Goal: Task Accomplishment & Management: Manage account settings

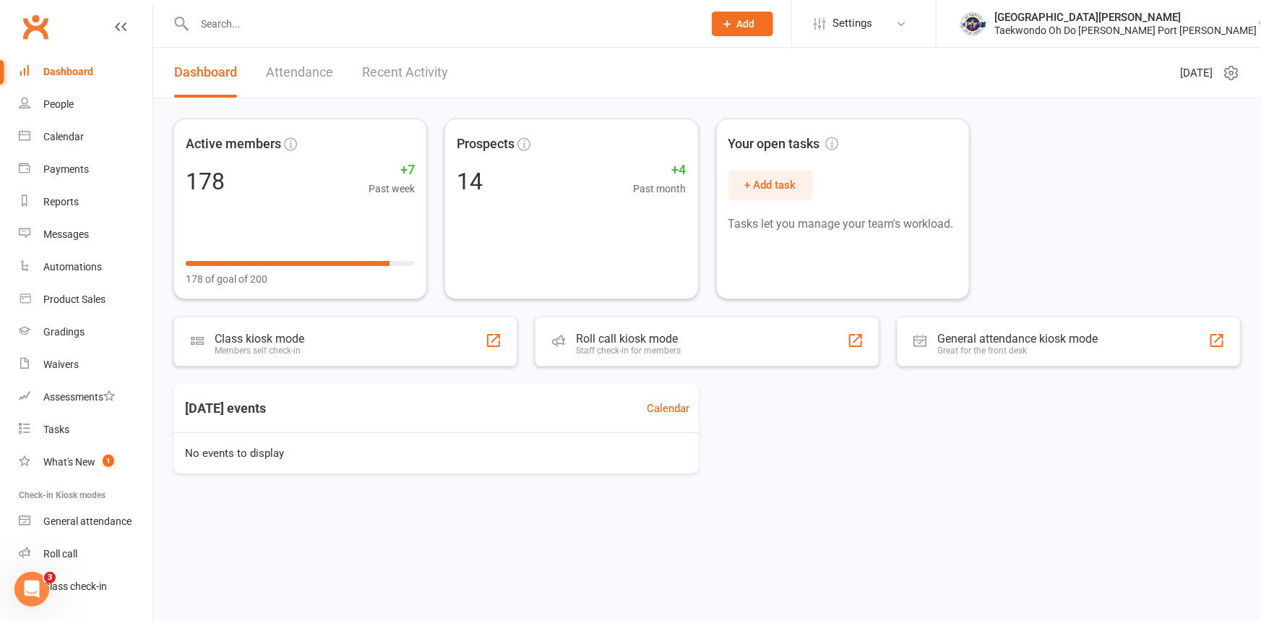
scroll to position [74, 0]
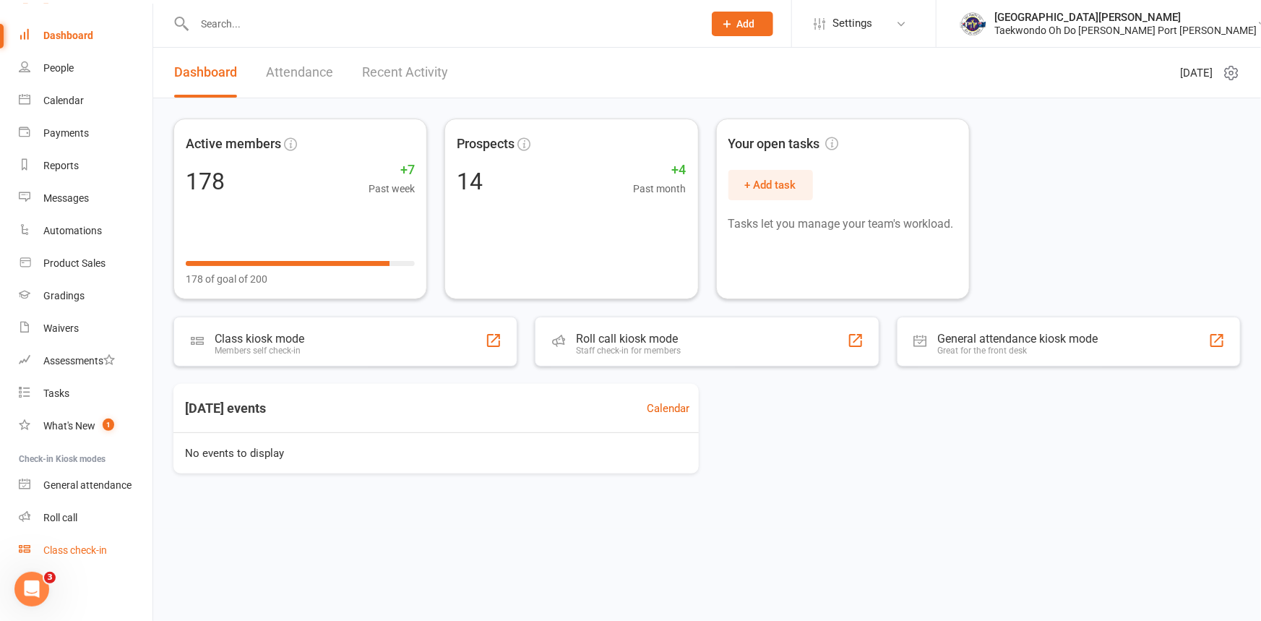
click at [80, 550] on div "Class check-in" at bounding box center [75, 550] width 64 height 12
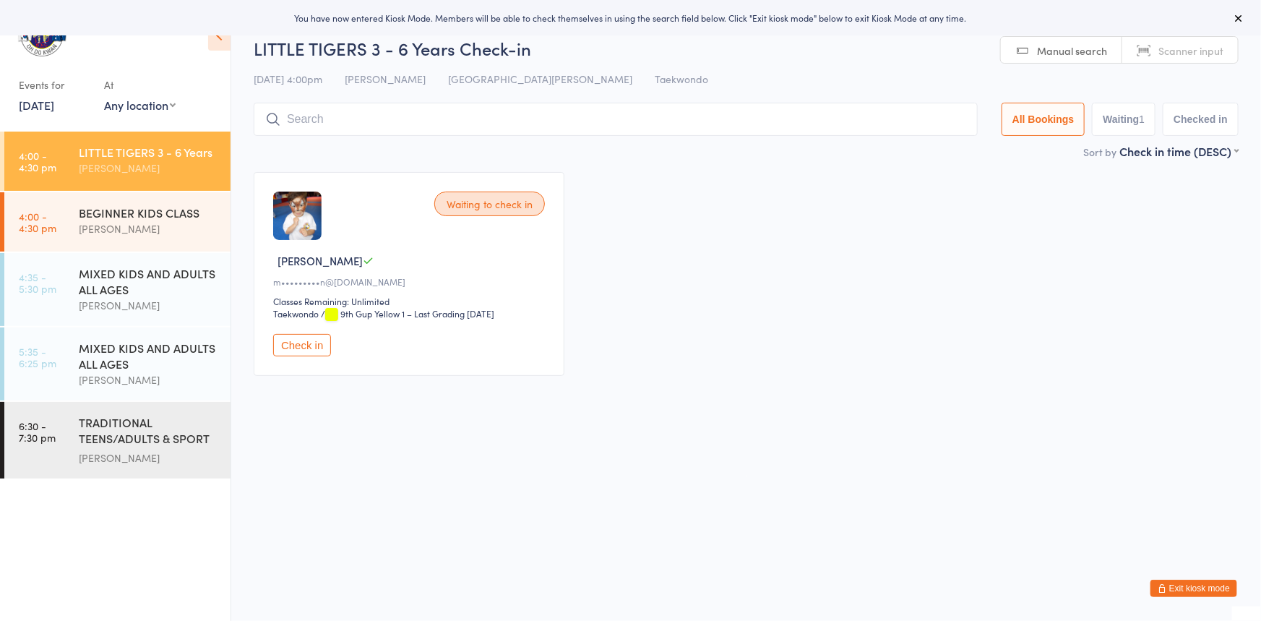
click at [1162, 592] on button "Exit kiosk mode" at bounding box center [1194, 588] width 87 height 17
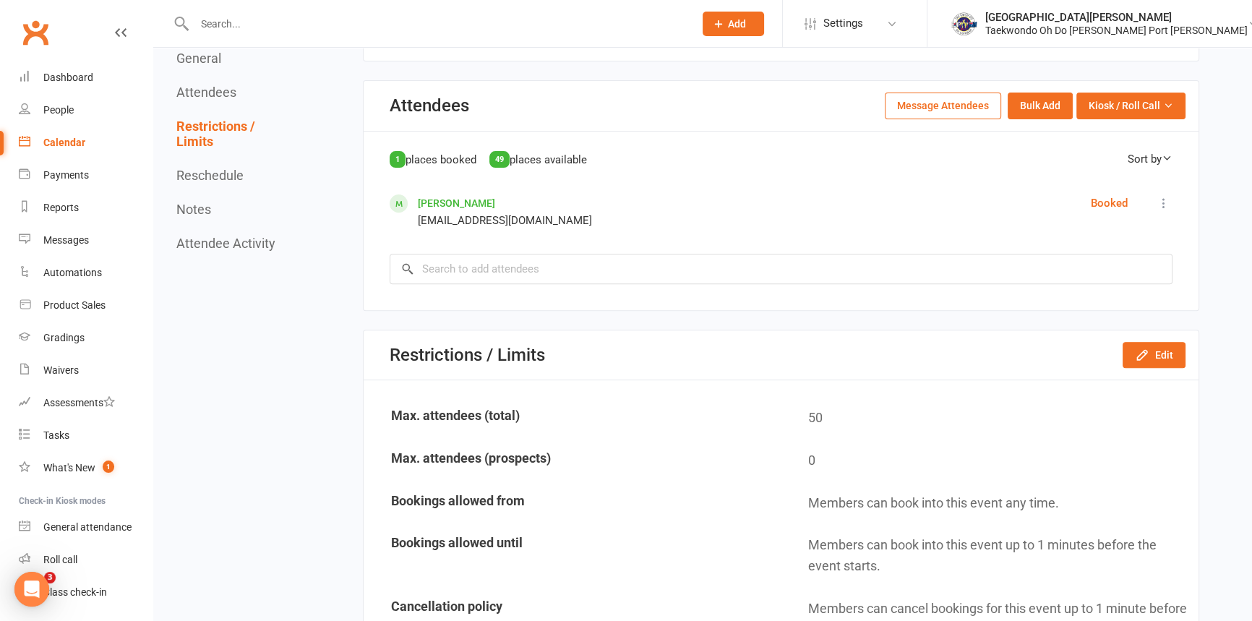
scroll to position [657, 0]
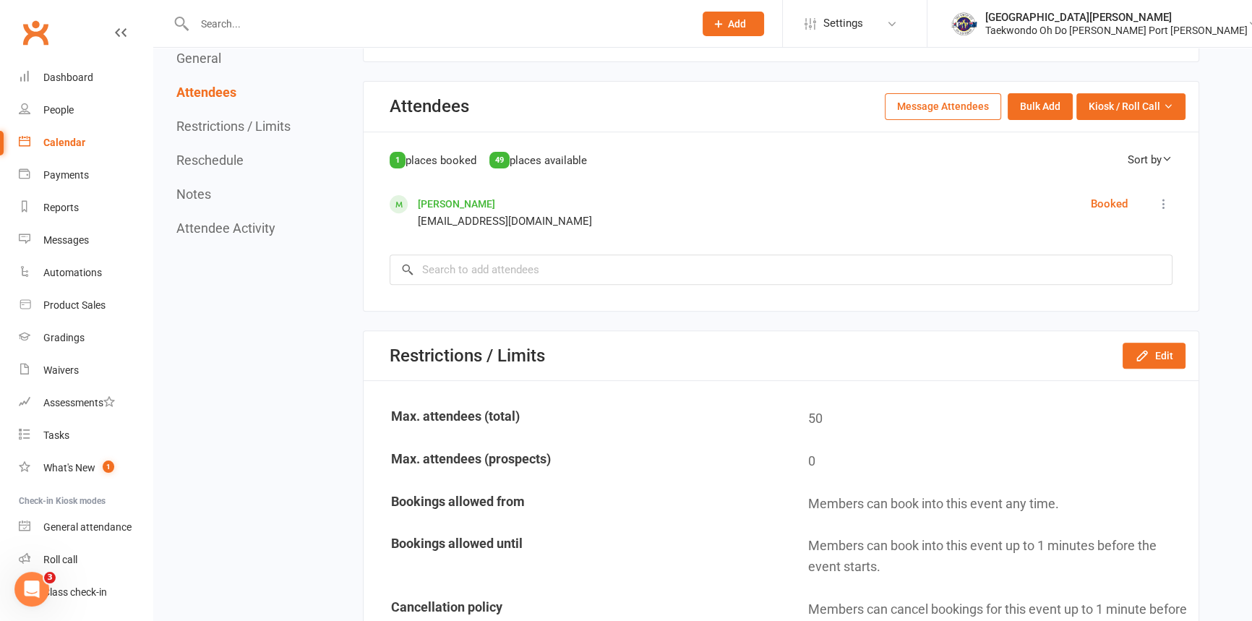
click at [1159, 202] on icon at bounding box center [1164, 204] width 14 height 14
click at [1076, 374] on span "Remove" at bounding box center [1069, 364] width 39 height 17
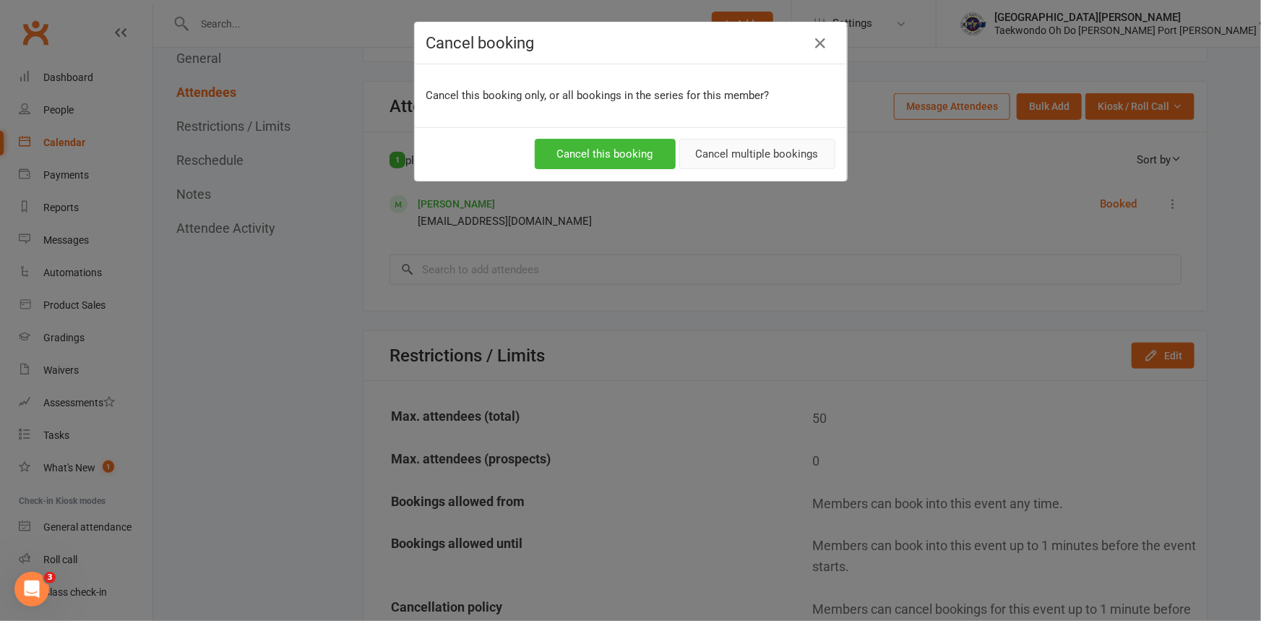
click at [746, 150] on button "Cancel multiple bookings" at bounding box center [757, 154] width 156 height 30
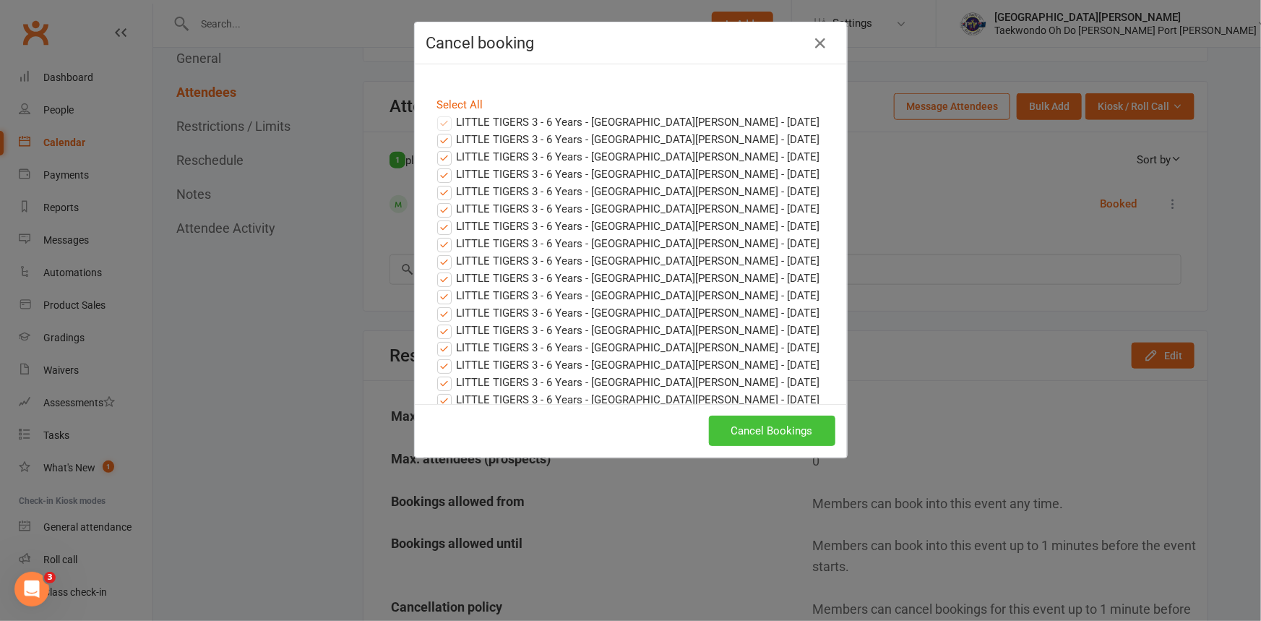
click at [780, 426] on button "Cancel Bookings" at bounding box center [772, 431] width 126 height 30
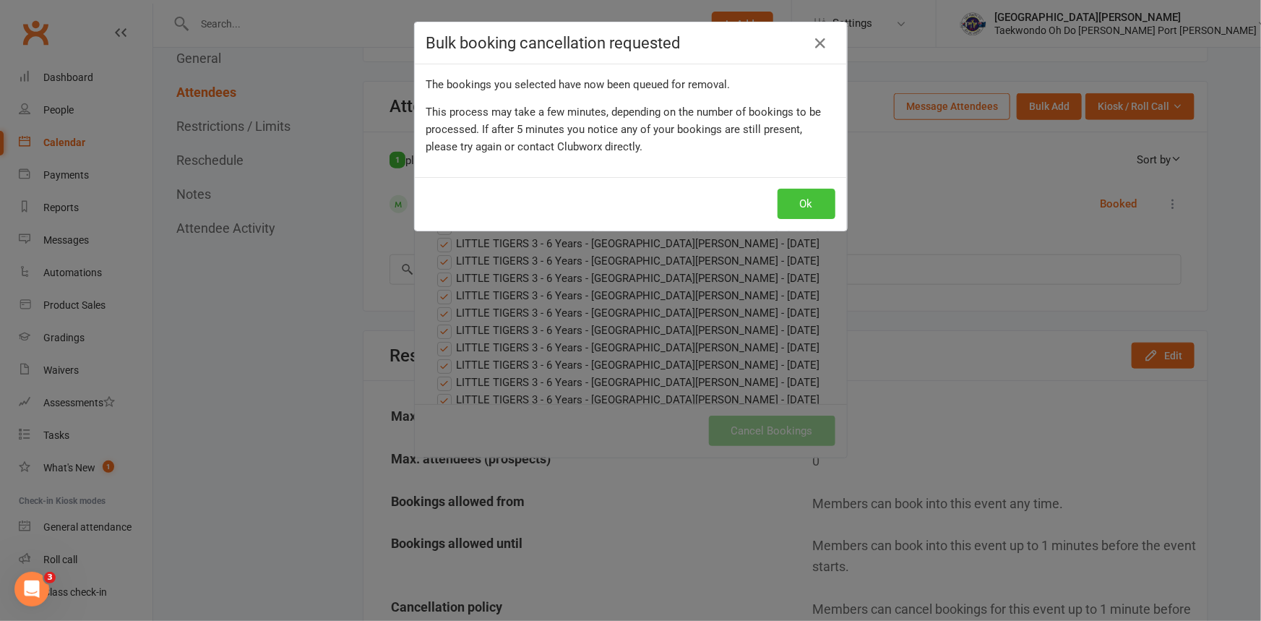
click at [787, 210] on button "Ok" at bounding box center [807, 204] width 58 height 30
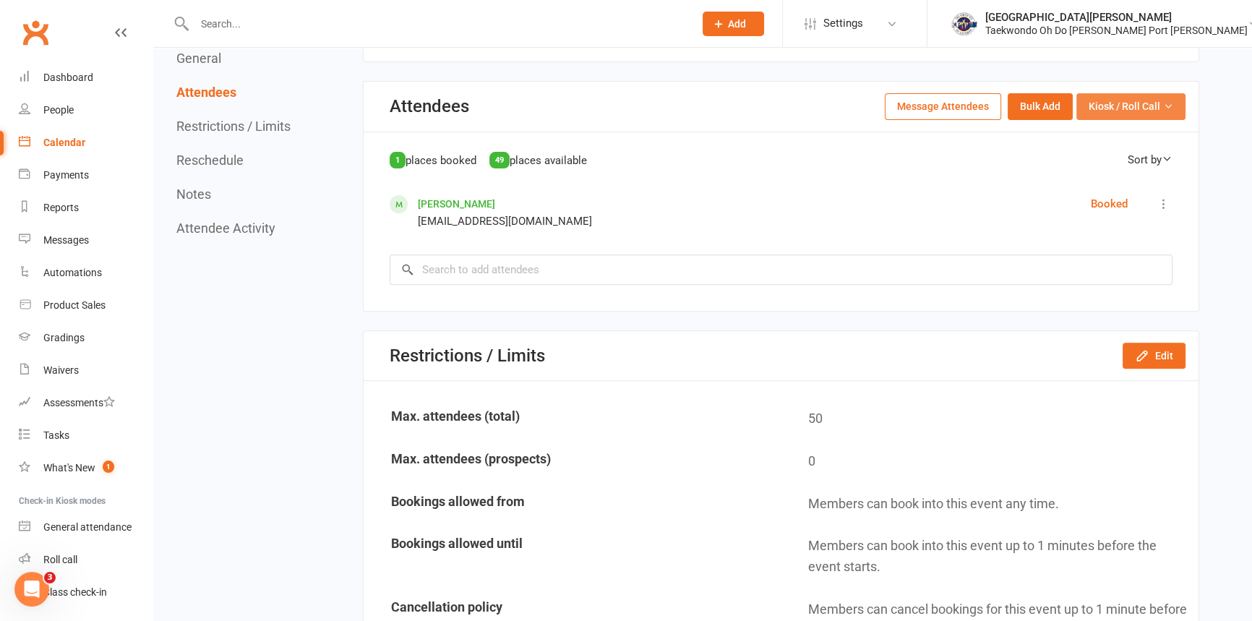
click at [1106, 101] on span "Kiosk / Roll Call" at bounding box center [1125, 106] width 72 height 16
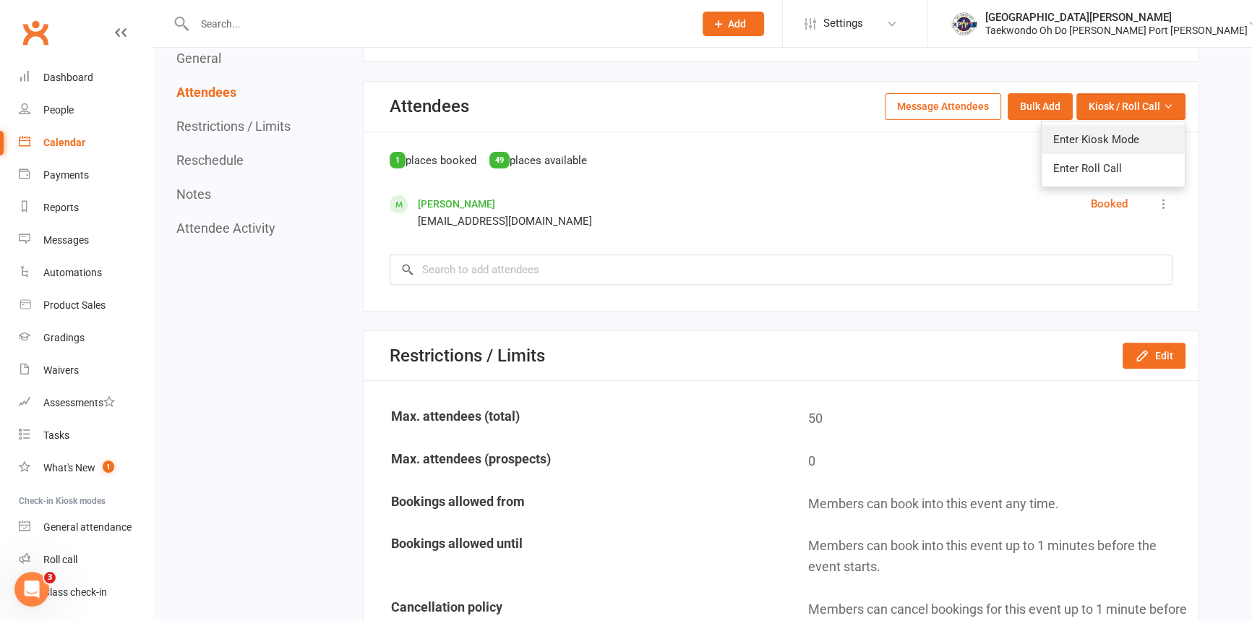
click at [1084, 142] on link "Enter Kiosk Mode" at bounding box center [1113, 139] width 143 height 29
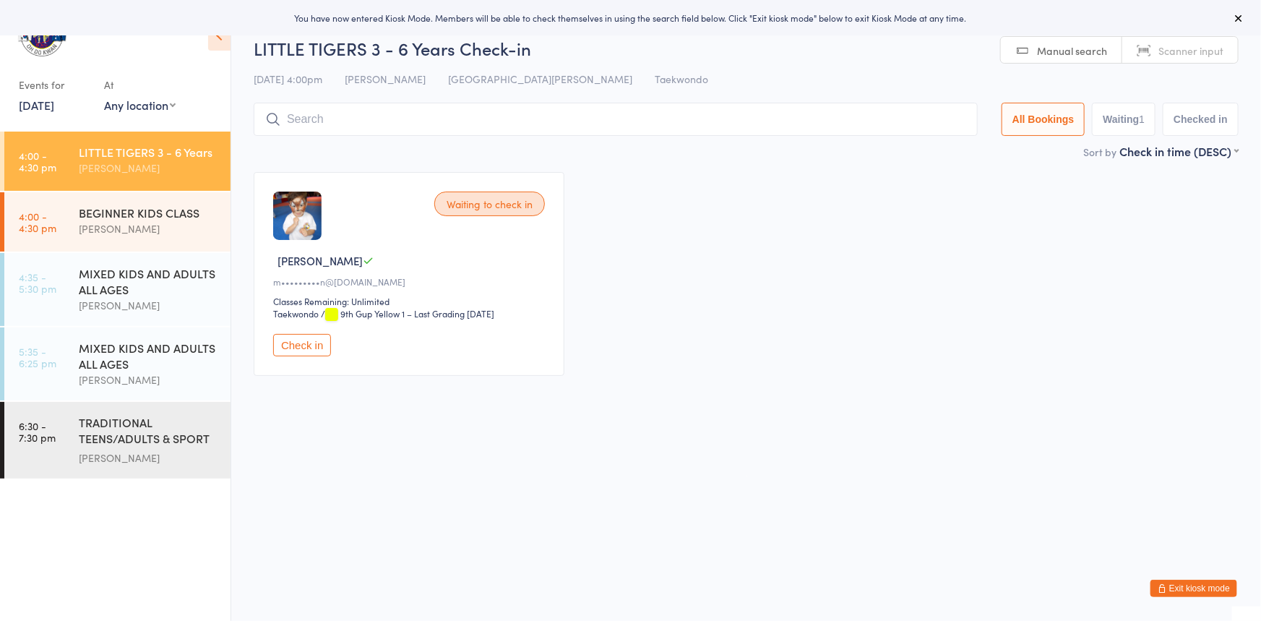
click at [295, 119] on input "search" at bounding box center [616, 119] width 724 height 33
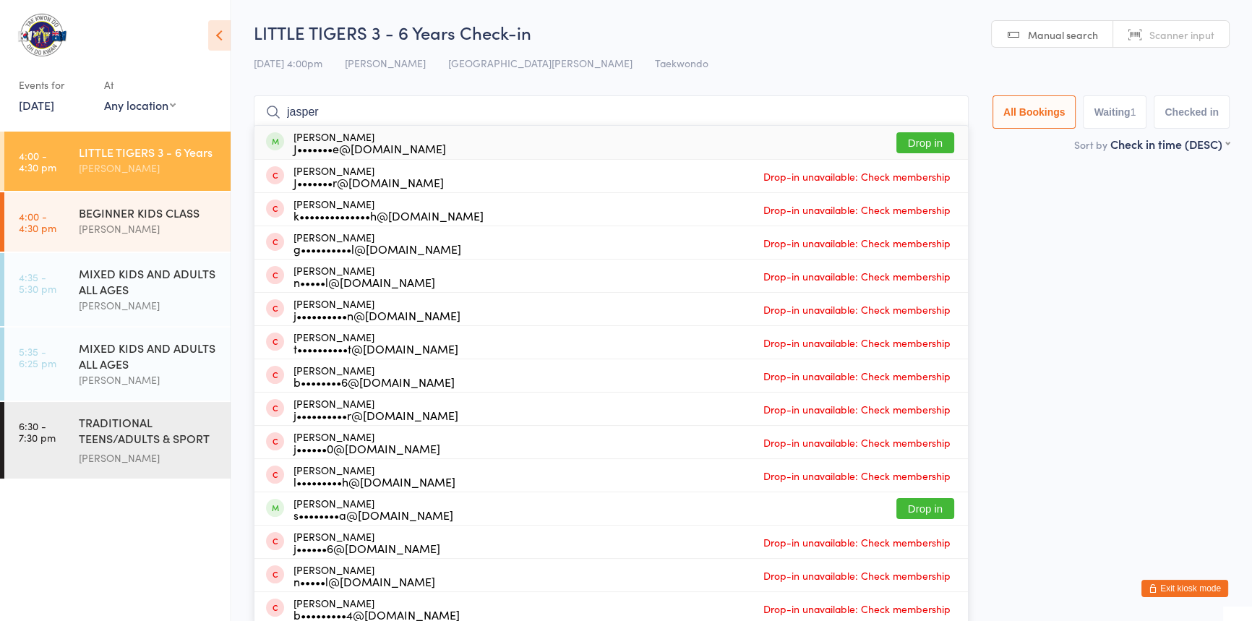
type input "jasper"
click at [896, 136] on button "Drop in" at bounding box center [925, 142] width 58 height 21
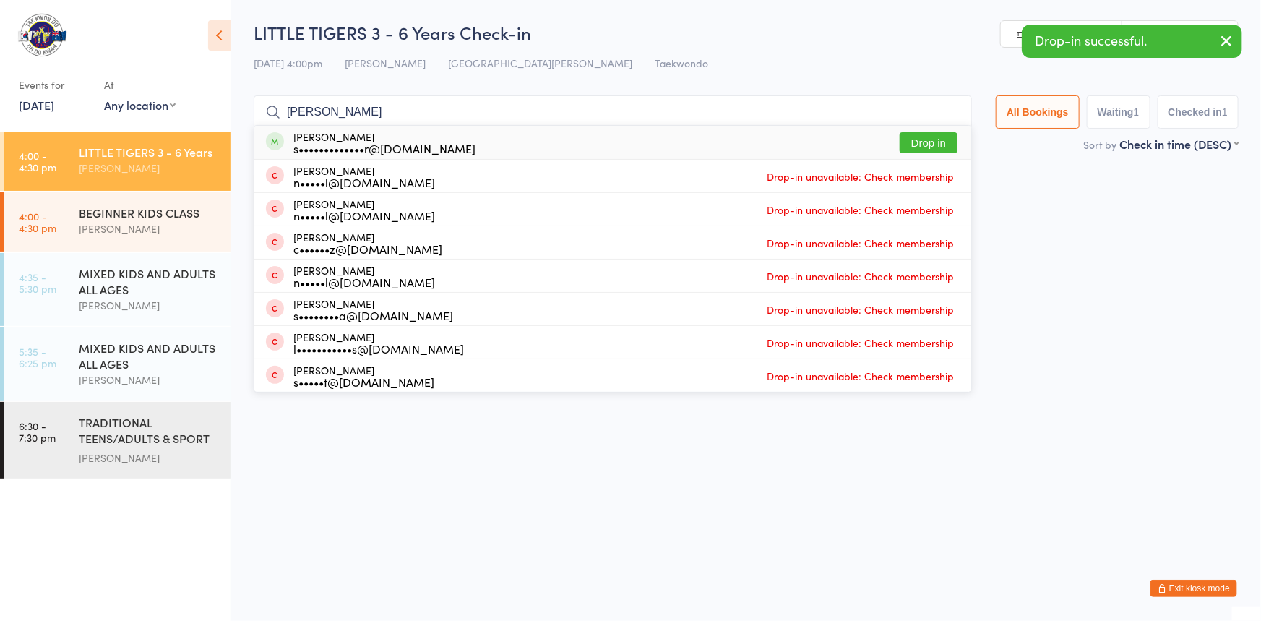
type input "[PERSON_NAME]"
click at [900, 136] on button "Drop in" at bounding box center [929, 142] width 58 height 21
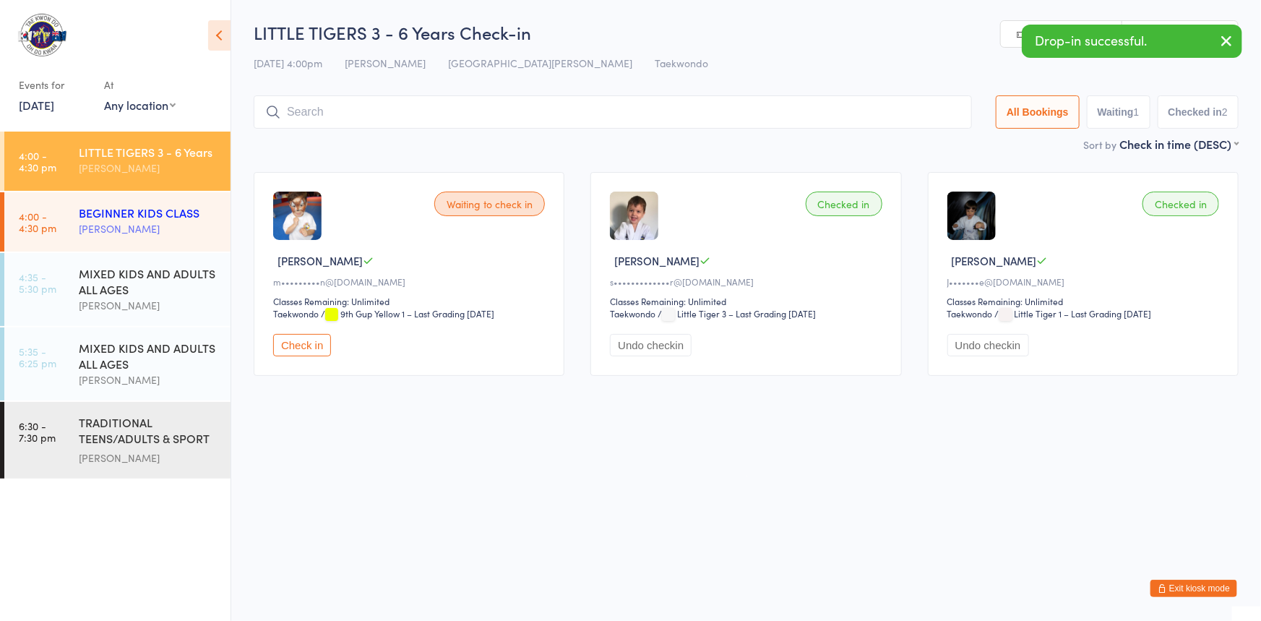
click at [114, 215] on div "BEGINNER KIDS CLASS" at bounding box center [149, 213] width 140 height 16
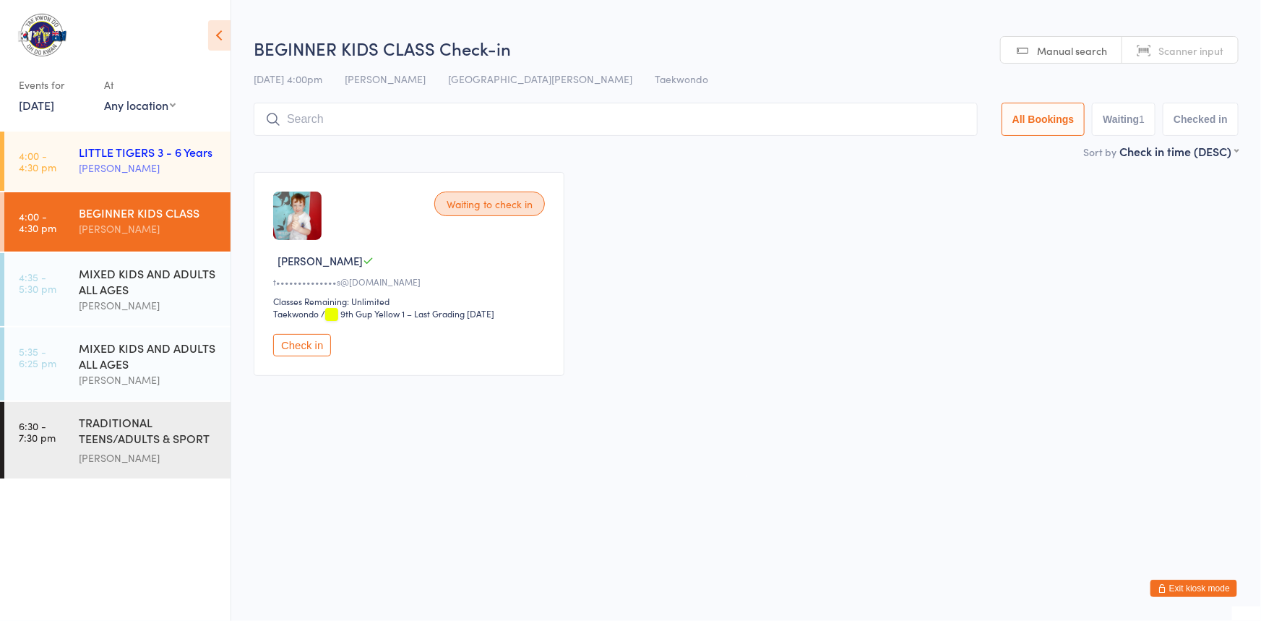
click at [113, 163] on div "[PERSON_NAME]" at bounding box center [149, 168] width 140 height 17
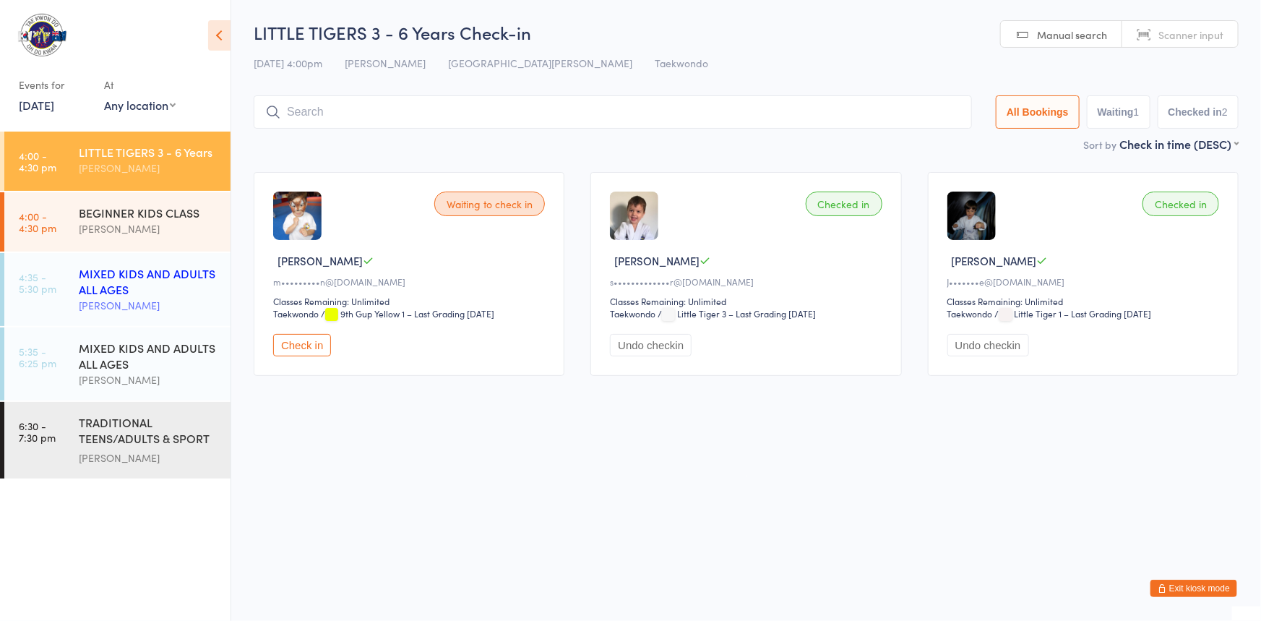
click at [158, 283] on div "MIXED KIDS AND ADULTS ALL AGES" at bounding box center [149, 281] width 140 height 32
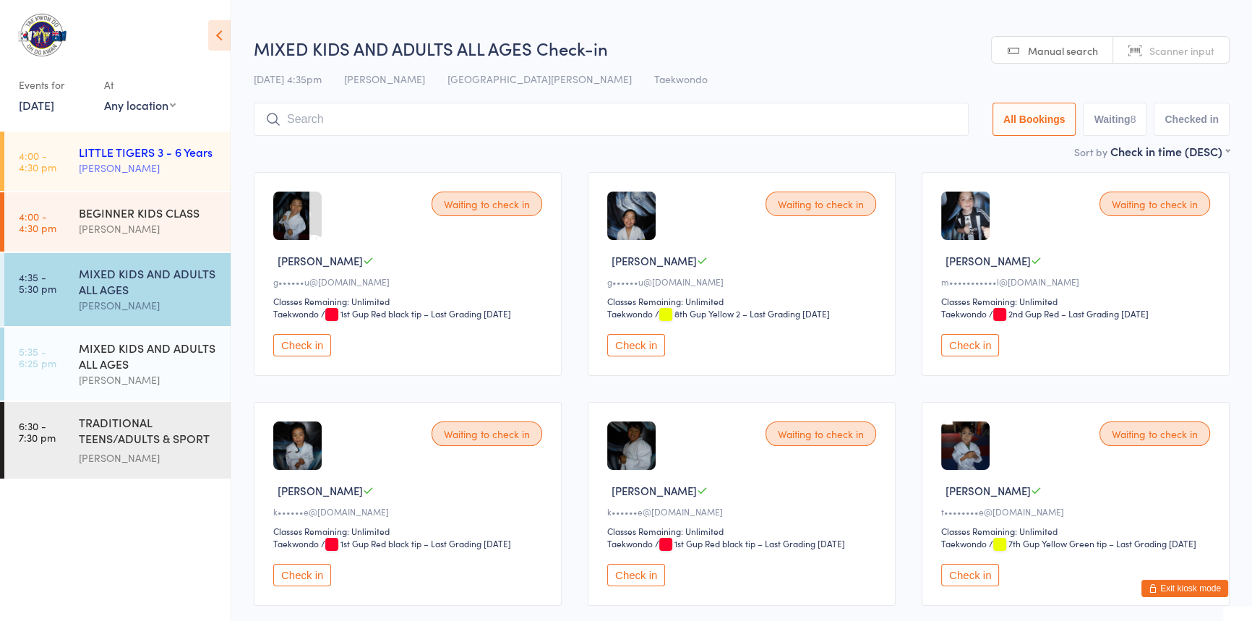
click at [128, 165] on div "[PERSON_NAME]" at bounding box center [149, 168] width 140 height 17
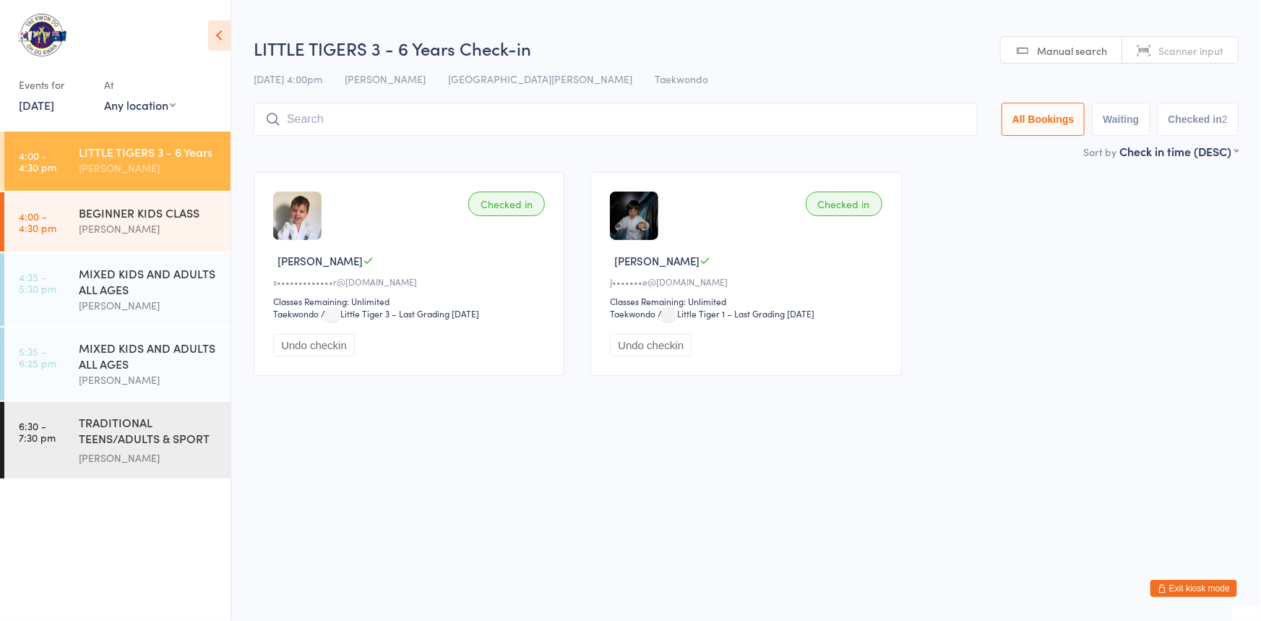
click at [301, 123] on input "search" at bounding box center [616, 119] width 724 height 33
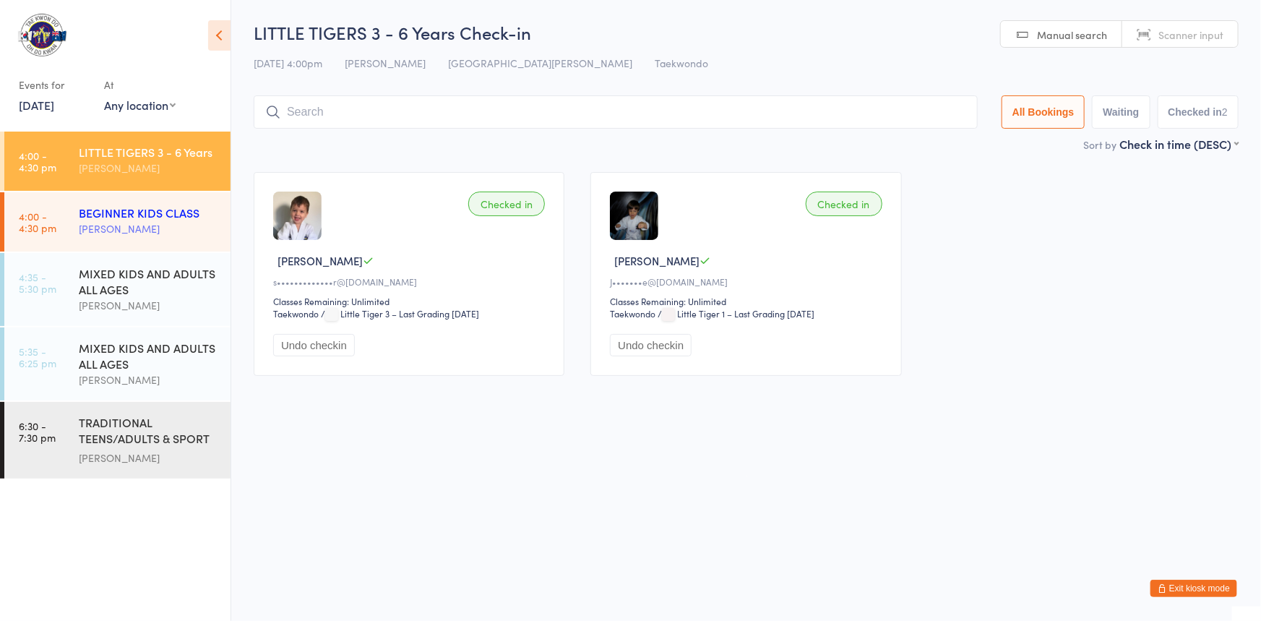
click at [88, 224] on div "[PERSON_NAME]" at bounding box center [149, 228] width 140 height 17
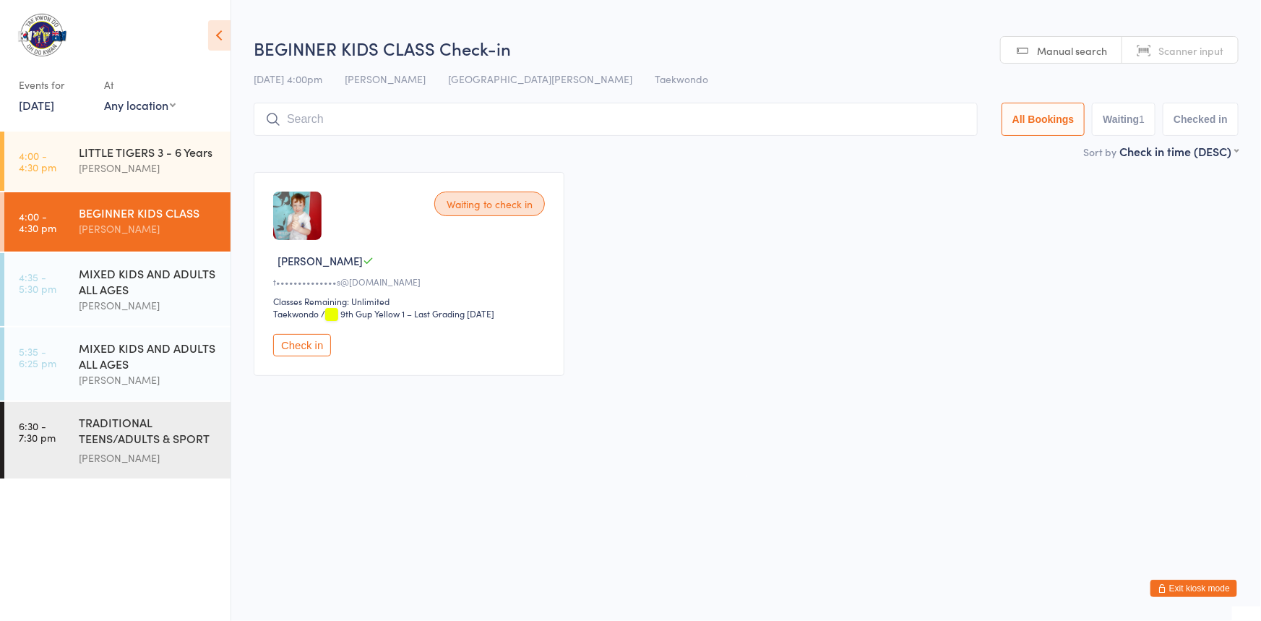
click at [312, 356] on button "Check in" at bounding box center [302, 345] width 58 height 22
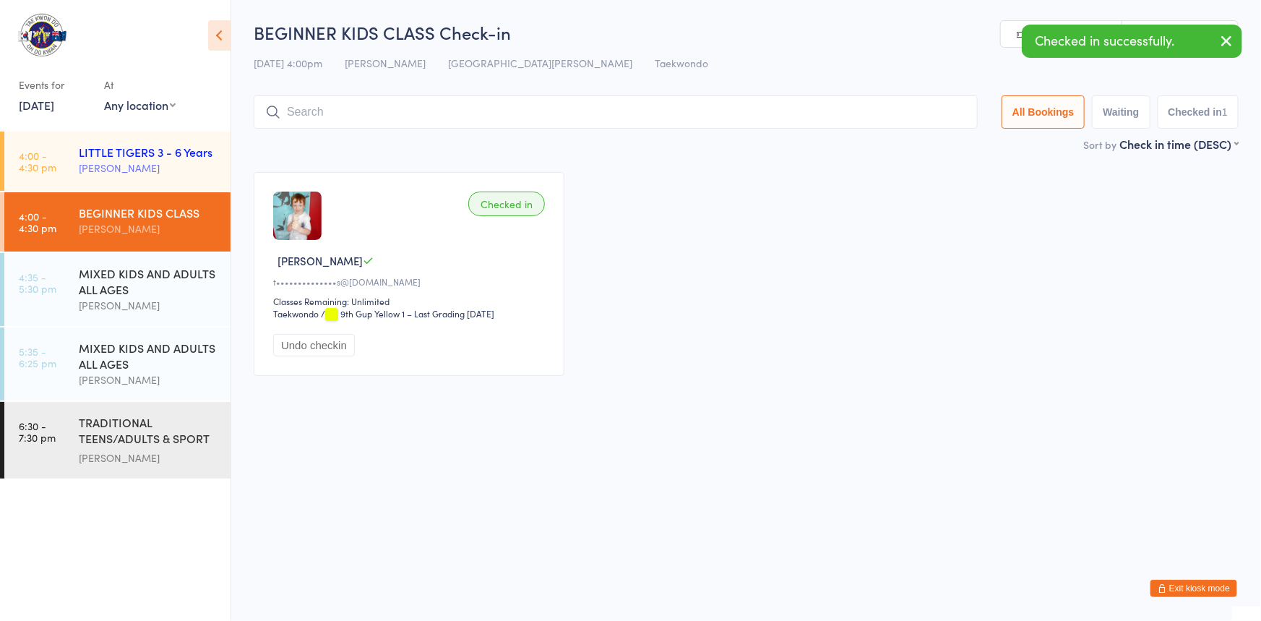
click at [152, 155] on div "LITTLE TIGERS 3 - 6 Years" at bounding box center [149, 152] width 140 height 16
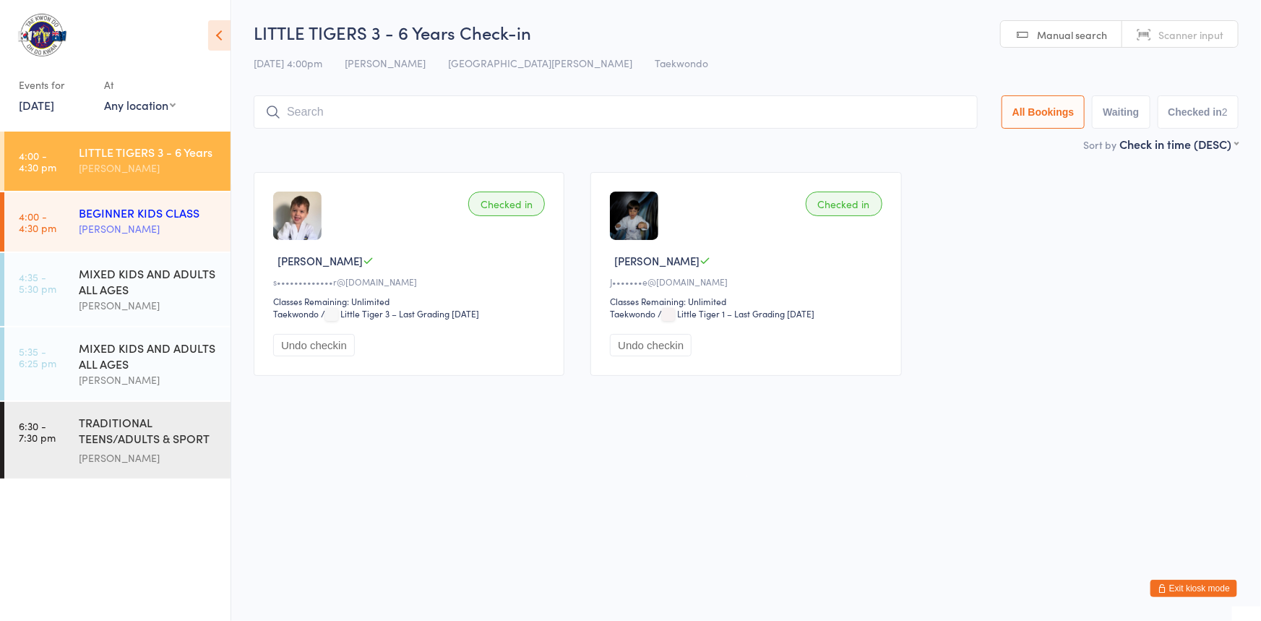
click at [100, 220] on div "[PERSON_NAME]" at bounding box center [149, 228] width 140 height 17
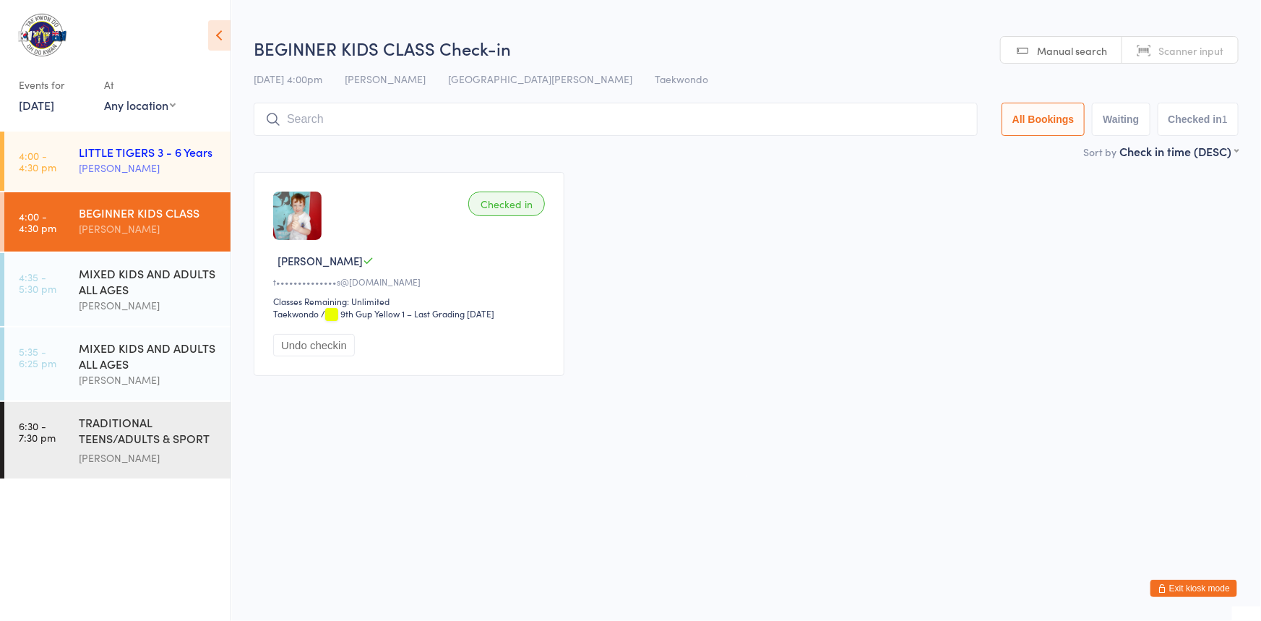
click at [118, 163] on div "[PERSON_NAME]" at bounding box center [149, 168] width 140 height 17
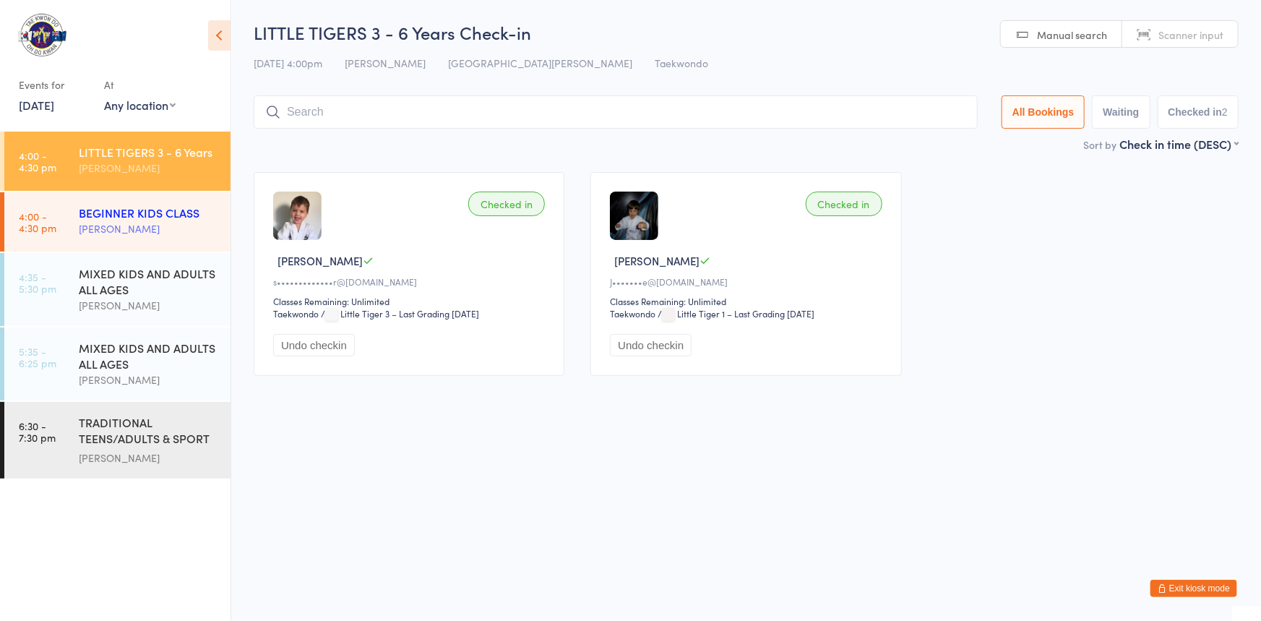
click at [142, 224] on div "[PERSON_NAME]" at bounding box center [149, 228] width 140 height 17
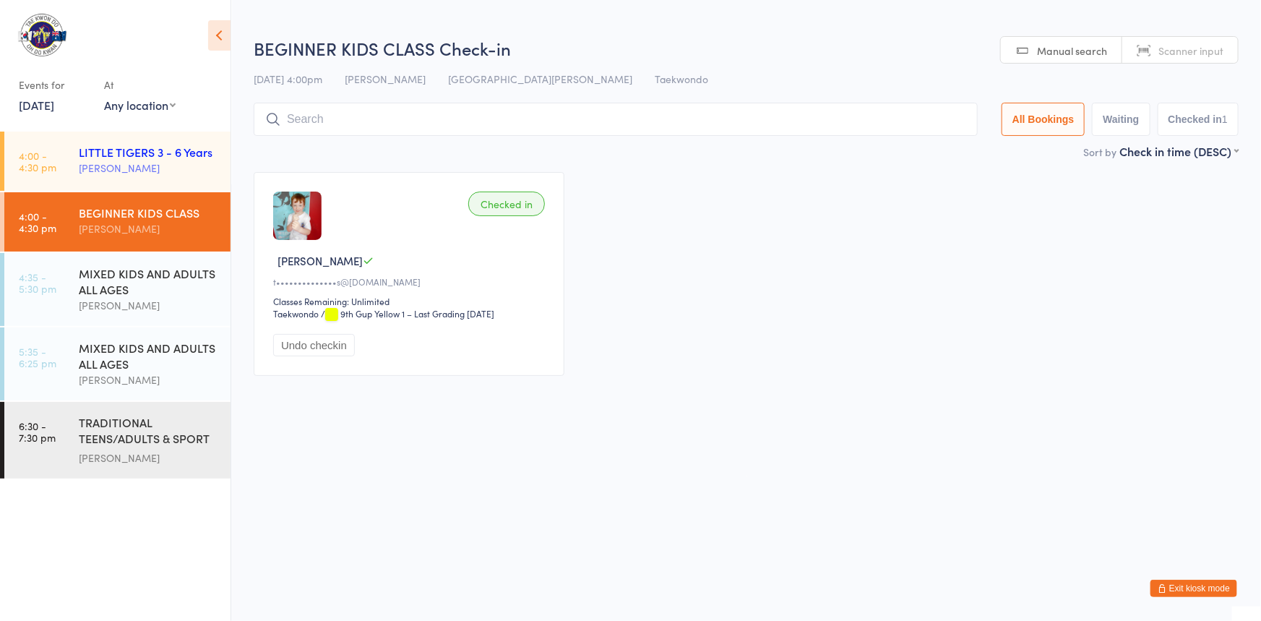
click at [124, 179] on div "LITTLE TIGERS 3 - 6 Years Anita Tippet" at bounding box center [155, 160] width 152 height 57
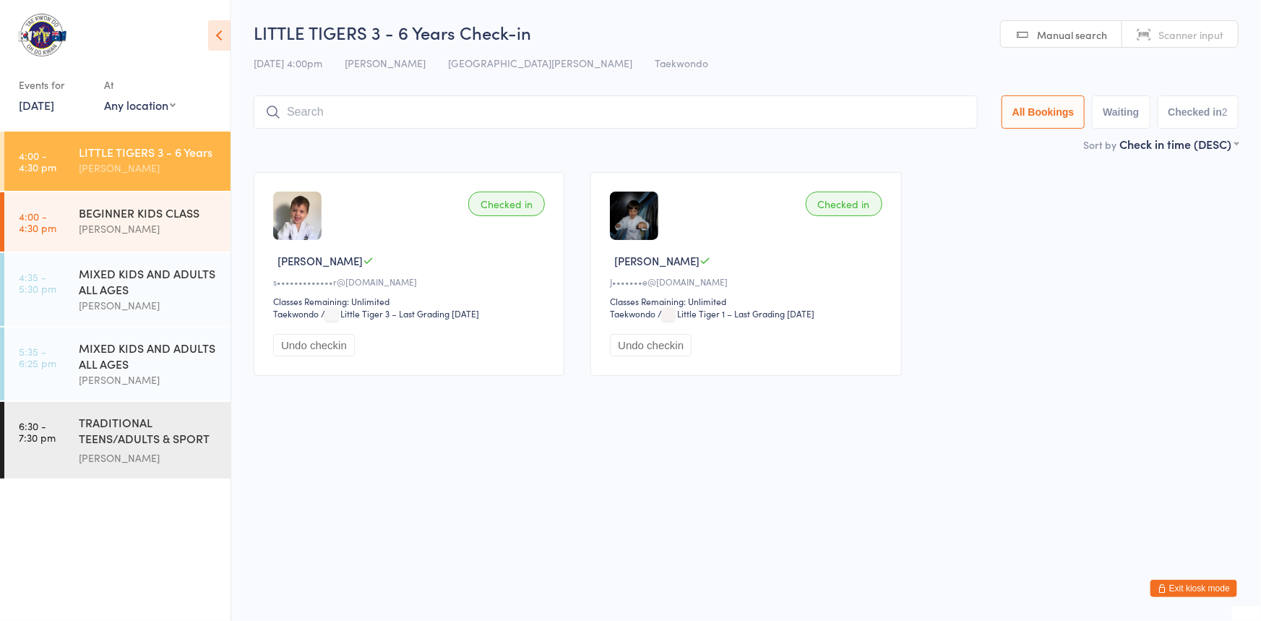
click at [1161, 581] on button "Exit kiosk mode" at bounding box center [1194, 588] width 87 height 17
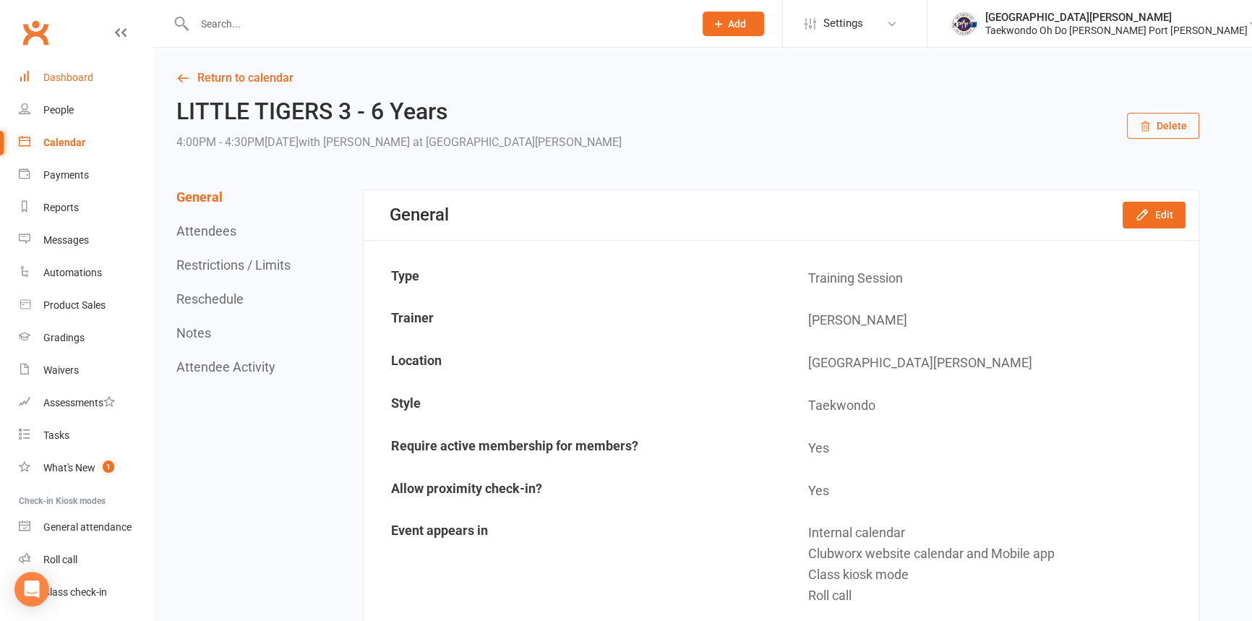
click at [67, 77] on div "Dashboard" at bounding box center [68, 78] width 50 height 12
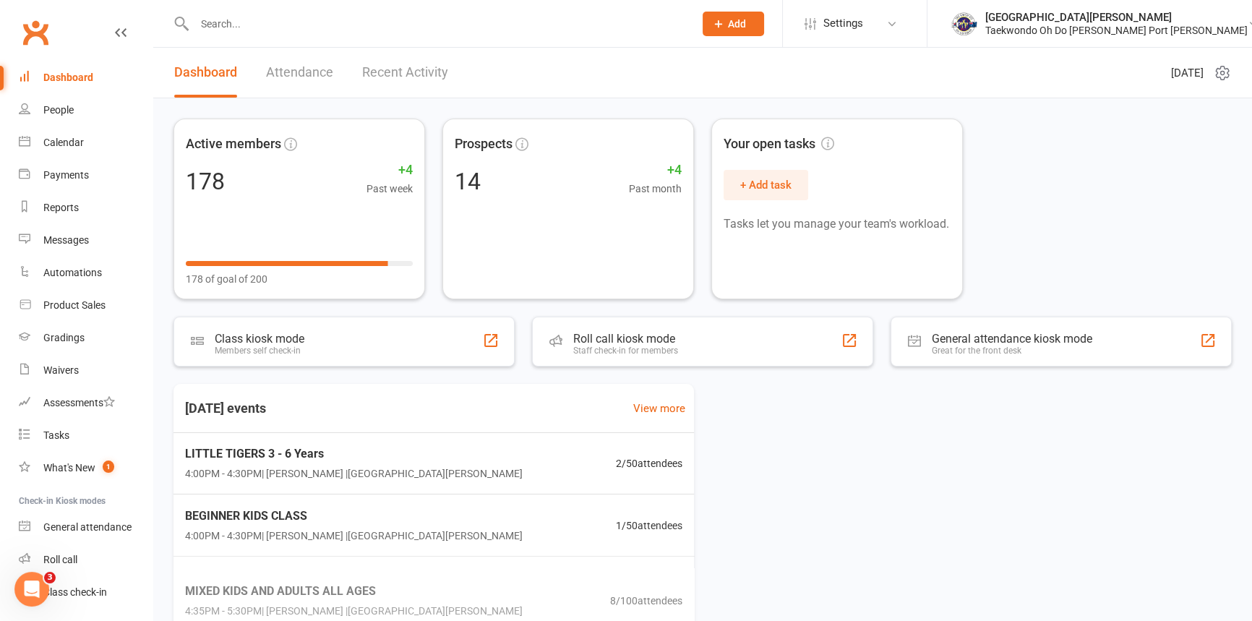
click at [218, 32] on input "text" at bounding box center [437, 24] width 494 height 20
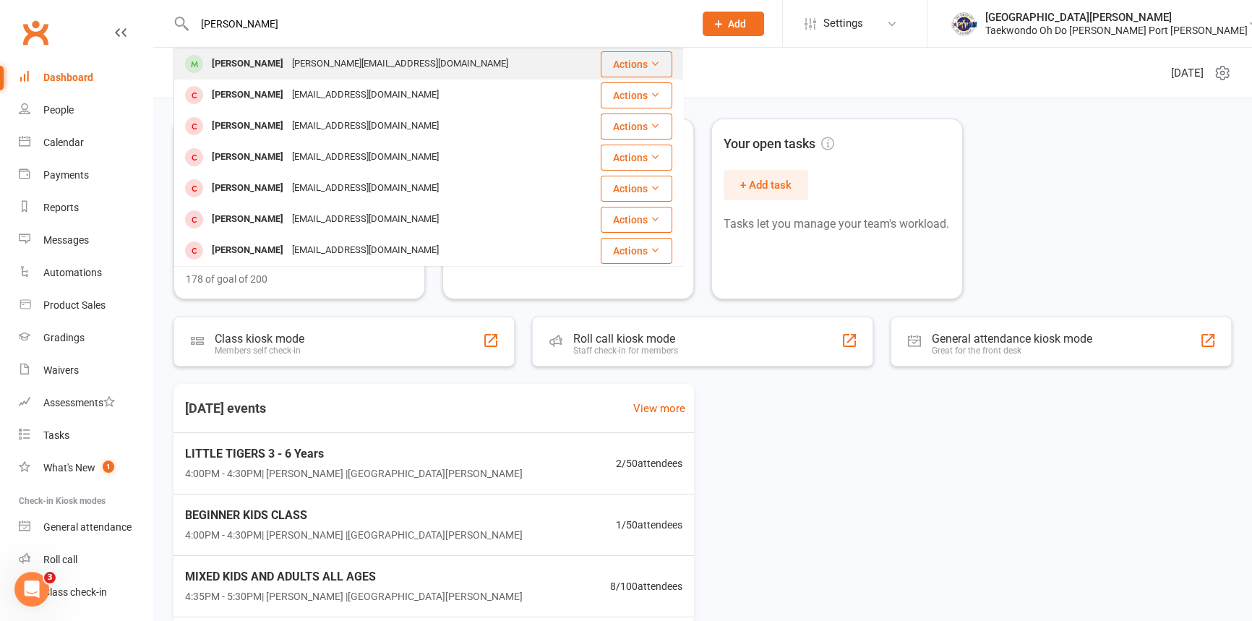
type input "[PERSON_NAME]"
click at [236, 65] on div "[PERSON_NAME]" at bounding box center [247, 63] width 80 height 21
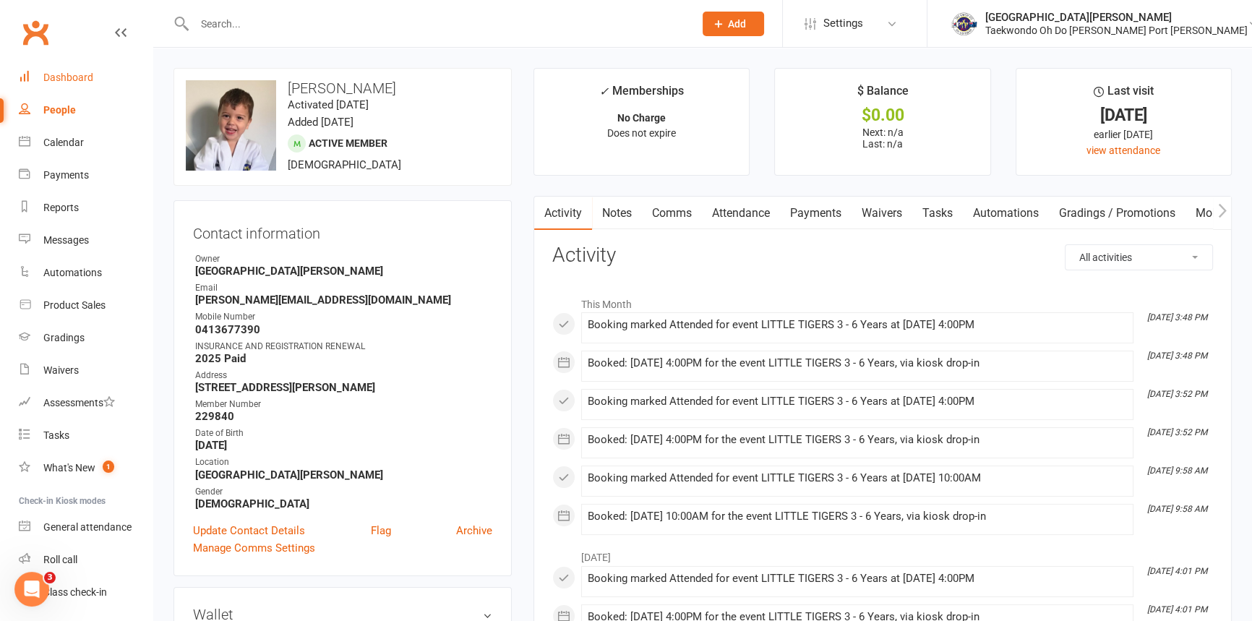
click at [85, 72] on div "Dashboard" at bounding box center [68, 78] width 50 height 12
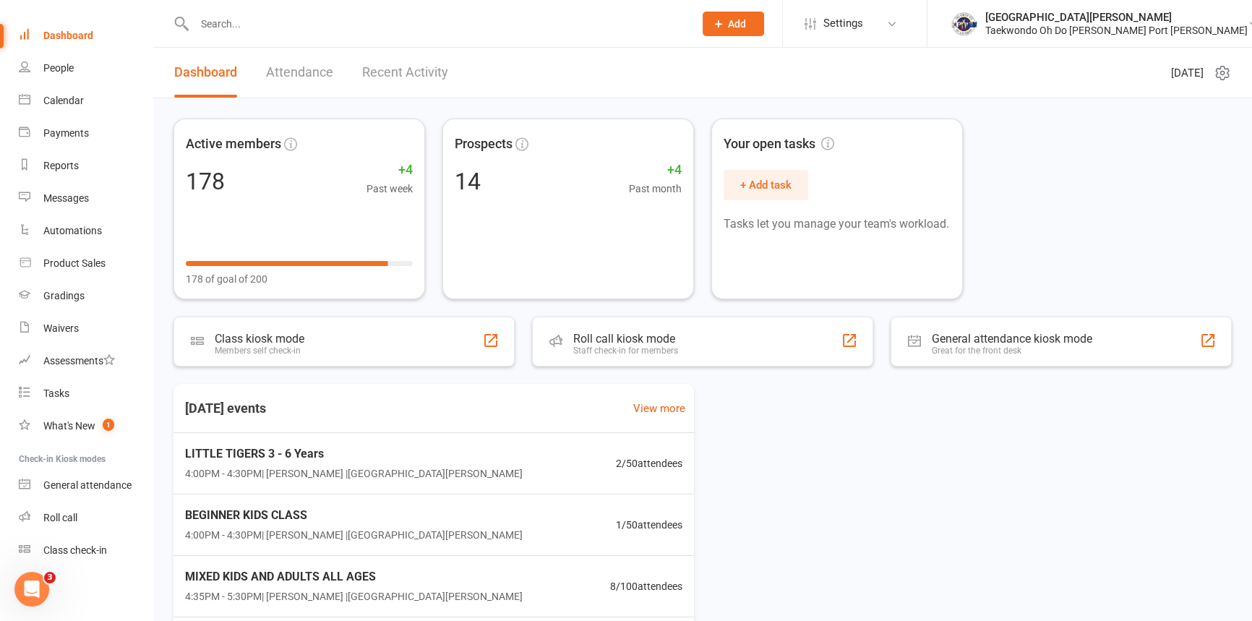
scroll to position [74, 0]
click at [87, 552] on div "Class check-in" at bounding box center [75, 550] width 64 height 12
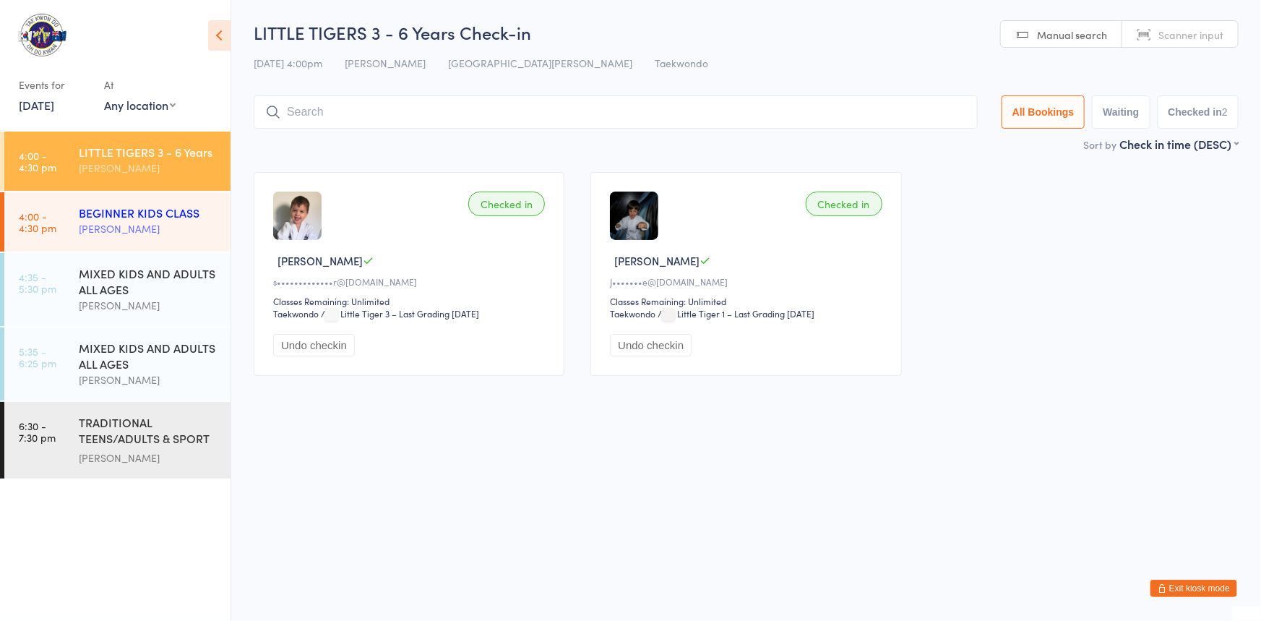
drag, startPoint x: 143, startPoint y: 221, endPoint x: 153, endPoint y: 219, distance: 9.6
click at [143, 221] on div "[PERSON_NAME]" at bounding box center [149, 228] width 140 height 17
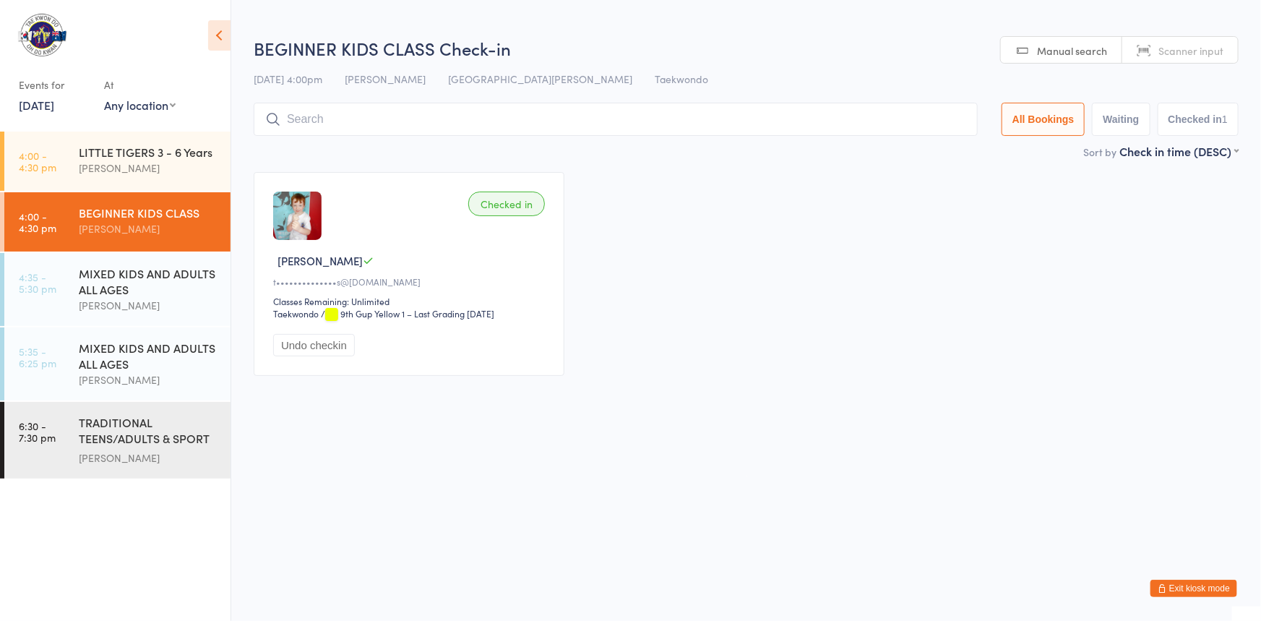
click at [313, 128] on input "search" at bounding box center [616, 119] width 724 height 33
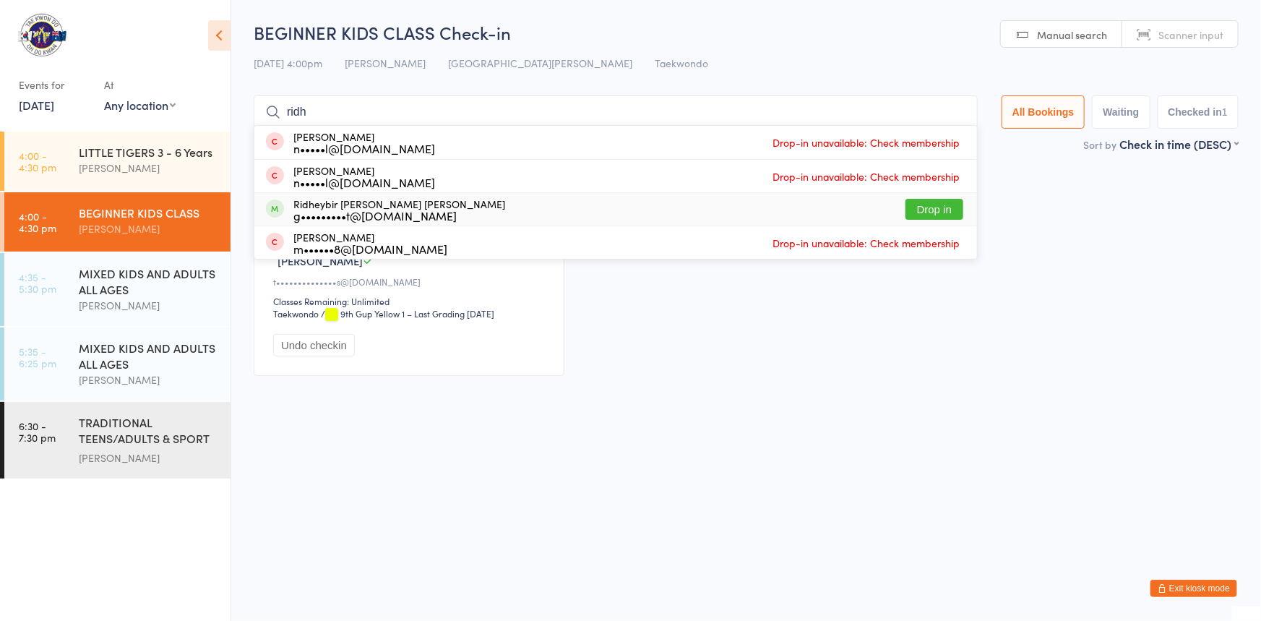
type input "ridh"
click at [909, 210] on button "Drop in" at bounding box center [935, 209] width 58 height 21
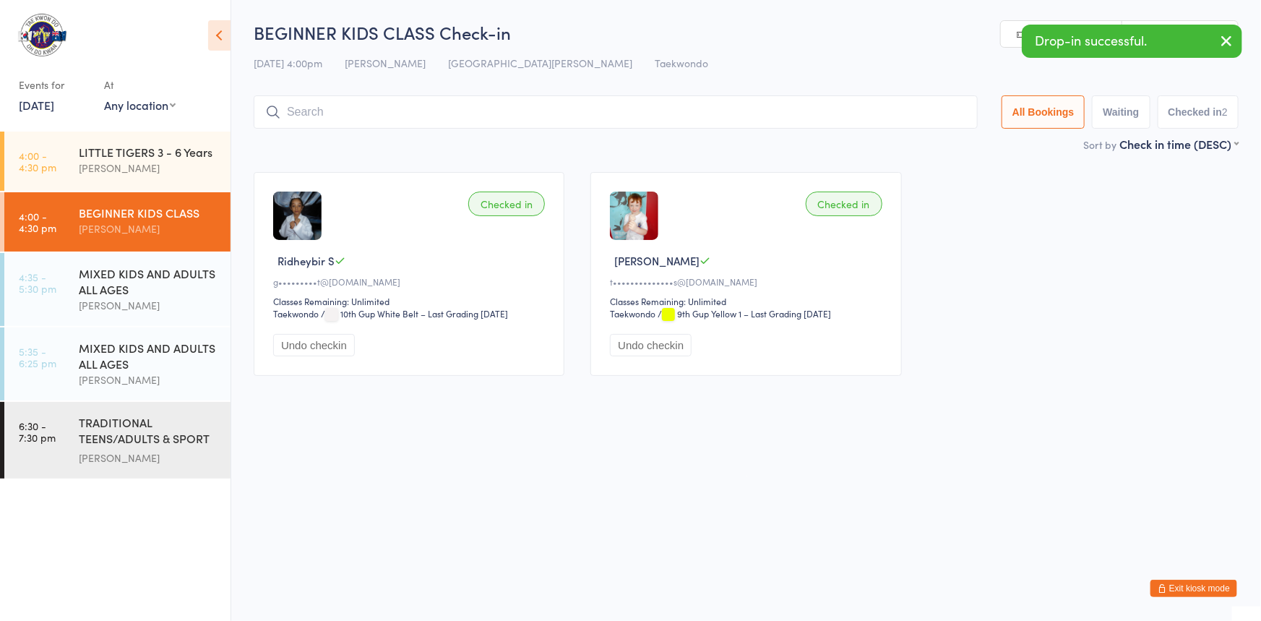
click at [300, 121] on input "search" at bounding box center [616, 111] width 724 height 33
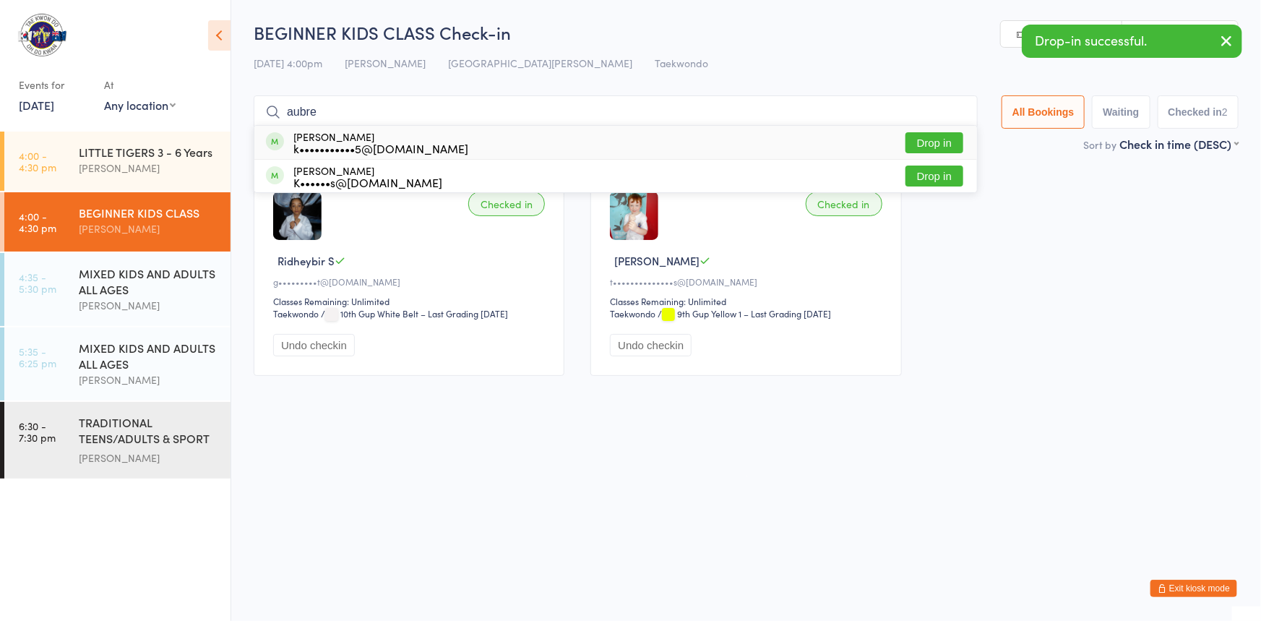
type input "aubre"
click at [920, 140] on button "Drop in" at bounding box center [935, 142] width 58 height 21
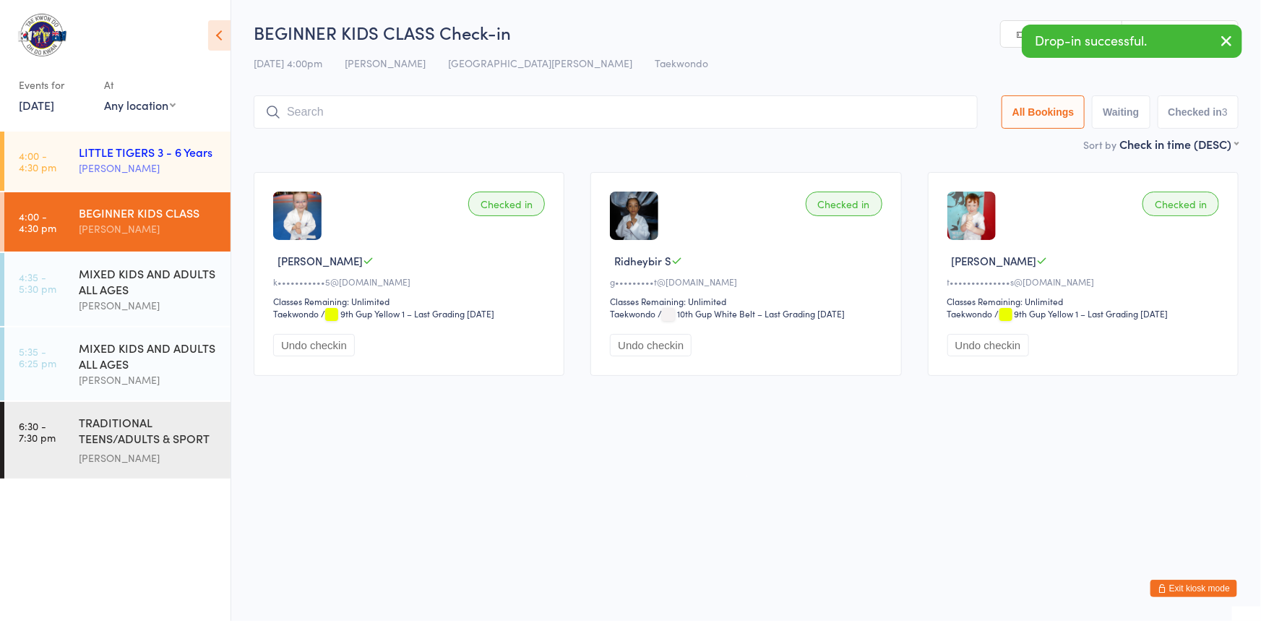
click at [153, 165] on div "[PERSON_NAME]" at bounding box center [149, 168] width 140 height 17
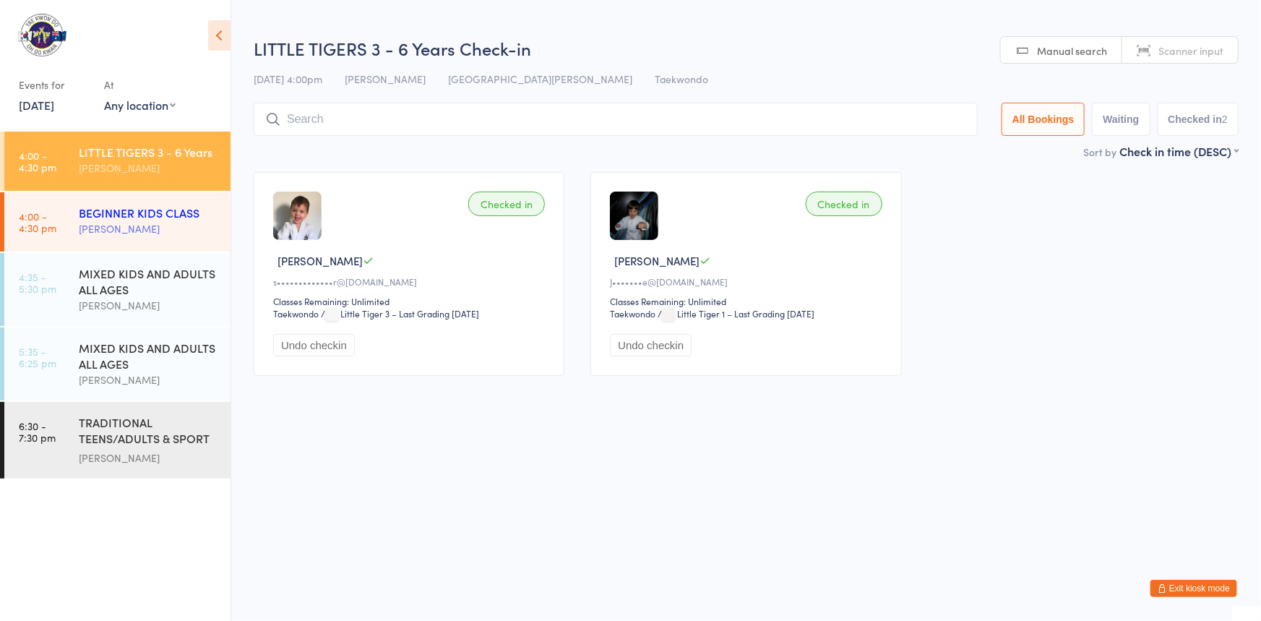
drag, startPoint x: 197, startPoint y: 229, endPoint x: 215, endPoint y: 217, distance: 22.5
click at [197, 228] on div "[PERSON_NAME]" at bounding box center [149, 228] width 140 height 17
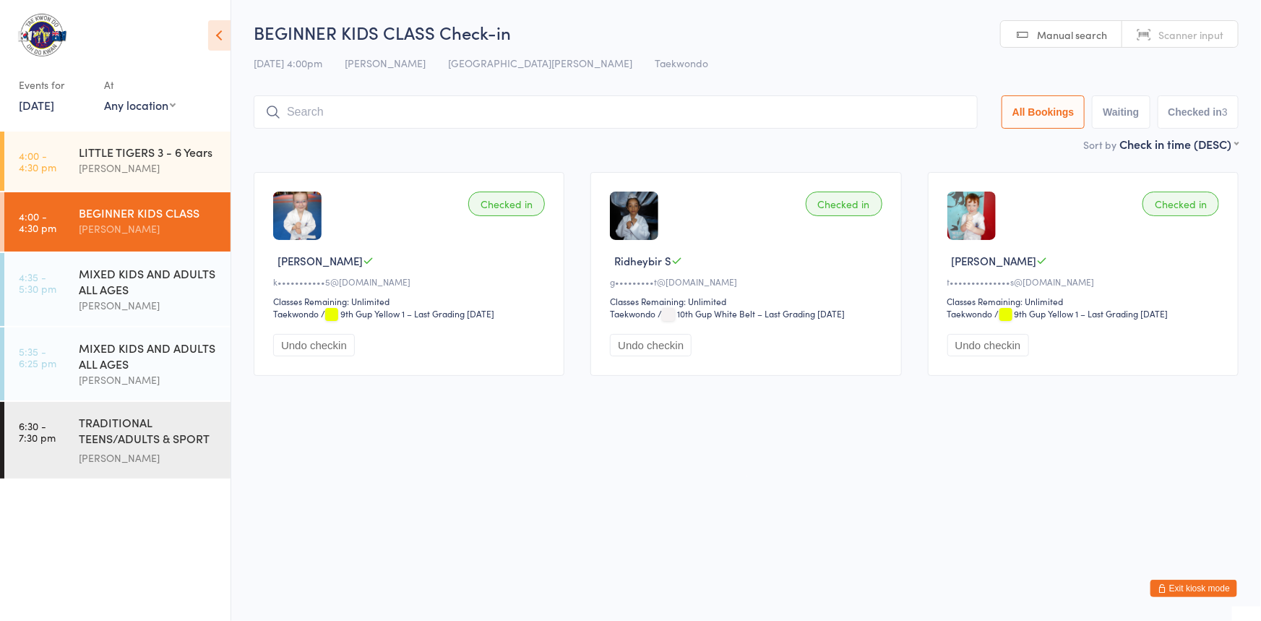
click at [1159, 585] on button "Exit kiosk mode" at bounding box center [1194, 588] width 87 height 17
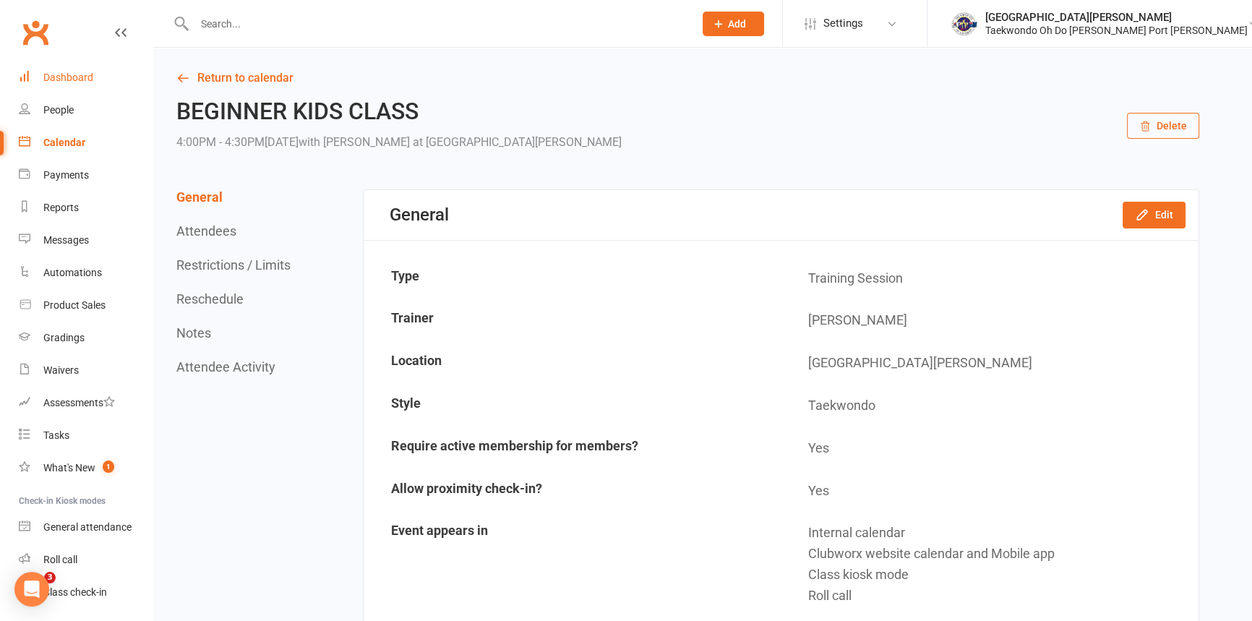
click at [69, 72] on div "Dashboard" at bounding box center [68, 78] width 50 height 12
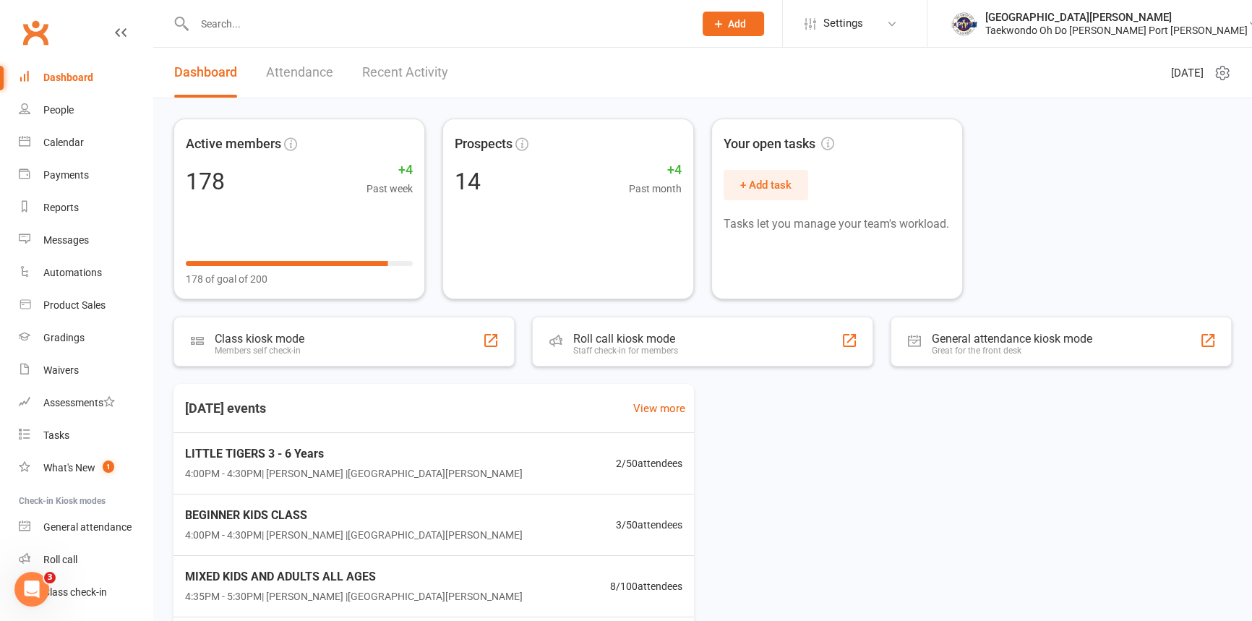
click at [220, 20] on input "text" at bounding box center [437, 24] width 494 height 20
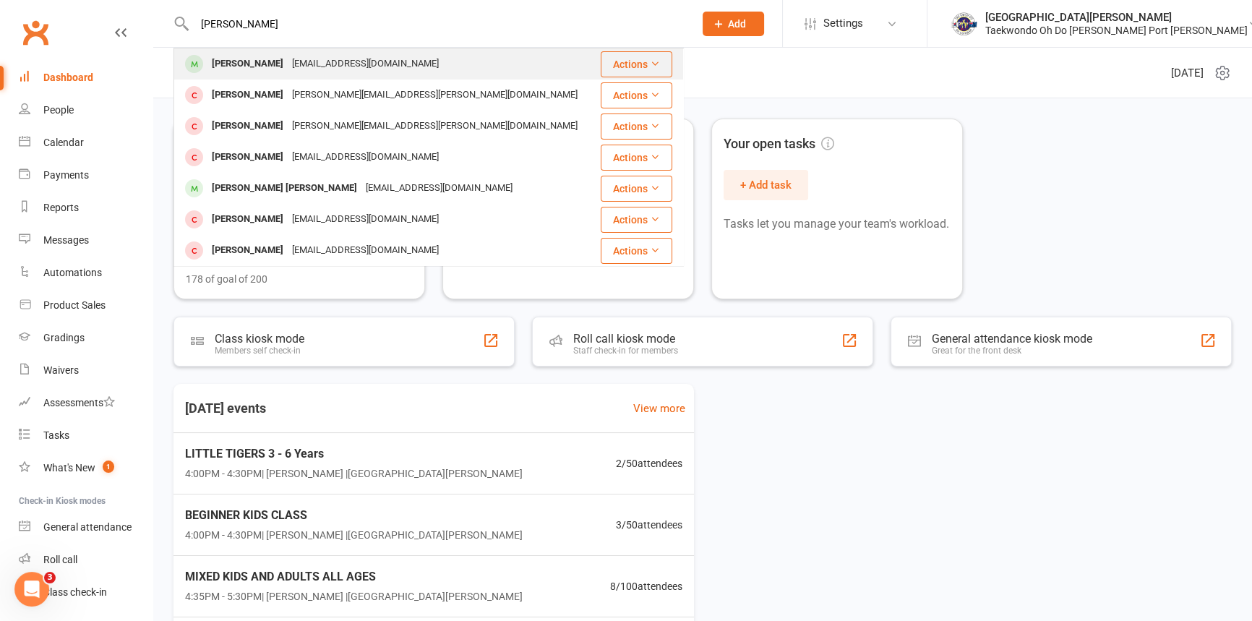
type input "justin"
click at [268, 58] on div "Justin Mulroy" at bounding box center [247, 63] width 80 height 21
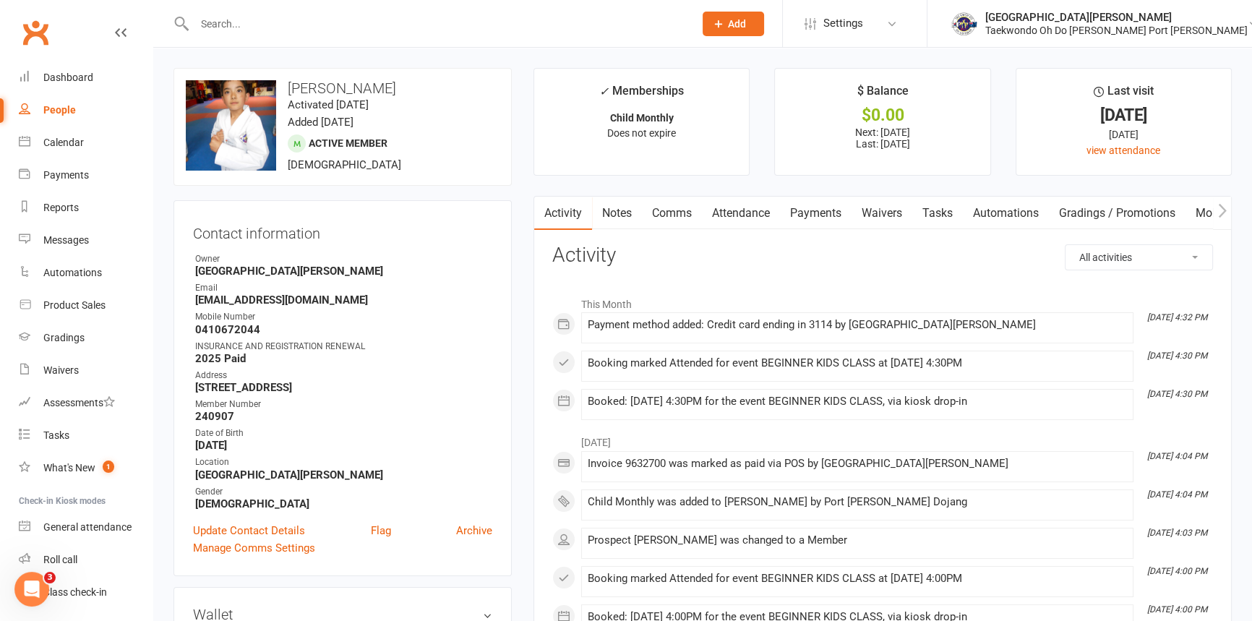
click at [1207, 214] on link "Mobile App" at bounding box center [1224, 213] width 78 height 33
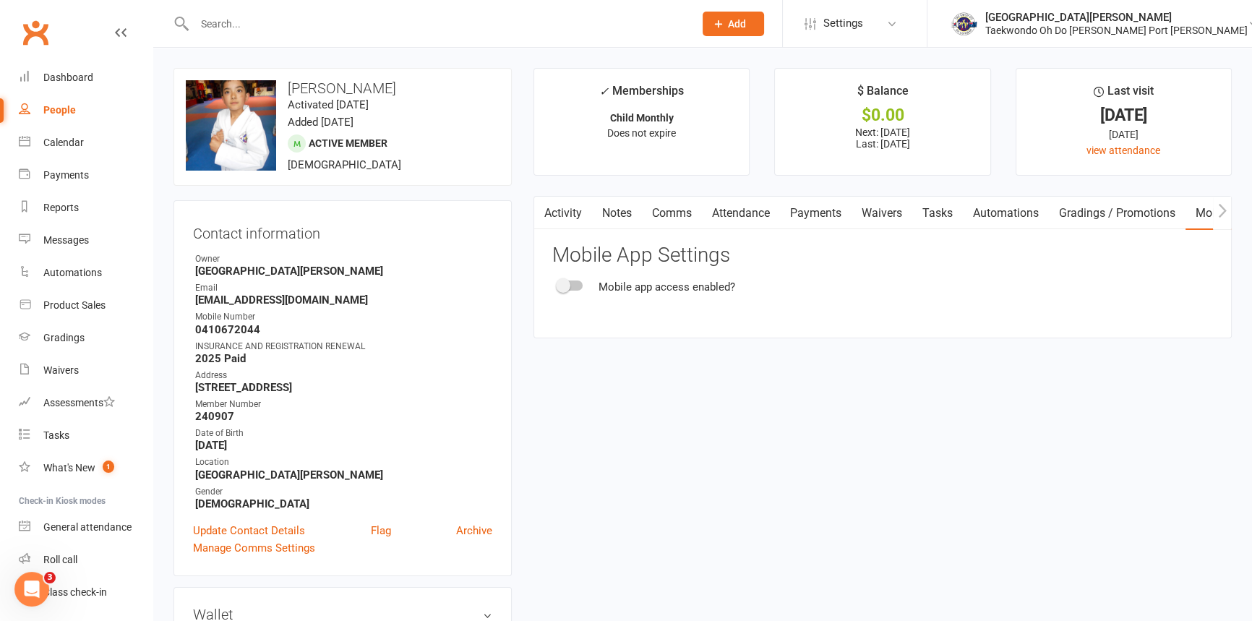
click at [564, 288] on span at bounding box center [563, 285] width 14 height 14
click at [558, 283] on input "checkbox" at bounding box center [558, 283] width 0 height 0
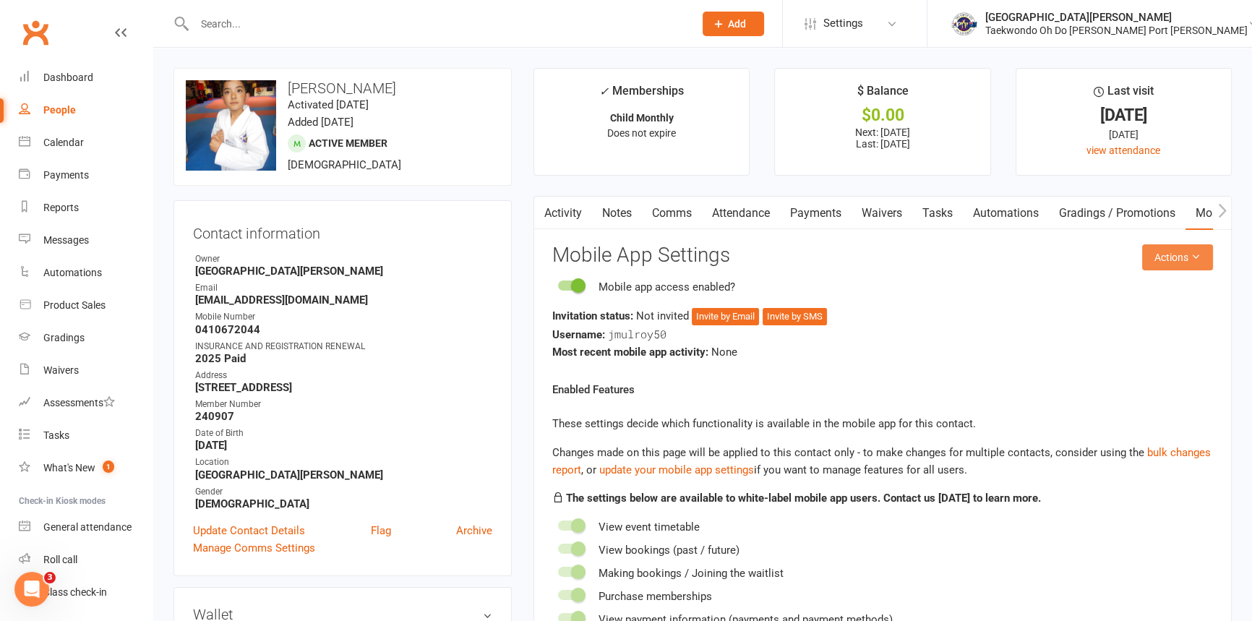
click at [1167, 262] on button "Actions" at bounding box center [1177, 257] width 71 height 26
click at [1155, 286] on link "Send invitation email" at bounding box center [1131, 296] width 143 height 29
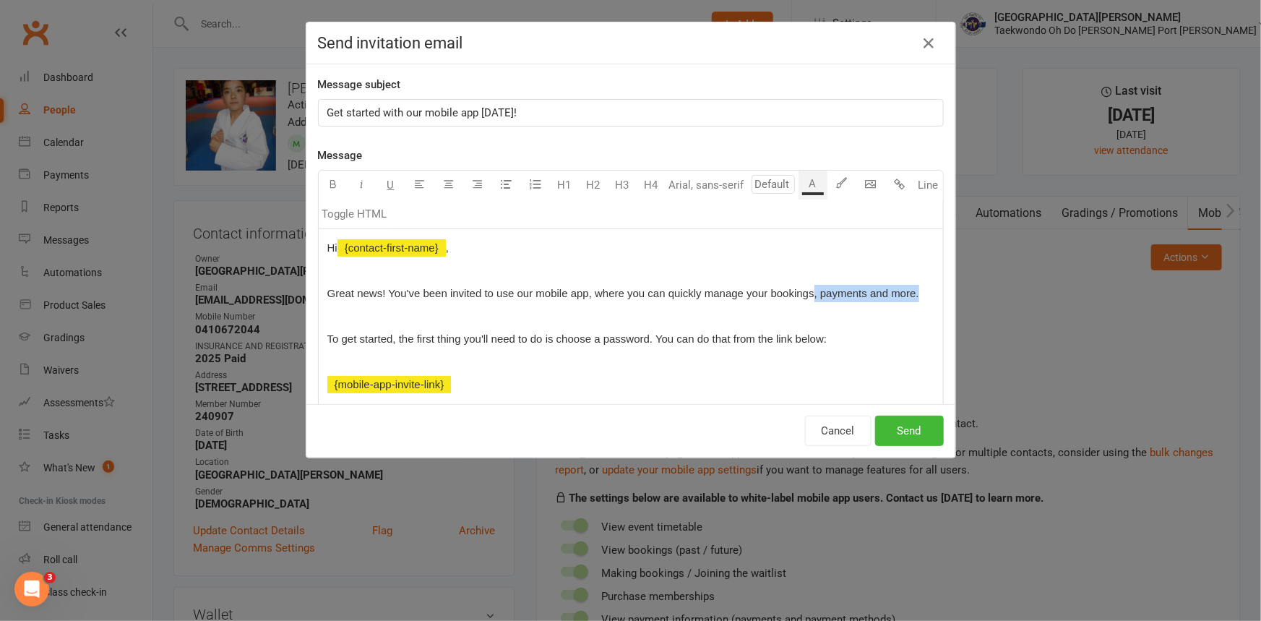
drag, startPoint x: 842, startPoint y: 303, endPoint x: 890, endPoint y: 313, distance: 48.8
click at [890, 302] on p "Great news! You've been invited to use our mobile app, where you can quickly ma…" at bounding box center [630, 293] width 607 height 17
click at [909, 423] on button "Send" at bounding box center [909, 431] width 69 height 30
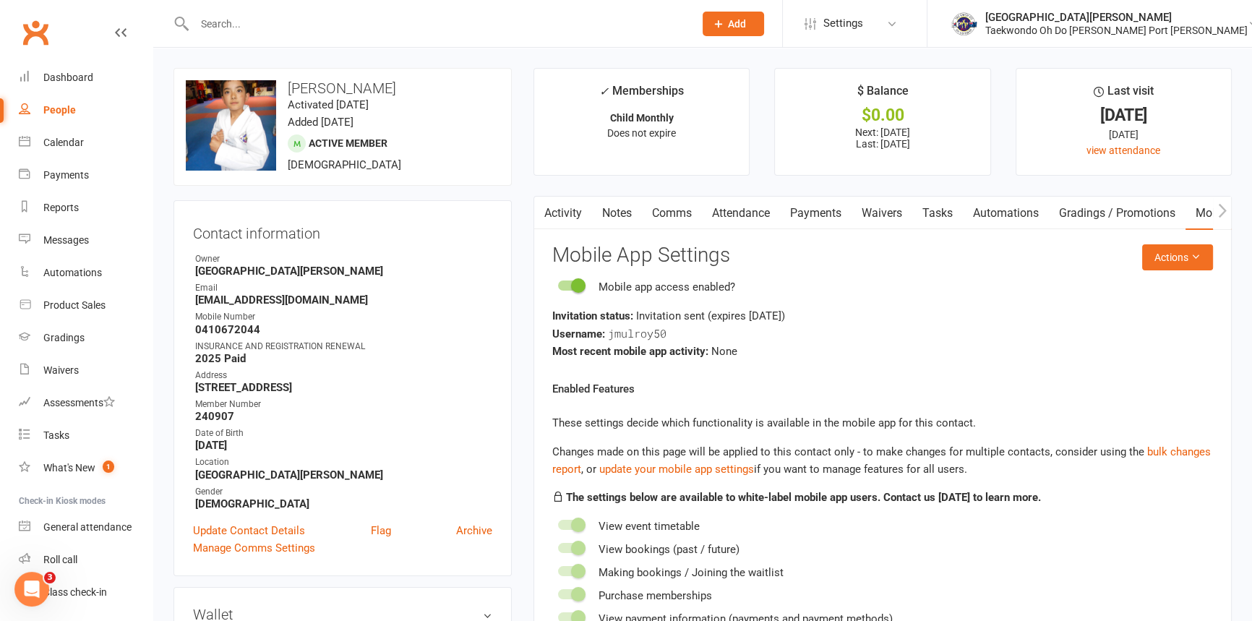
click at [251, 23] on input "text" at bounding box center [437, 24] width 494 height 20
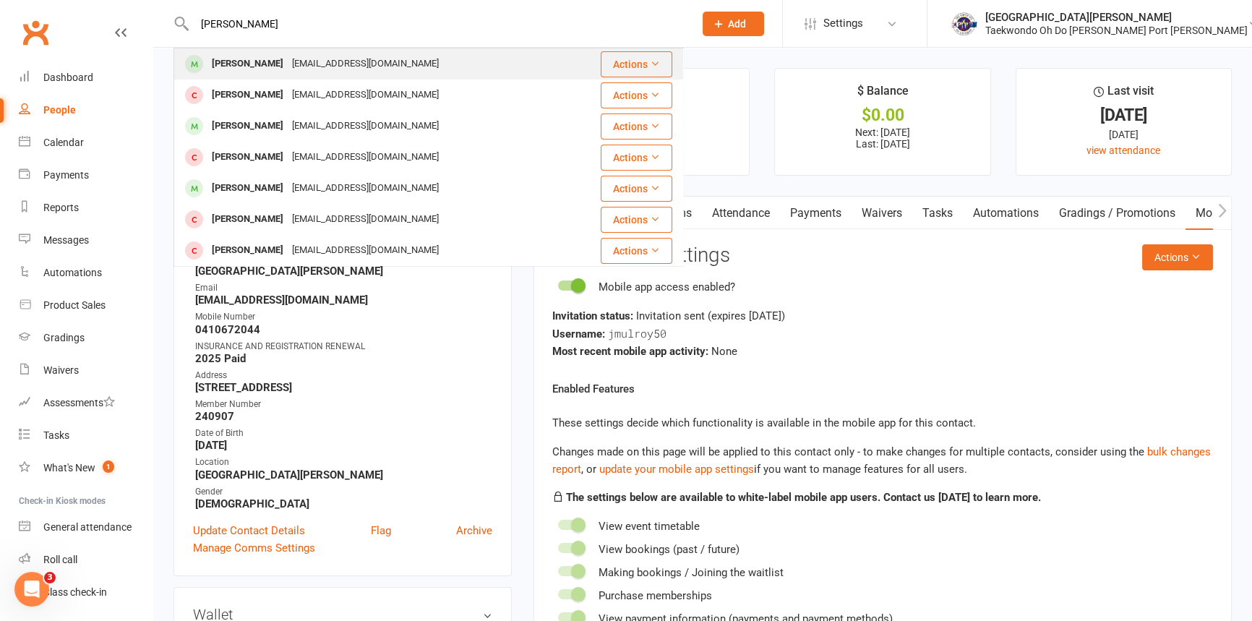
type input "chandler"
click at [257, 63] on div "Chandler Prins" at bounding box center [247, 63] width 80 height 21
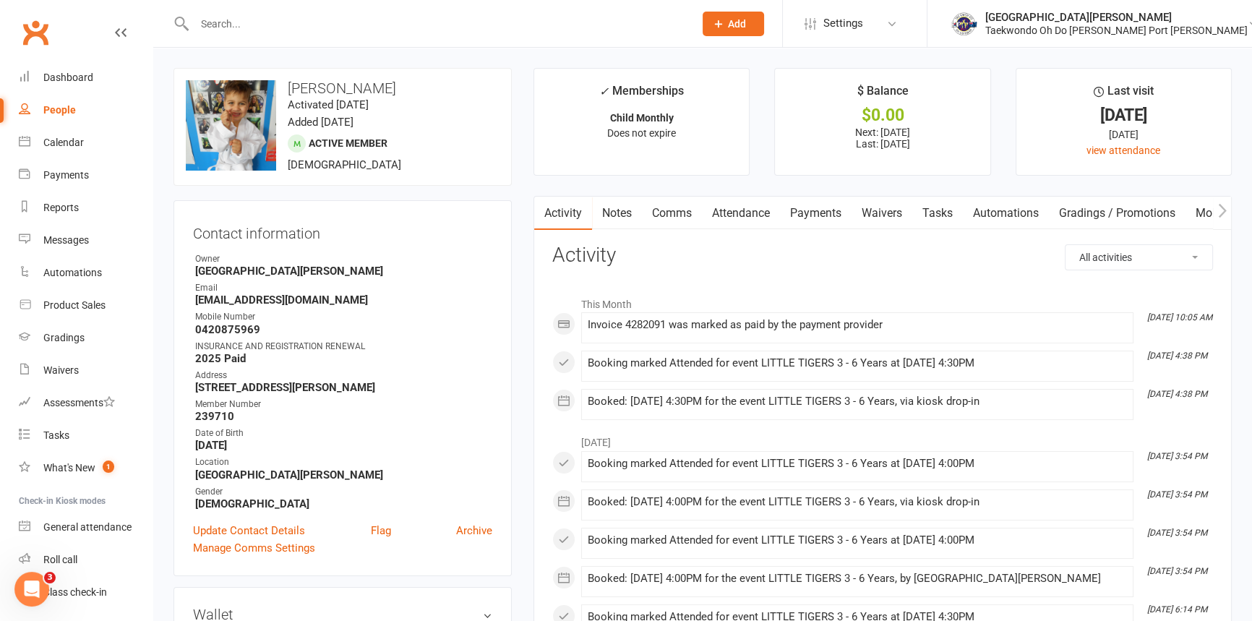
click at [1206, 208] on link "Mobile App" at bounding box center [1224, 213] width 78 height 33
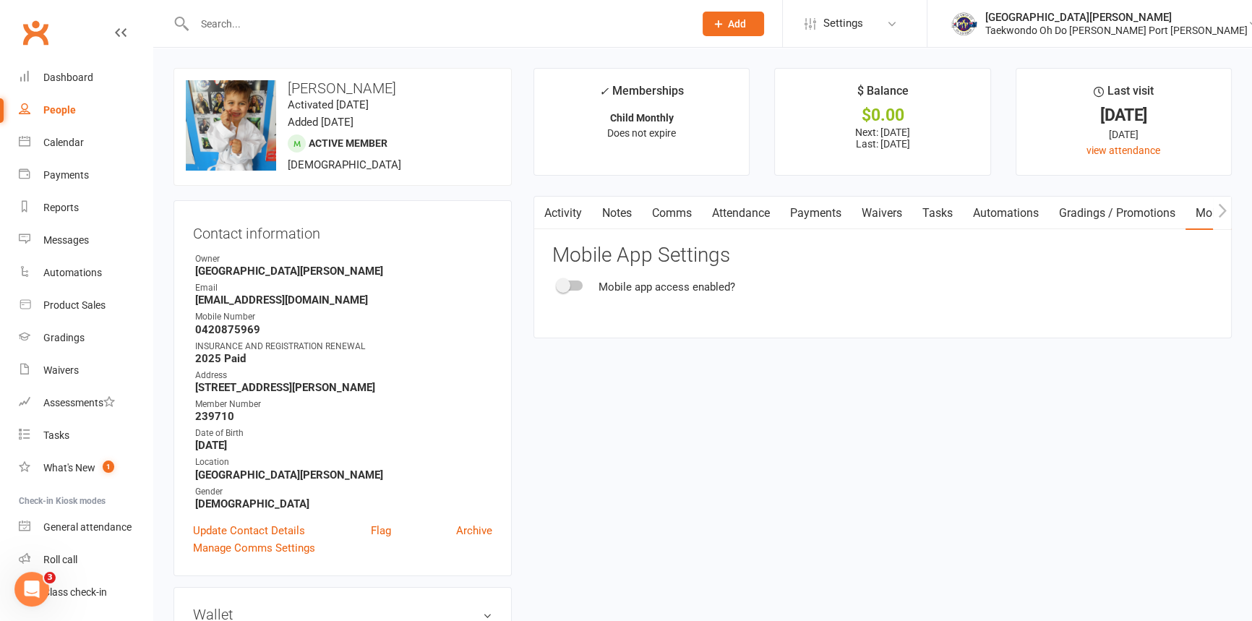
click at [570, 288] on span at bounding box center [563, 285] width 14 height 14
click at [558, 283] on input "checkbox" at bounding box center [558, 283] width 0 height 0
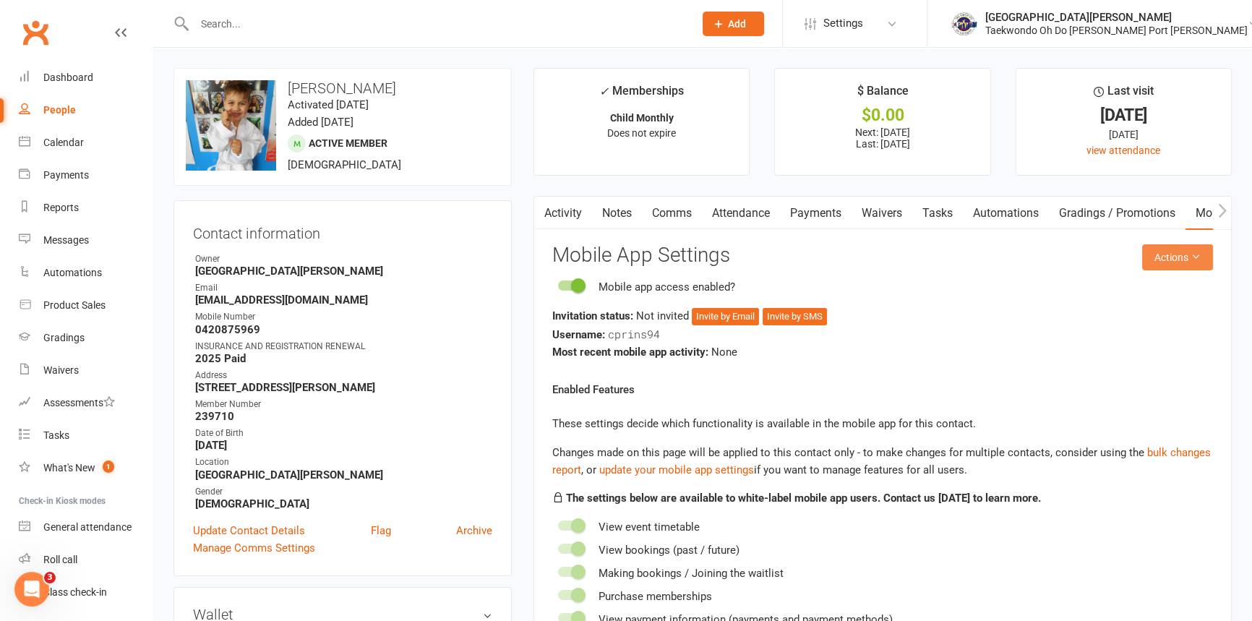
click at [1152, 265] on button "Actions" at bounding box center [1177, 257] width 71 height 26
click at [1141, 293] on link "Send invitation email" at bounding box center [1131, 296] width 143 height 29
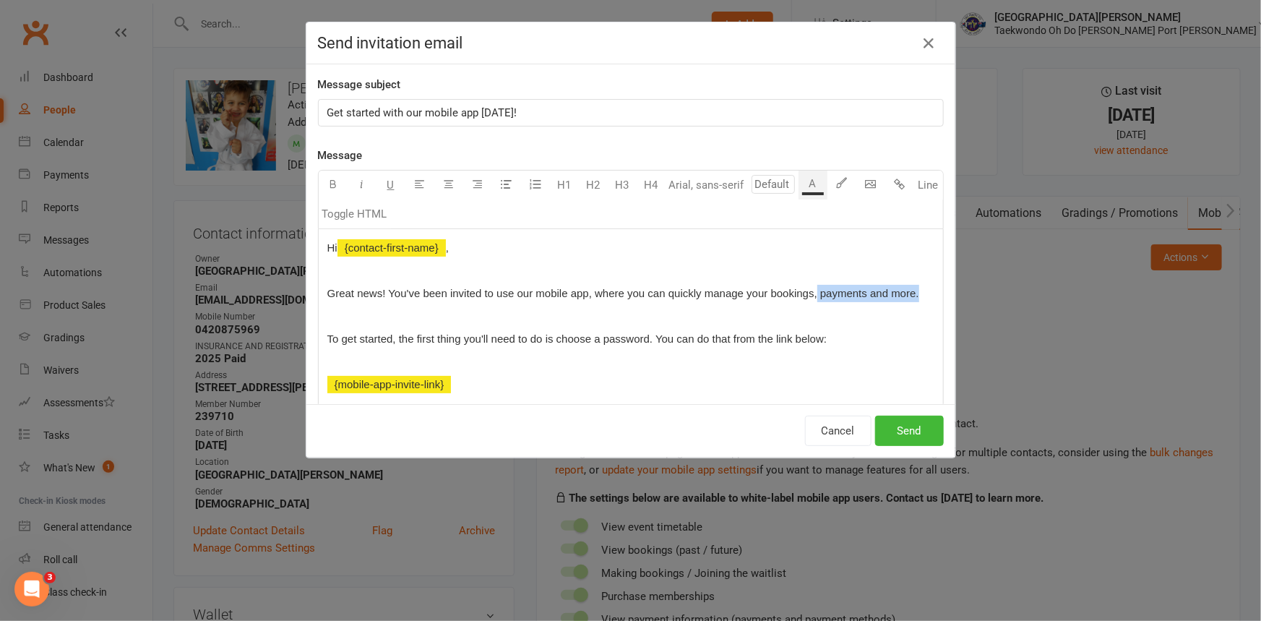
drag, startPoint x: 844, startPoint y: 298, endPoint x: 889, endPoint y: 311, distance: 47.4
click at [889, 302] on p "Great news! You've been invited to use our mobile app, where you can quickly ma…" at bounding box center [630, 293] width 607 height 17
click at [899, 428] on button "Send" at bounding box center [909, 431] width 69 height 30
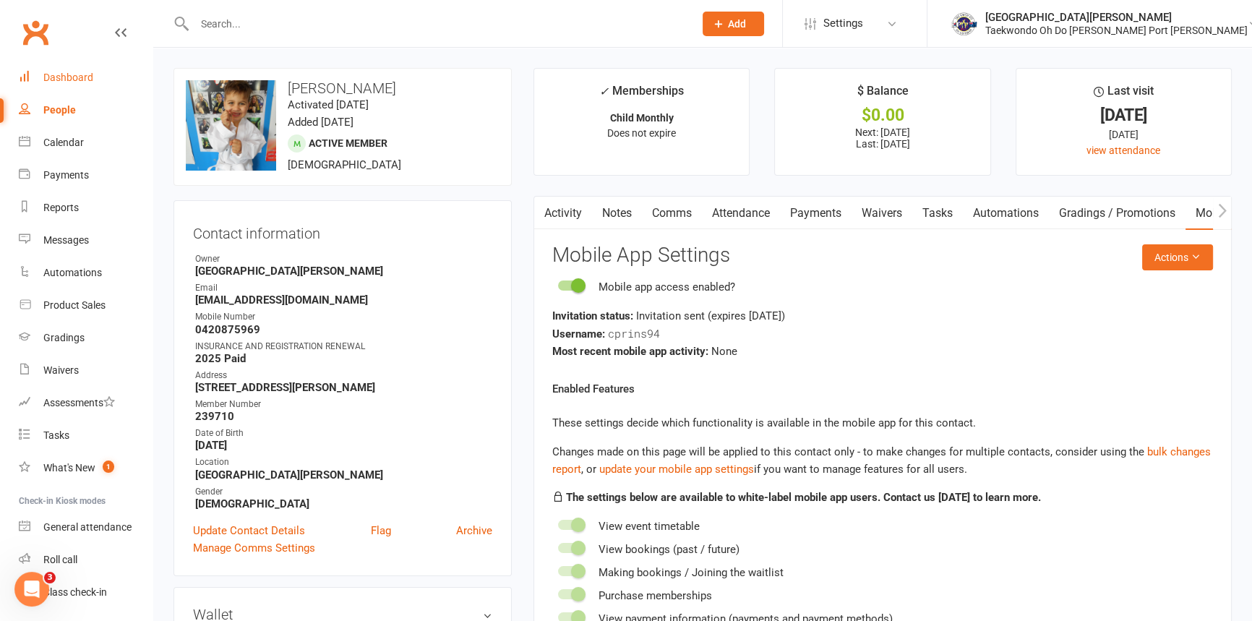
click at [80, 75] on div "Dashboard" at bounding box center [68, 78] width 50 height 12
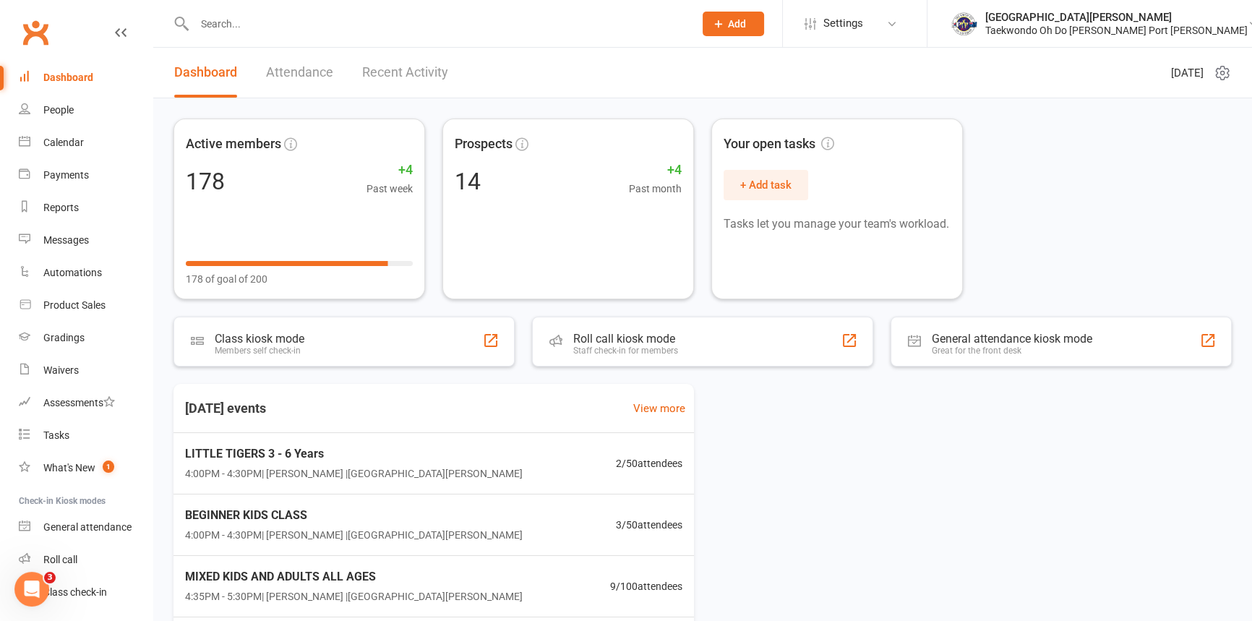
scroll to position [74, 0]
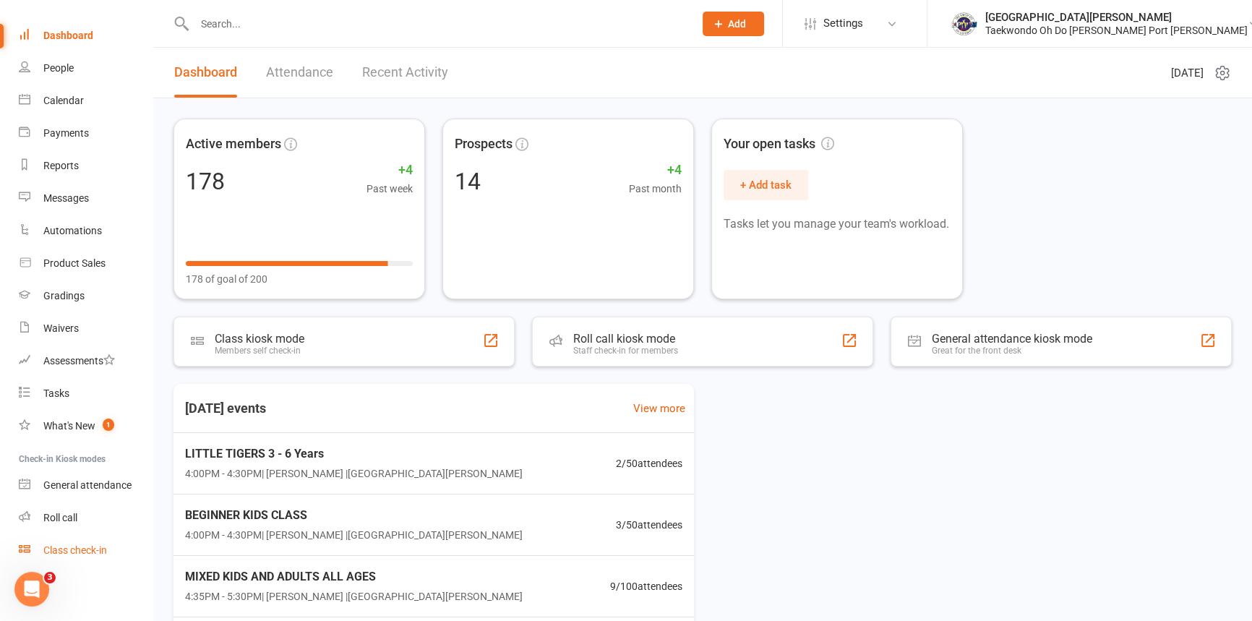
drag, startPoint x: 91, startPoint y: 550, endPoint x: 59, endPoint y: 551, distance: 31.8
click at [59, 551] on div "Class check-in" at bounding box center [75, 550] width 64 height 12
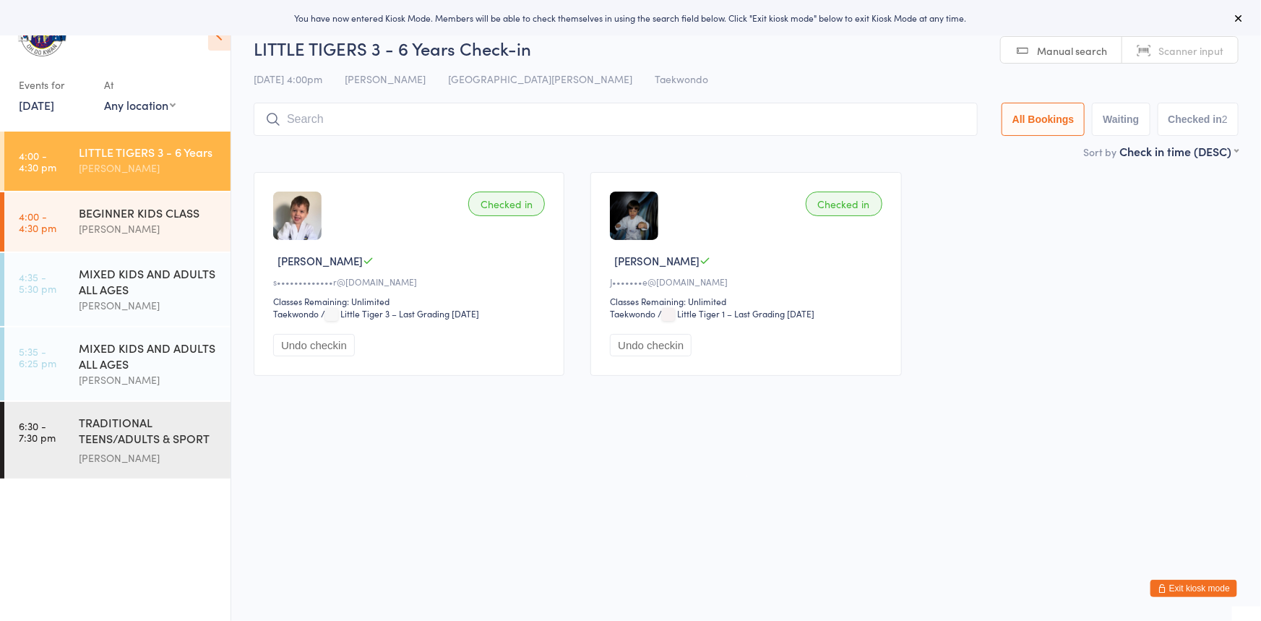
click at [298, 121] on input "search" at bounding box center [616, 119] width 724 height 33
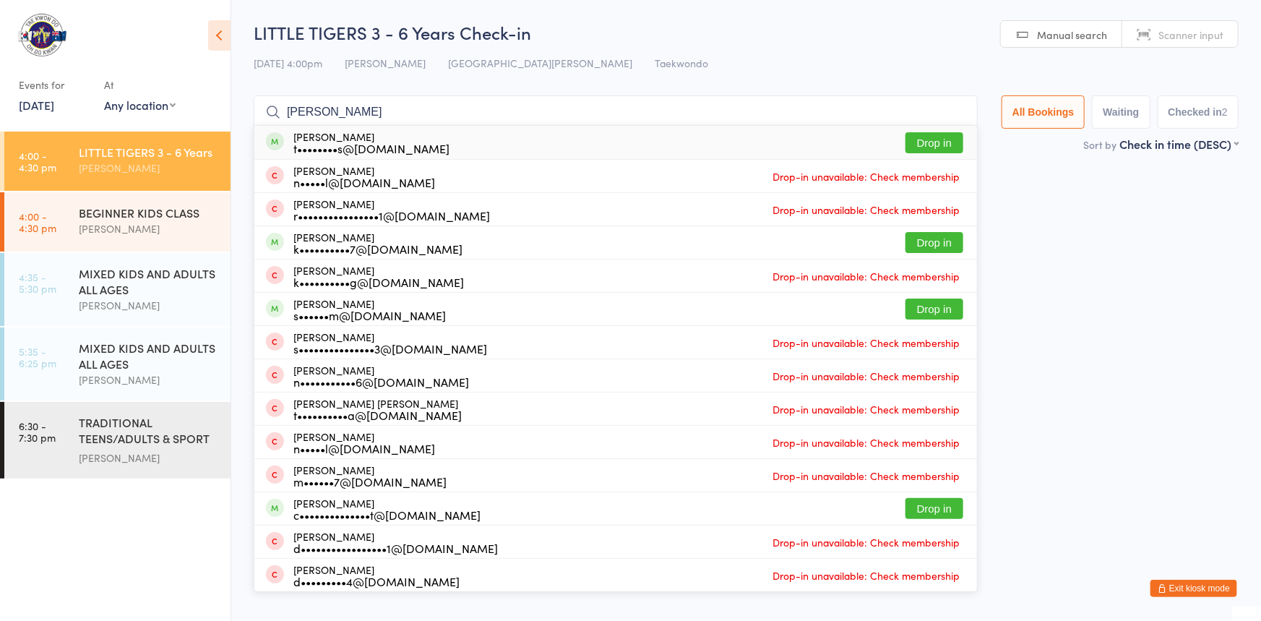
type input "[PERSON_NAME]"
click at [906, 140] on button "Drop in" at bounding box center [935, 142] width 58 height 21
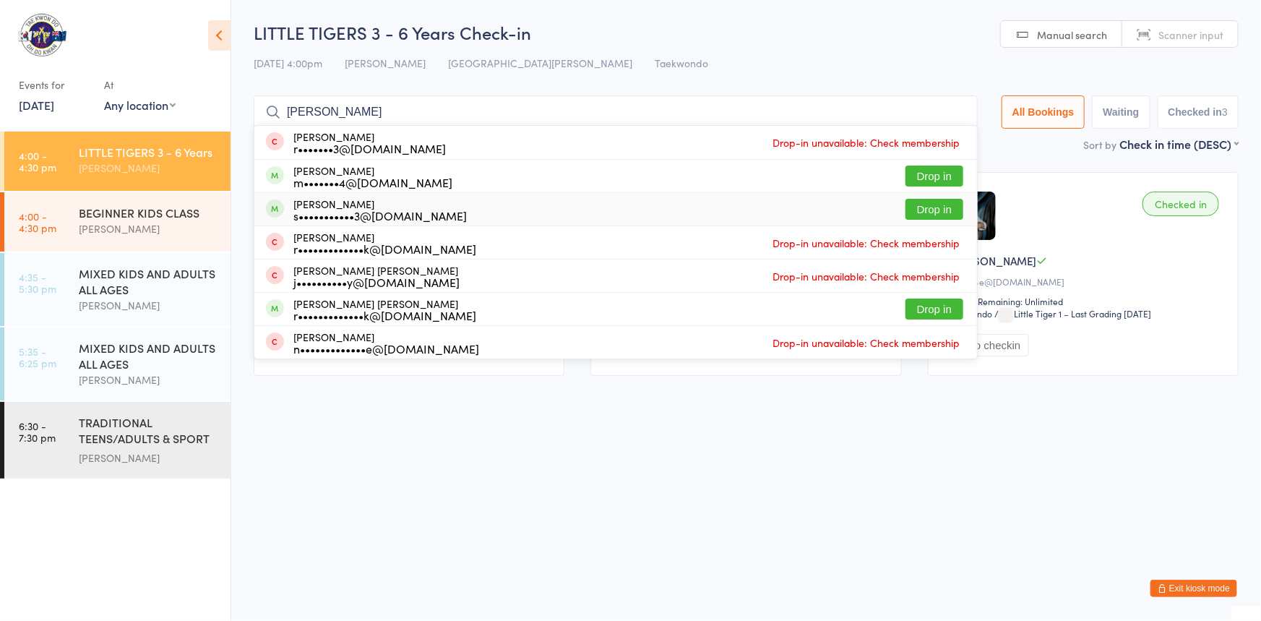
type input "patrick"
click at [911, 202] on button "Drop in" at bounding box center [935, 209] width 58 height 21
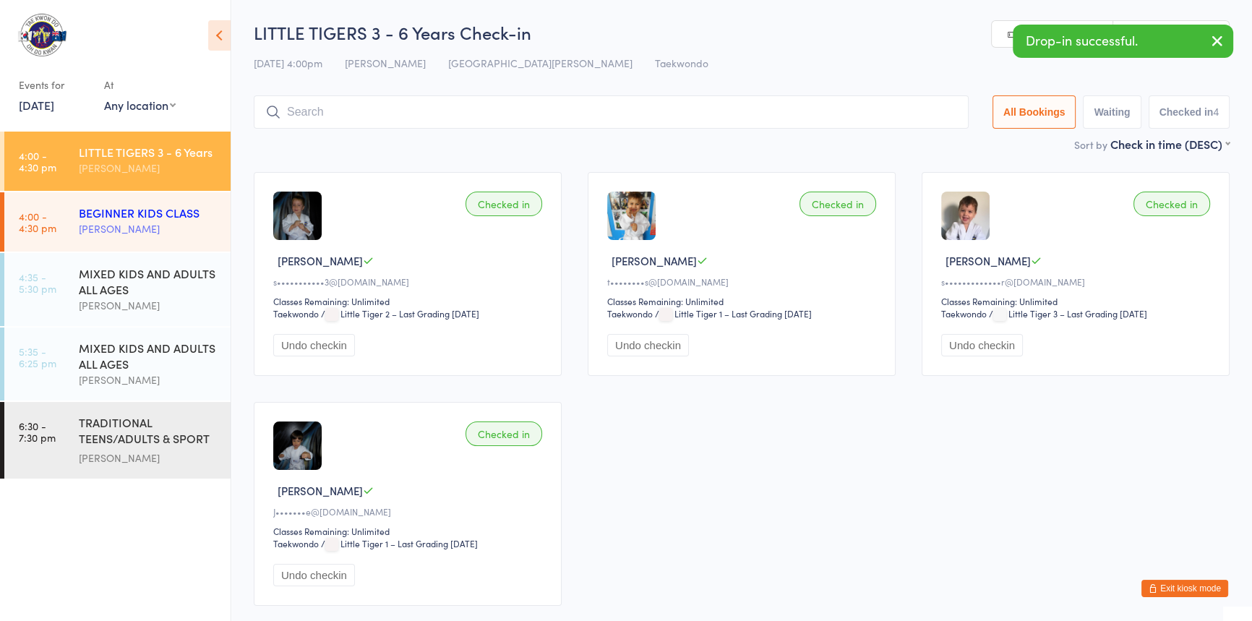
click at [127, 218] on div "BEGINNER KIDS CLASS" at bounding box center [149, 213] width 140 height 16
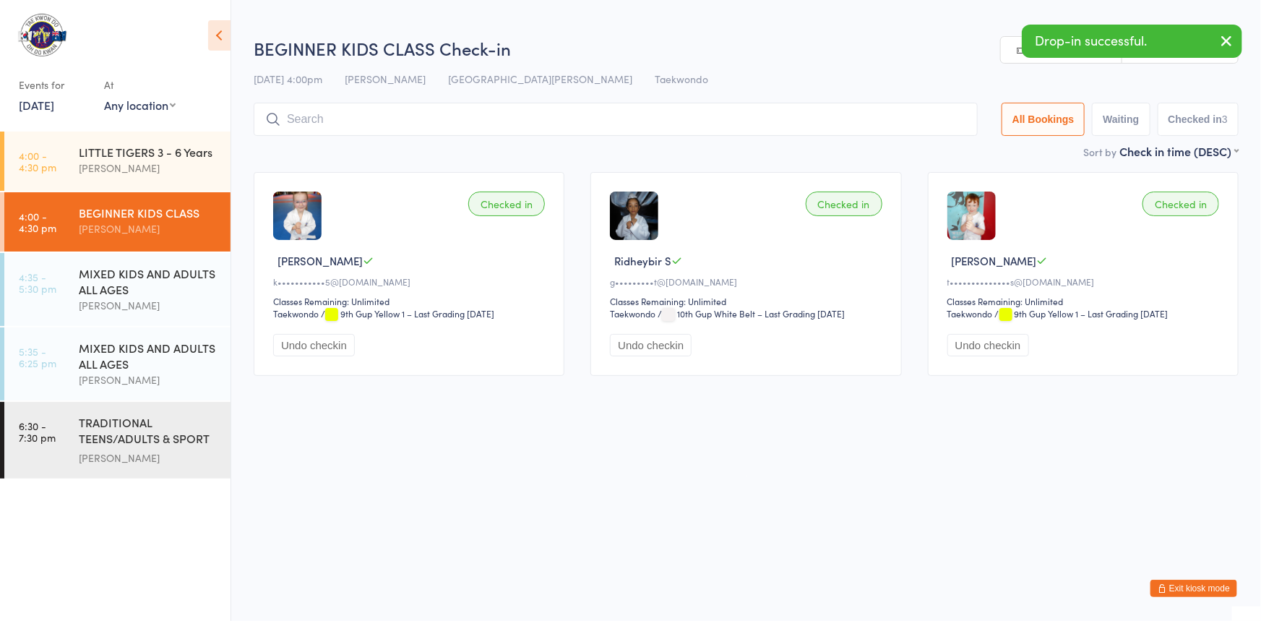
click at [301, 127] on input "search" at bounding box center [616, 119] width 724 height 33
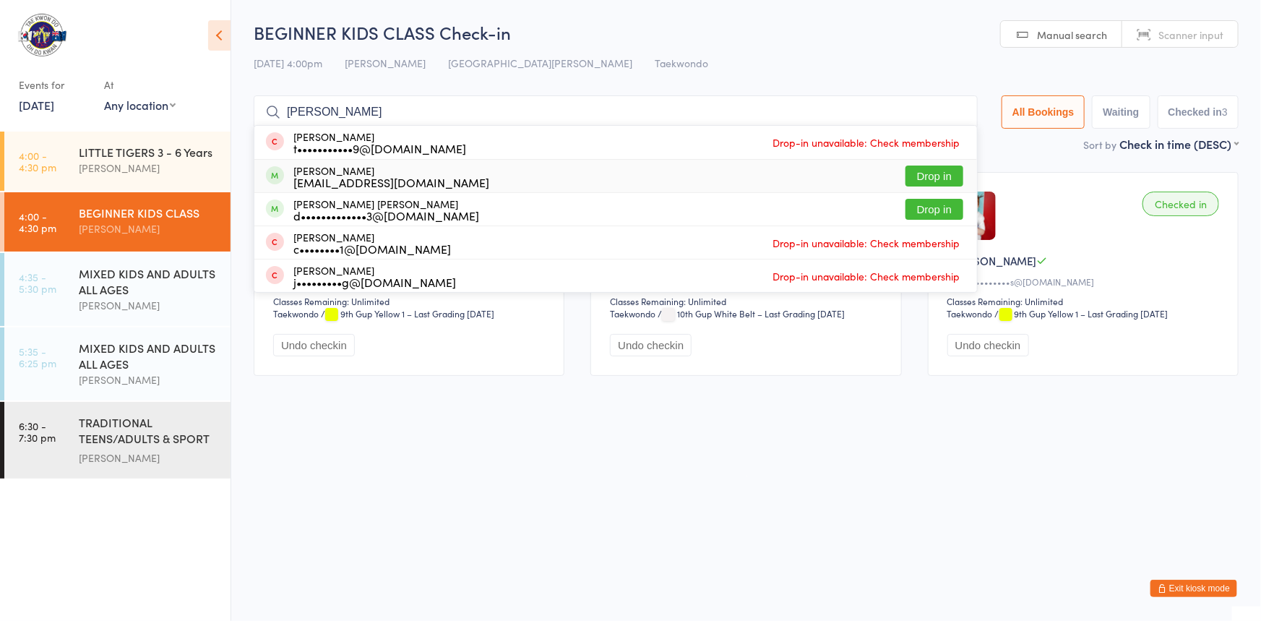
type input "justin"
click at [906, 168] on button "Drop in" at bounding box center [935, 176] width 58 height 21
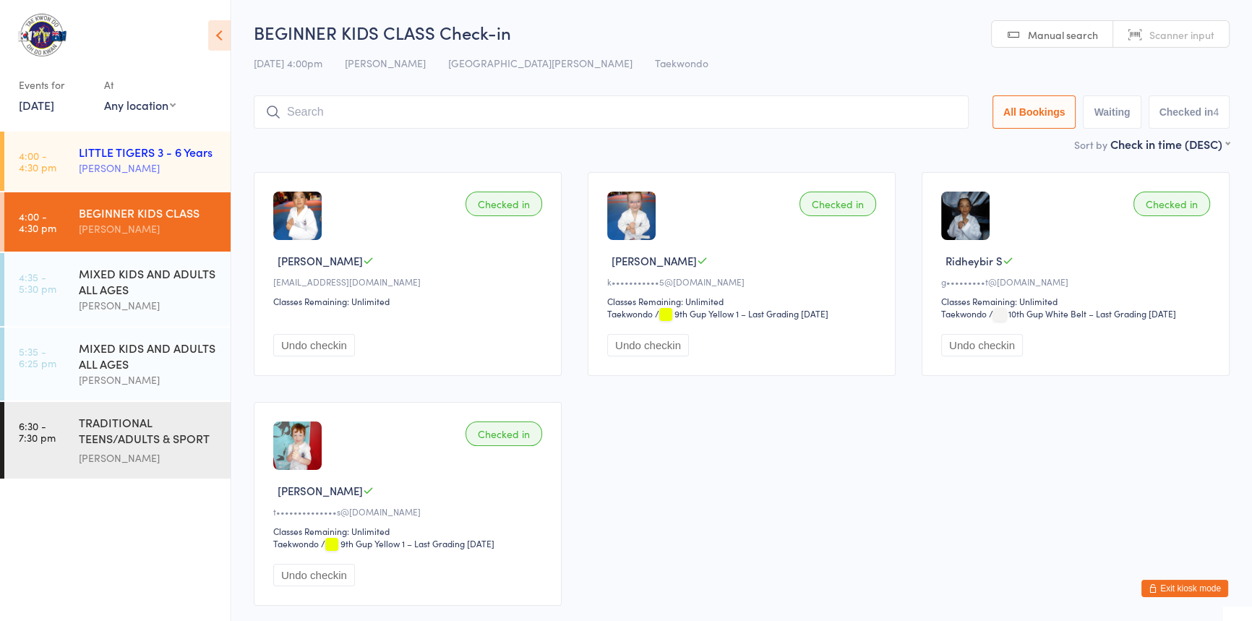
click at [130, 158] on div "LITTLE TIGERS 3 - 6 Years" at bounding box center [149, 152] width 140 height 16
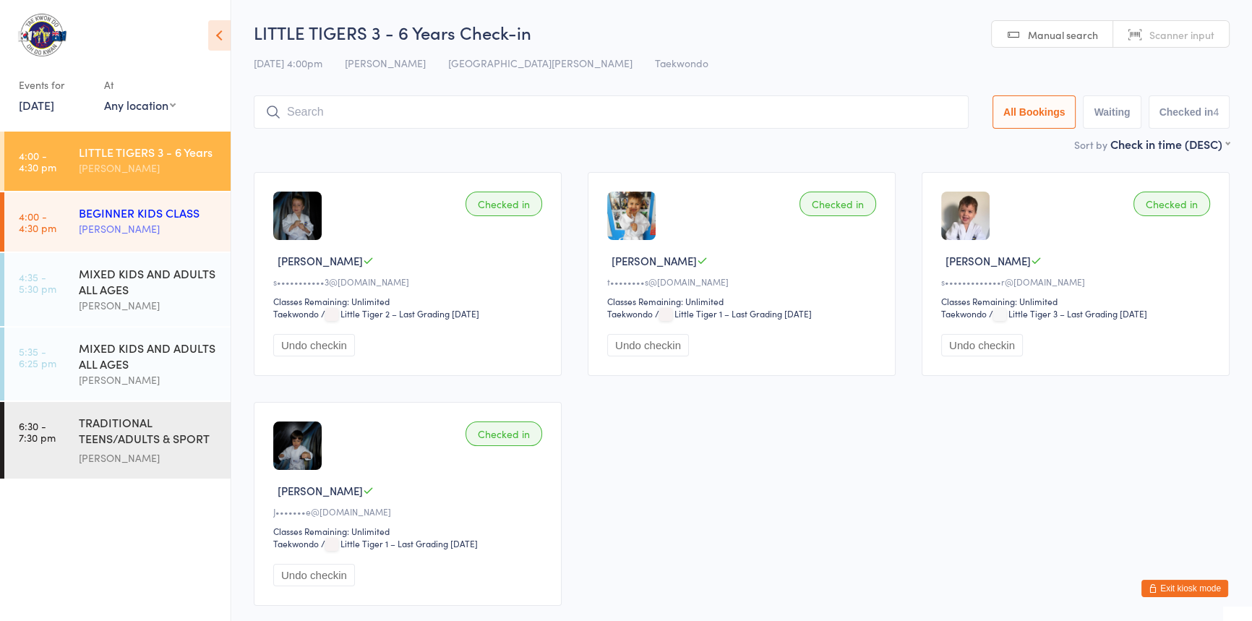
click at [109, 228] on div "[PERSON_NAME]" at bounding box center [149, 228] width 140 height 17
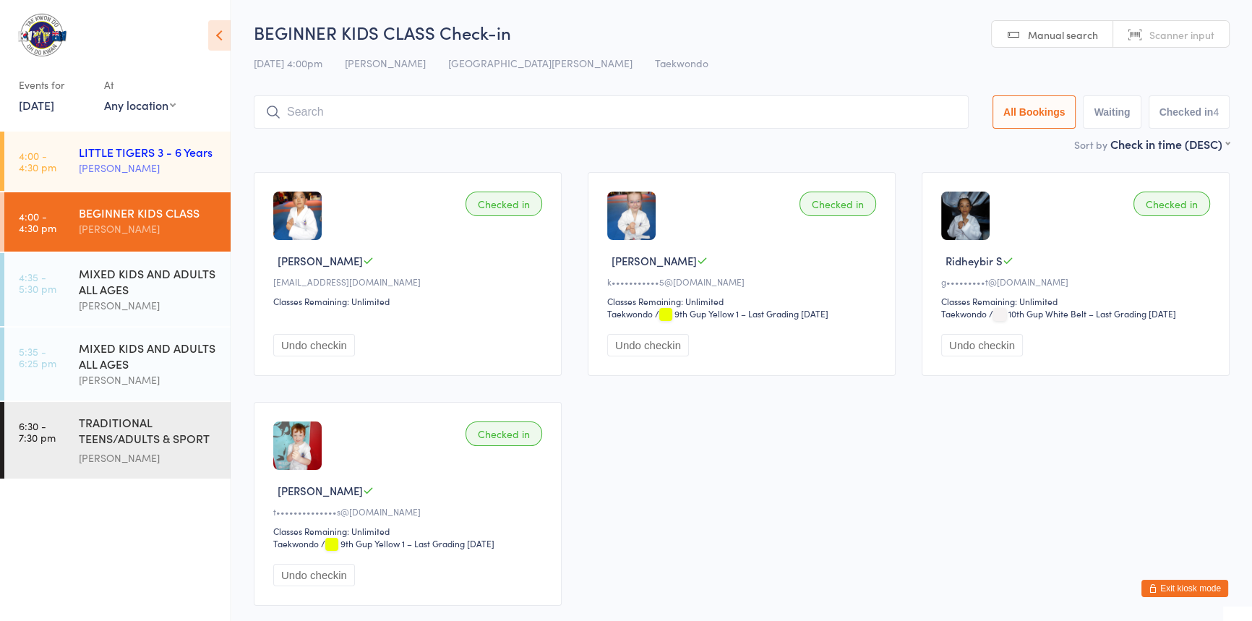
click at [107, 158] on div "LITTLE TIGERS 3 - 6 Years" at bounding box center [149, 152] width 140 height 16
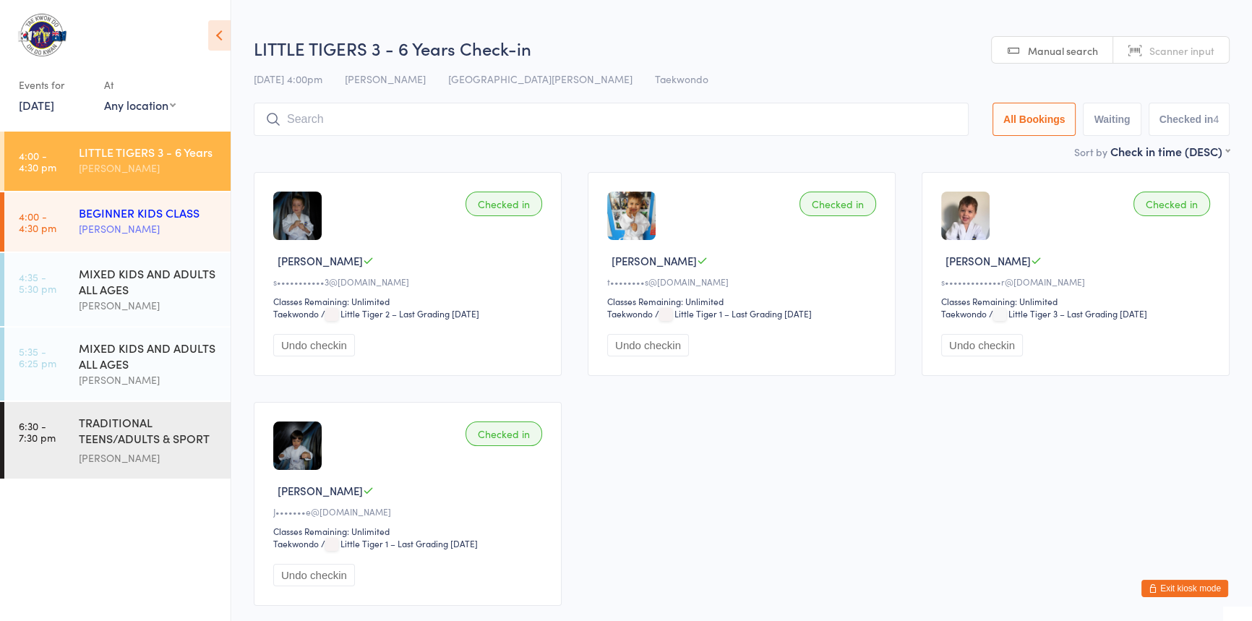
click at [113, 218] on div "BEGINNER KIDS CLASS" at bounding box center [149, 213] width 140 height 16
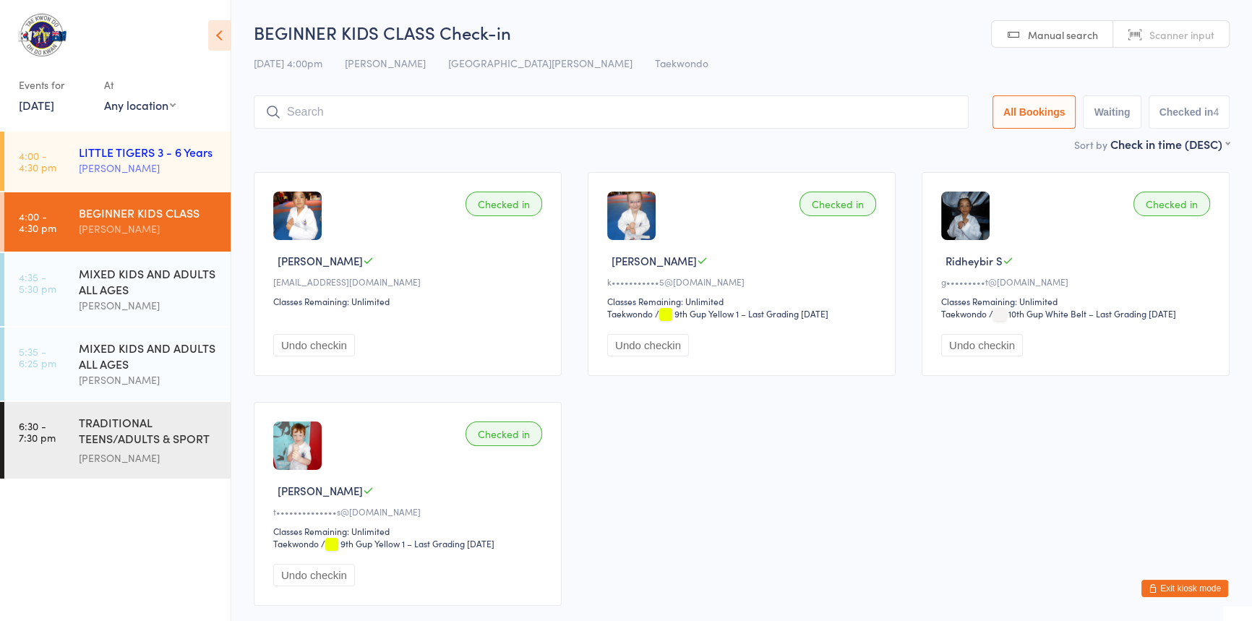
click at [119, 156] on div "LITTLE TIGERS 3 - 6 Years" at bounding box center [149, 152] width 140 height 16
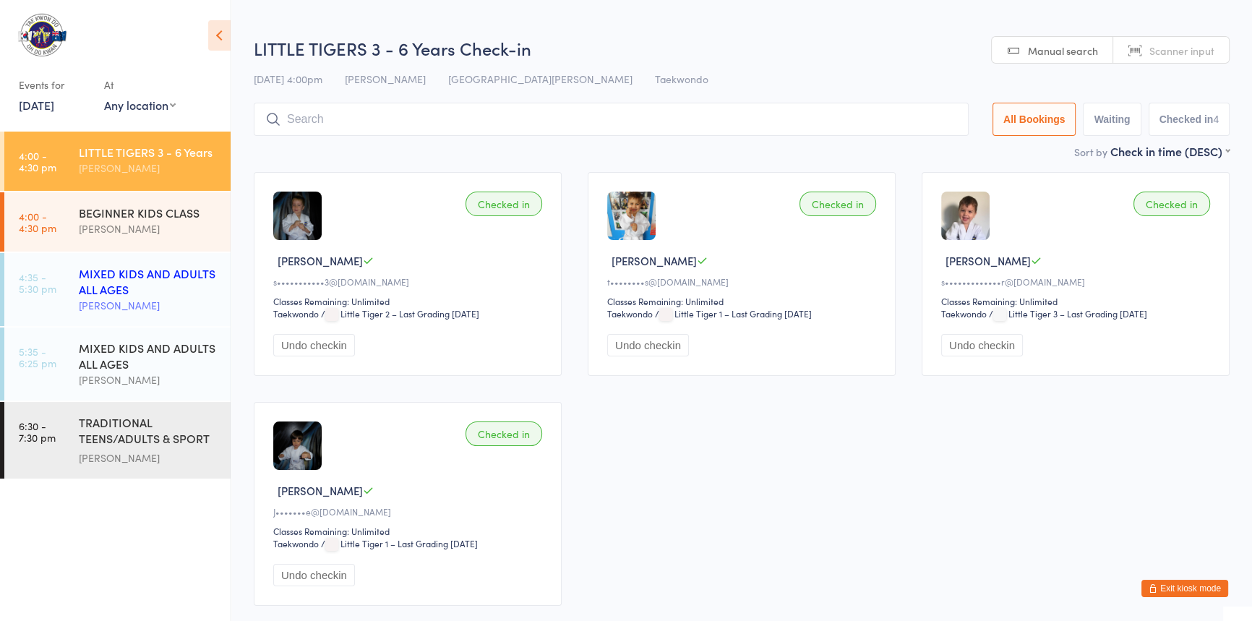
click at [141, 280] on div "MIXED KIDS AND ADULTS ALL AGES" at bounding box center [149, 281] width 140 height 32
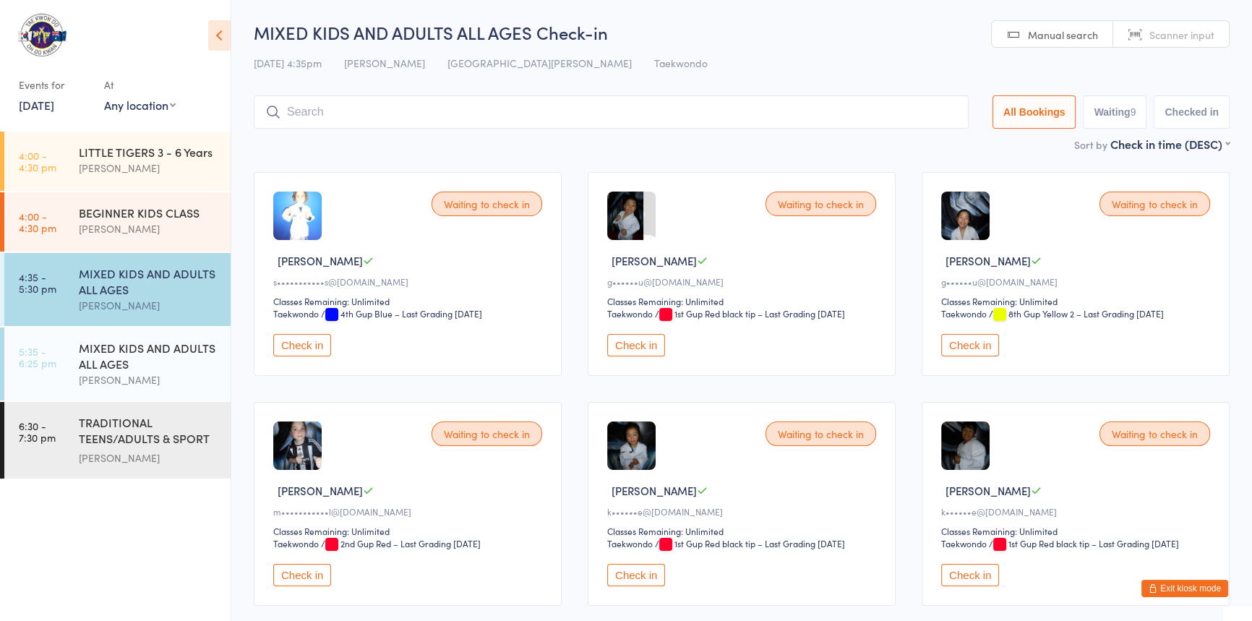
click at [1149, 584] on icon "button" at bounding box center [1153, 588] width 9 height 9
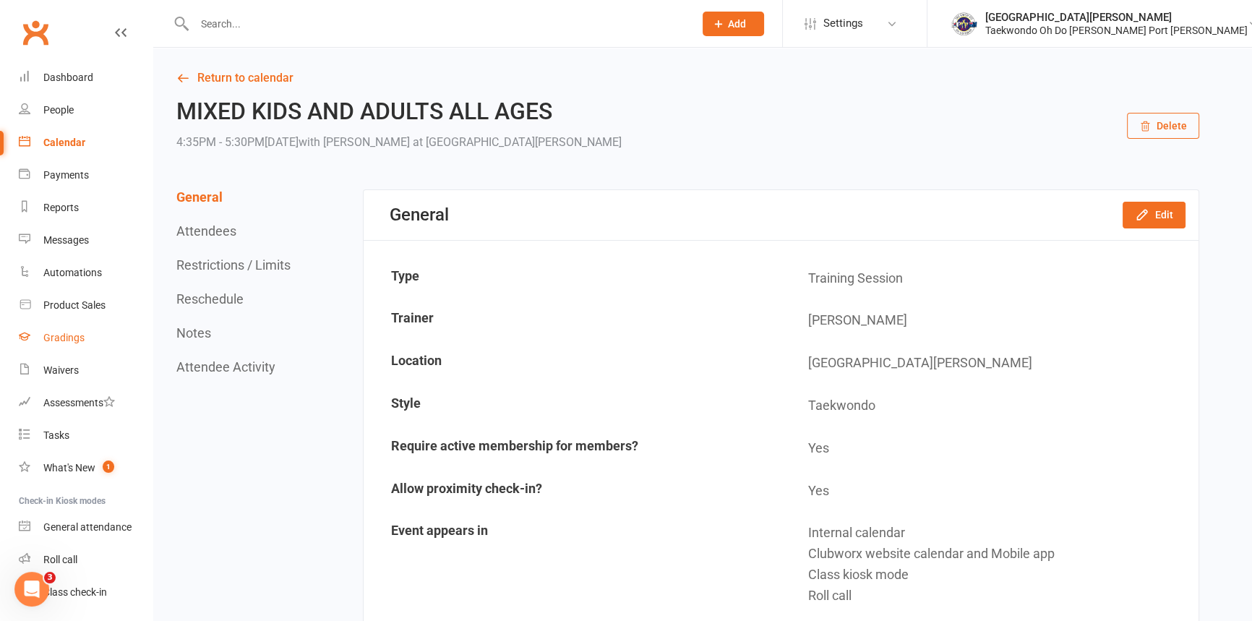
click at [70, 338] on div "Gradings" at bounding box center [63, 338] width 41 height 12
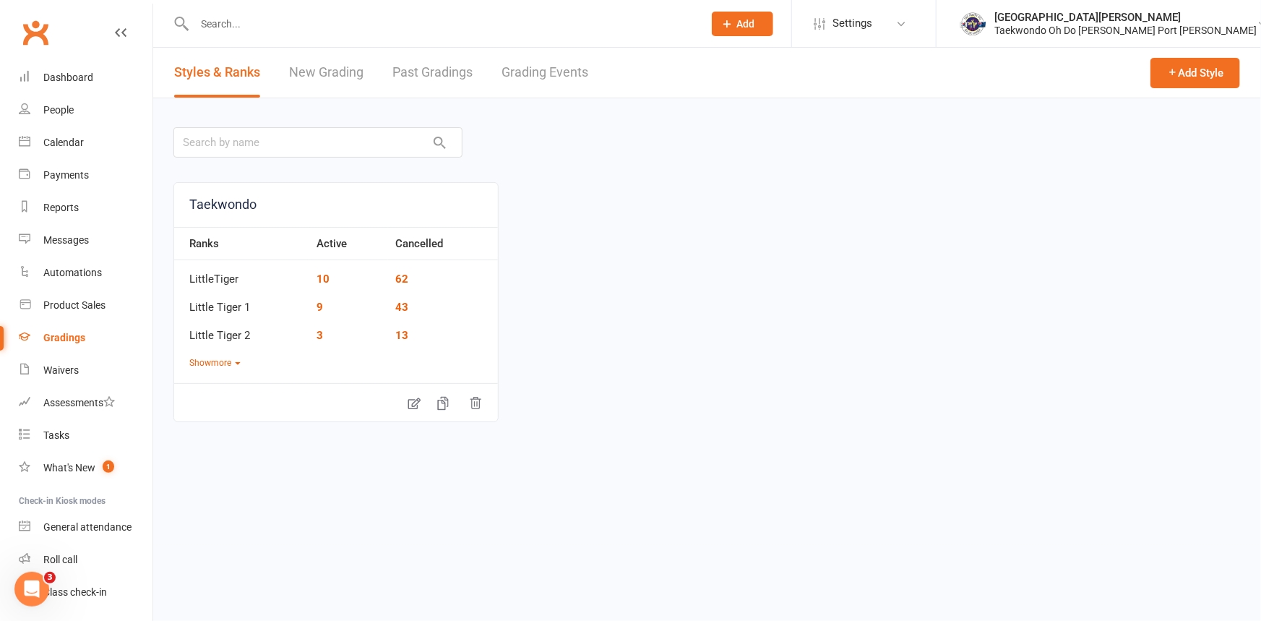
click at [523, 71] on link "Grading Events" at bounding box center [545, 73] width 87 height 50
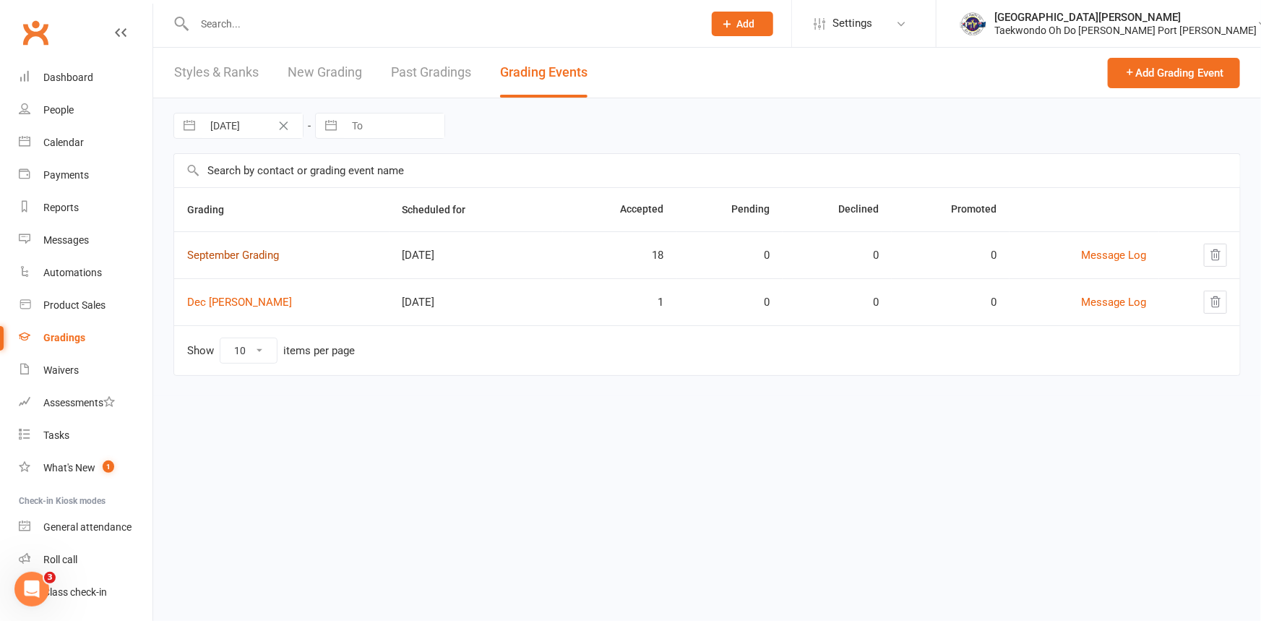
click at [226, 253] on link "September Grading" at bounding box center [233, 255] width 92 height 13
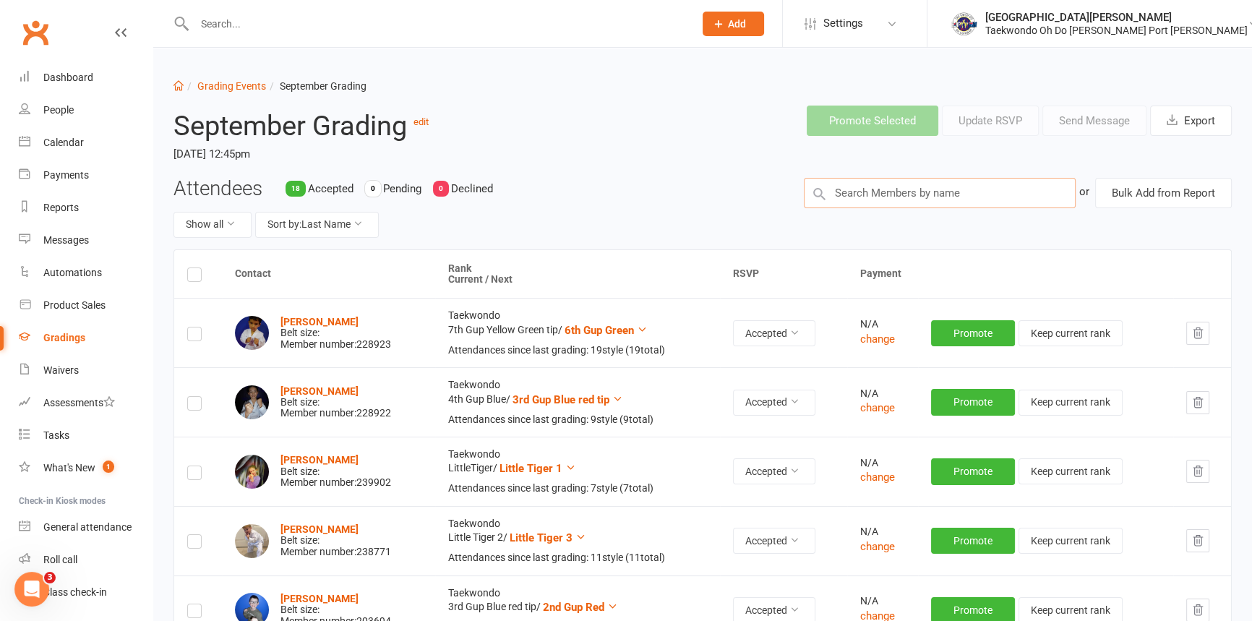
click at [846, 197] on input "text" at bounding box center [940, 193] width 273 height 30
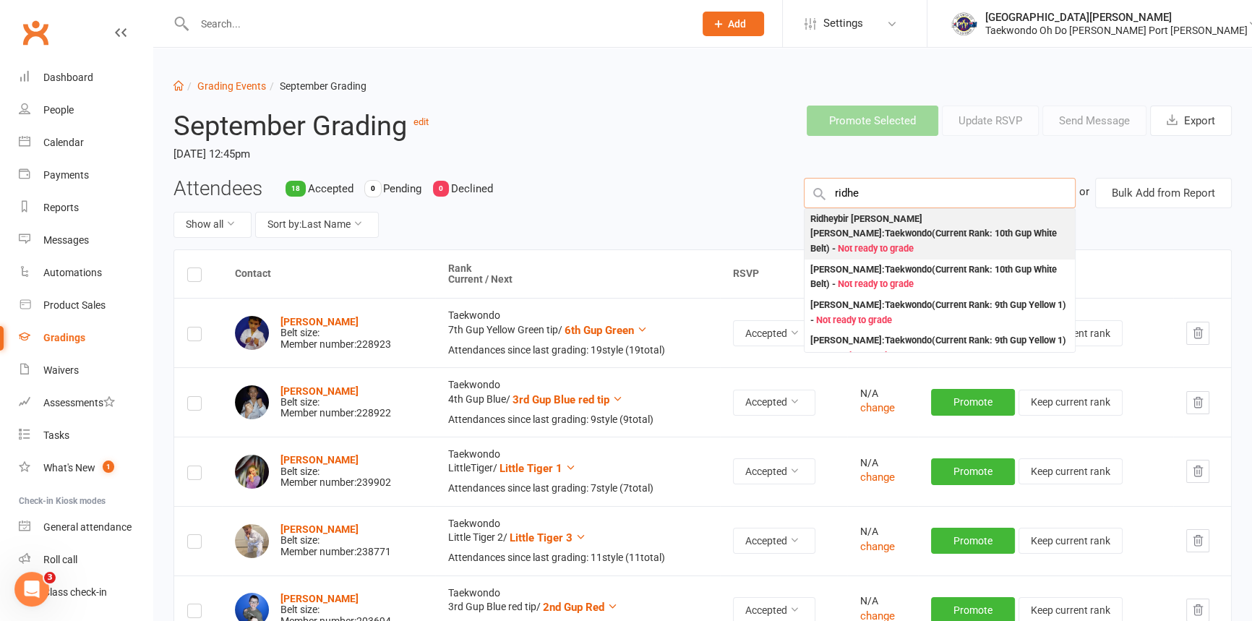
type input "ridhe"
click at [914, 243] on span "Not ready to grade" at bounding box center [876, 248] width 76 height 11
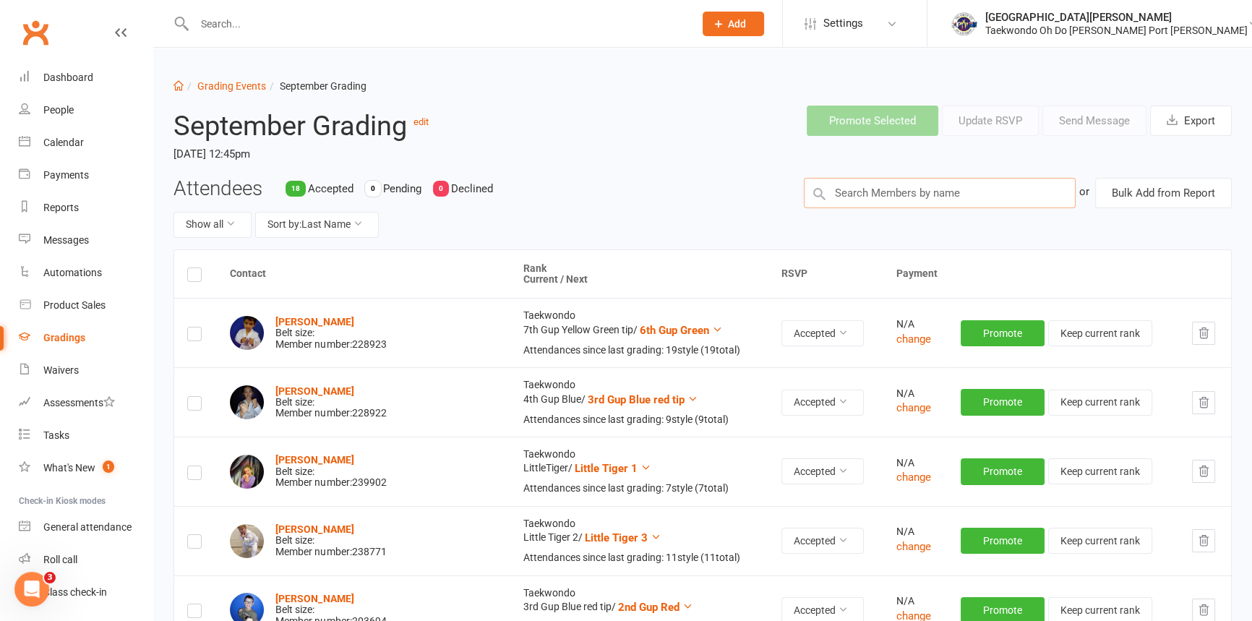
click at [867, 206] on input "text" at bounding box center [940, 193] width 273 height 30
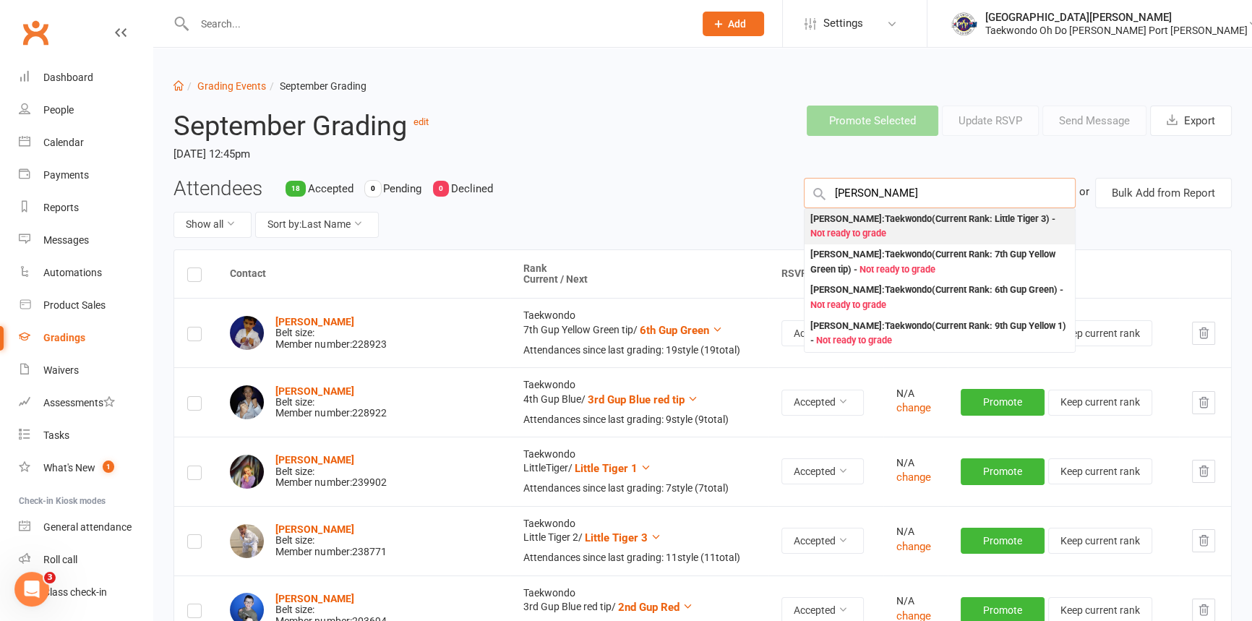
type input "lars"
click at [867, 225] on div "Lars Gaymer : Taekwondo (Current Rank: Little Tiger 3 ) - Not ready to grade" at bounding box center [939, 227] width 259 height 30
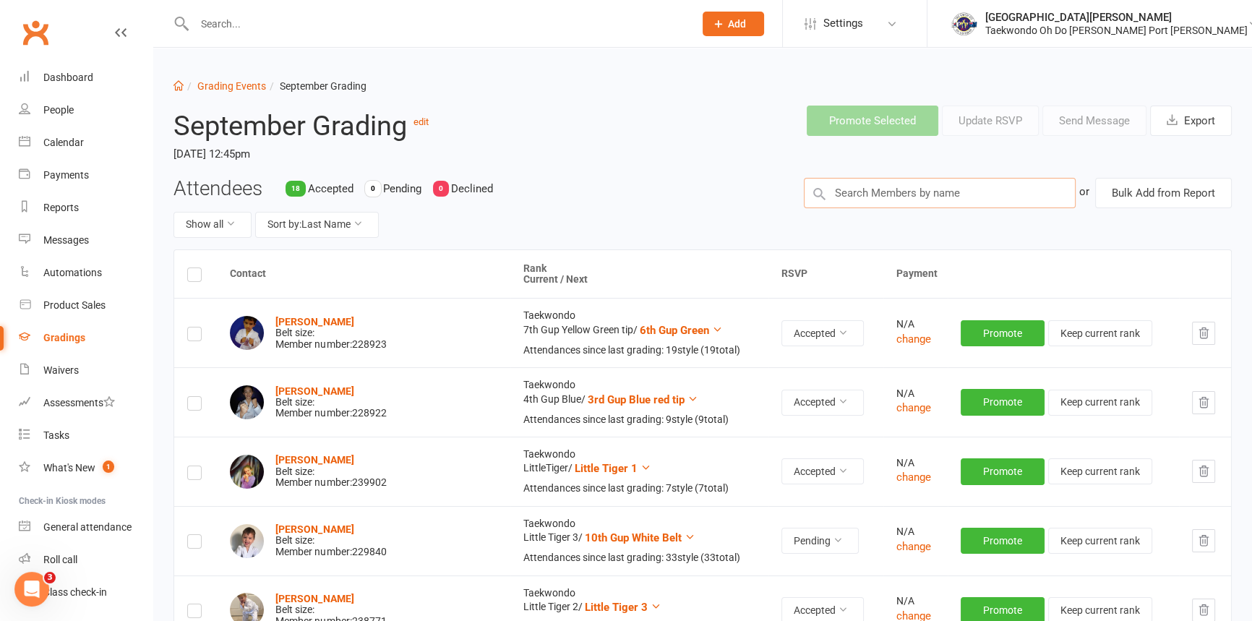
click at [840, 199] on input "text" at bounding box center [940, 193] width 273 height 30
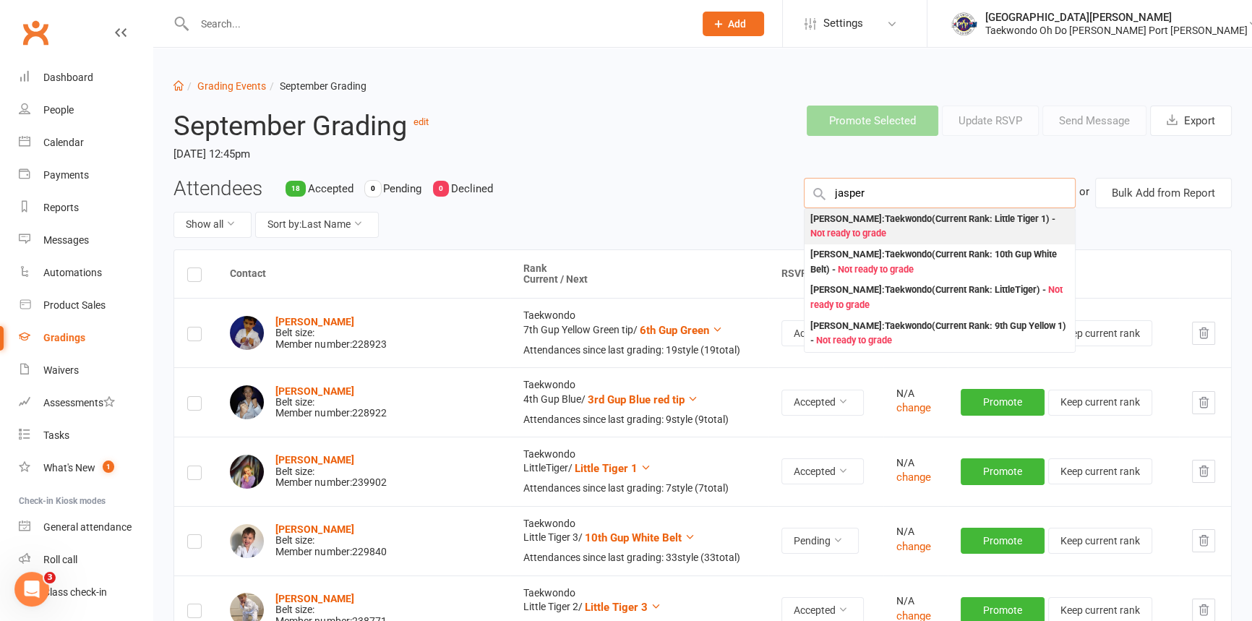
type input "jasper"
click at [871, 224] on div "Jasper Rice : Taekwondo (Current Rank: Little Tiger 1 ) - Not ready to grade" at bounding box center [939, 227] width 259 height 30
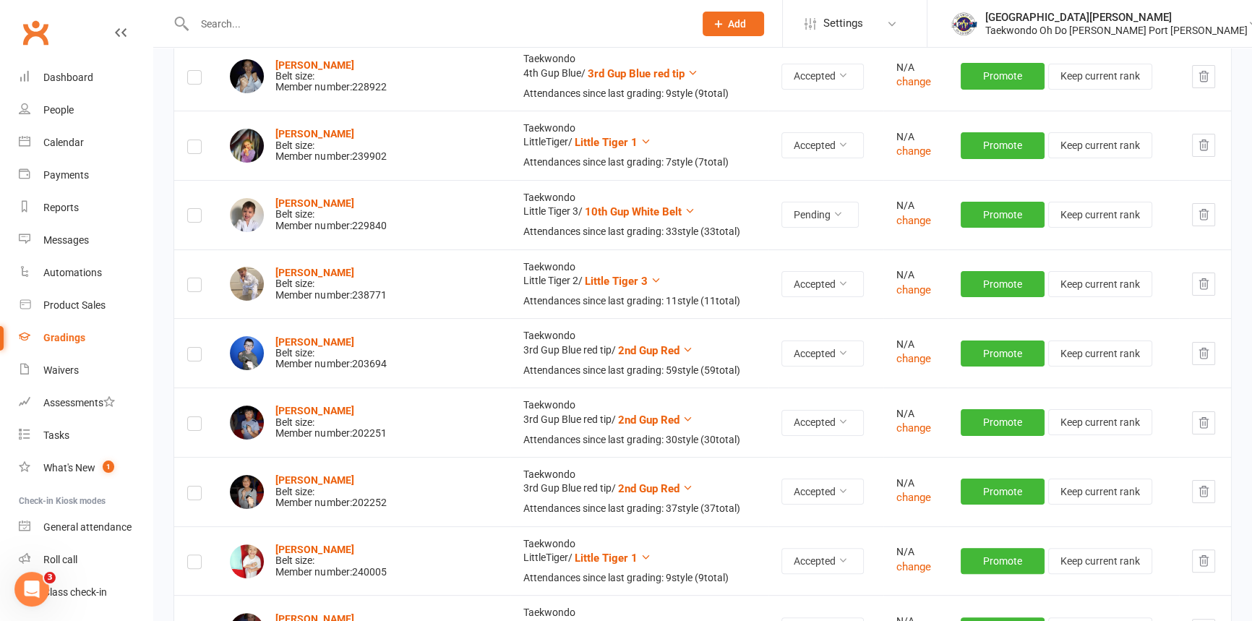
scroll to position [328, 0]
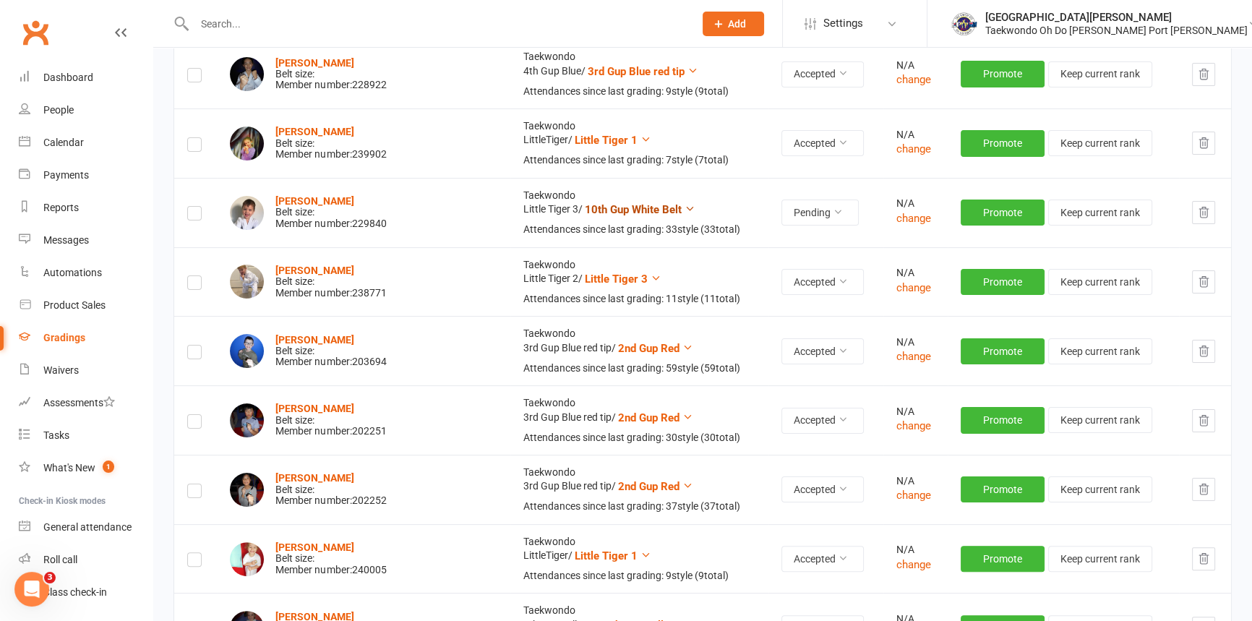
click at [625, 218] on button "10th Gup White Belt" at bounding box center [640, 209] width 111 height 17
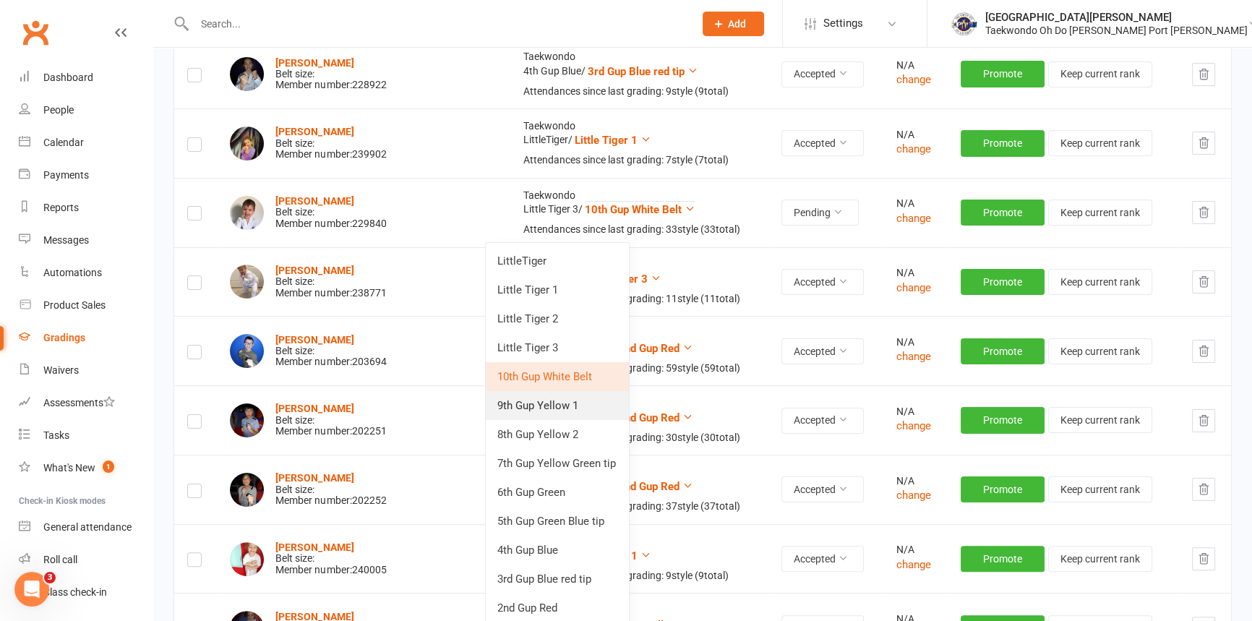
click at [578, 406] on link "9th Gup Yellow 1" at bounding box center [557, 405] width 143 height 29
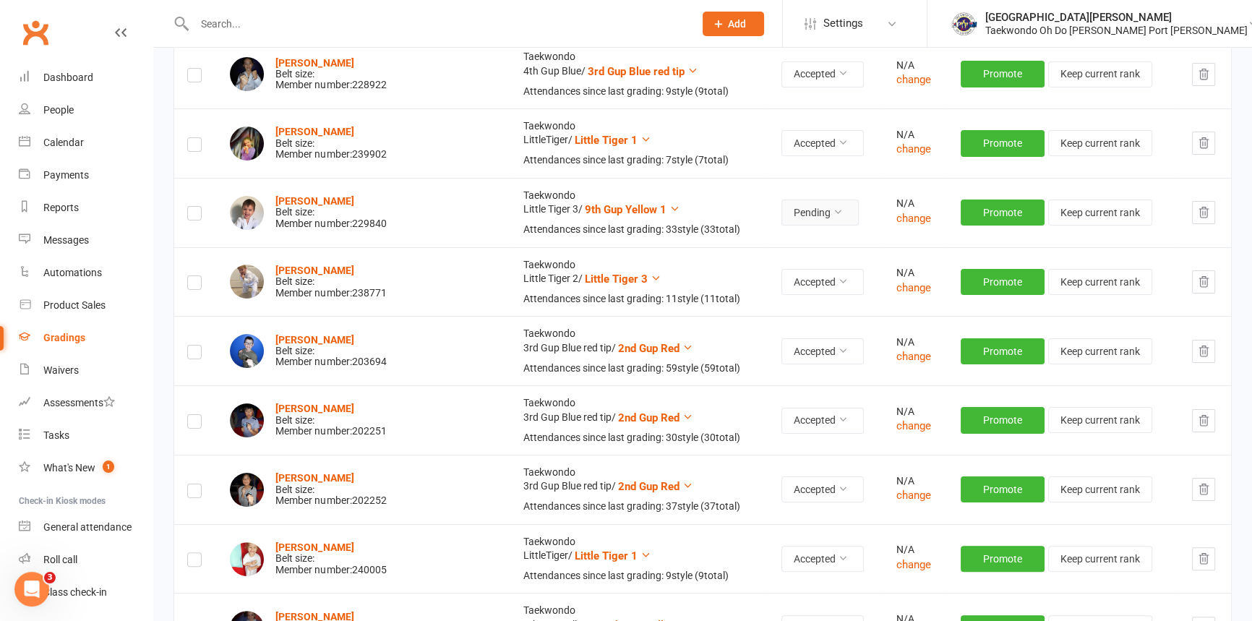
click at [833, 217] on icon at bounding box center [838, 212] width 10 height 10
click at [774, 264] on link "Accepted" at bounding box center [749, 268] width 143 height 29
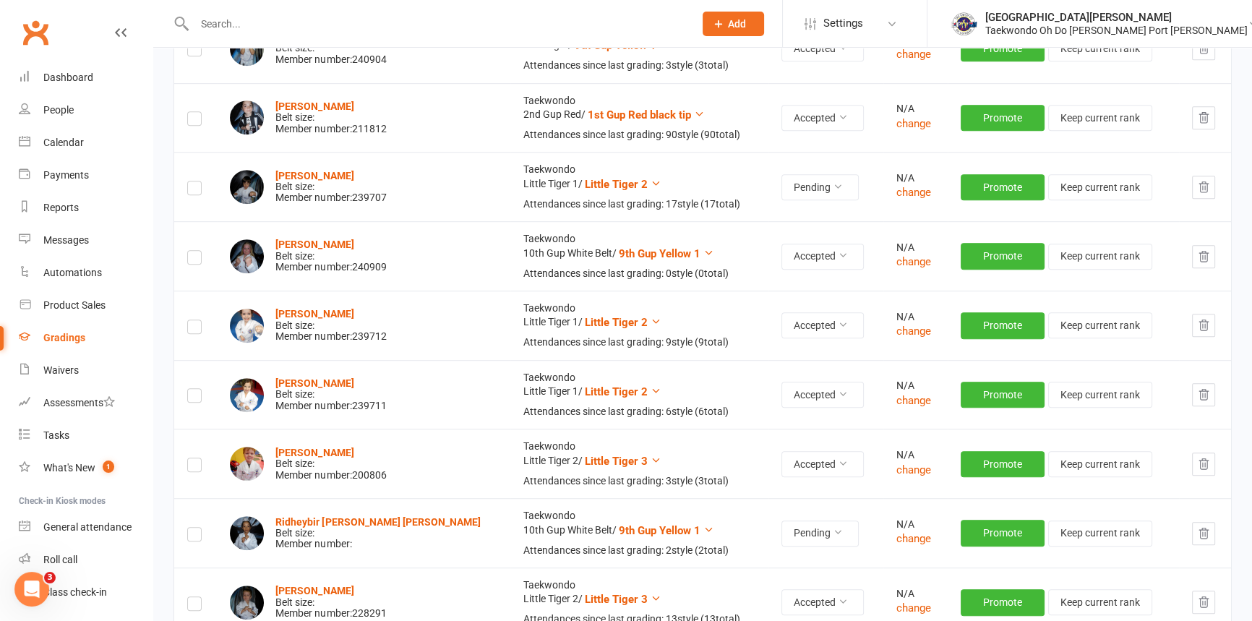
scroll to position [1117, 0]
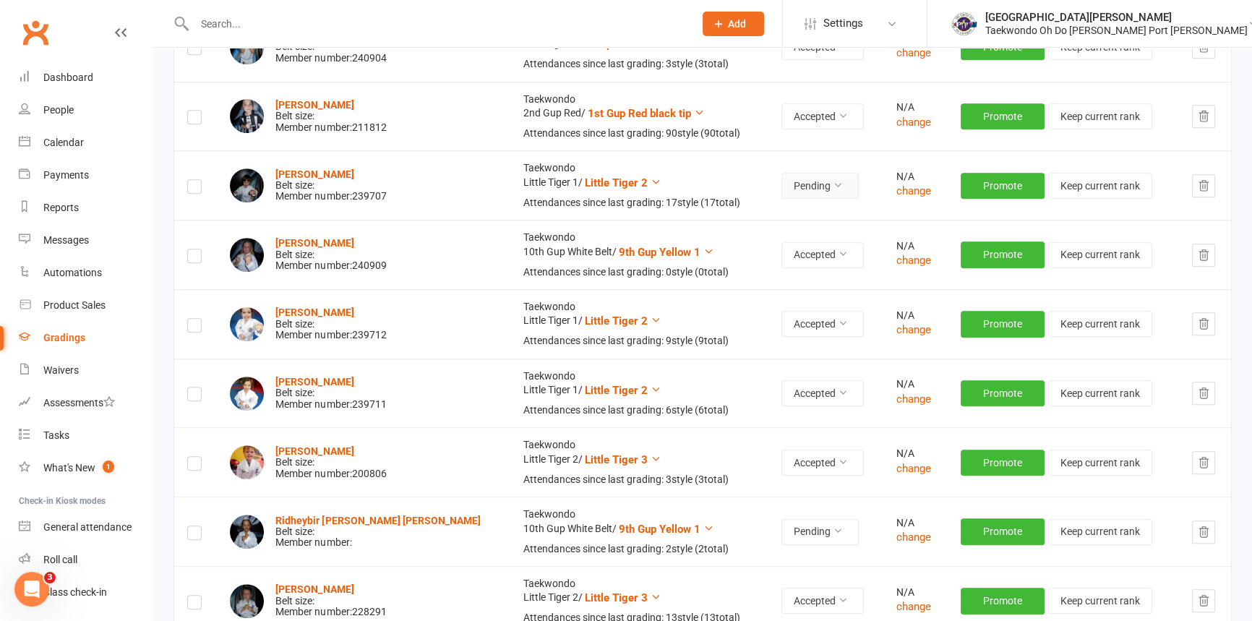
click at [833, 190] on icon at bounding box center [838, 185] width 10 height 10
click at [778, 288] on link "Accepted" at bounding box center [749, 287] width 143 height 29
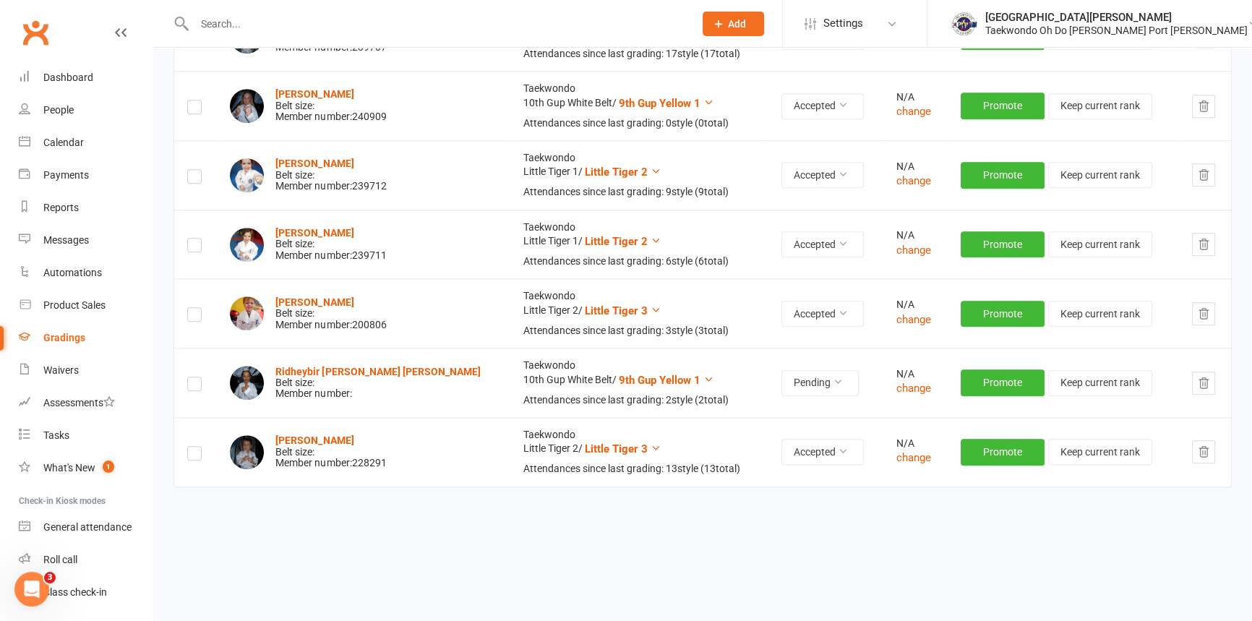
scroll to position [1362, 0]
click at [833, 377] on icon at bounding box center [838, 382] width 10 height 10
click at [782, 492] on link "Accepted" at bounding box center [749, 506] width 143 height 29
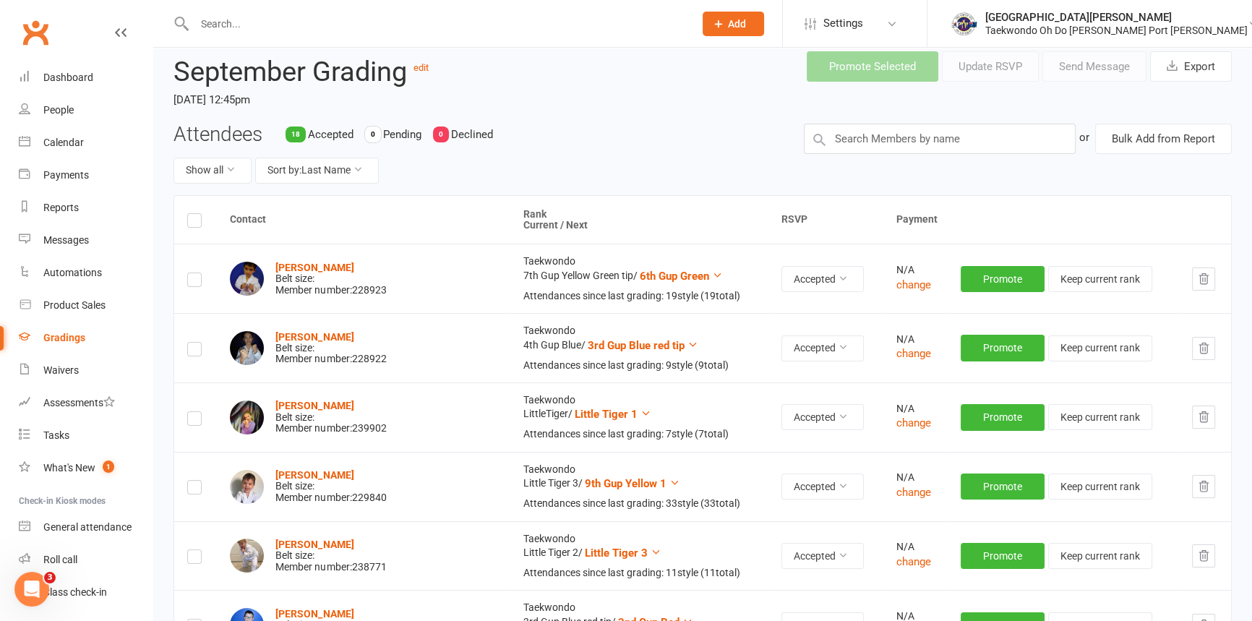
scroll to position [0, 0]
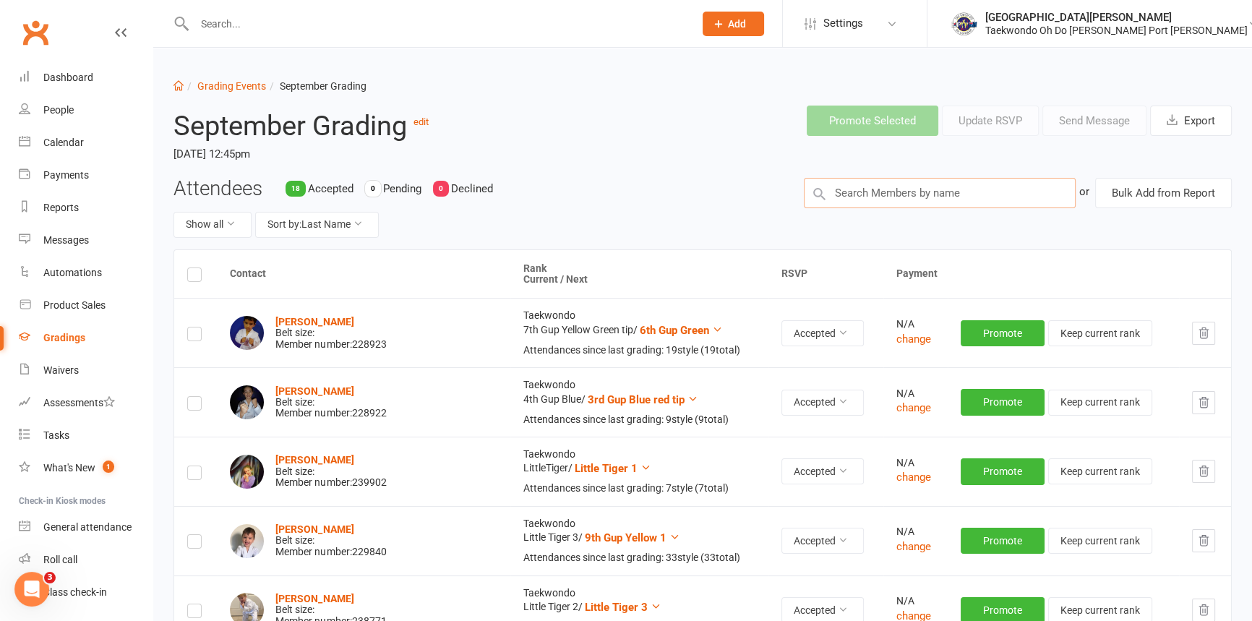
click at [847, 202] on input "text" at bounding box center [940, 193] width 273 height 30
type input "dea"
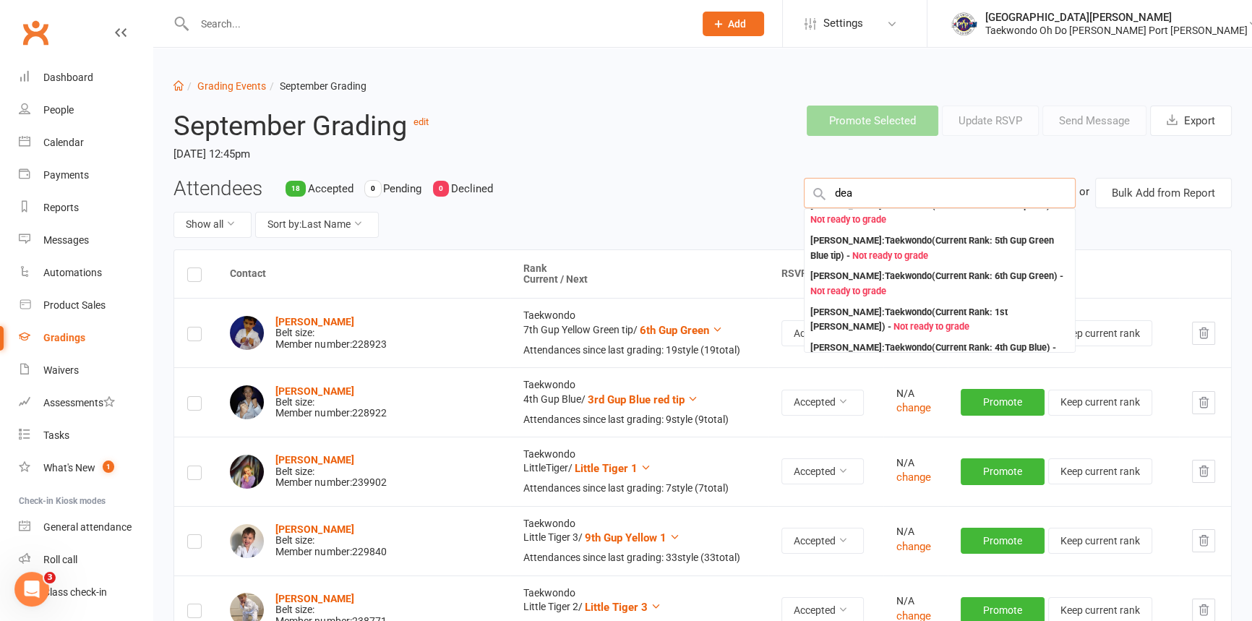
scroll to position [131, 0]
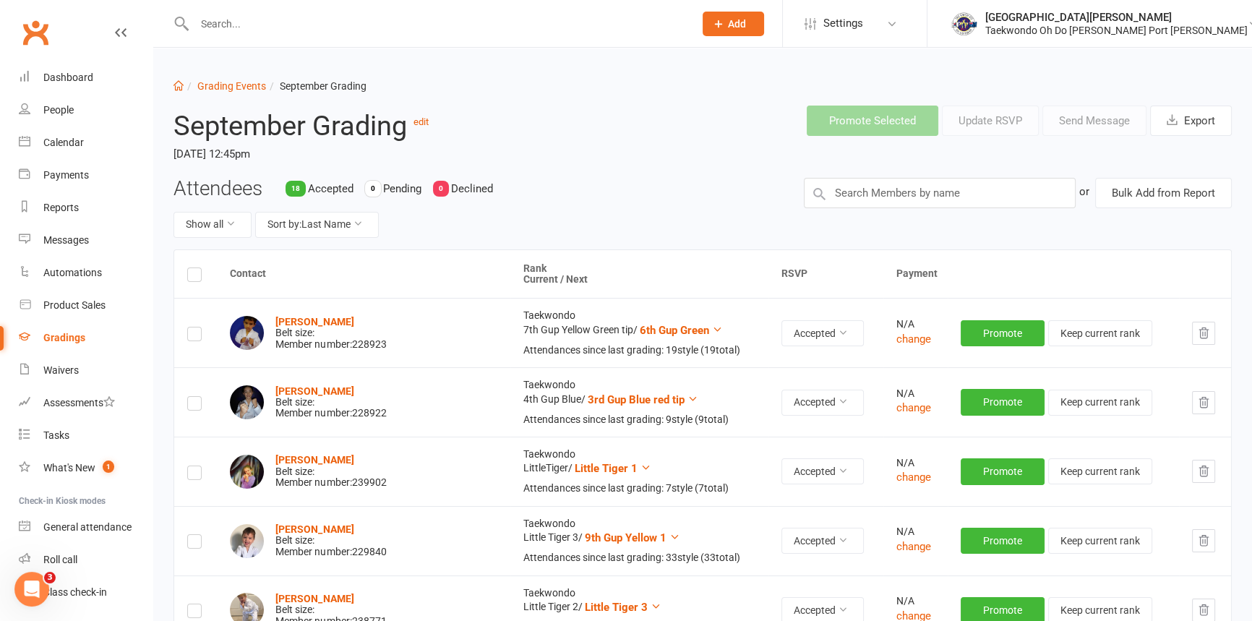
click at [735, 205] on div "Attendees 18 Accepted 0 Pending 0 Declined Show all Sort by: Last Name" at bounding box center [478, 214] width 630 height 72
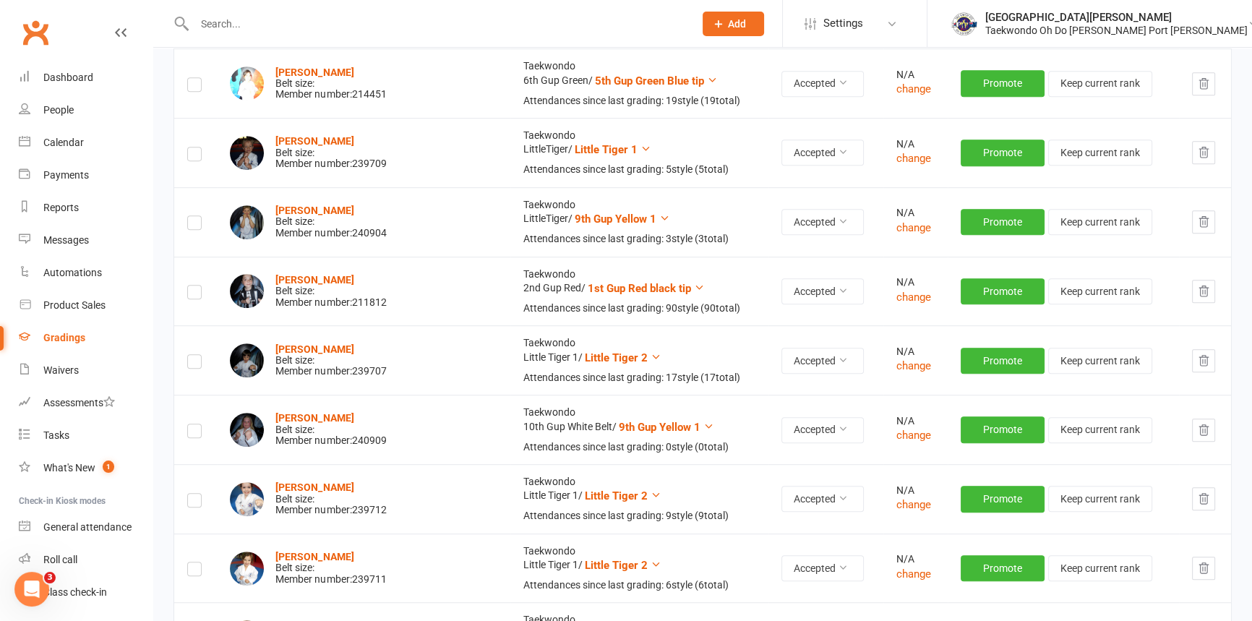
scroll to position [985, 0]
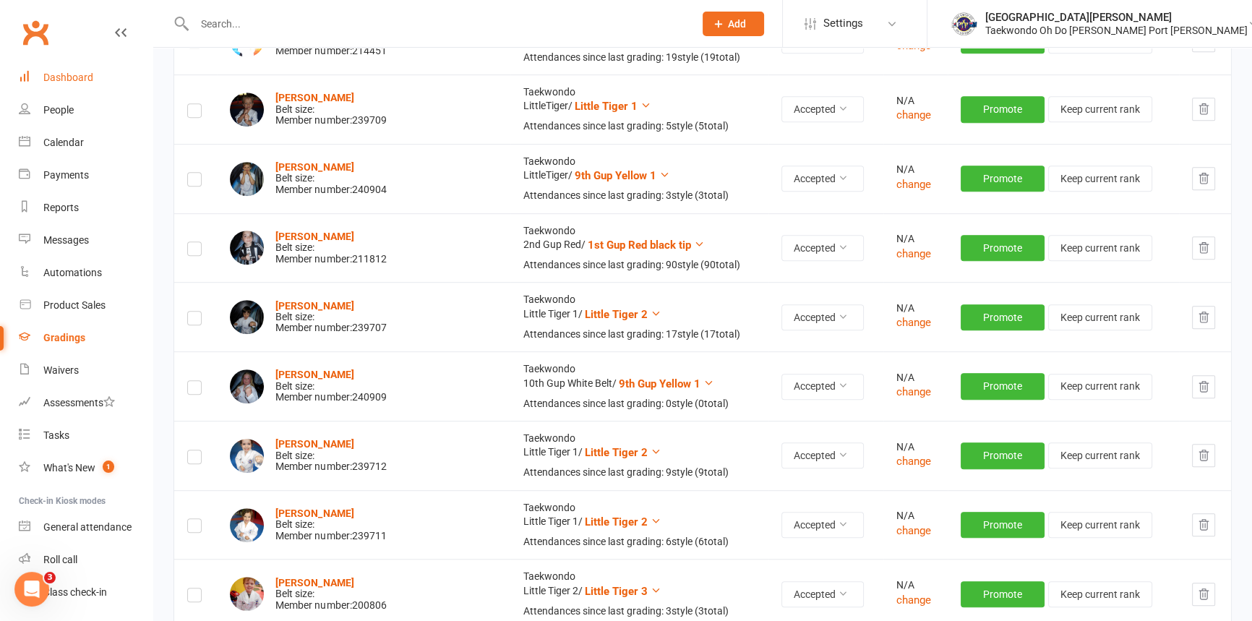
click at [86, 72] on div "Dashboard" at bounding box center [68, 78] width 50 height 12
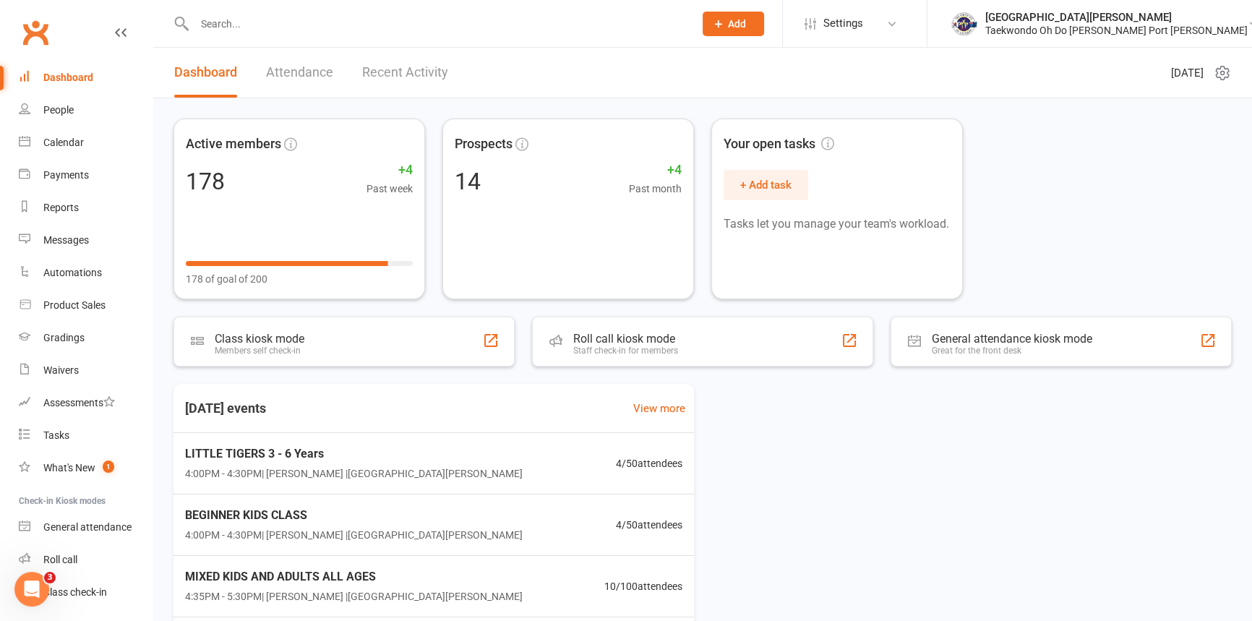
click at [65, 79] on div "Dashboard" at bounding box center [68, 78] width 50 height 12
click at [67, 70] on link "Dashboard" at bounding box center [86, 77] width 134 height 33
click at [265, 26] on input "text" at bounding box center [437, 24] width 494 height 20
click at [83, 79] on div "Dashboard" at bounding box center [68, 78] width 50 height 12
click at [93, 76] on div "Dashboard" at bounding box center [68, 78] width 50 height 12
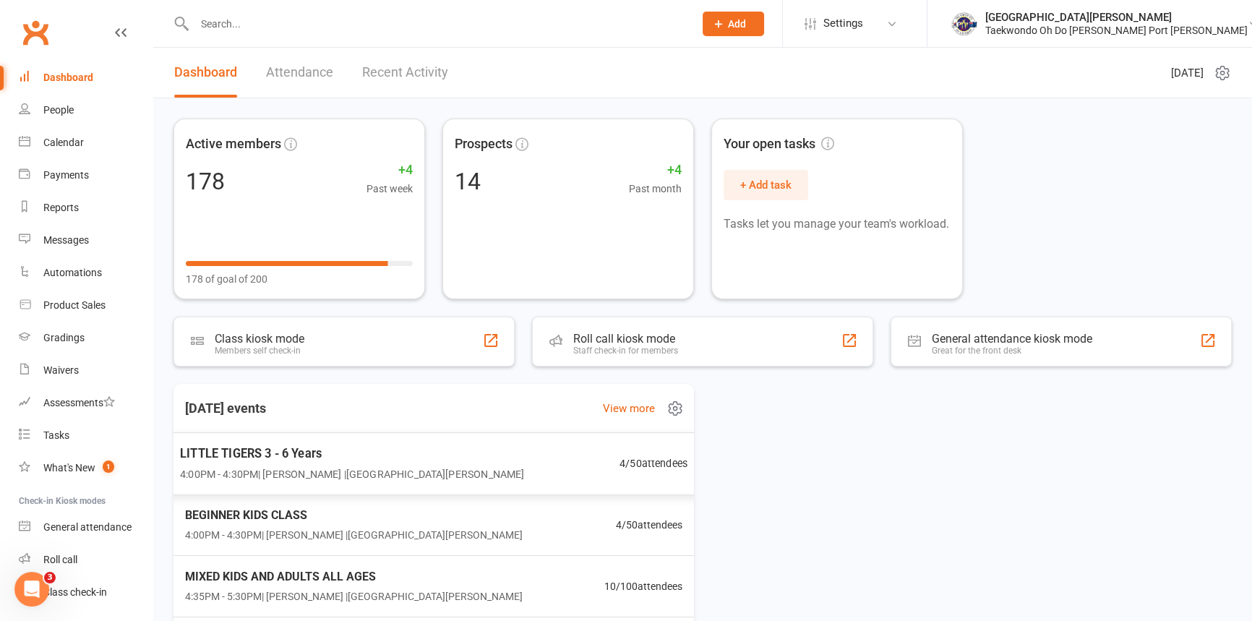
click at [353, 460] on span "LITTLE TIGERS 3 - 6 Years" at bounding box center [352, 453] width 344 height 19
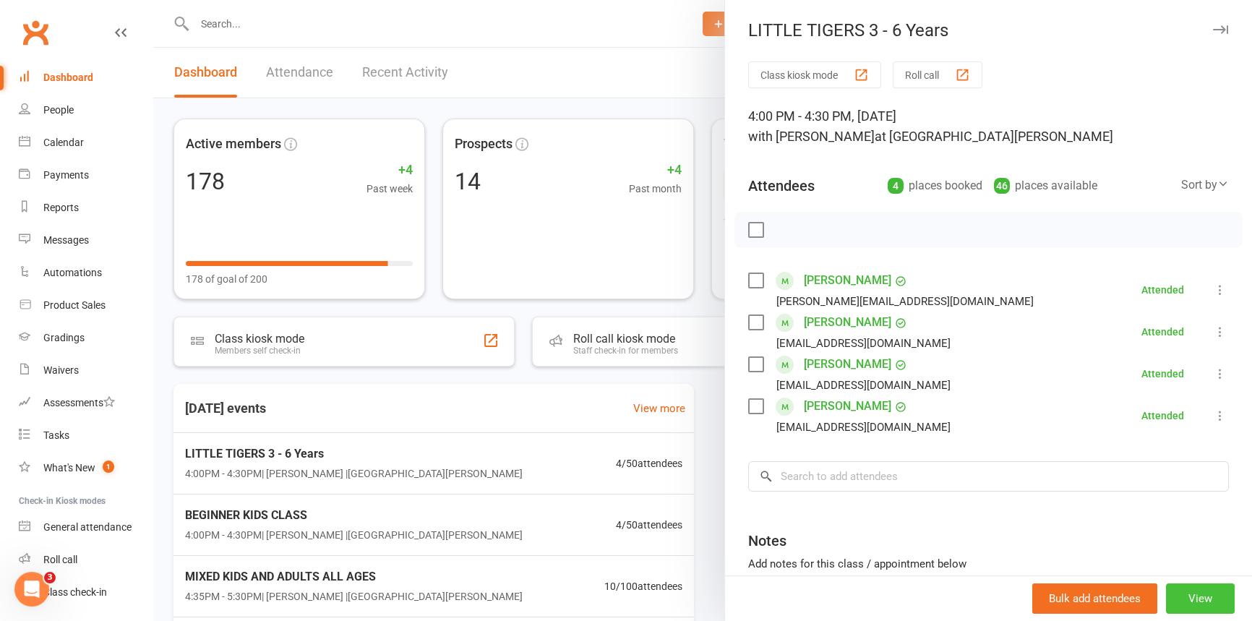
click at [1193, 590] on button "View" at bounding box center [1200, 598] width 69 height 30
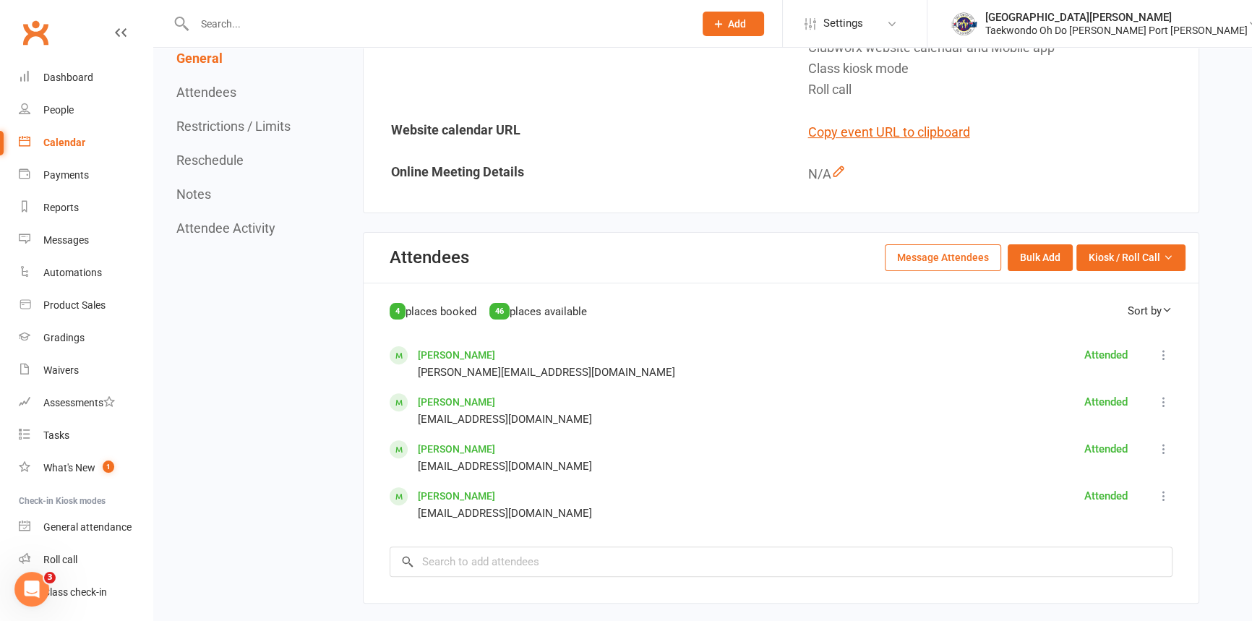
scroll to position [525, 0]
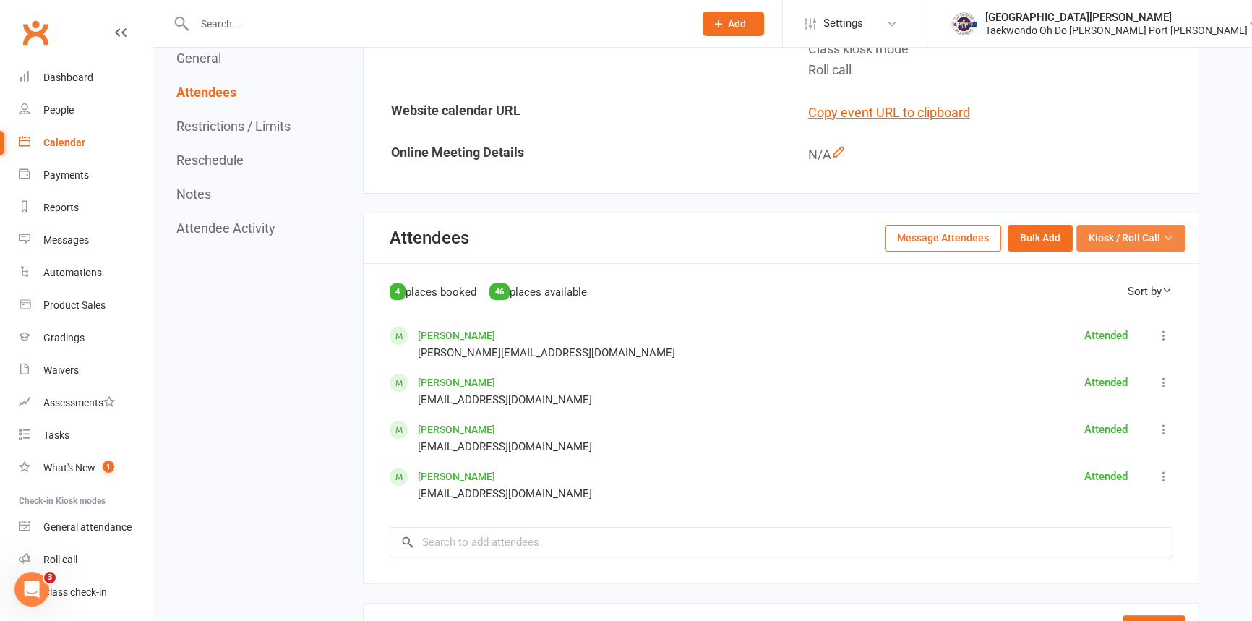
click at [1122, 241] on span "Kiosk / Roll Call" at bounding box center [1125, 238] width 72 height 16
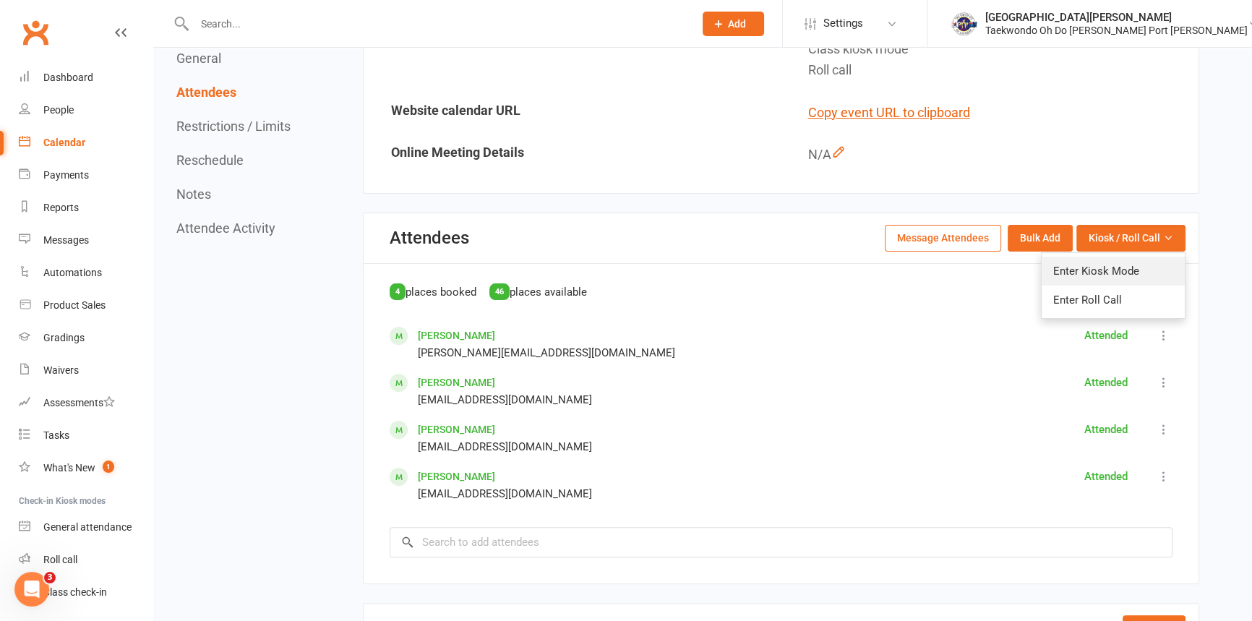
click at [1111, 271] on link "Enter Kiosk Mode" at bounding box center [1113, 271] width 143 height 29
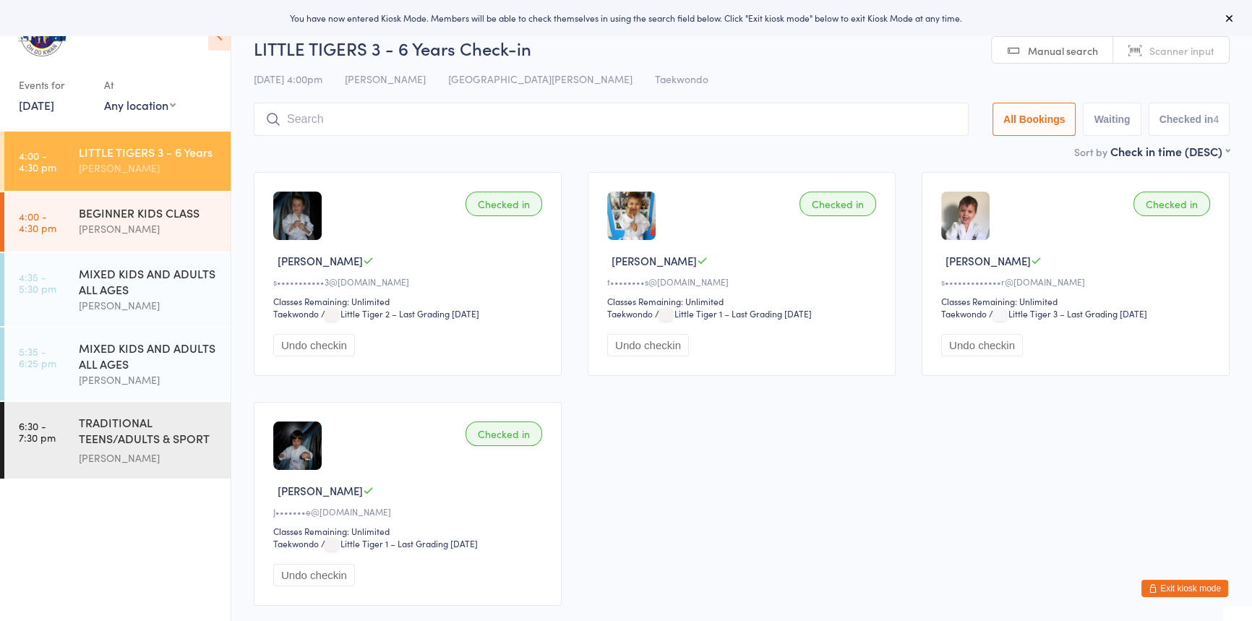
click at [289, 124] on input "search" at bounding box center [611, 119] width 715 height 33
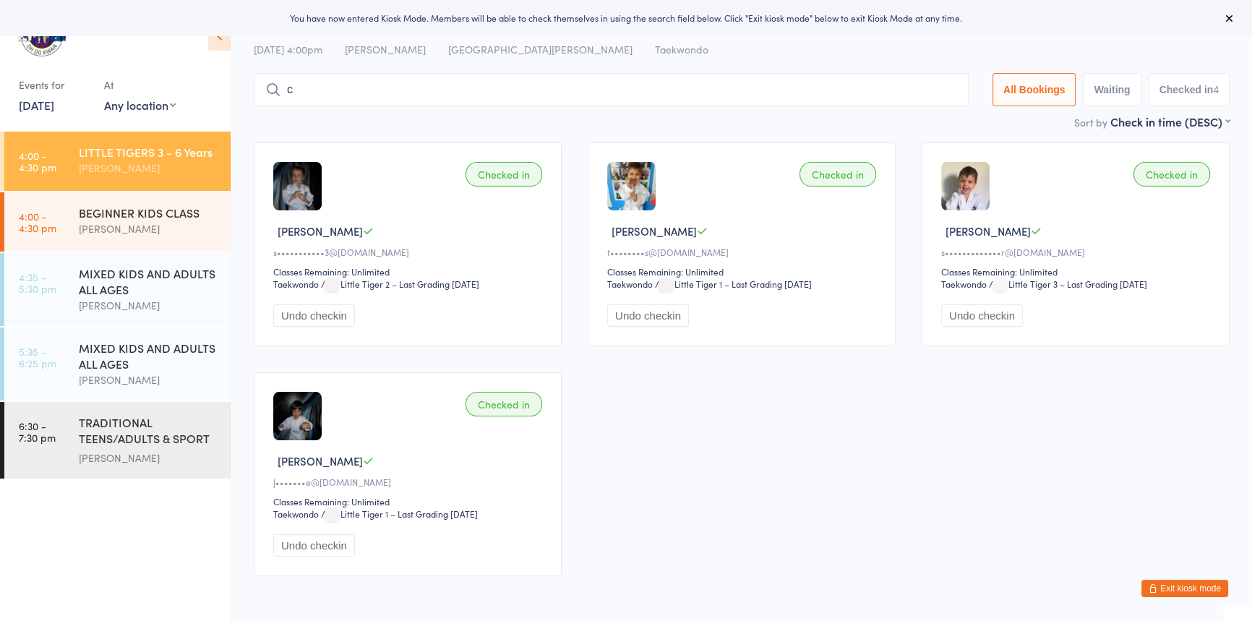
scroll to position [57, 0]
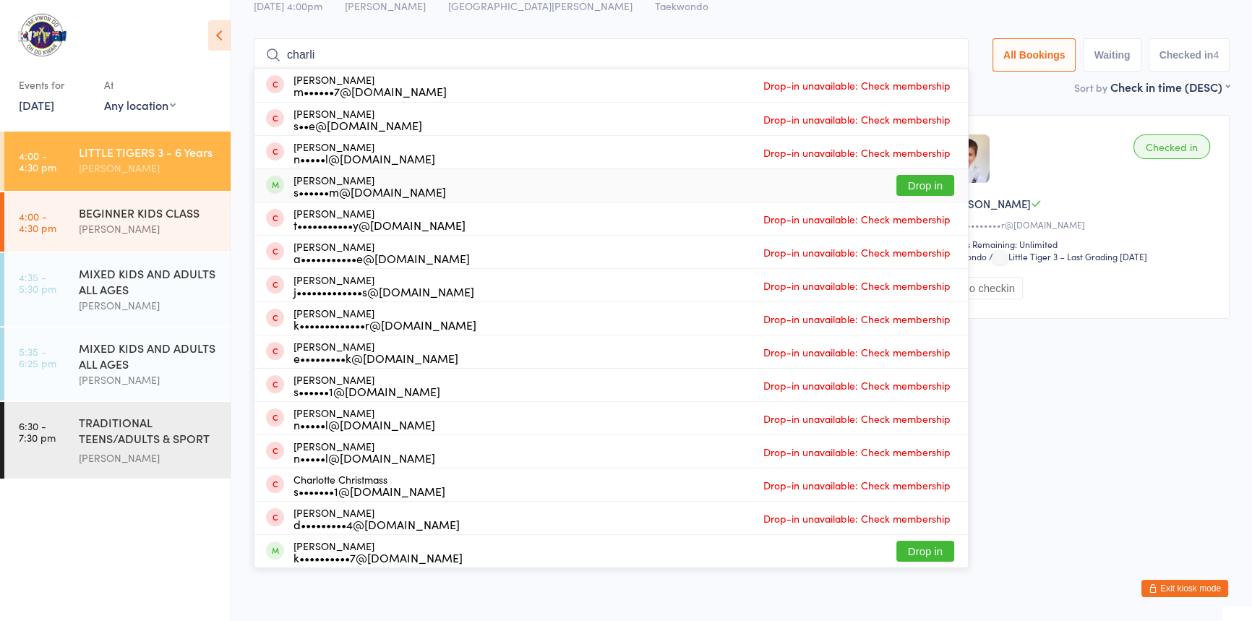
type input "charli"
click at [904, 180] on button "Drop in" at bounding box center [925, 185] width 58 height 21
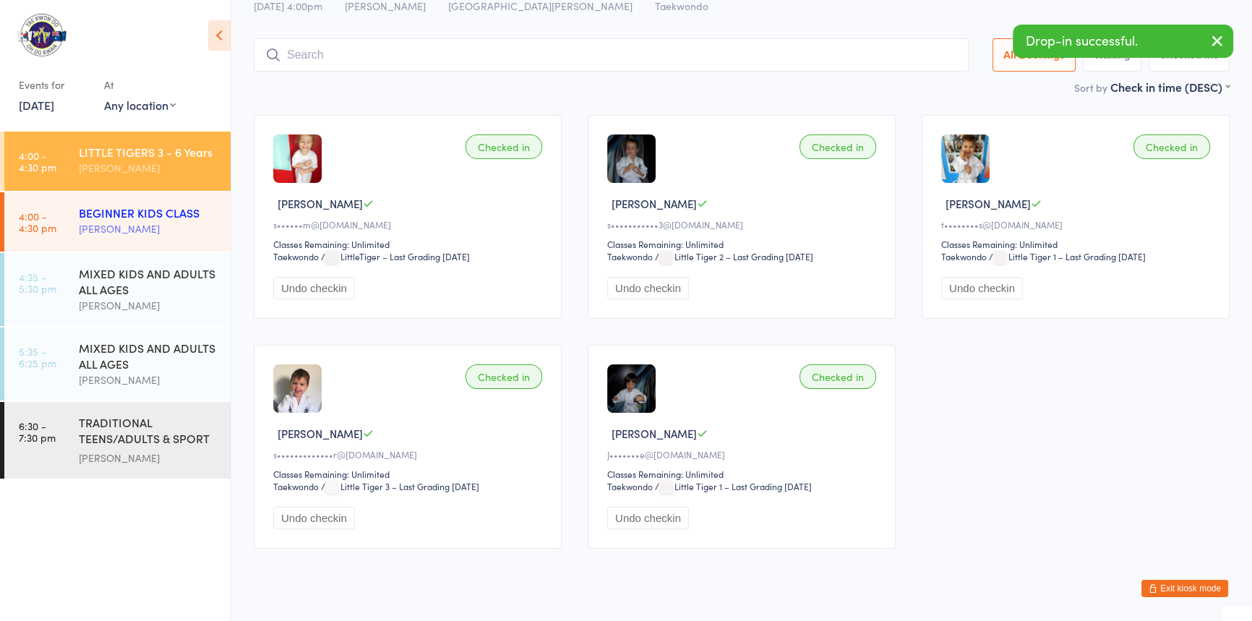
click at [119, 225] on div "[PERSON_NAME]" at bounding box center [149, 228] width 140 height 17
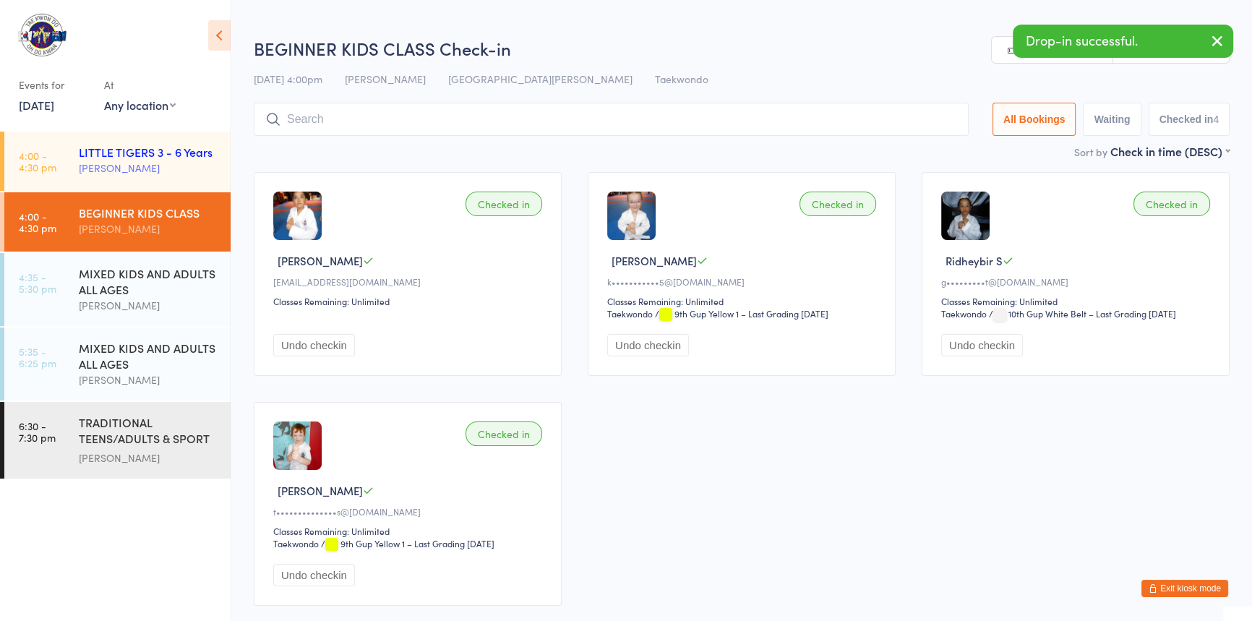
click at [119, 154] on div "LITTLE TIGERS 3 - 6 Years" at bounding box center [149, 152] width 140 height 16
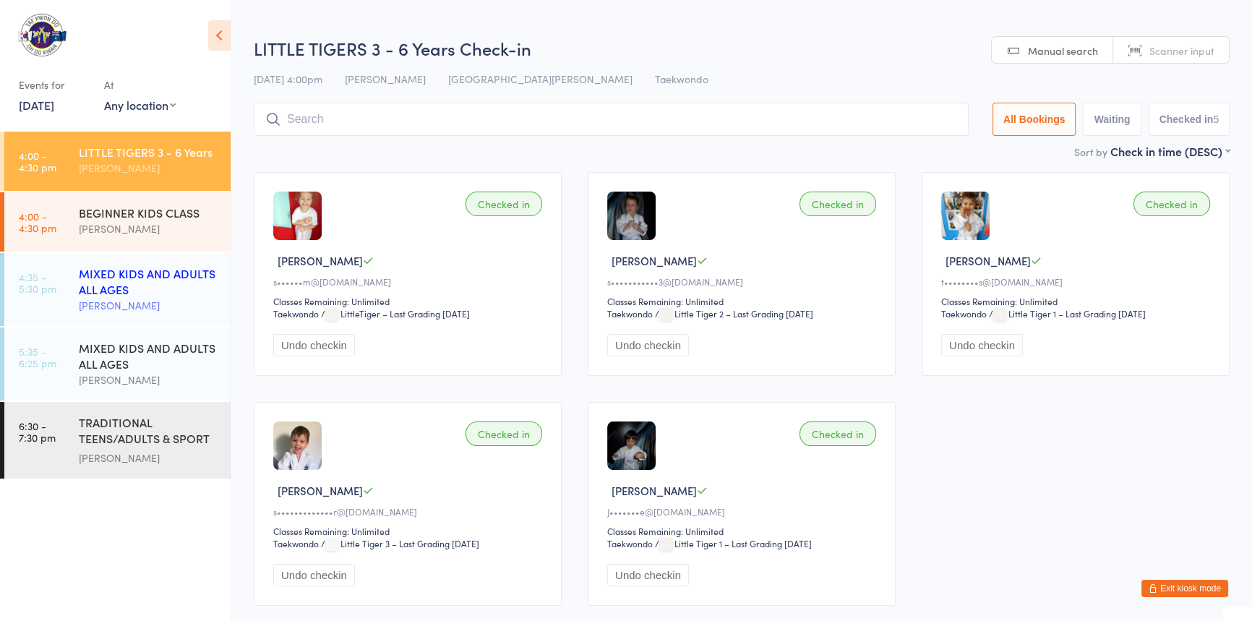
click at [106, 291] on div "MIXED KIDS AND ADULTS ALL AGES" at bounding box center [149, 281] width 140 height 32
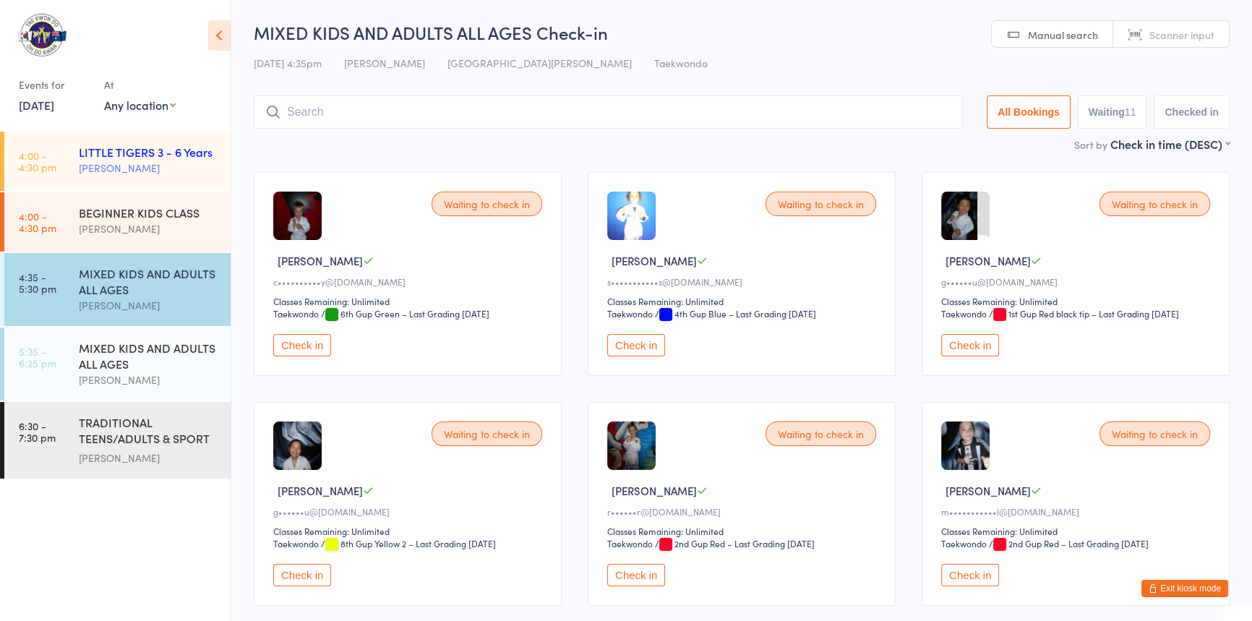
click at [114, 163] on div "[PERSON_NAME]" at bounding box center [149, 168] width 140 height 17
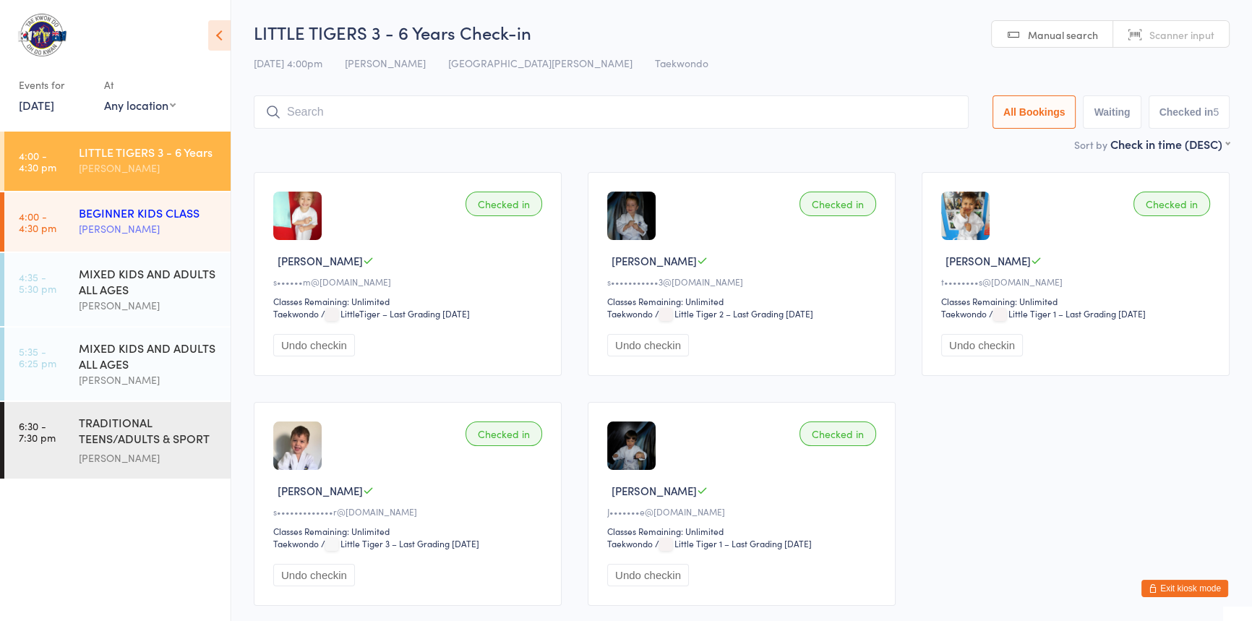
click at [150, 219] on div "BEGINNER KIDS CLASS" at bounding box center [149, 213] width 140 height 16
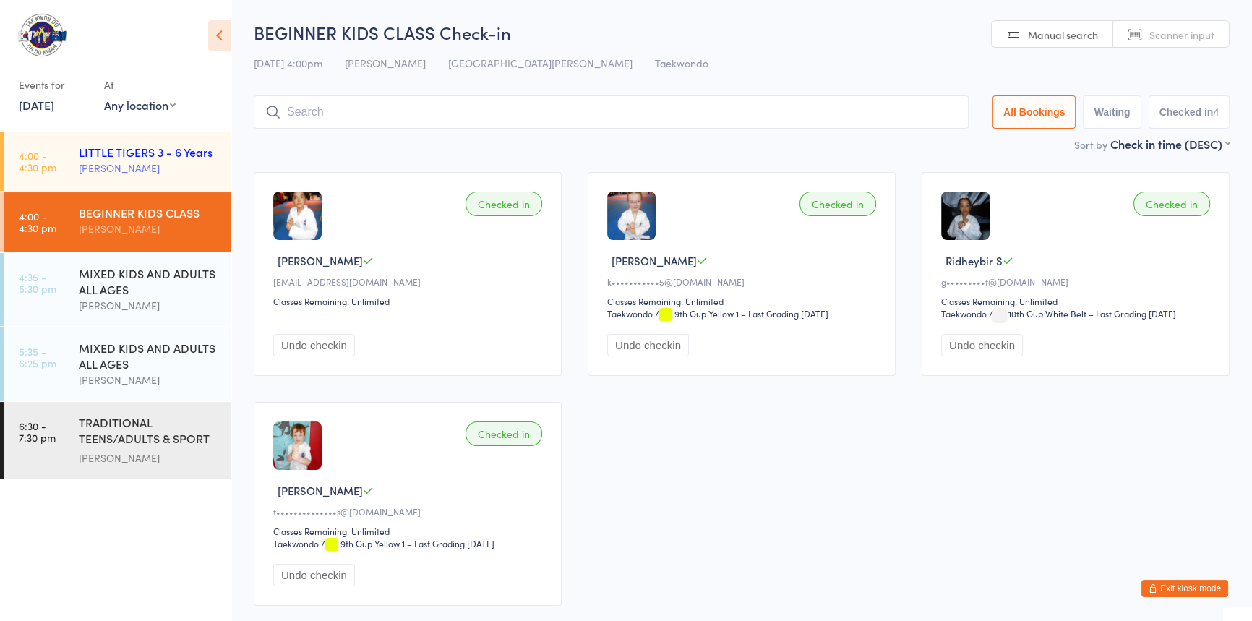
click at [121, 158] on div "LITTLE TIGERS 3 - 6 Years" at bounding box center [149, 152] width 140 height 16
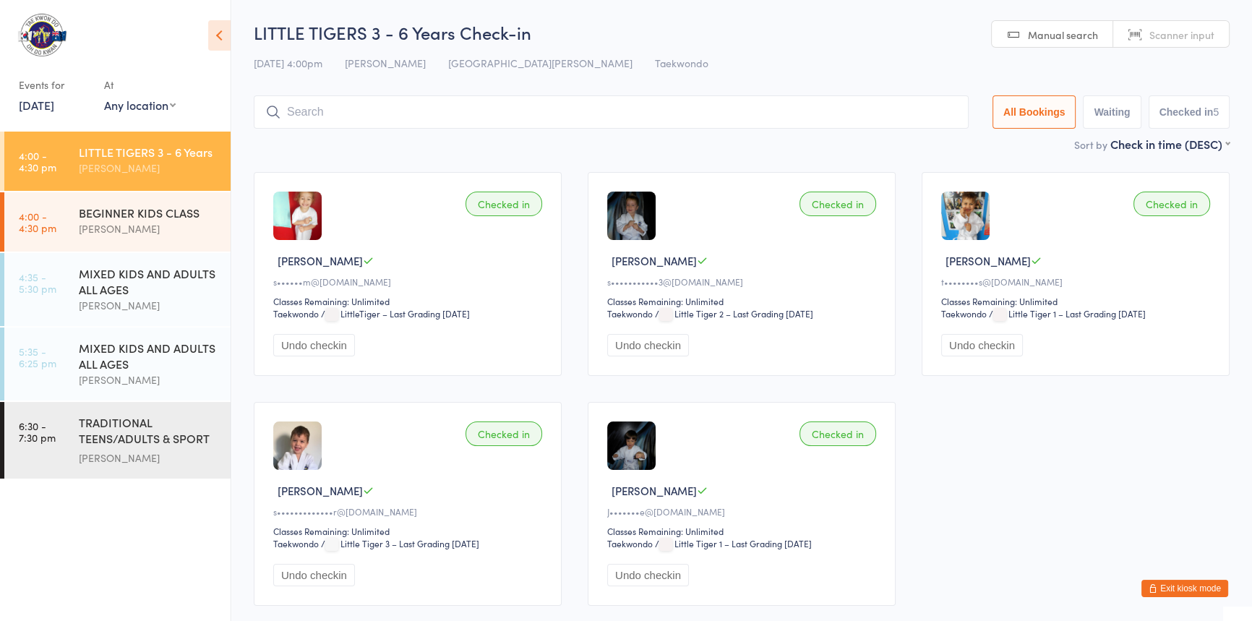
click at [116, 160] on div "[PERSON_NAME]" at bounding box center [149, 168] width 140 height 17
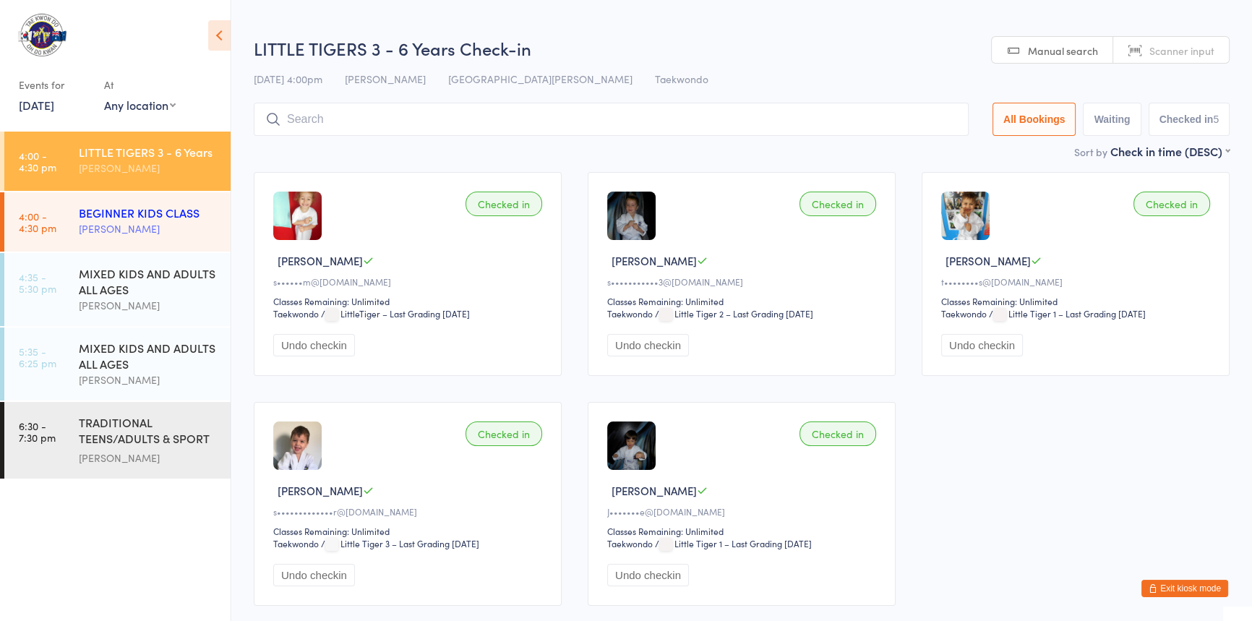
click at [131, 213] on div "BEGINNER KIDS CLASS" at bounding box center [149, 213] width 140 height 16
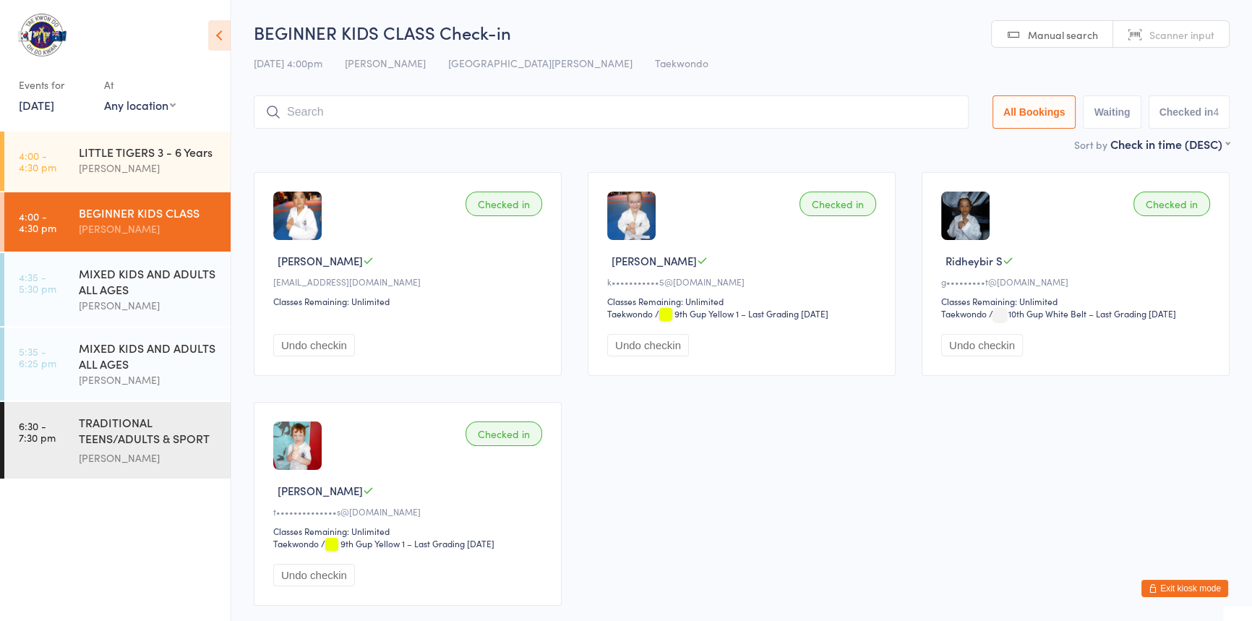
click at [140, 216] on div "BEGINNER KIDS CLASS" at bounding box center [149, 213] width 140 height 16
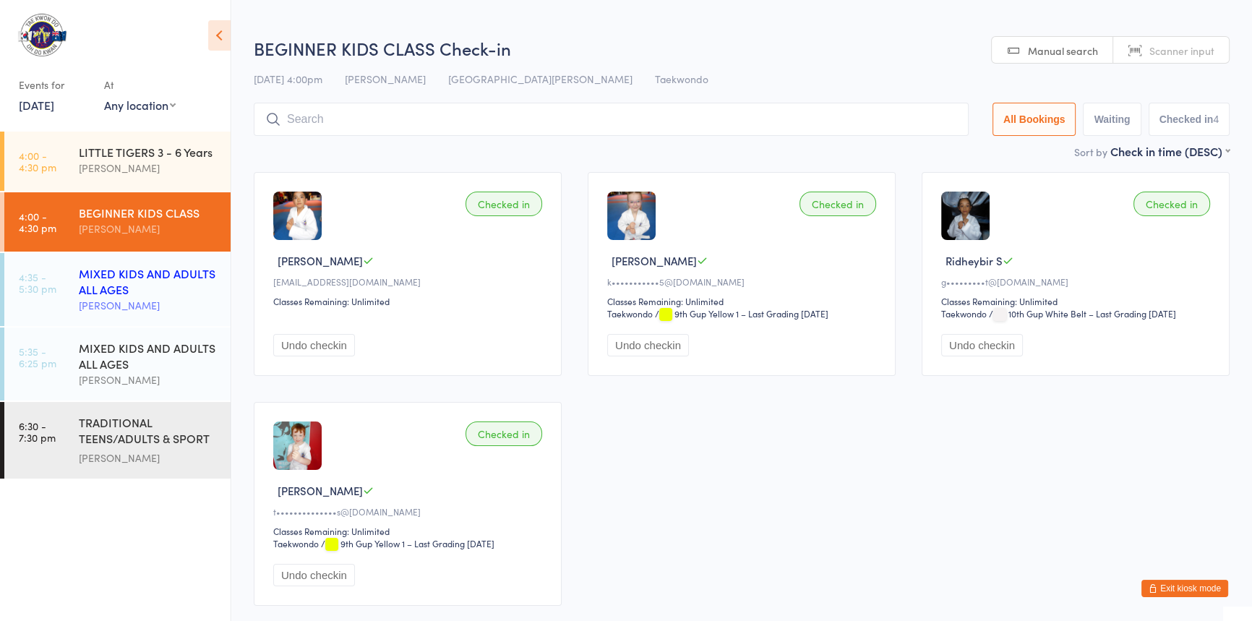
click at [113, 282] on div "MIXED KIDS AND ADULTS ALL AGES" at bounding box center [149, 281] width 140 height 32
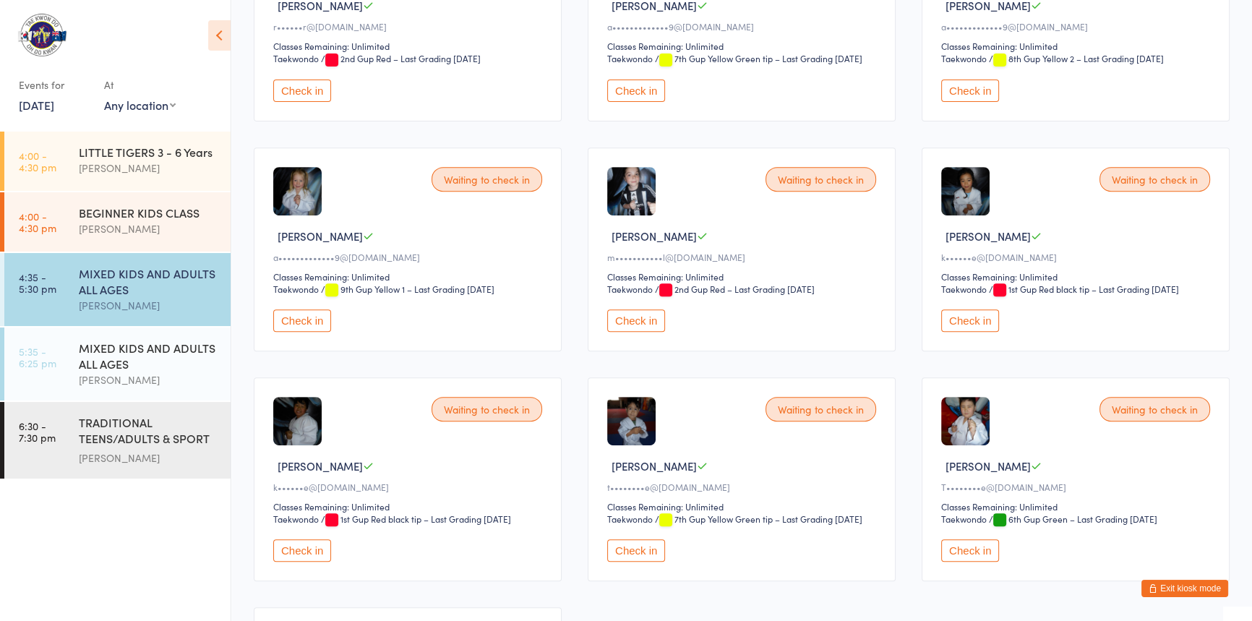
scroll to position [723, 0]
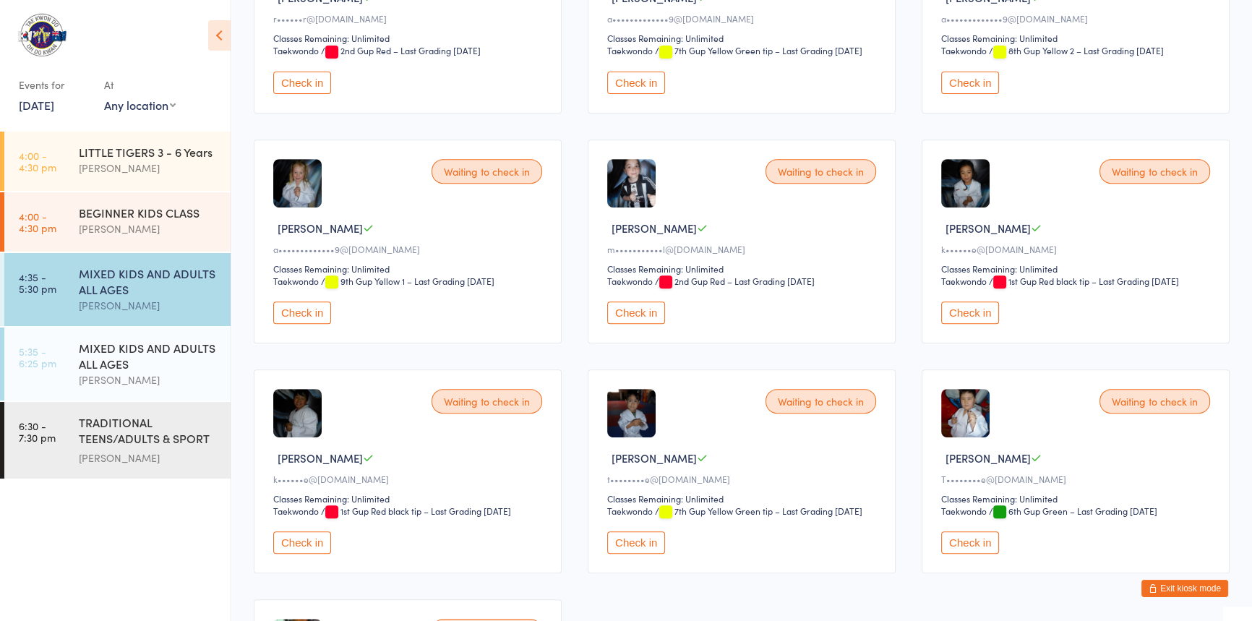
click at [632, 324] on button "Check in" at bounding box center [636, 312] width 58 height 22
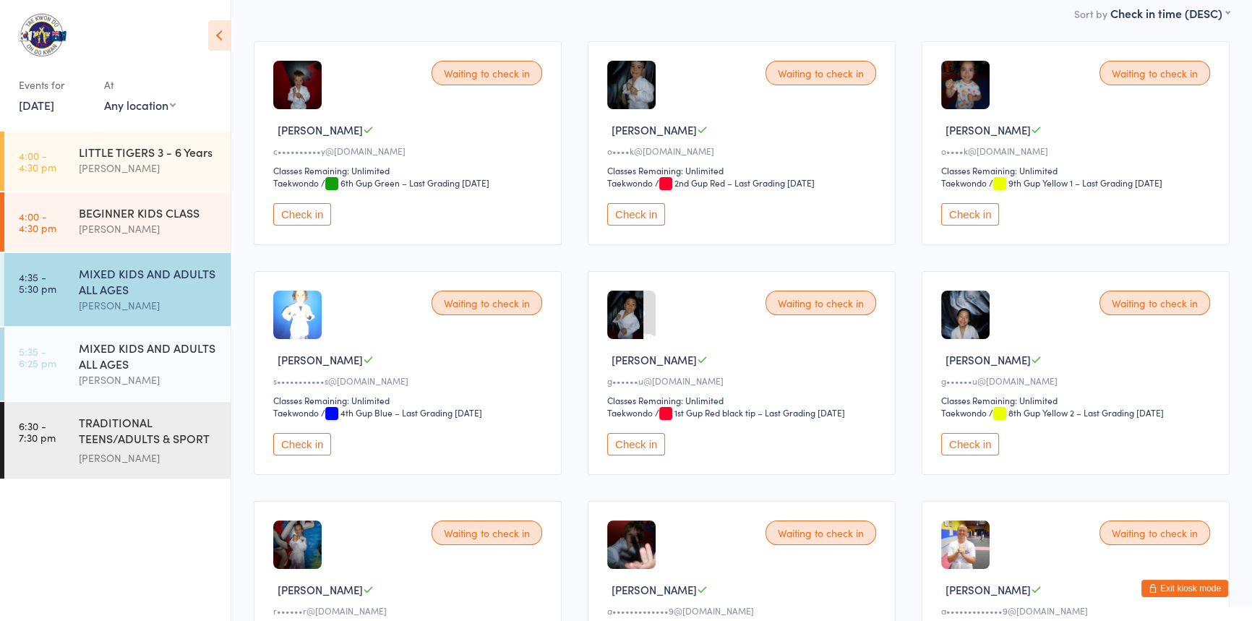
scroll to position [0, 0]
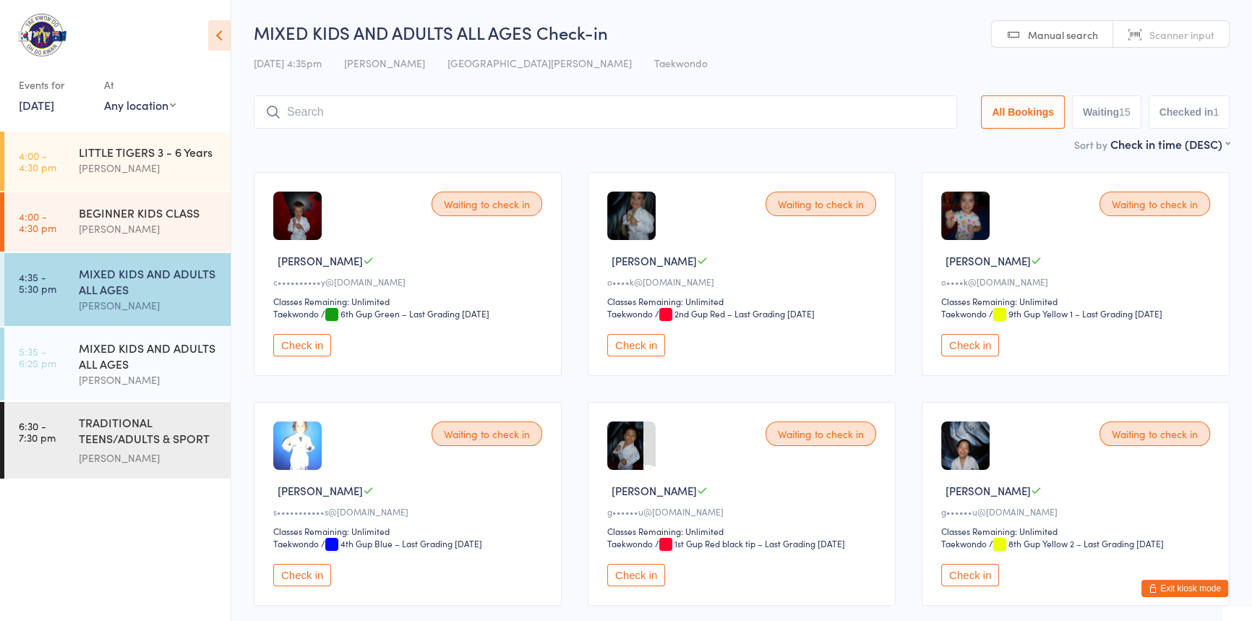
click at [361, 114] on input "search" at bounding box center [605, 111] width 703 height 33
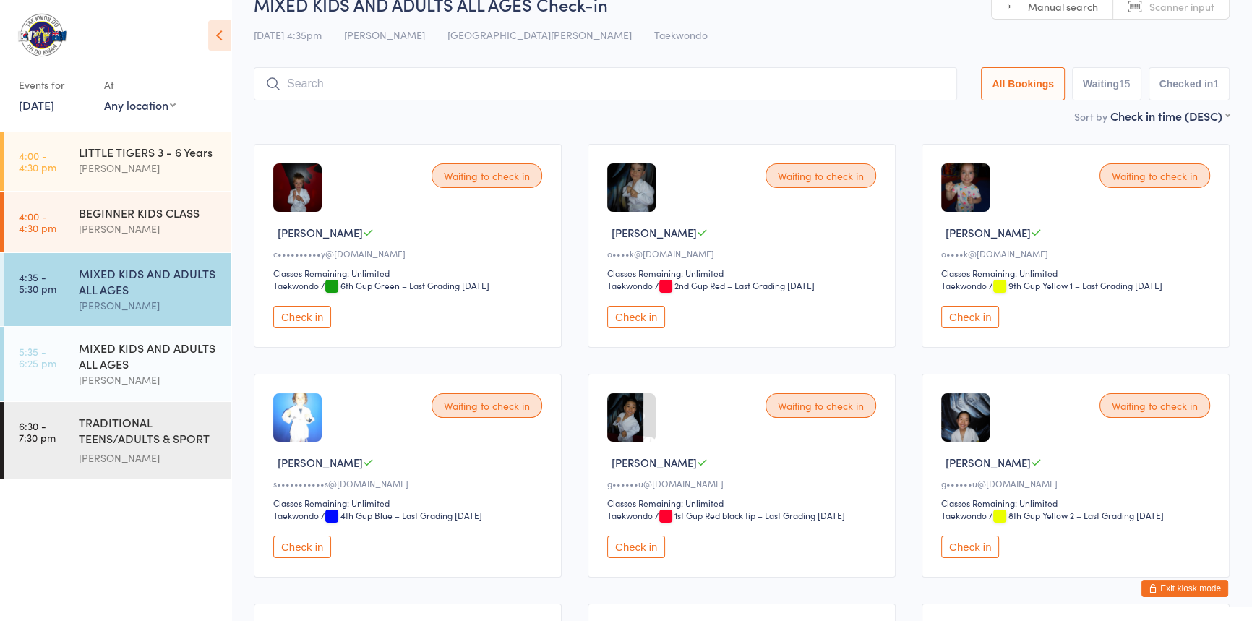
scroll to position [95, 0]
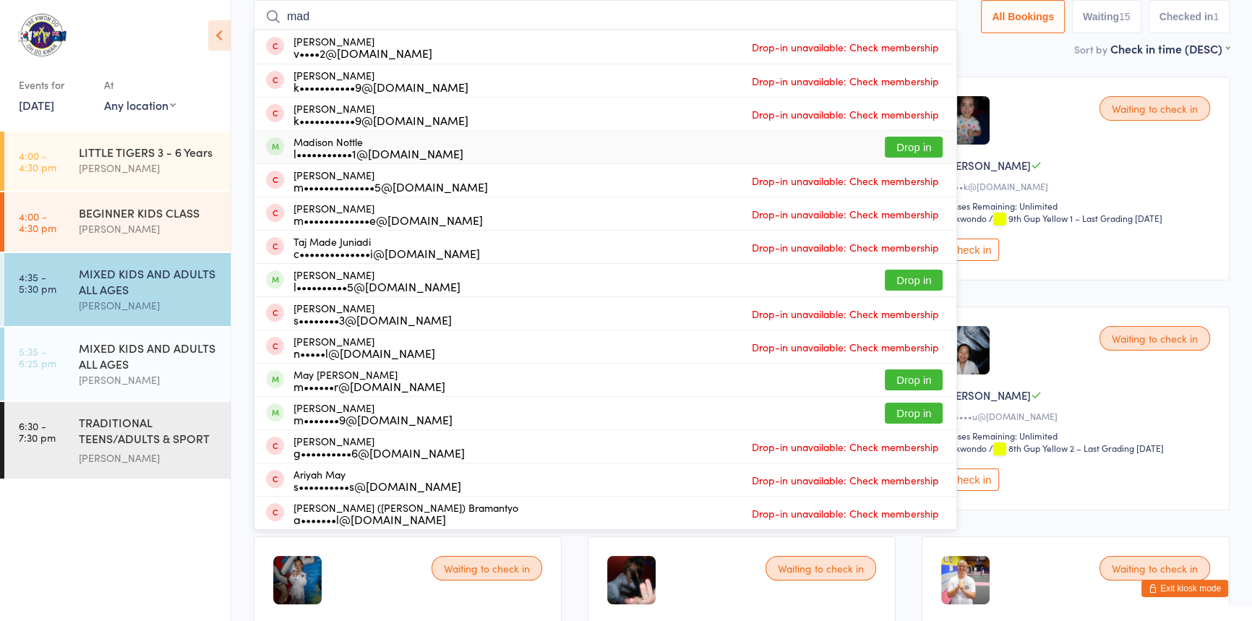
type input "mad"
click at [896, 145] on button "Drop in" at bounding box center [914, 147] width 58 height 21
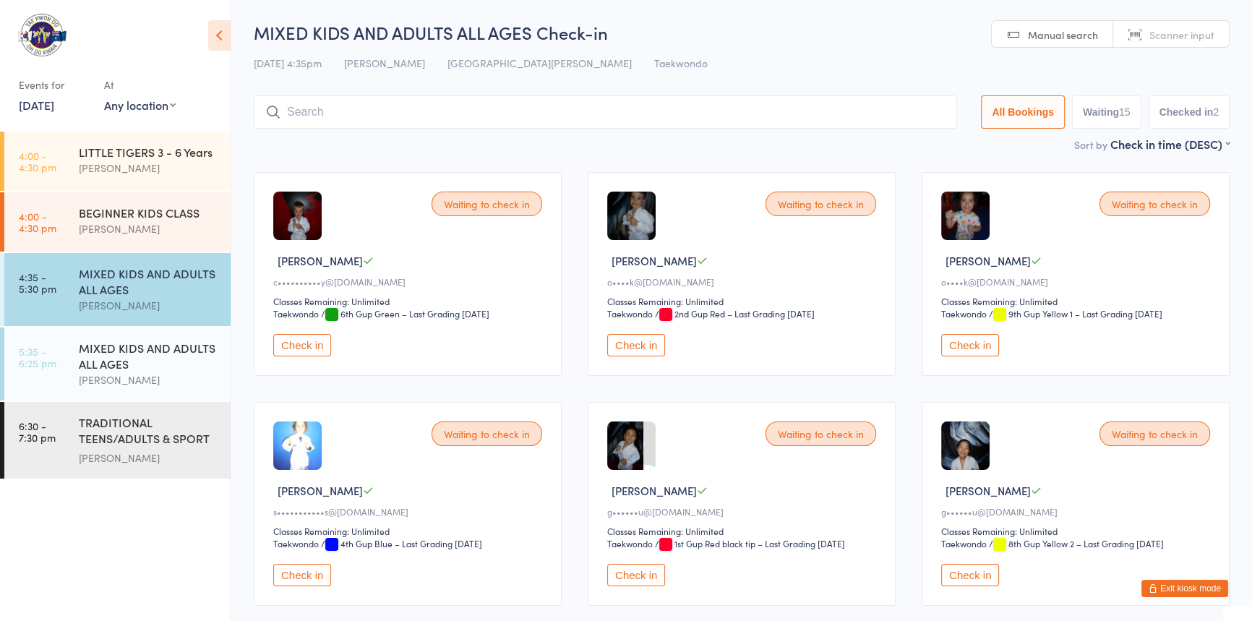
scroll to position [0, 0]
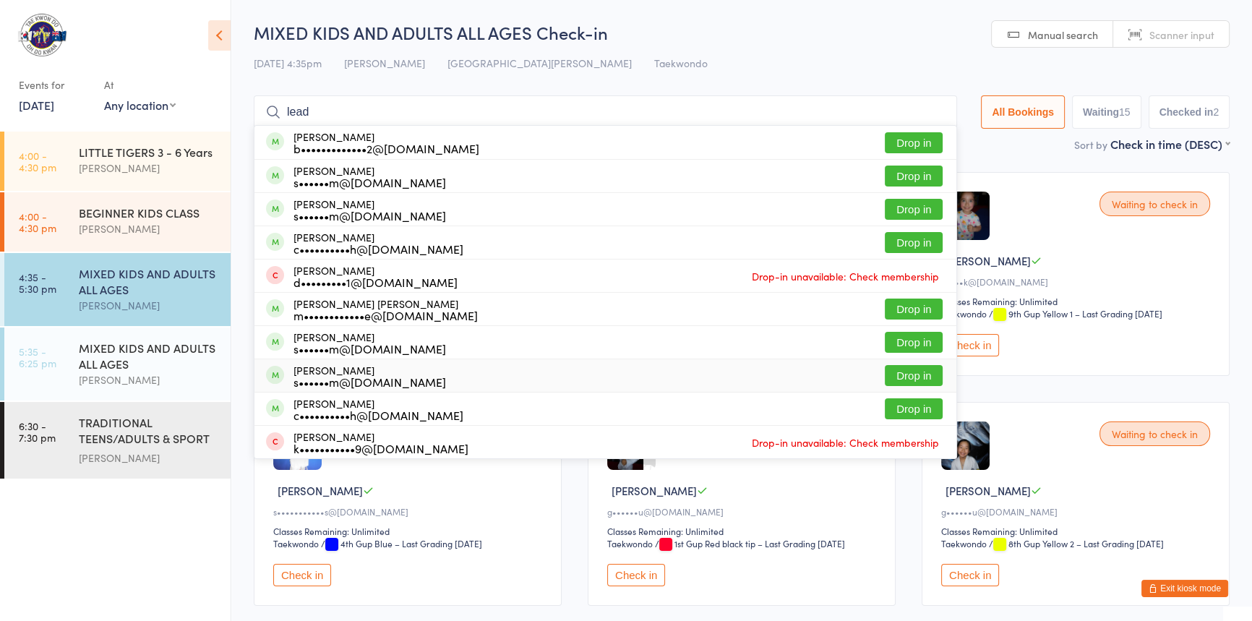
type input "lead"
click at [898, 377] on button "Drop in" at bounding box center [914, 375] width 58 height 21
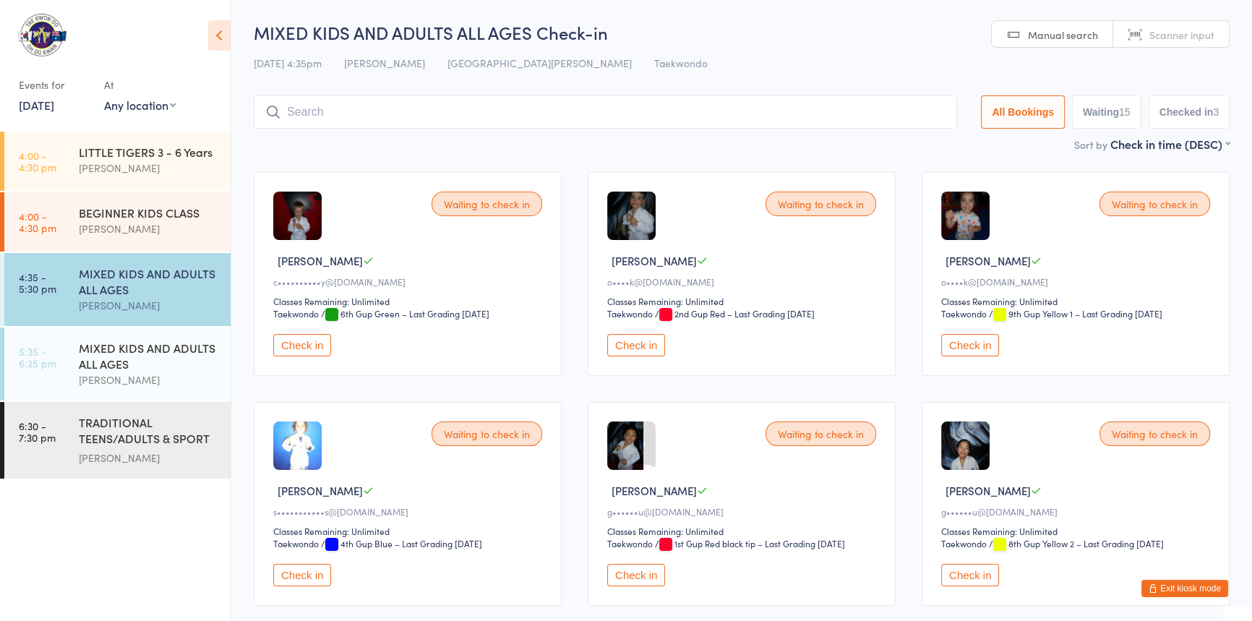
click at [549, 128] on input "search" at bounding box center [605, 111] width 703 height 33
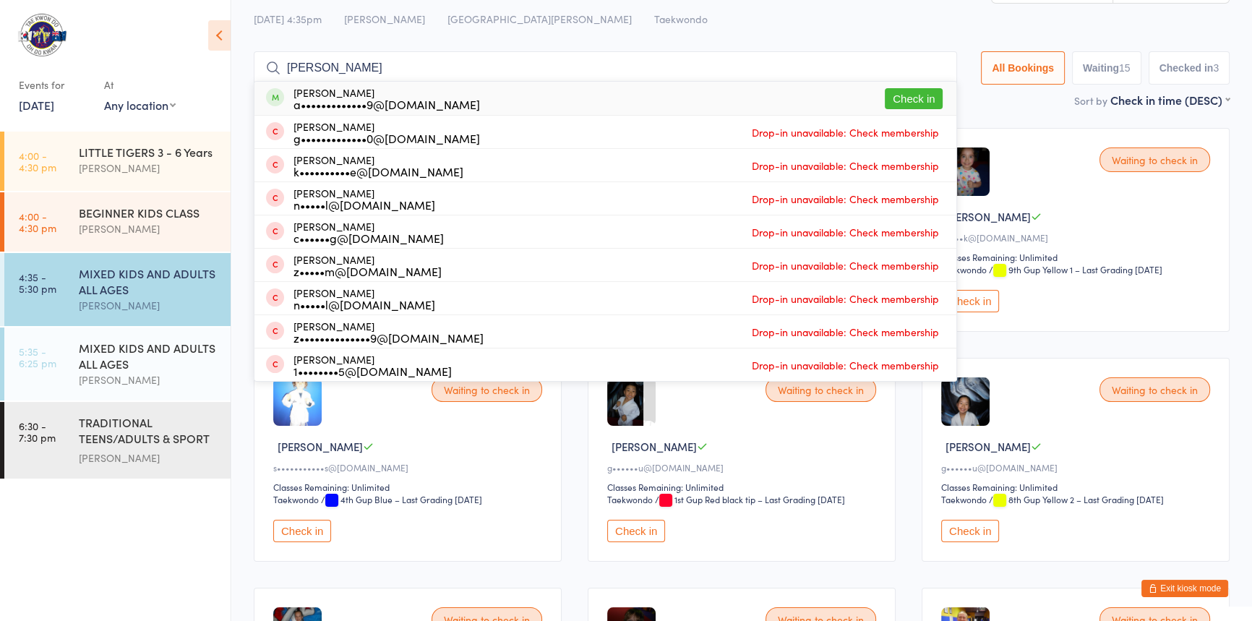
scroll to position [33, 0]
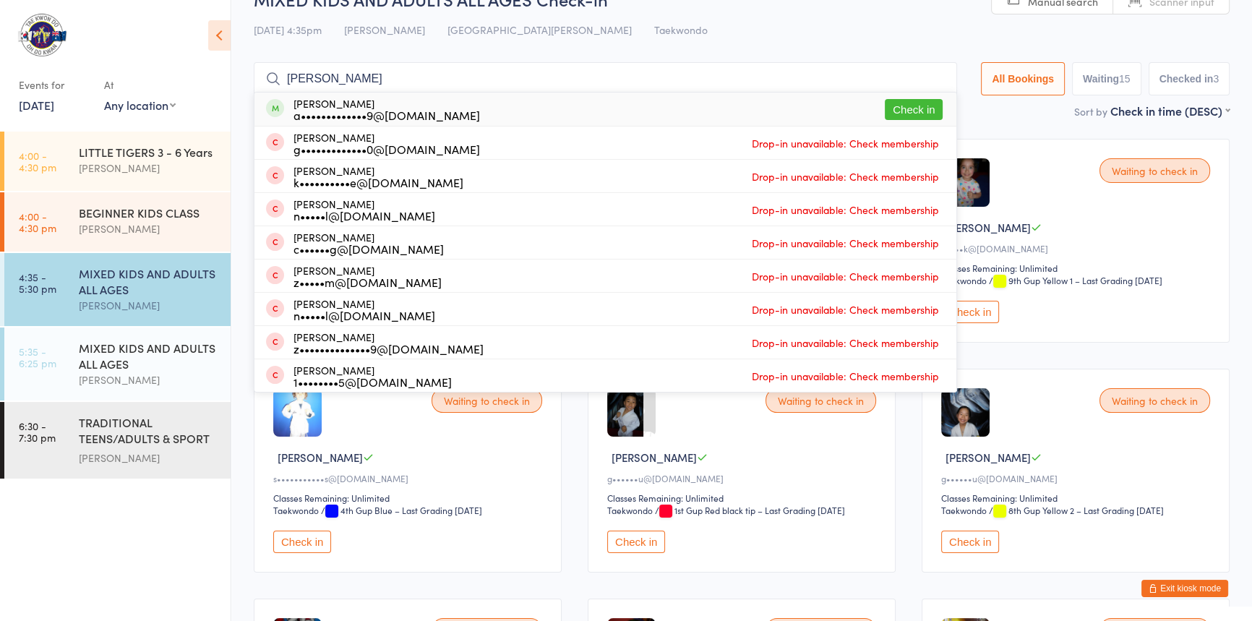
drag, startPoint x: 384, startPoint y: 14, endPoint x: 269, endPoint y: 28, distance: 115.7
click at [269, 28] on div "MIXED KIDS AND ADULTS ALL AGES Check-in 11 Sep 4:35pm Anita Tippet Port Kennedy…" at bounding box center [742, 45] width 976 height 116
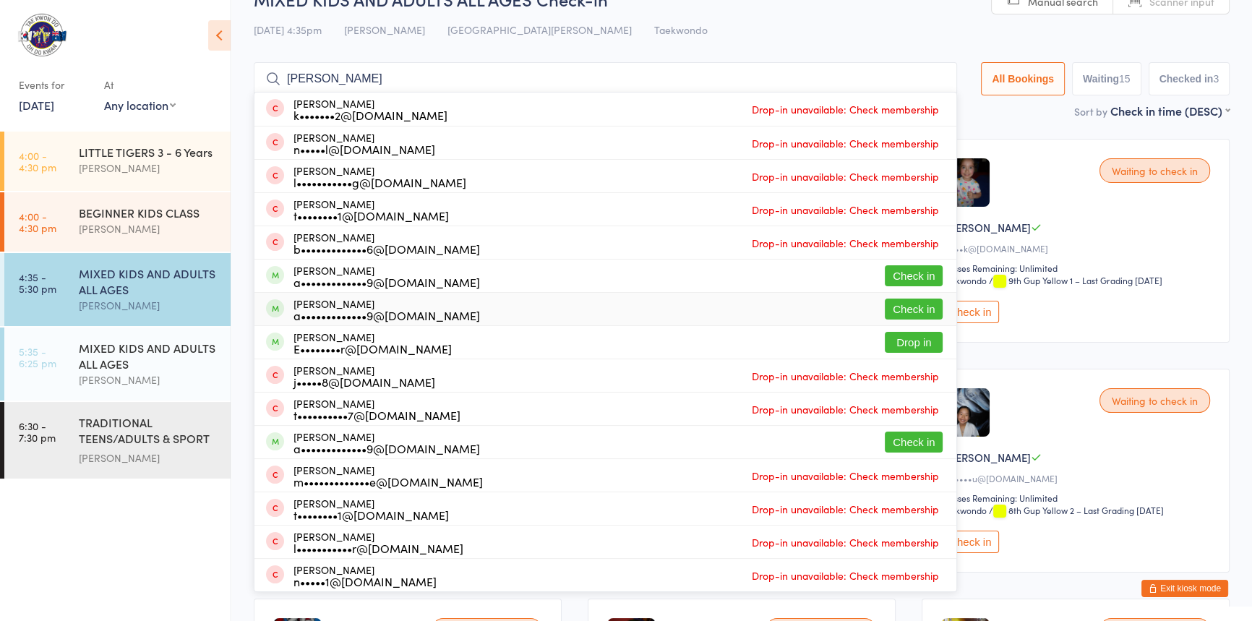
type input "oliver"
click at [885, 312] on button "Check in" at bounding box center [914, 309] width 58 height 21
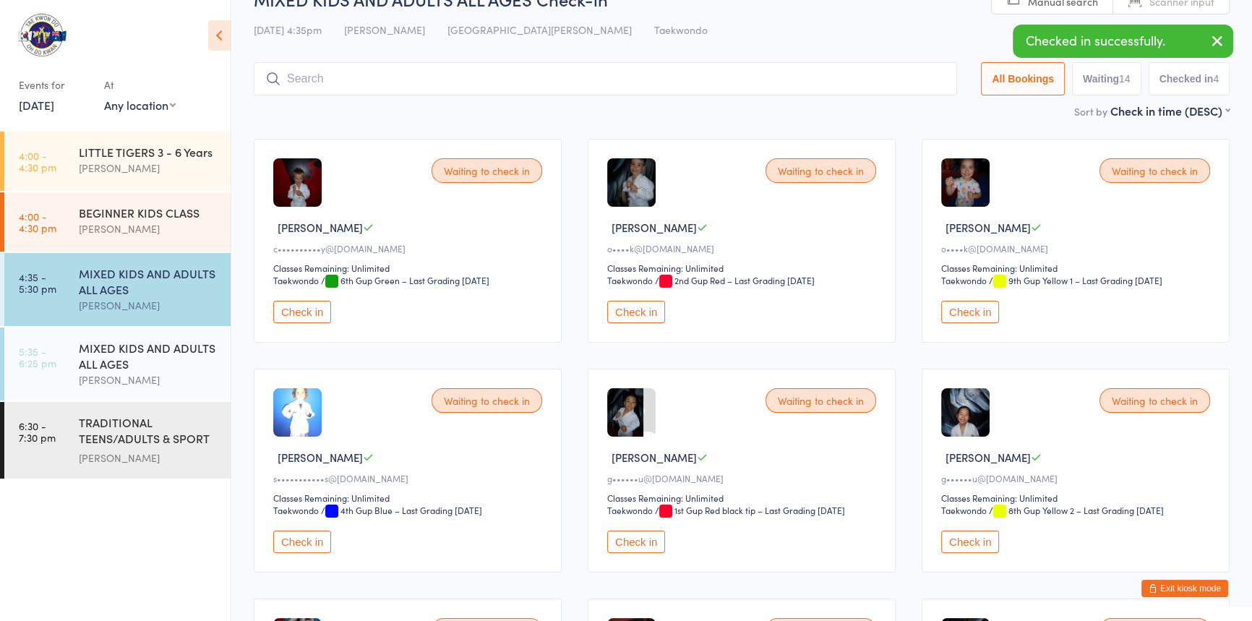
click at [395, 82] on input "search" at bounding box center [605, 78] width 703 height 33
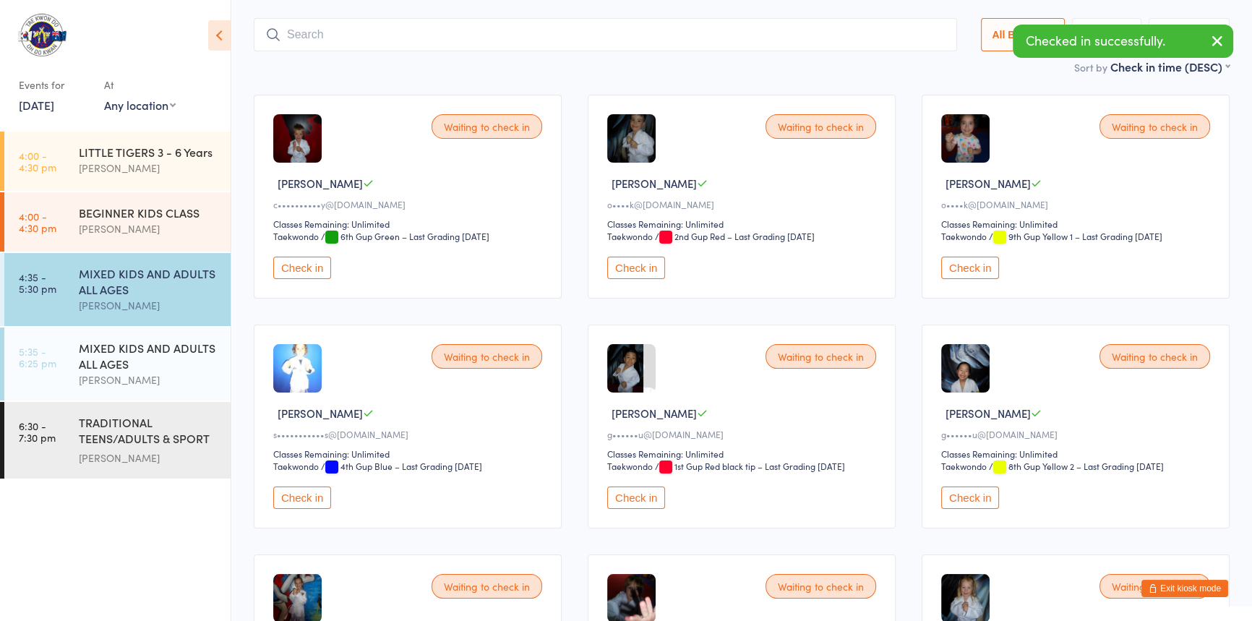
scroll to position [95, 0]
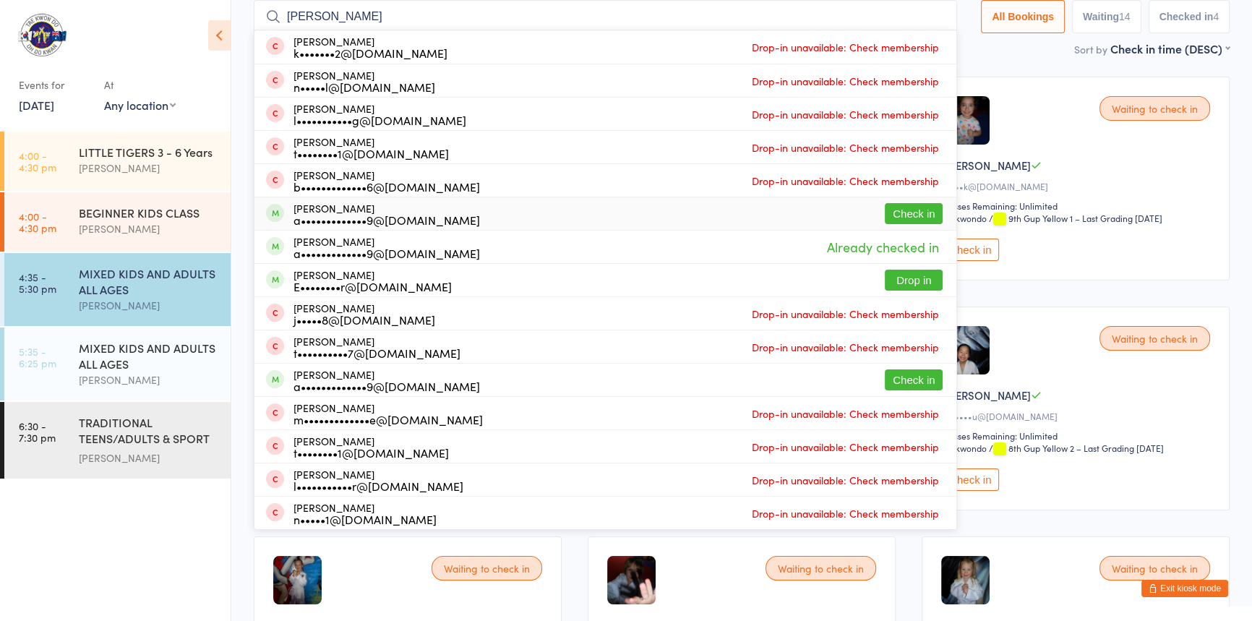
type input "oliver"
click at [885, 217] on button "Check in" at bounding box center [914, 213] width 58 height 21
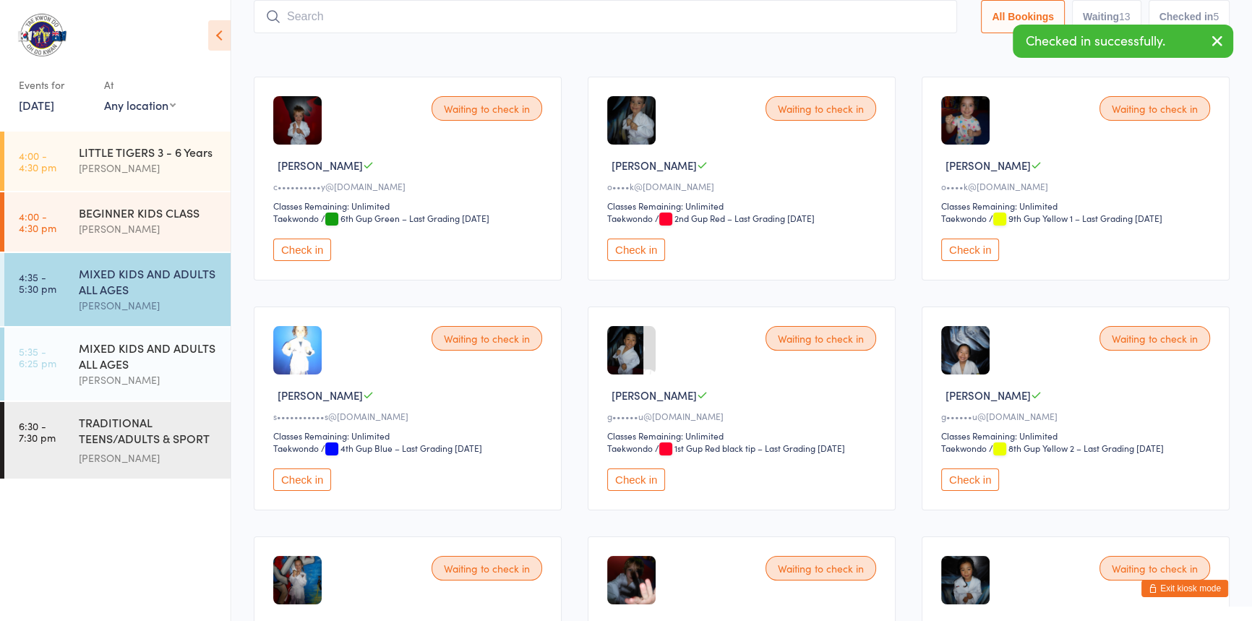
click at [434, 29] on input "search" at bounding box center [605, 16] width 703 height 33
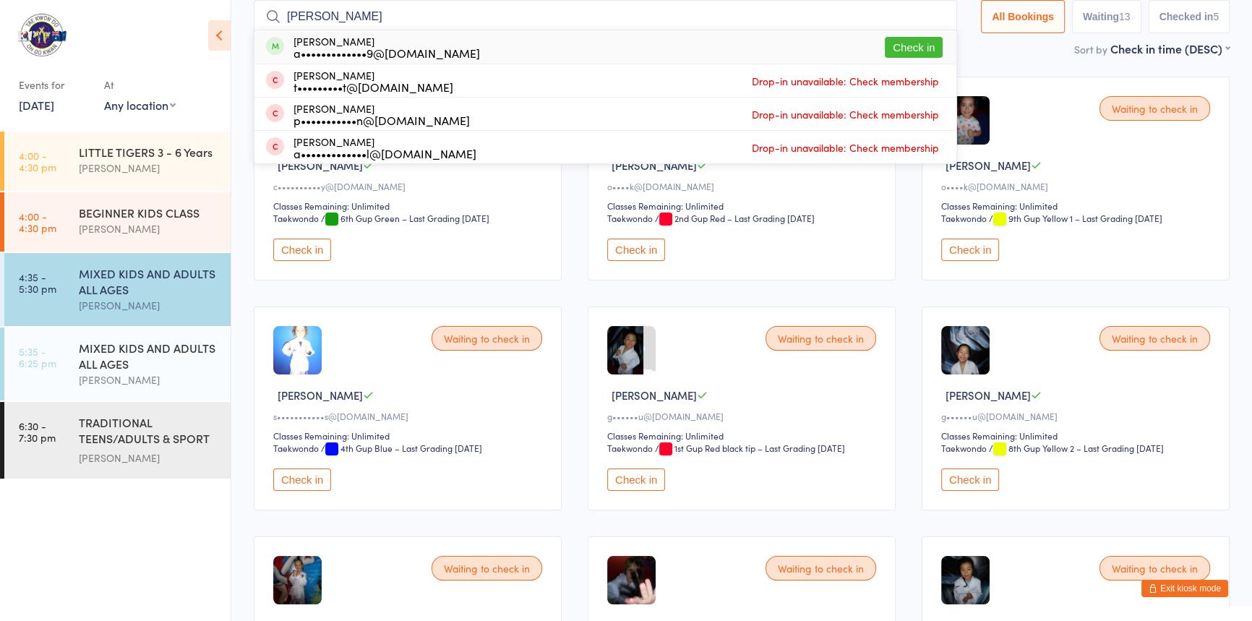
type input "adrian"
click at [885, 46] on button "Check in" at bounding box center [914, 47] width 58 height 21
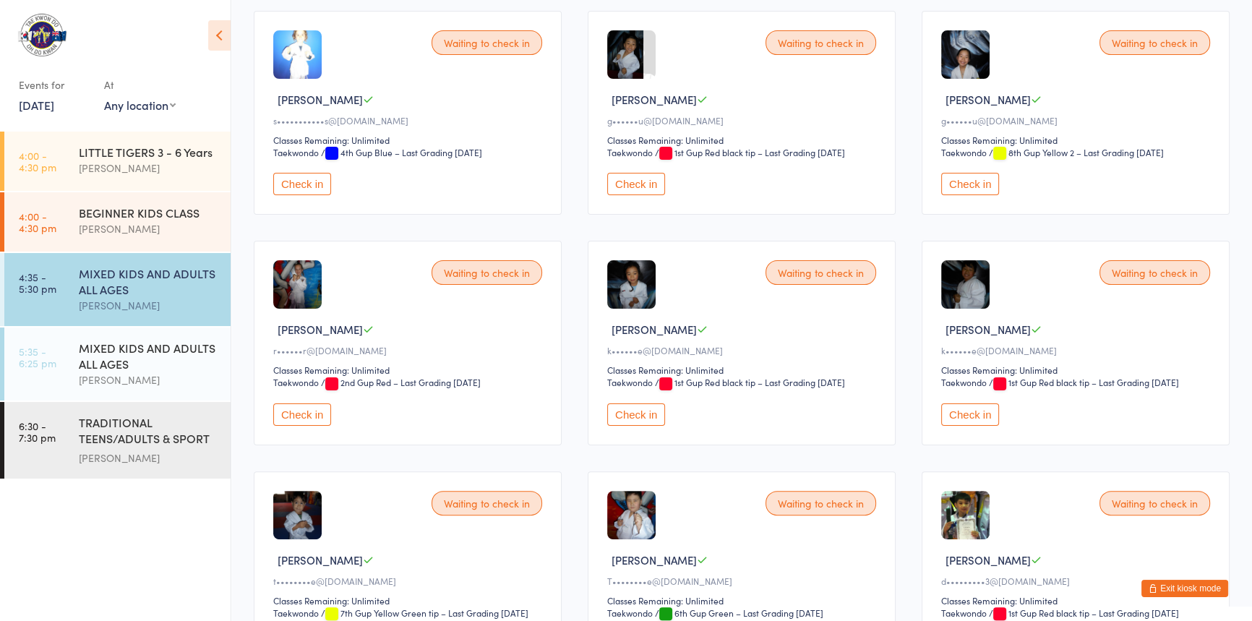
scroll to position [424, 0]
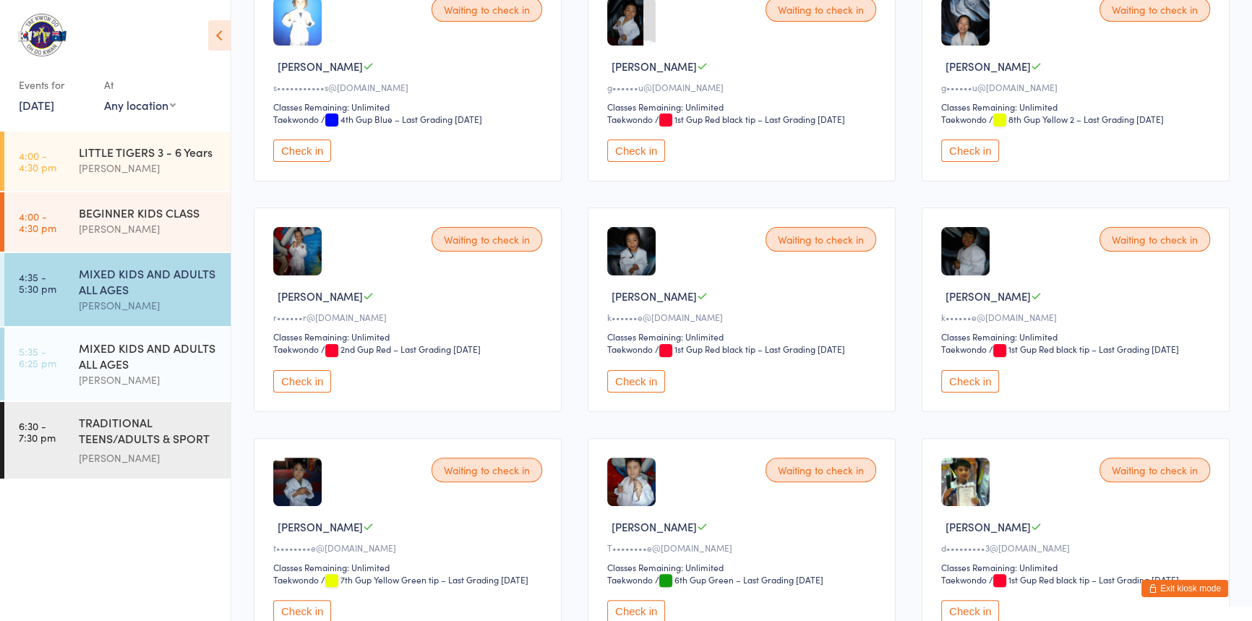
click at [632, 392] on button "Check in" at bounding box center [636, 381] width 58 height 22
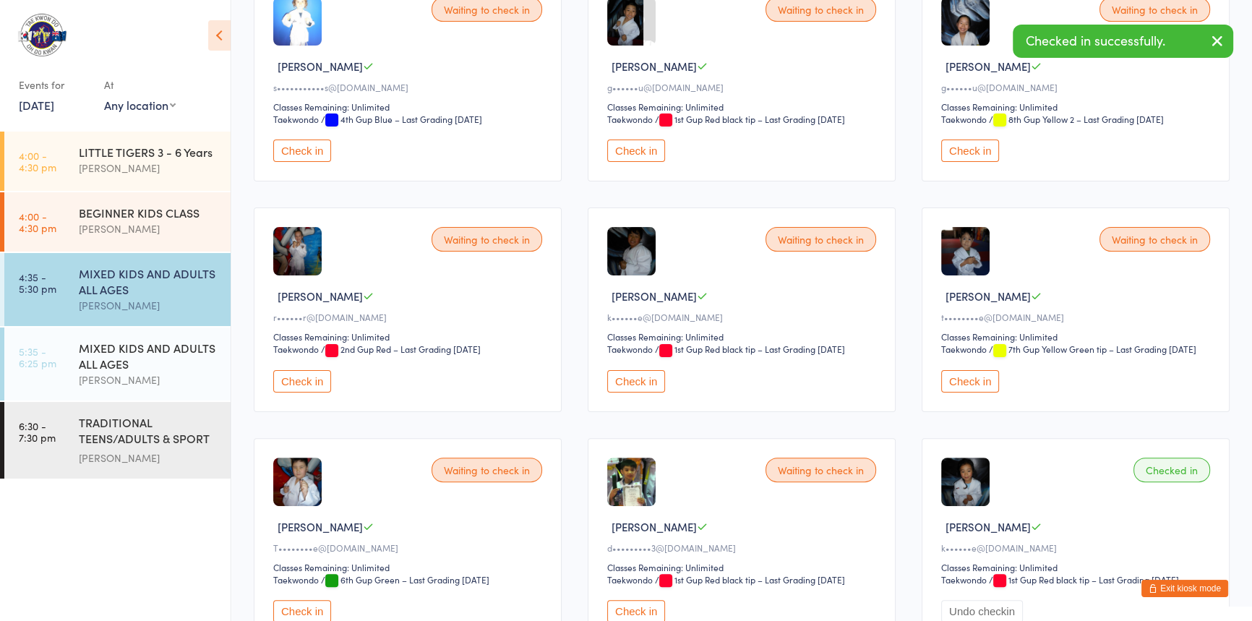
click at [654, 392] on button "Check in" at bounding box center [636, 381] width 58 height 22
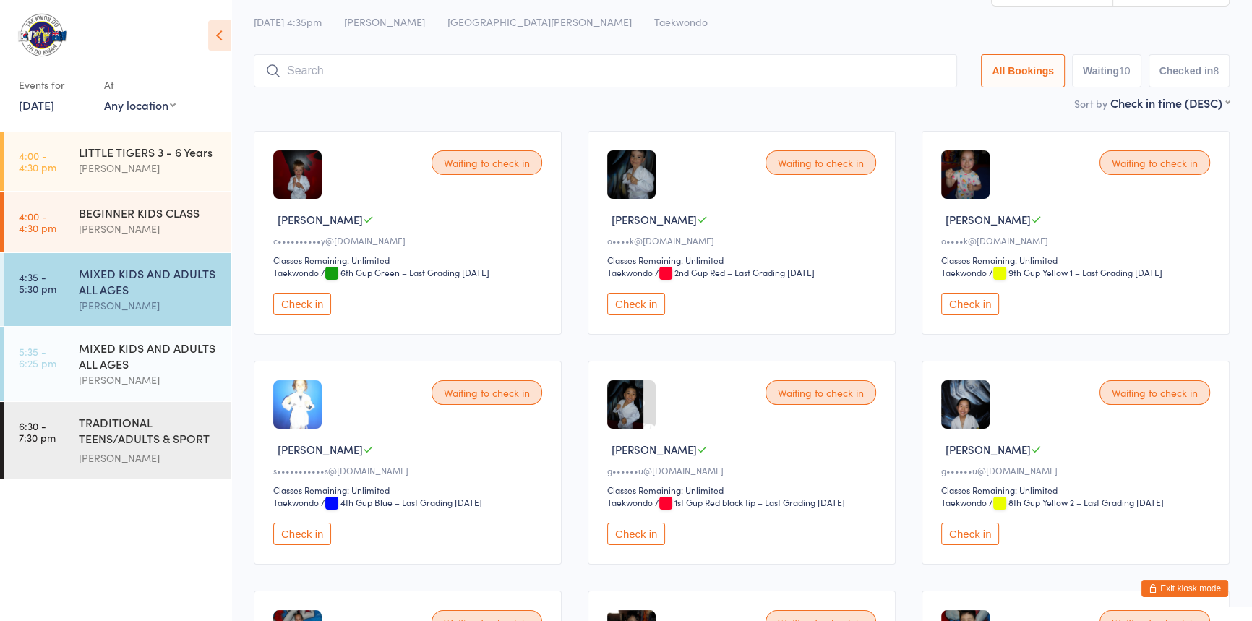
scroll to position [0, 0]
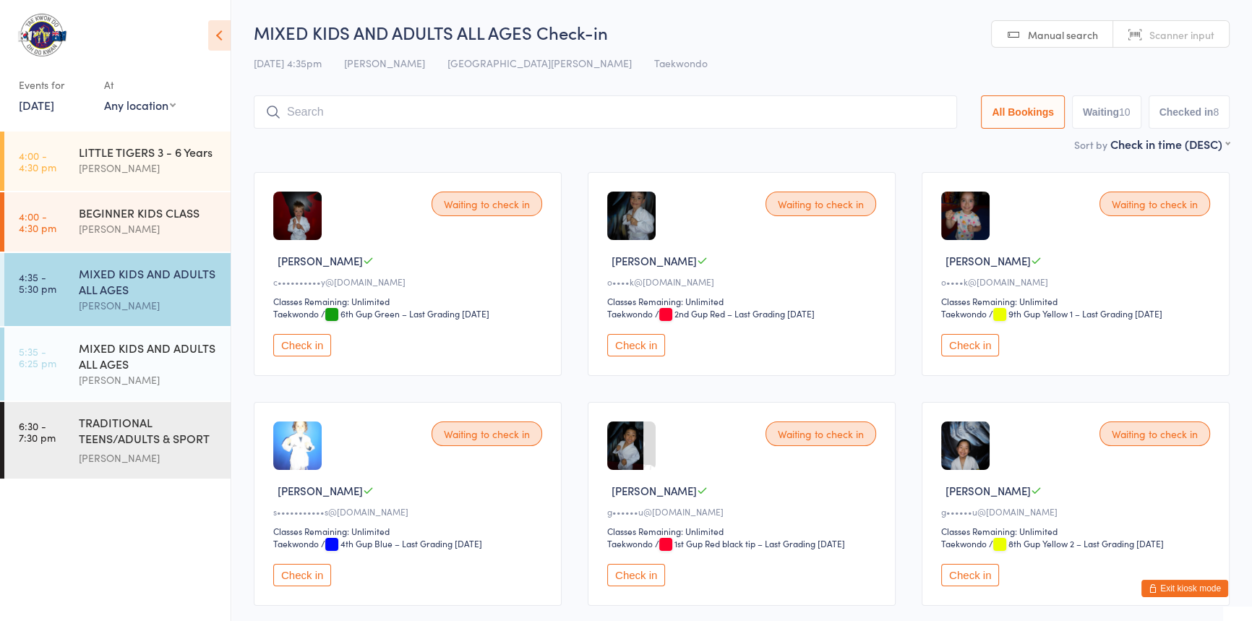
click at [309, 356] on button "Check in" at bounding box center [302, 345] width 58 height 22
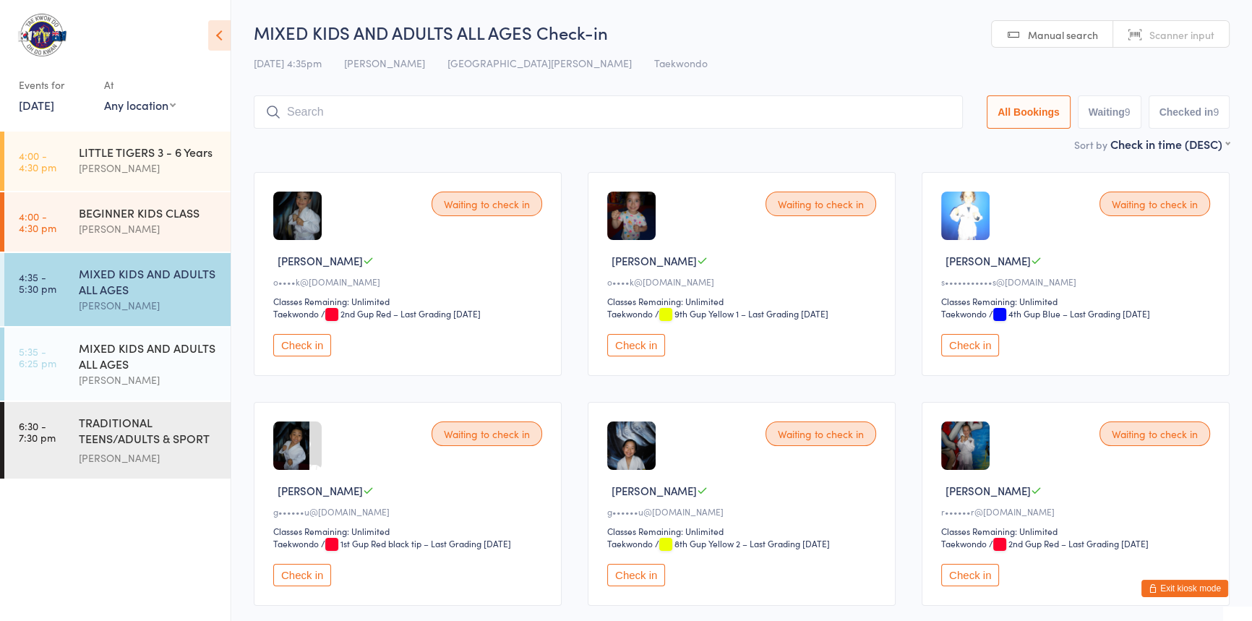
click at [462, 106] on input "search" at bounding box center [608, 111] width 709 height 33
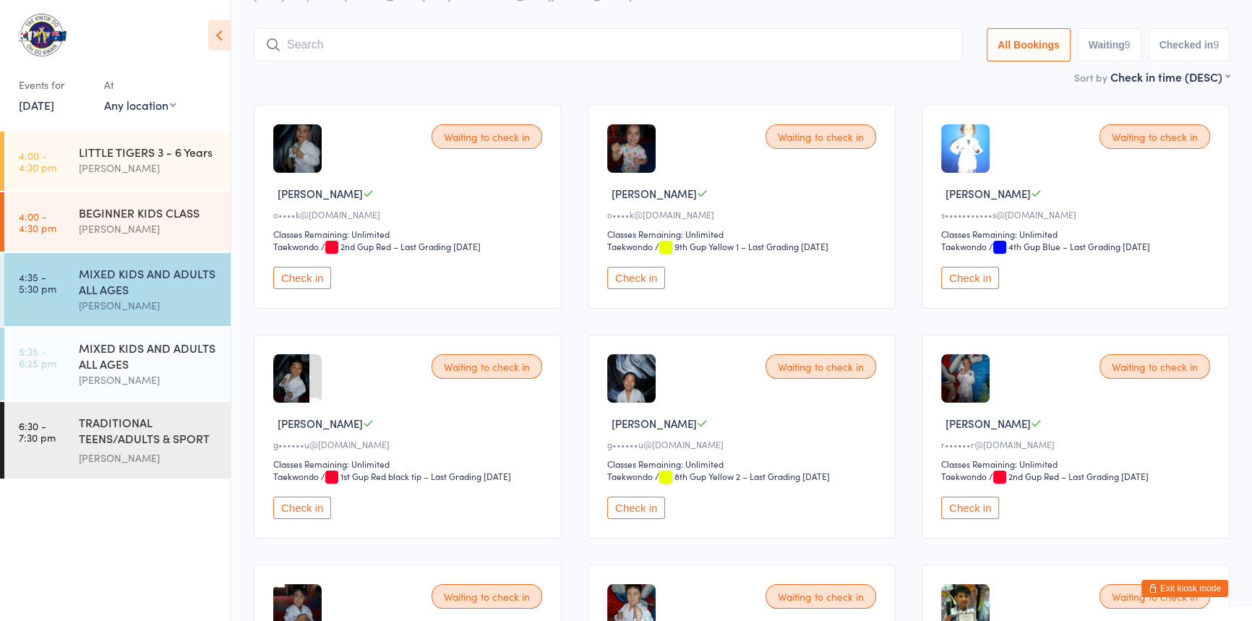
scroll to position [95, 0]
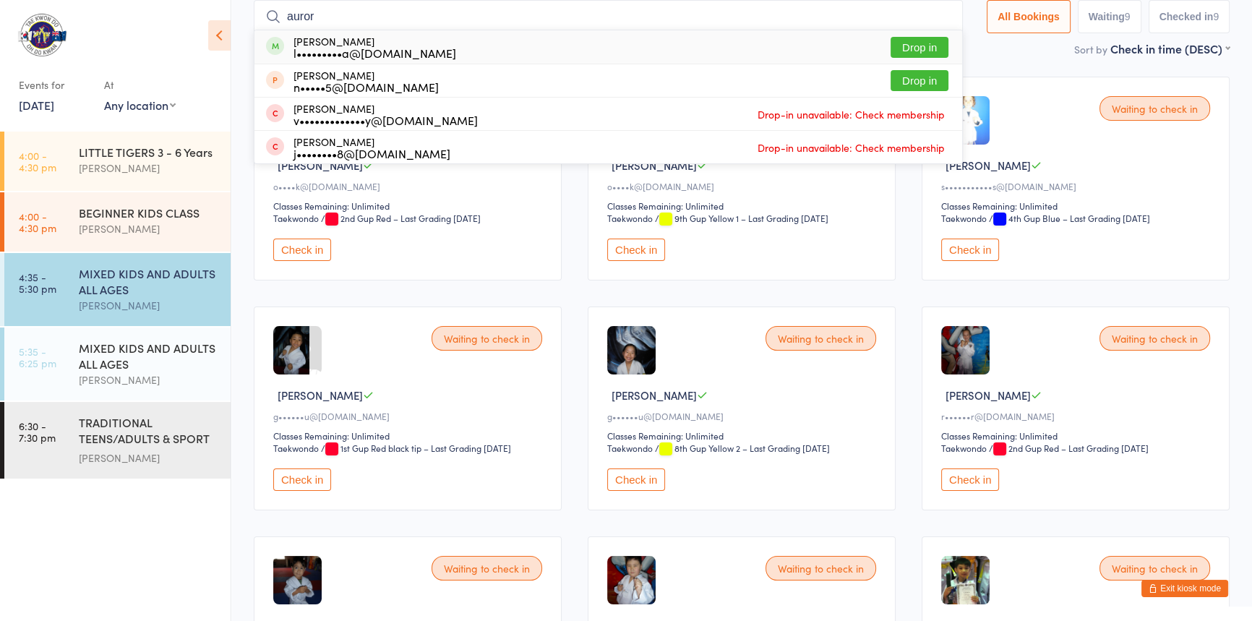
type input "auror"
click at [891, 38] on button "Drop in" at bounding box center [920, 47] width 58 height 21
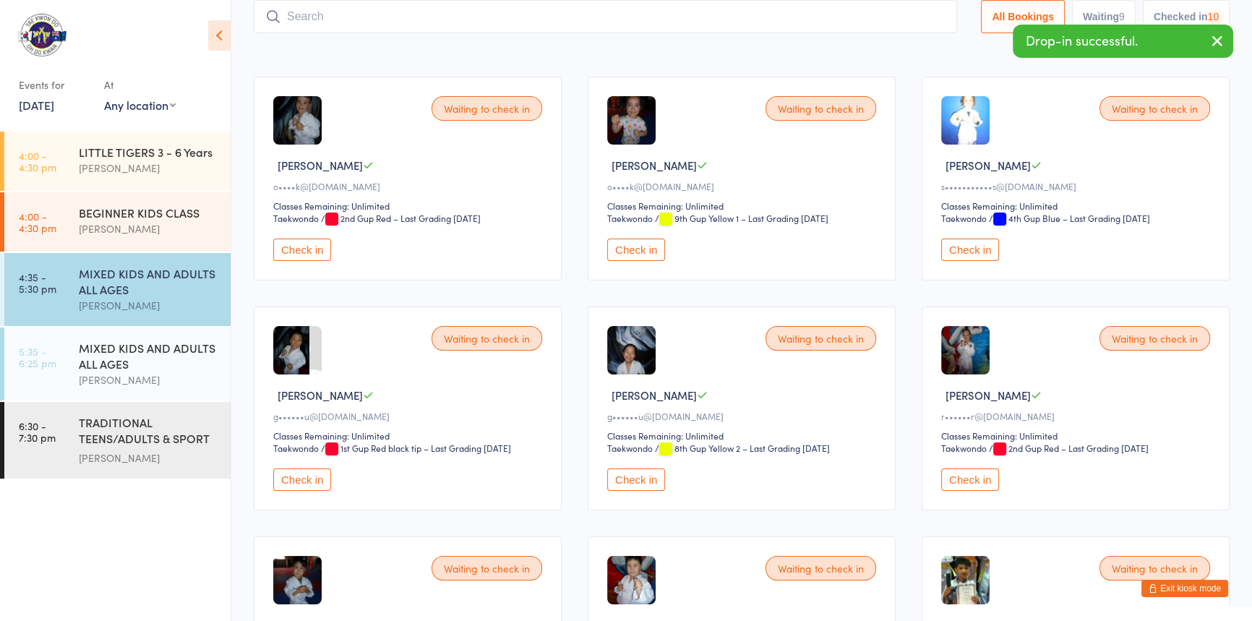
click at [476, 26] on input "search" at bounding box center [605, 16] width 703 height 33
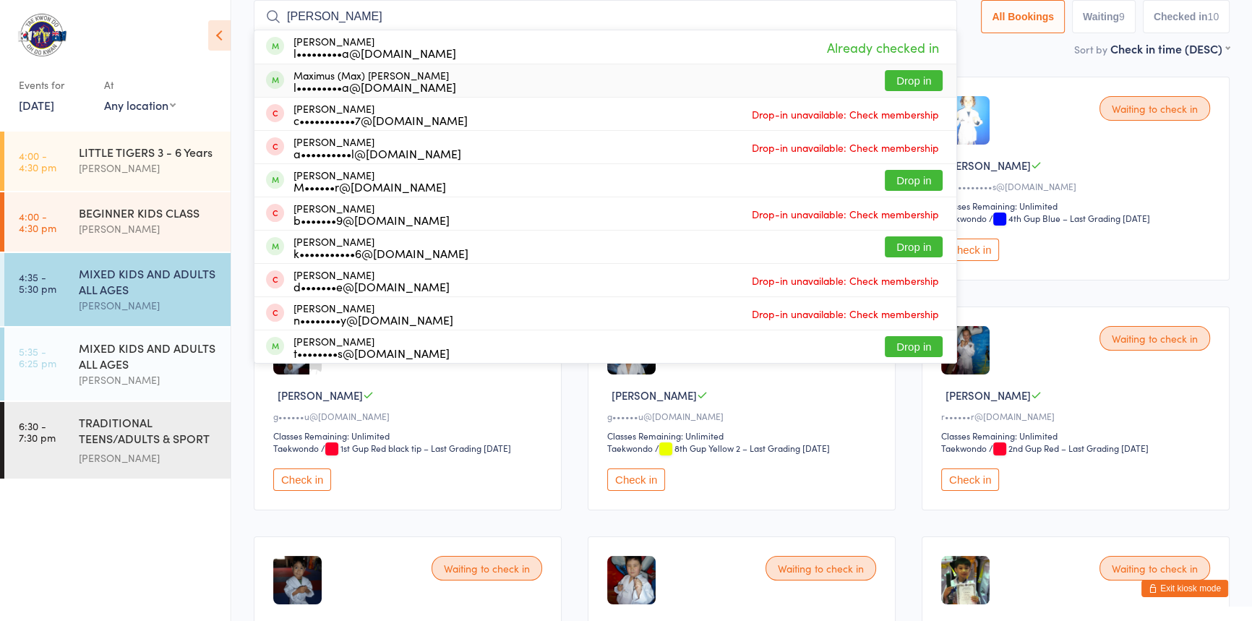
type input "mills"
click at [885, 80] on button "Drop in" at bounding box center [914, 80] width 58 height 21
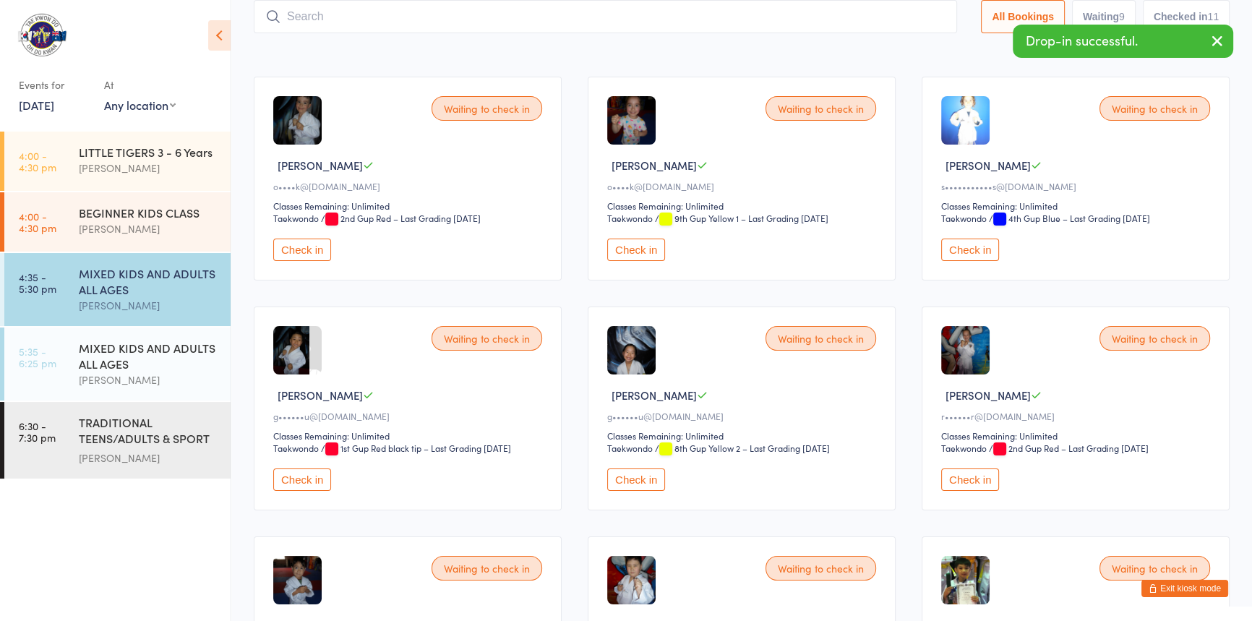
click at [418, 19] on input "search" at bounding box center [605, 16] width 703 height 33
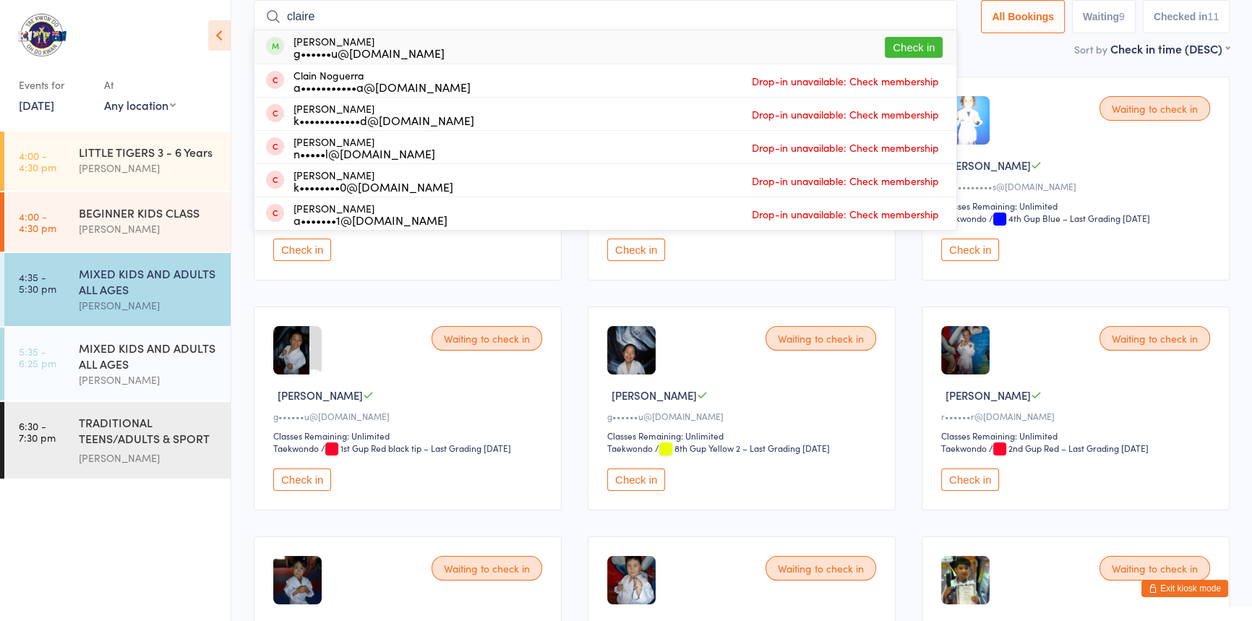
type input "claire"
click at [885, 42] on button "Check in" at bounding box center [914, 47] width 58 height 21
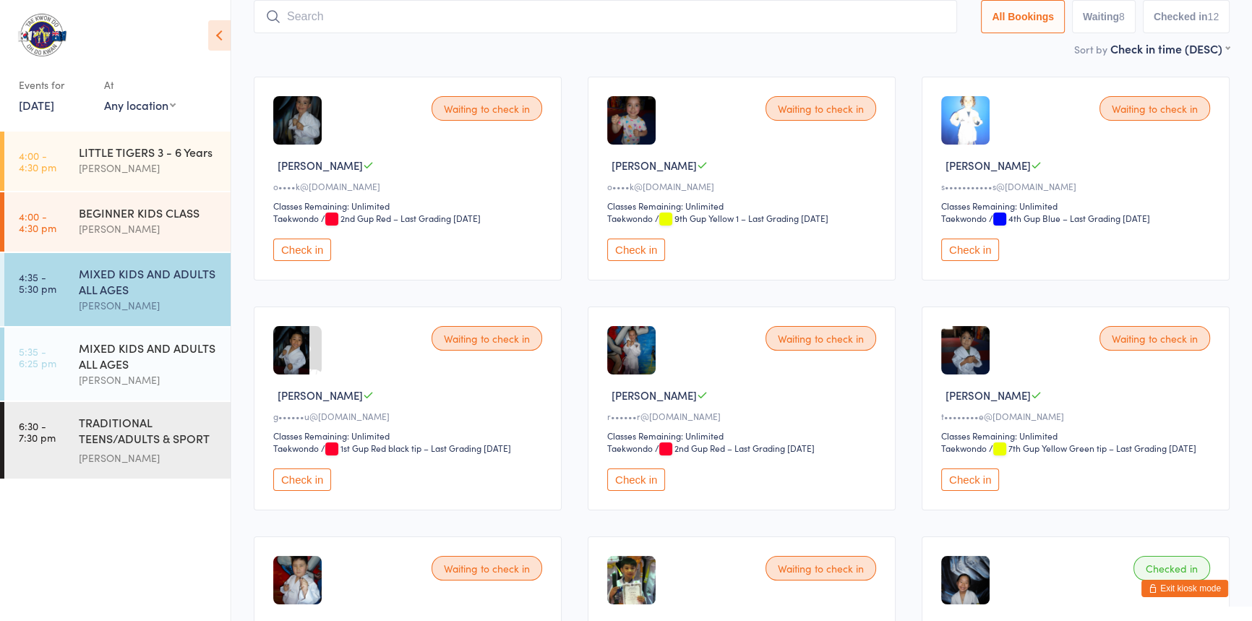
click at [642, 491] on button "Check in" at bounding box center [636, 479] width 58 height 22
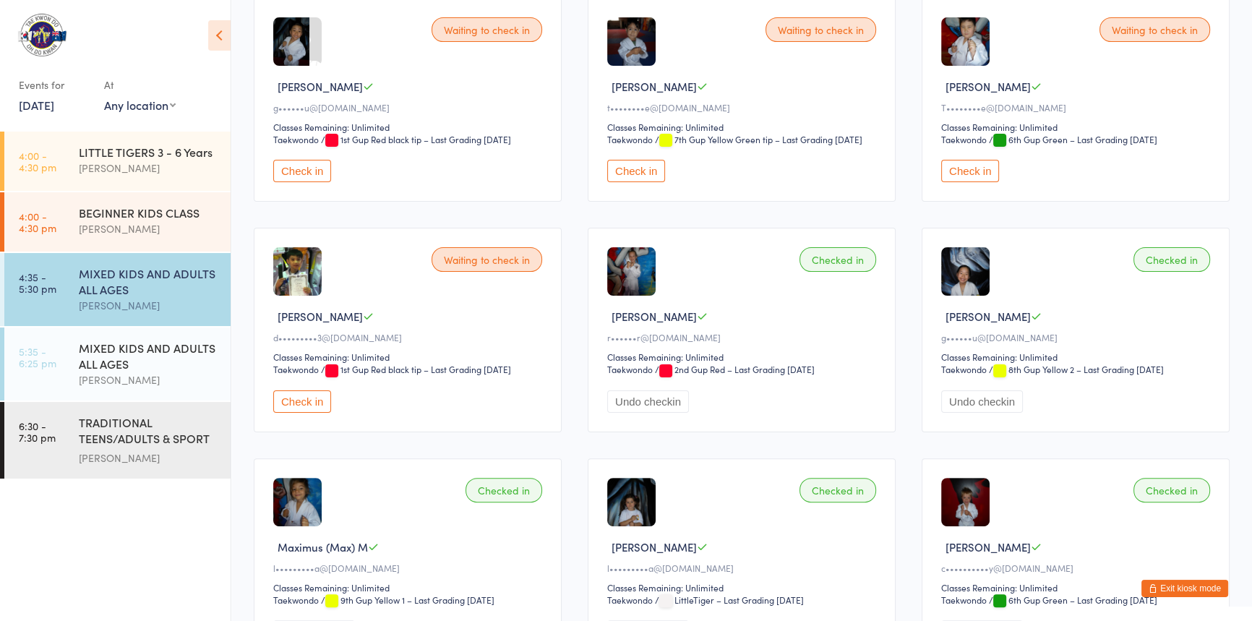
scroll to position [424, 0]
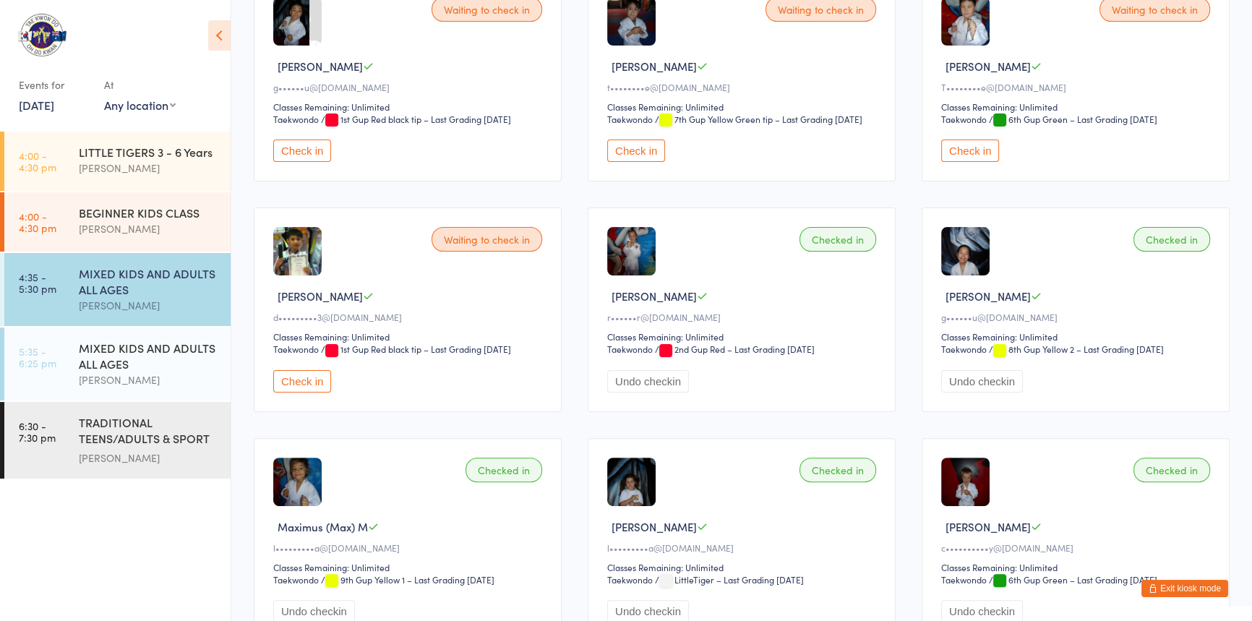
click at [316, 392] on button "Check in" at bounding box center [302, 381] width 58 height 22
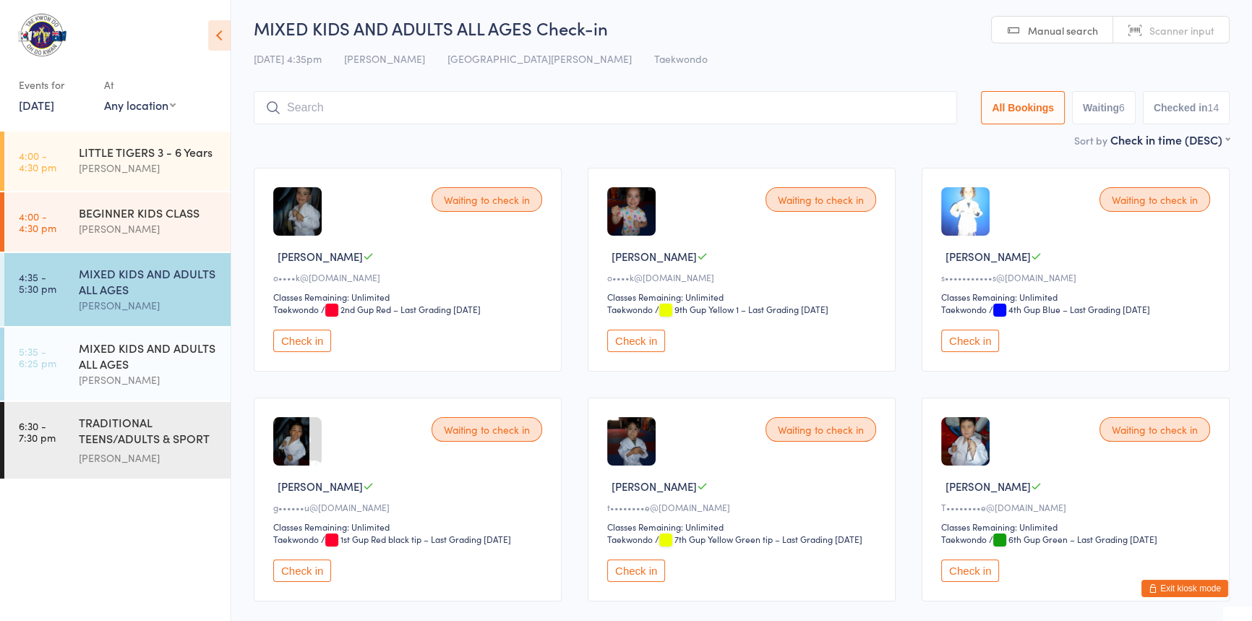
scroll to position [0, 0]
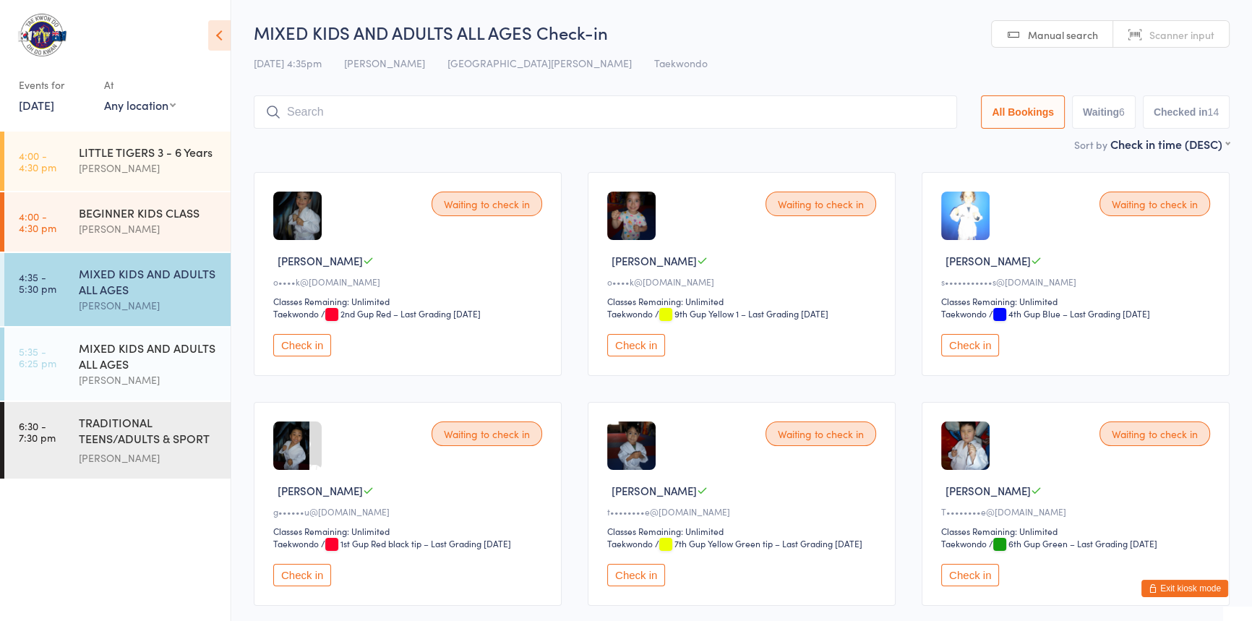
click at [605, 123] on input "search" at bounding box center [605, 111] width 703 height 33
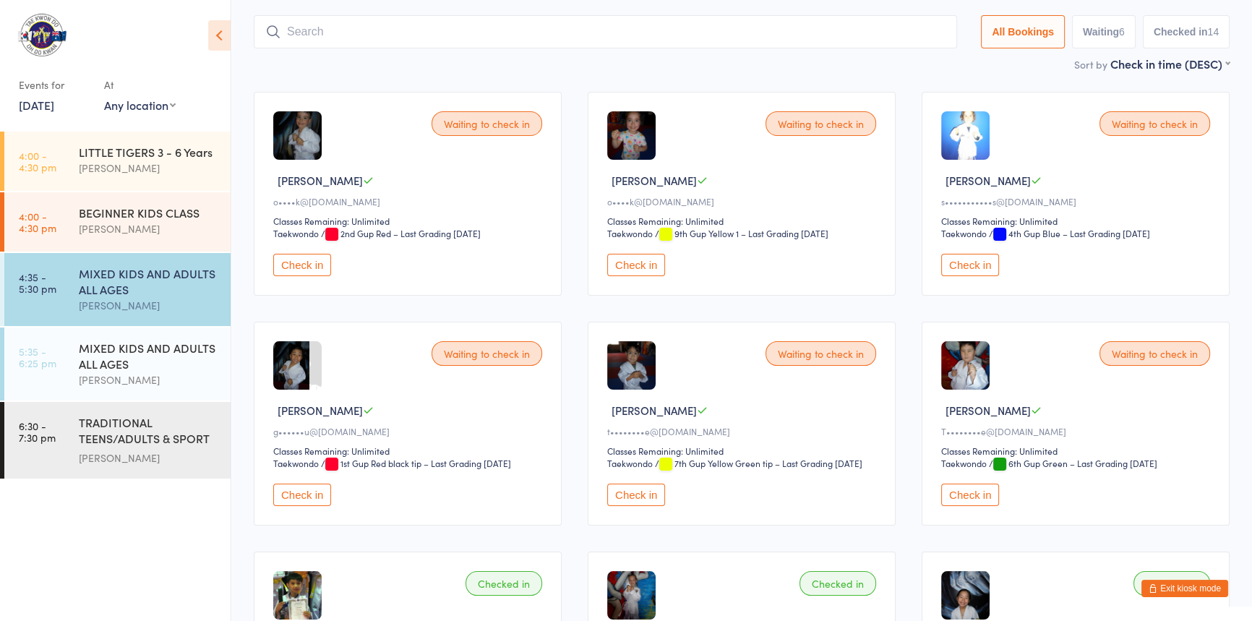
scroll to position [95, 0]
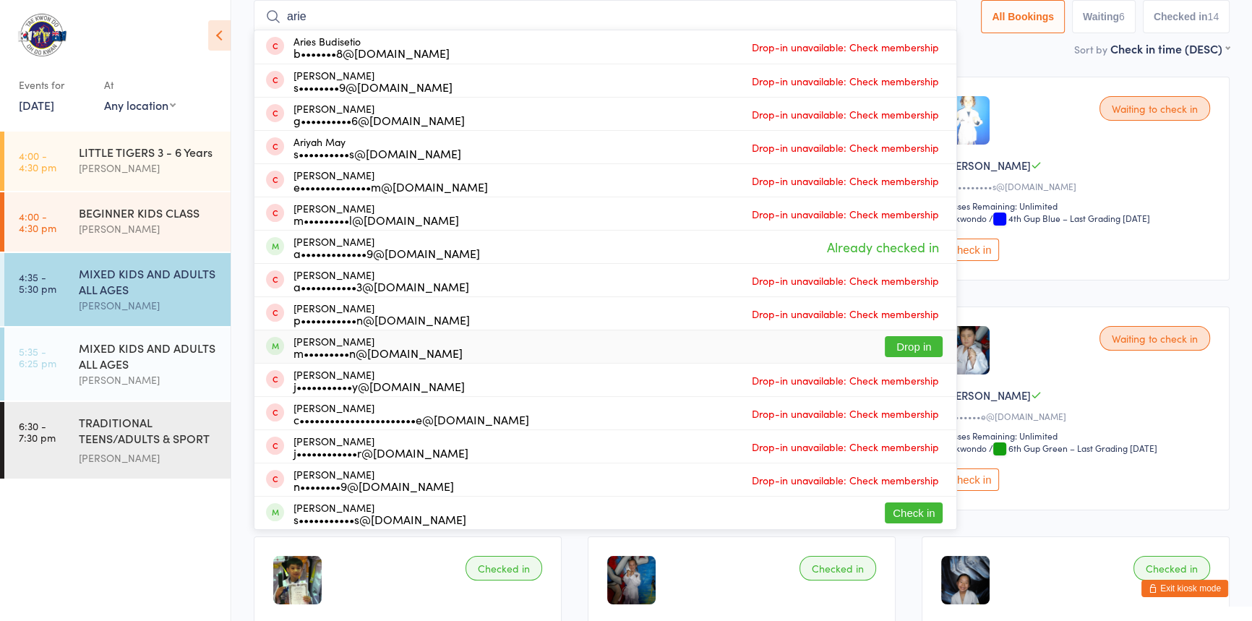
type input "arie"
click at [885, 339] on button "Drop in" at bounding box center [914, 346] width 58 height 21
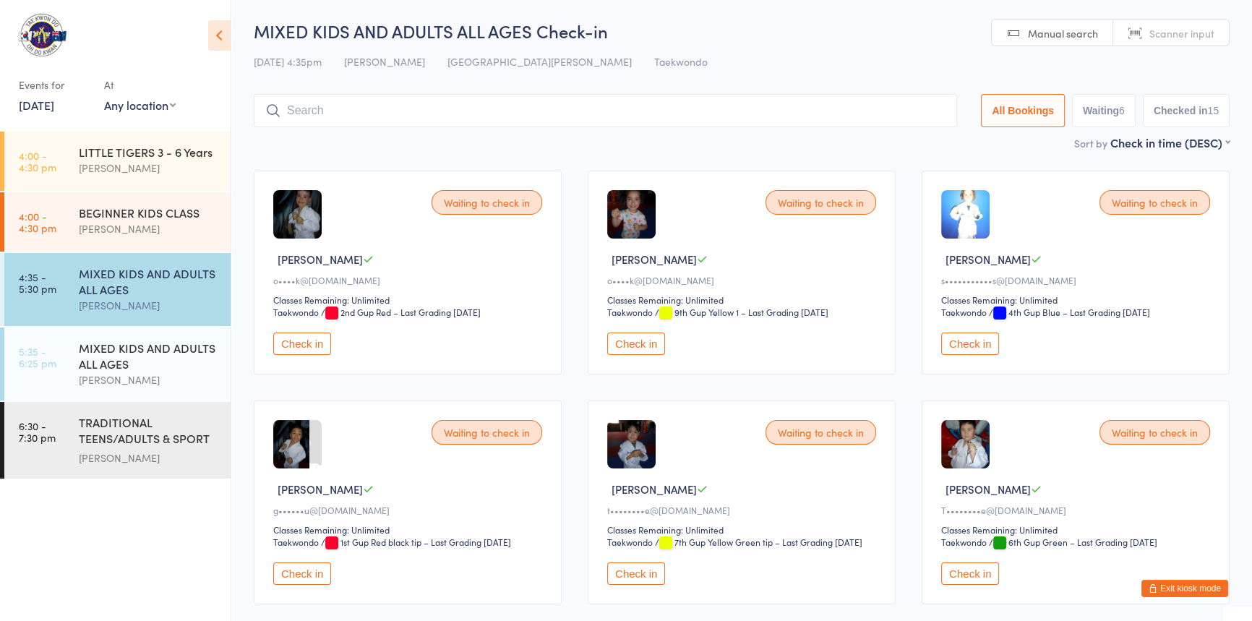
scroll to position [0, 0]
click at [314, 116] on input "search" at bounding box center [605, 111] width 703 height 33
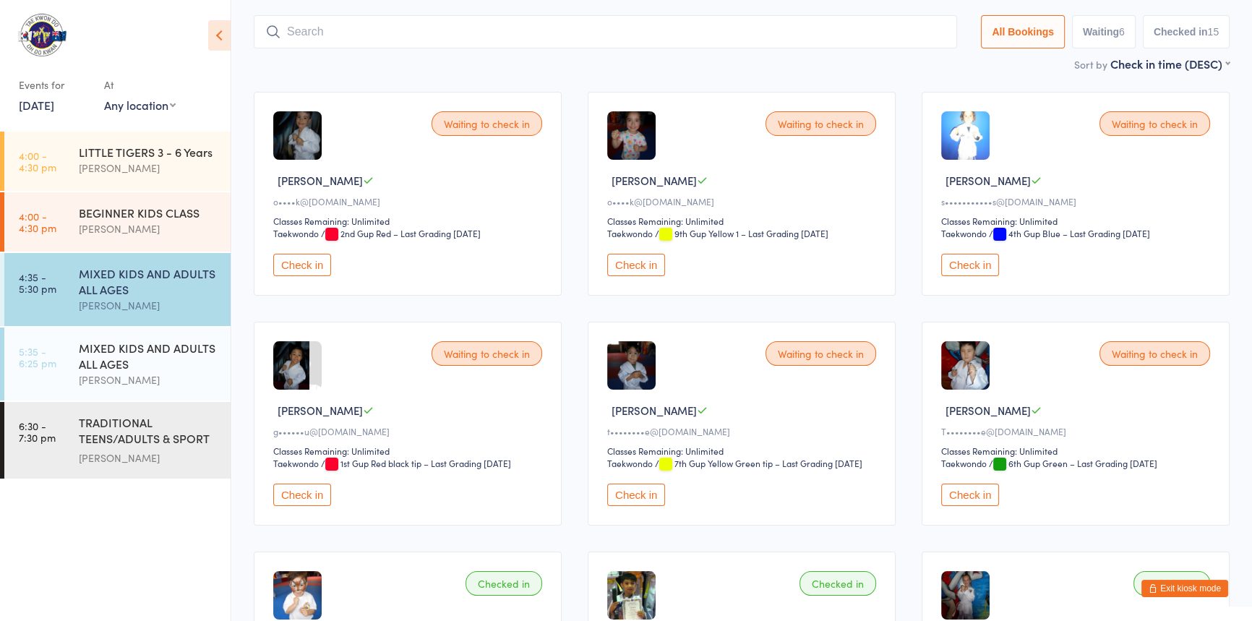
scroll to position [95, 0]
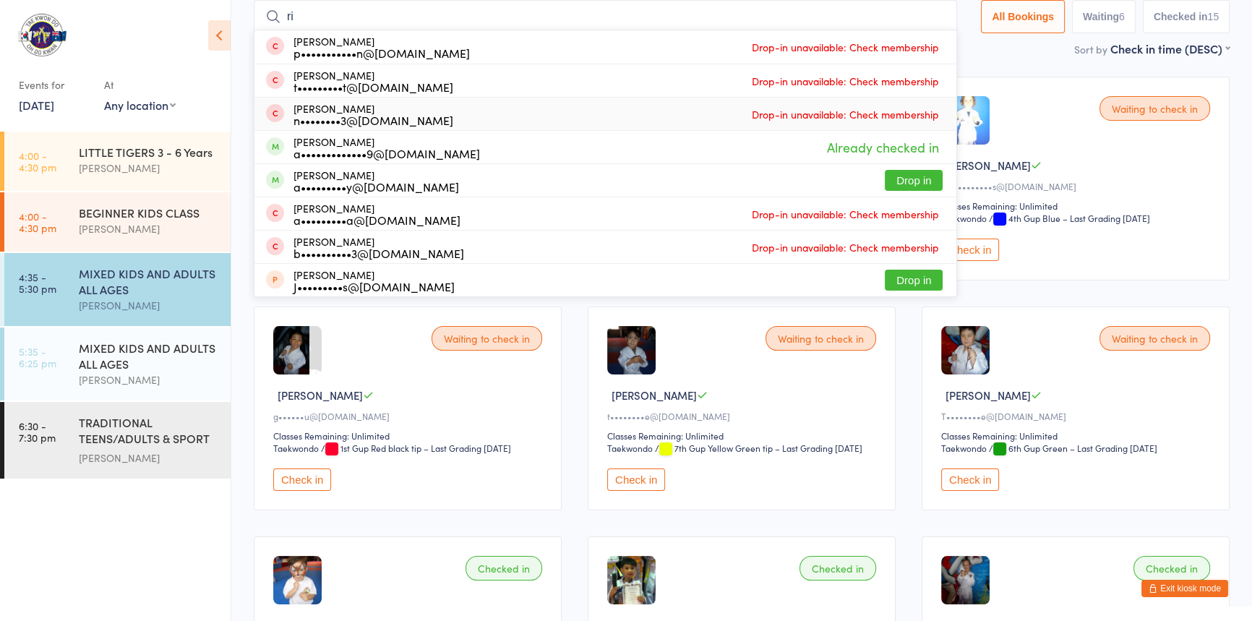
type input "r"
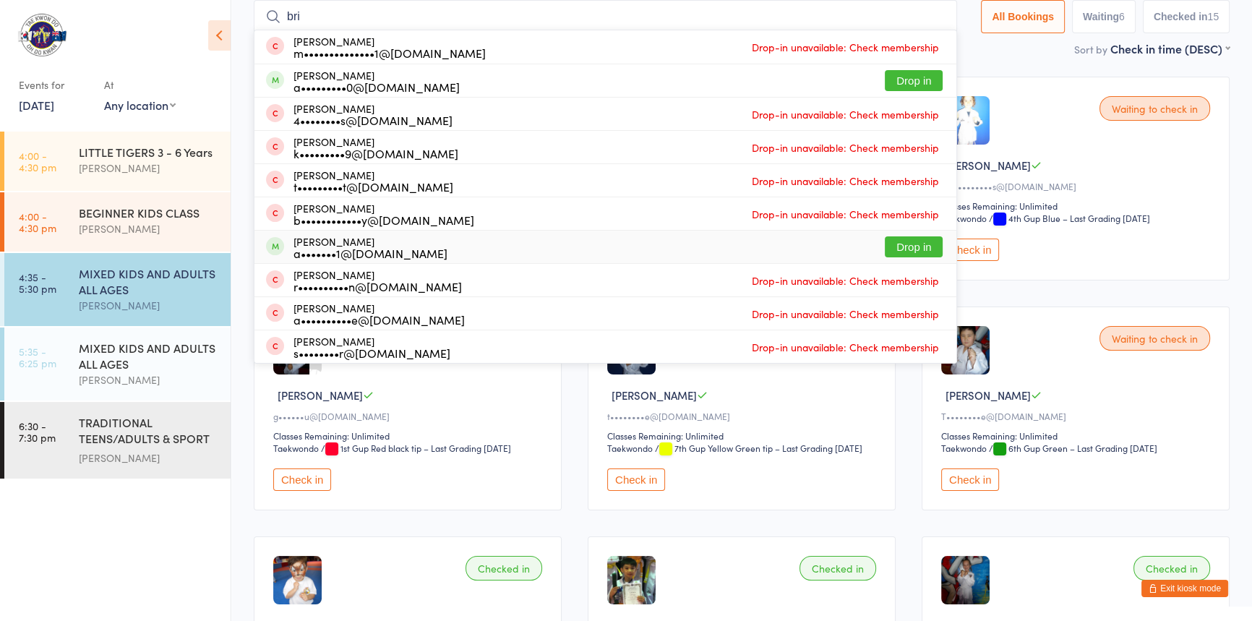
type input "bri"
click at [885, 246] on button "Drop in" at bounding box center [914, 246] width 58 height 21
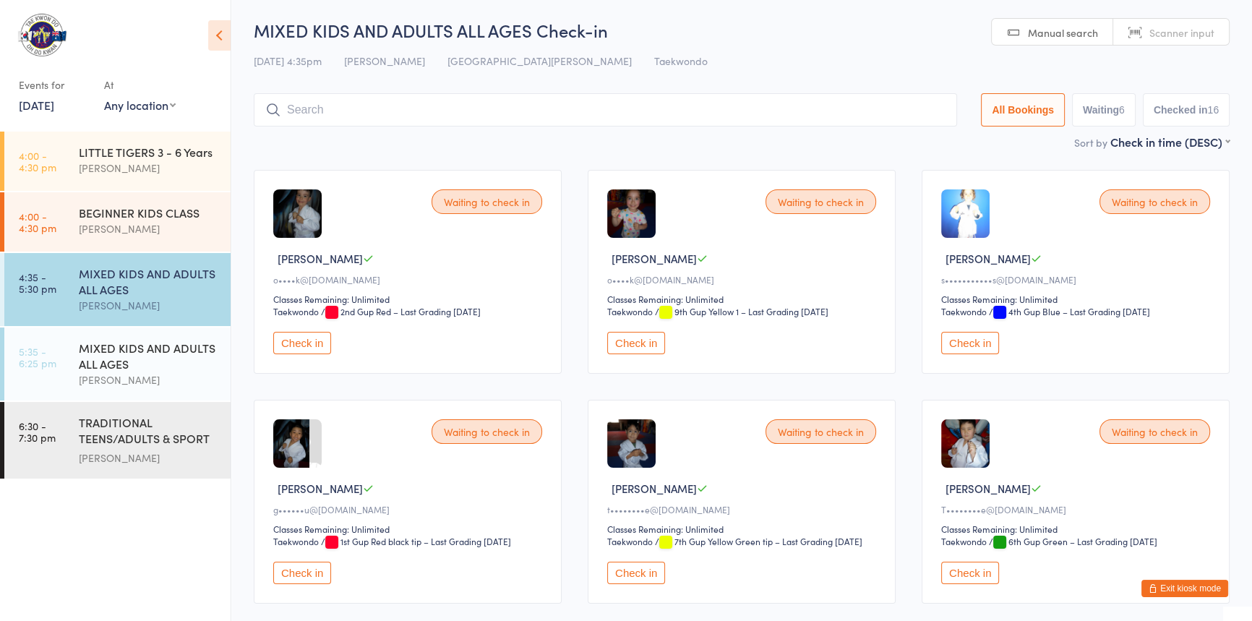
scroll to position [0, 0]
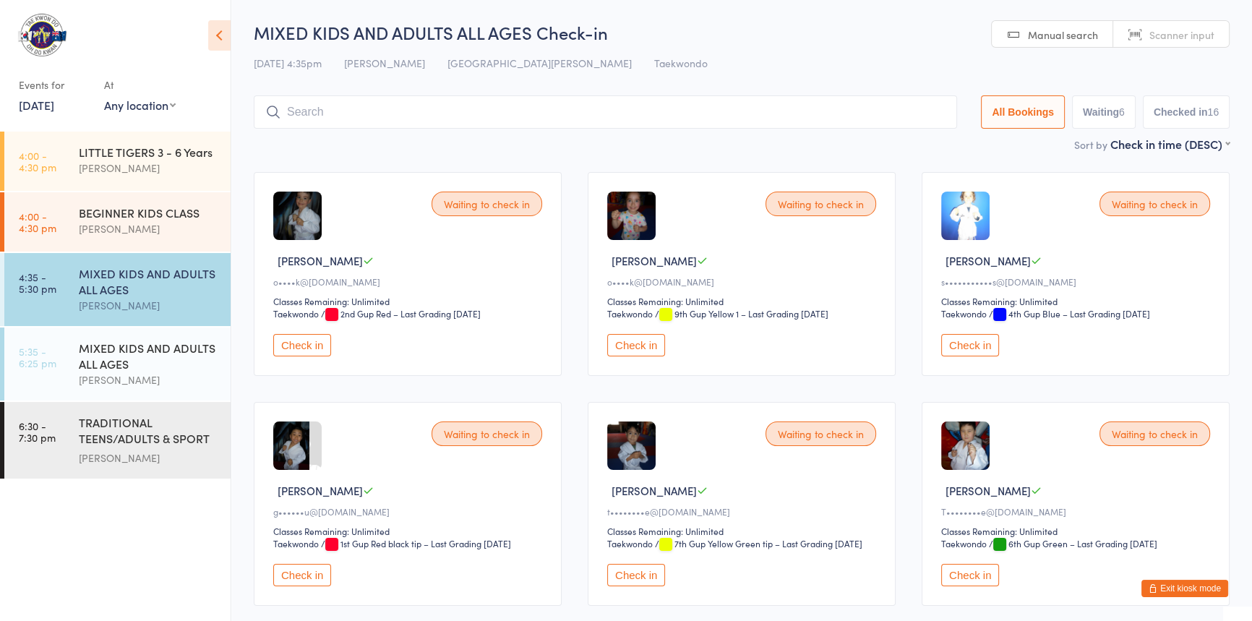
click at [645, 356] on button "Check in" at bounding box center [636, 345] width 58 height 22
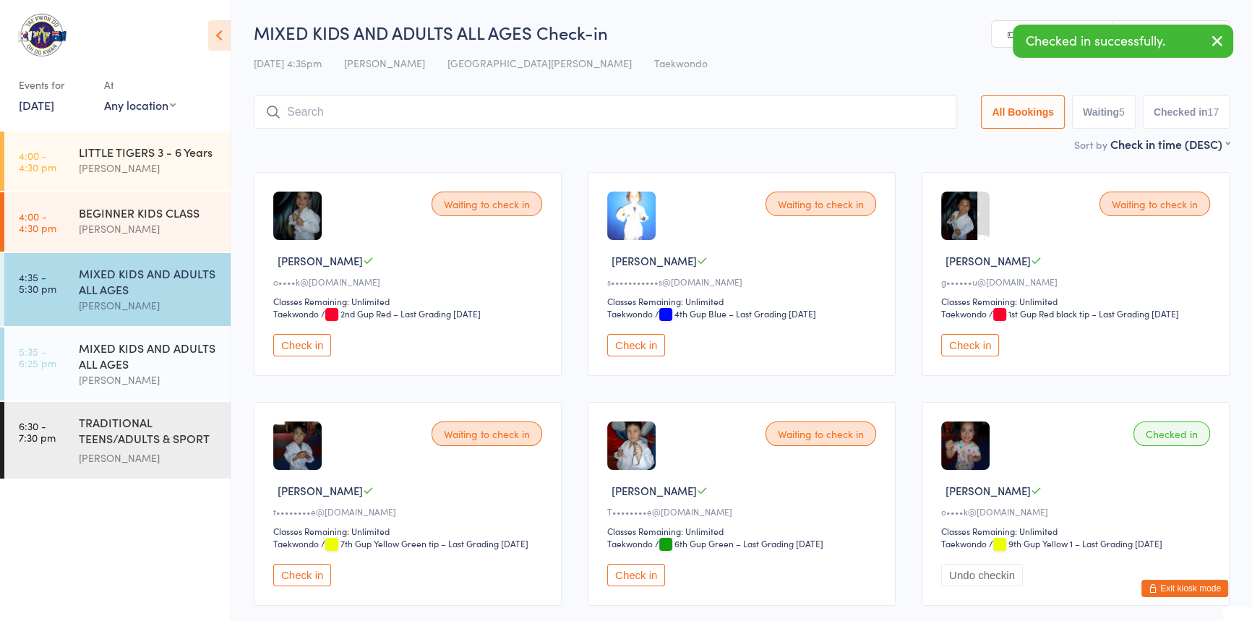
click at [317, 356] on button "Check in" at bounding box center [302, 345] width 58 height 22
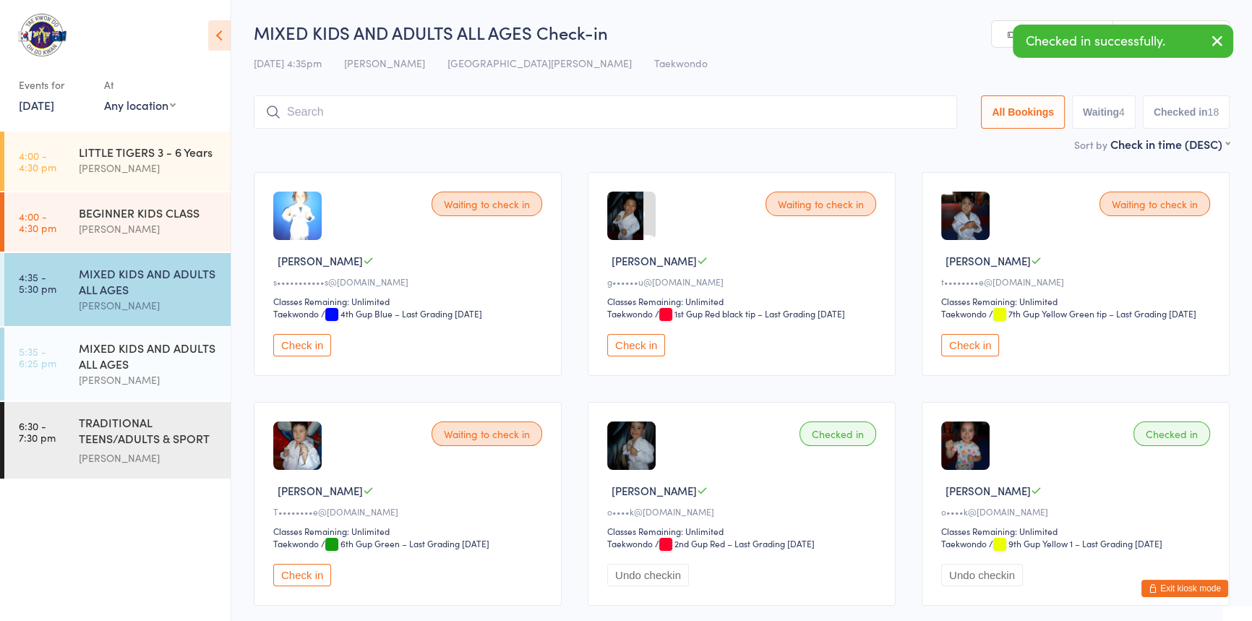
click at [355, 116] on input "search" at bounding box center [605, 111] width 703 height 33
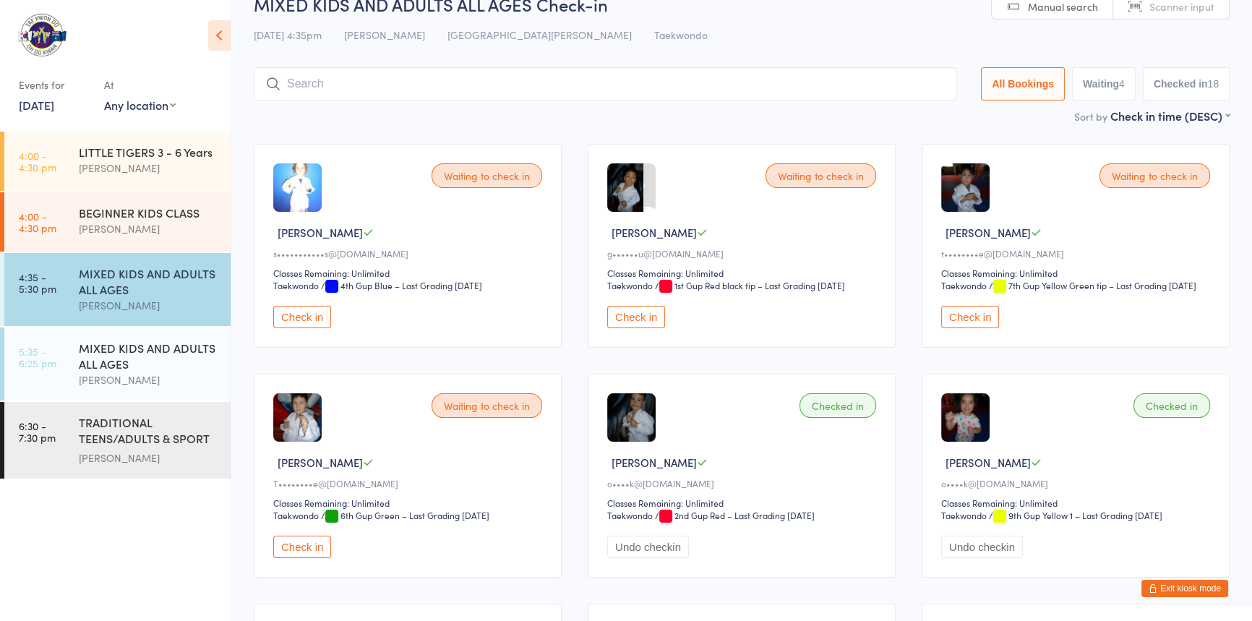
scroll to position [95, 0]
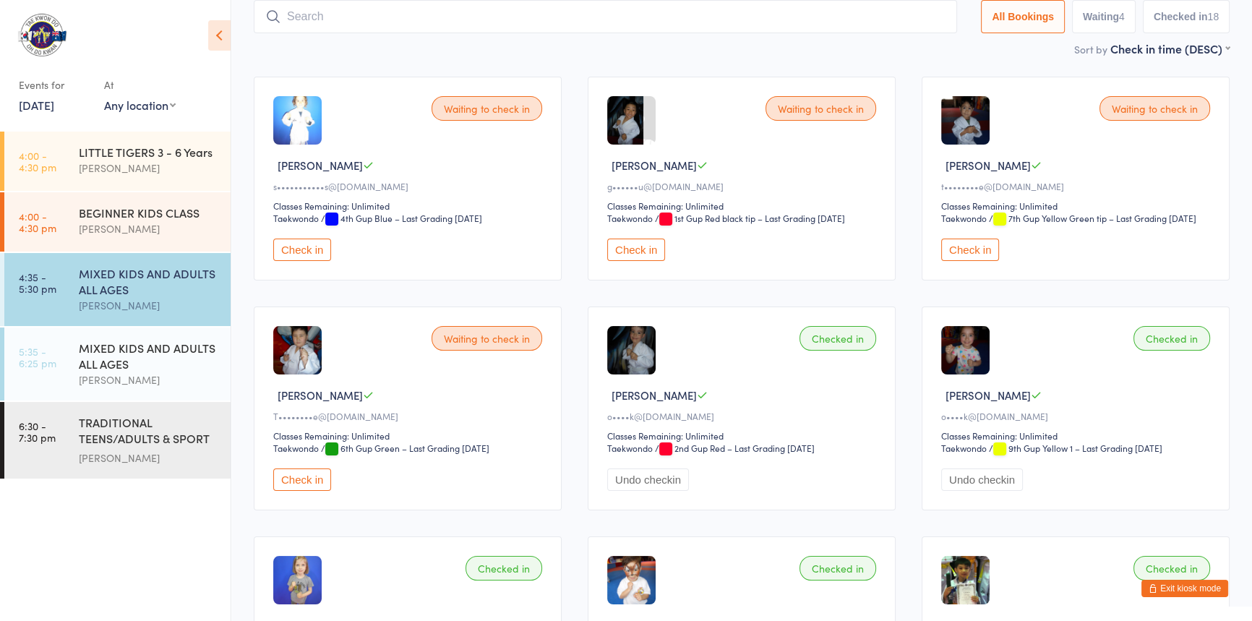
click at [1160, 587] on button "Exit kiosk mode" at bounding box center [1184, 588] width 87 height 17
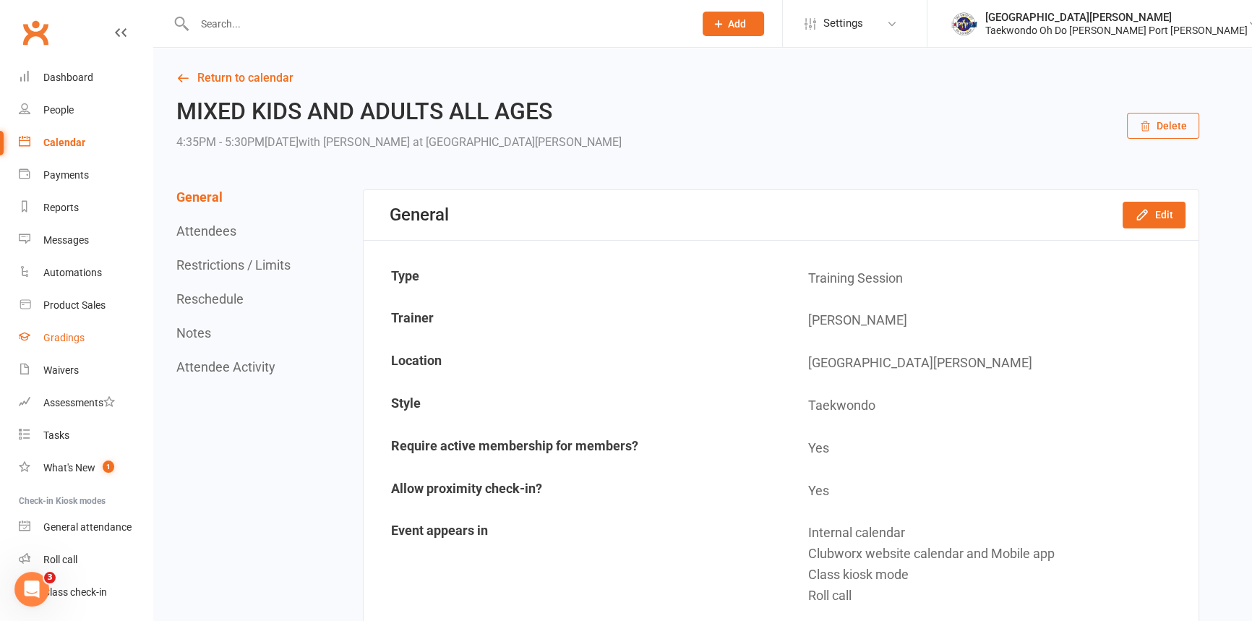
click at [71, 334] on div "Gradings" at bounding box center [63, 338] width 41 height 12
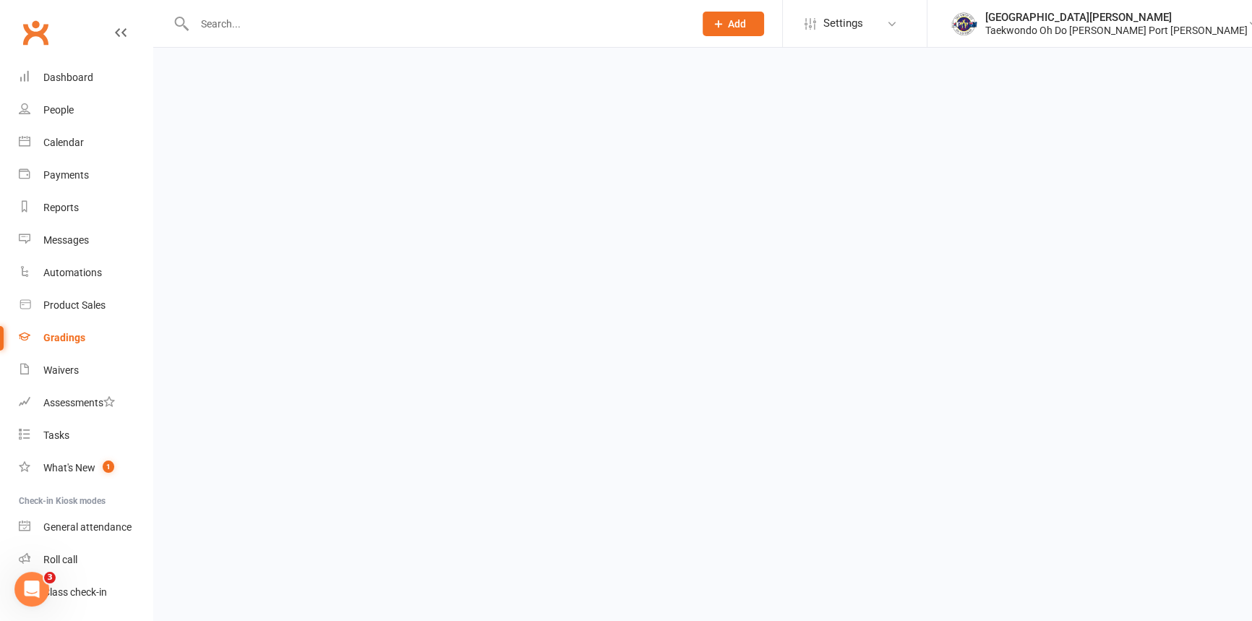
click at [71, 48] on ui-view "Prospect Member Non-attending contact Class / event Appointment Grading event T…" at bounding box center [626, 26] width 1252 height 44
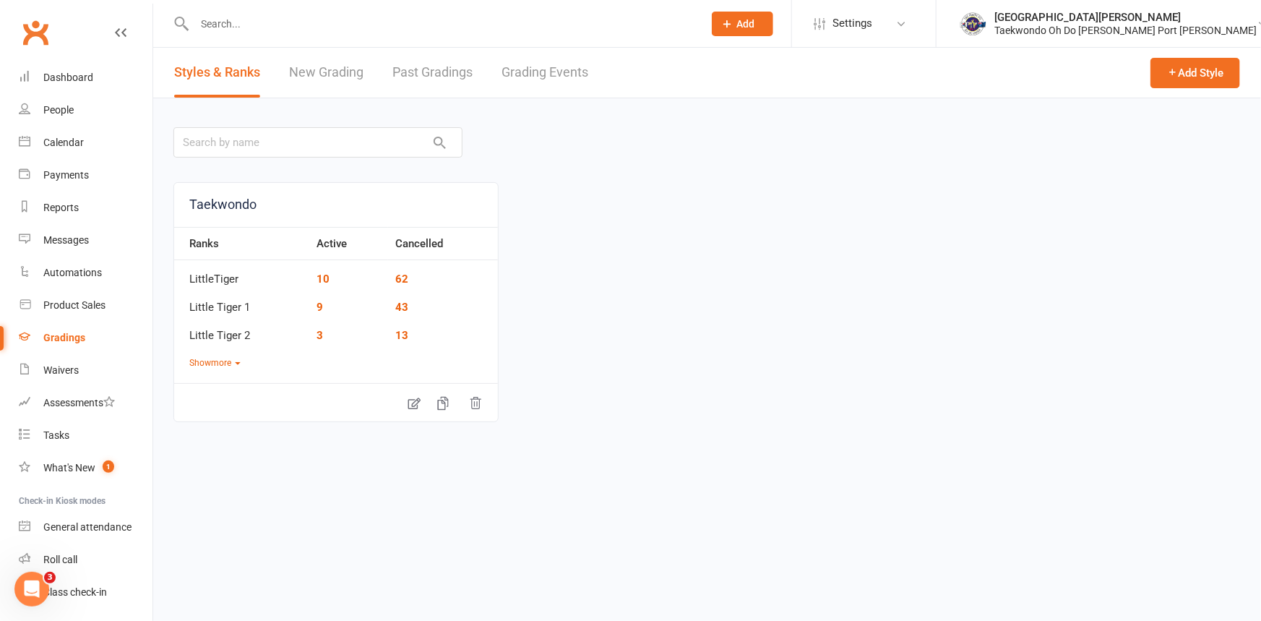
click at [516, 72] on link "Grading Events" at bounding box center [545, 73] width 87 height 50
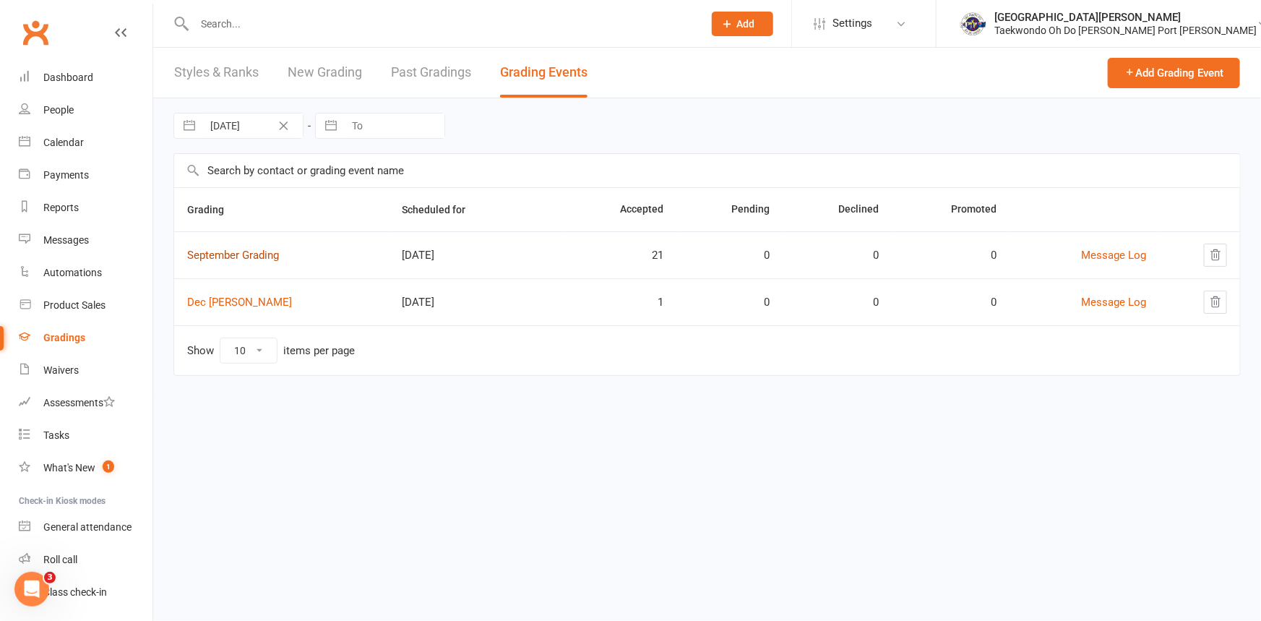
click at [252, 254] on link "September Grading" at bounding box center [233, 255] width 92 height 13
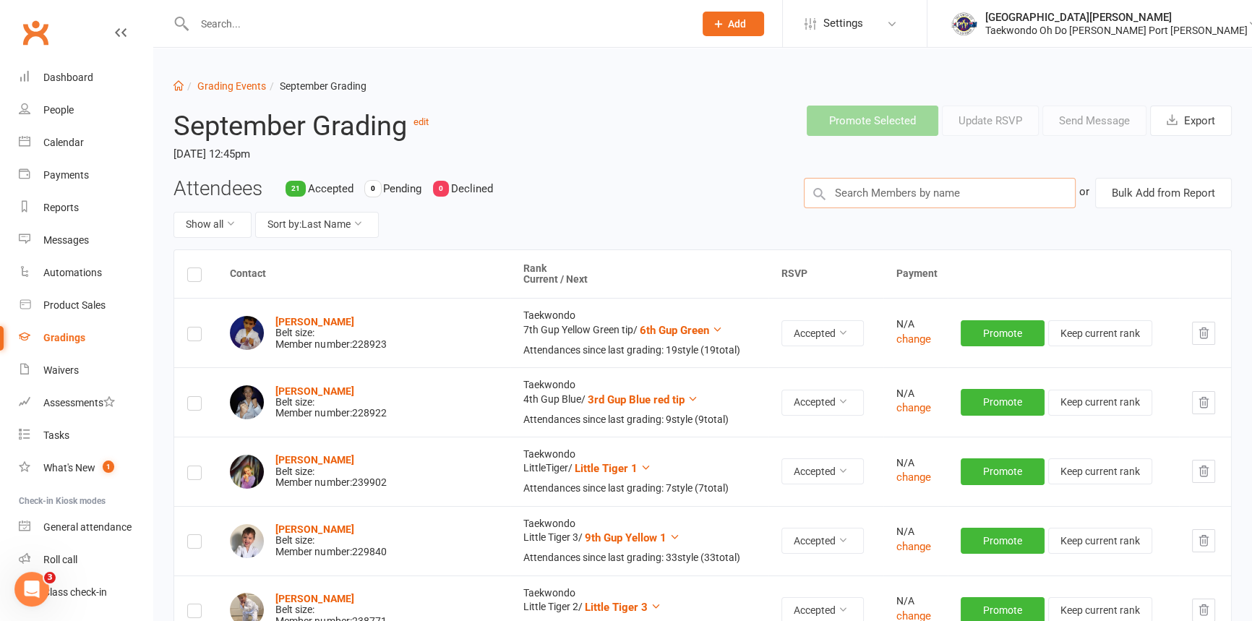
click at [838, 194] on input "text" at bounding box center [940, 193] width 273 height 30
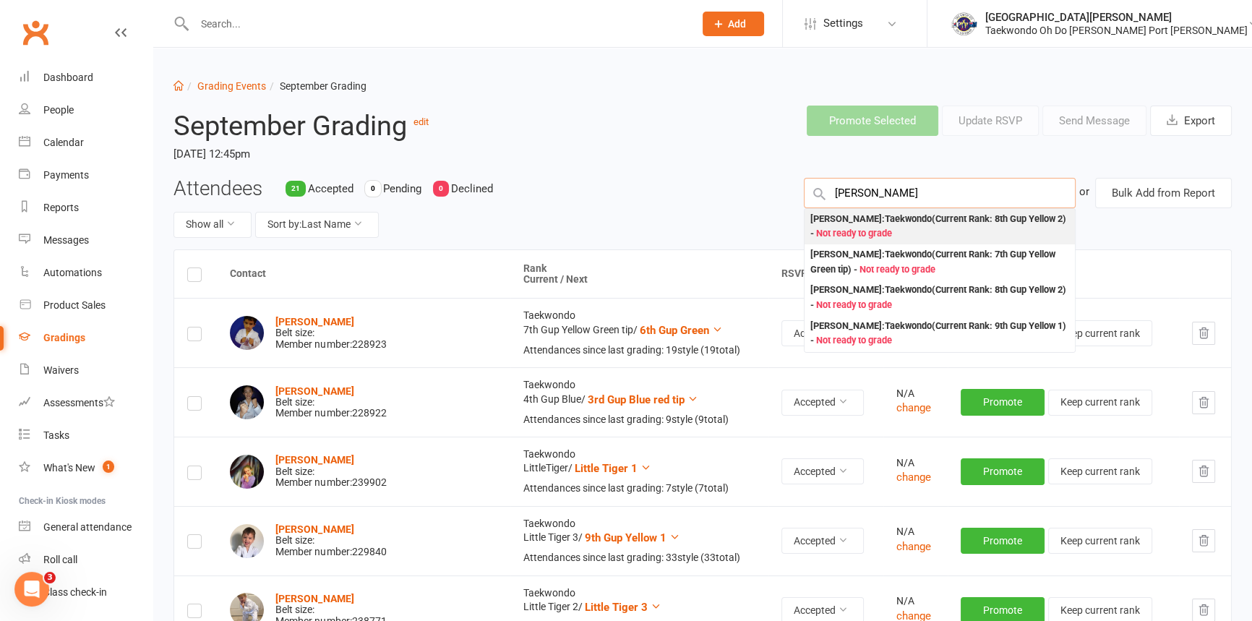
type input "alice"
click at [843, 234] on div "Alice Oliver : Taekwondo (Current Rank: 8th Gup Yellow 2 ) - Not ready to grade" at bounding box center [939, 227] width 259 height 30
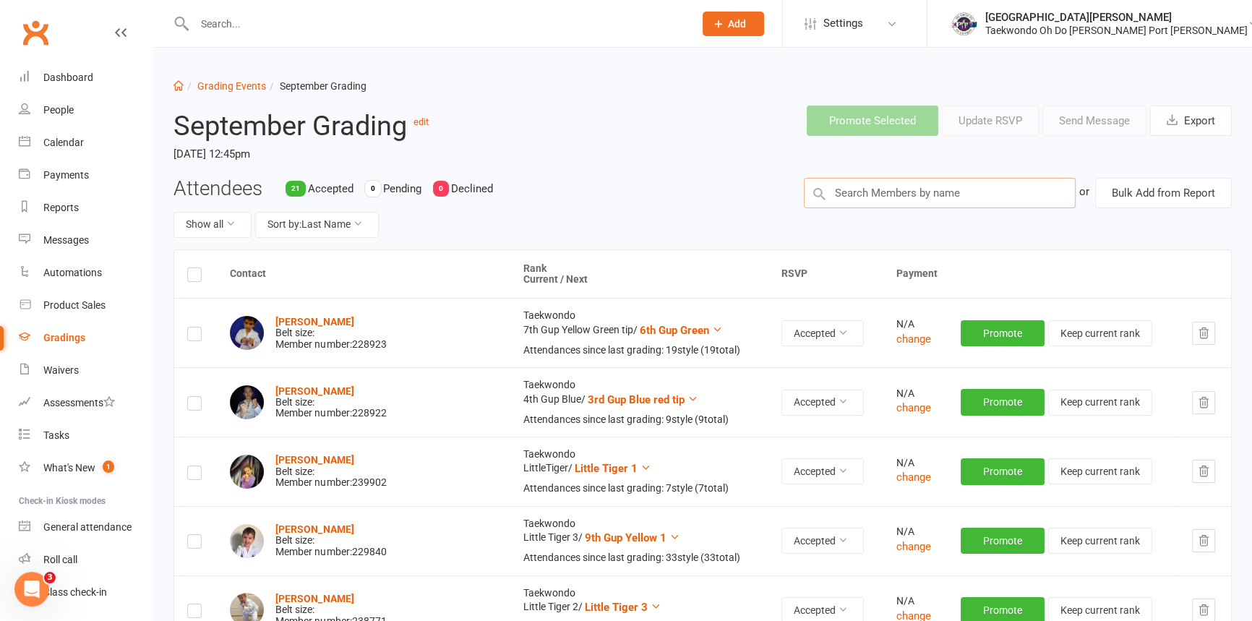
click at [841, 200] on input "text" at bounding box center [940, 193] width 273 height 30
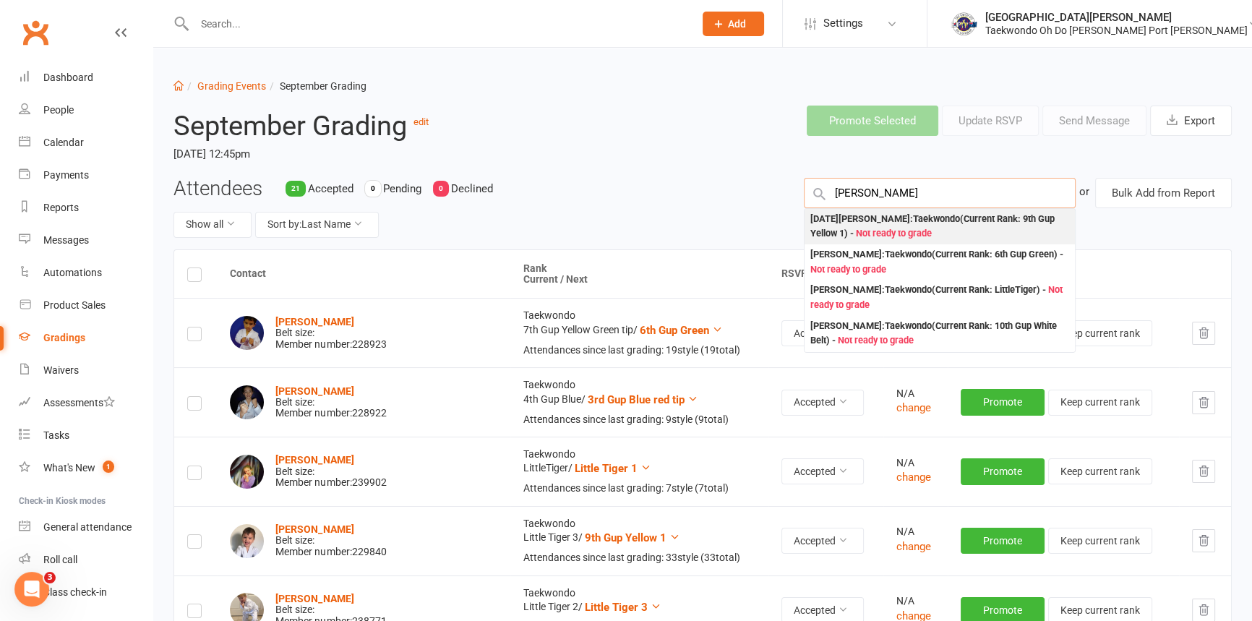
type input "lucia"
click at [867, 225] on div "Lucia Aversa : Taekwondo (Current Rank: 9th Gup Yellow 1 ) - Not ready to grade" at bounding box center [939, 227] width 259 height 30
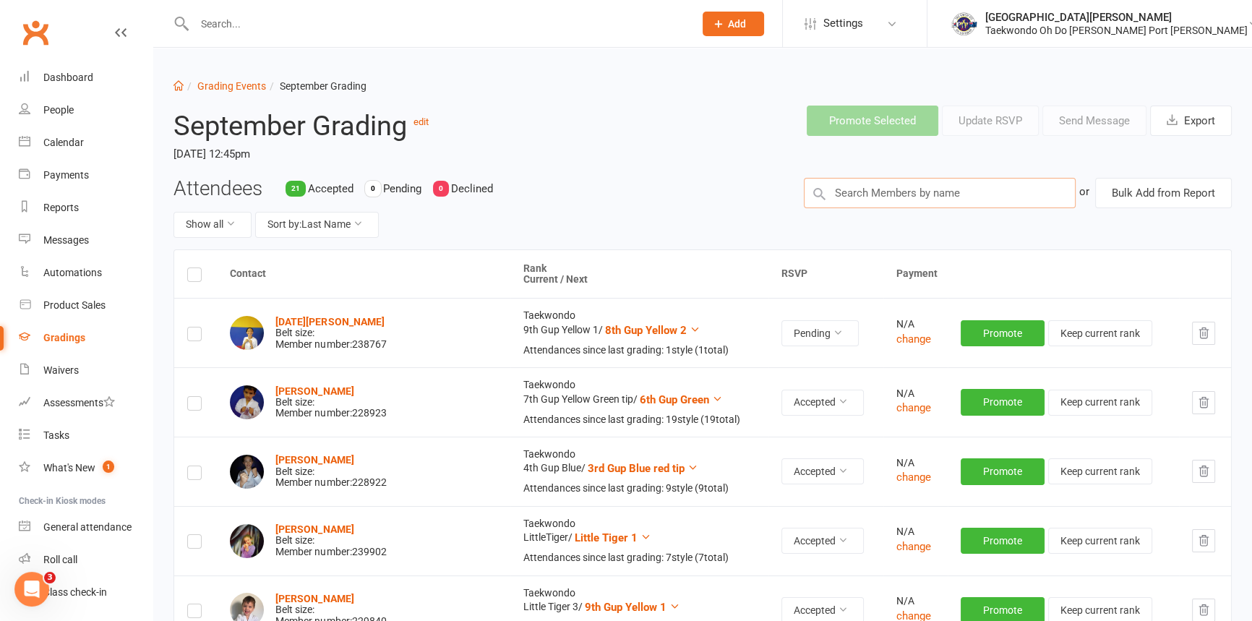
click at [862, 195] on input "text" at bounding box center [940, 193] width 273 height 30
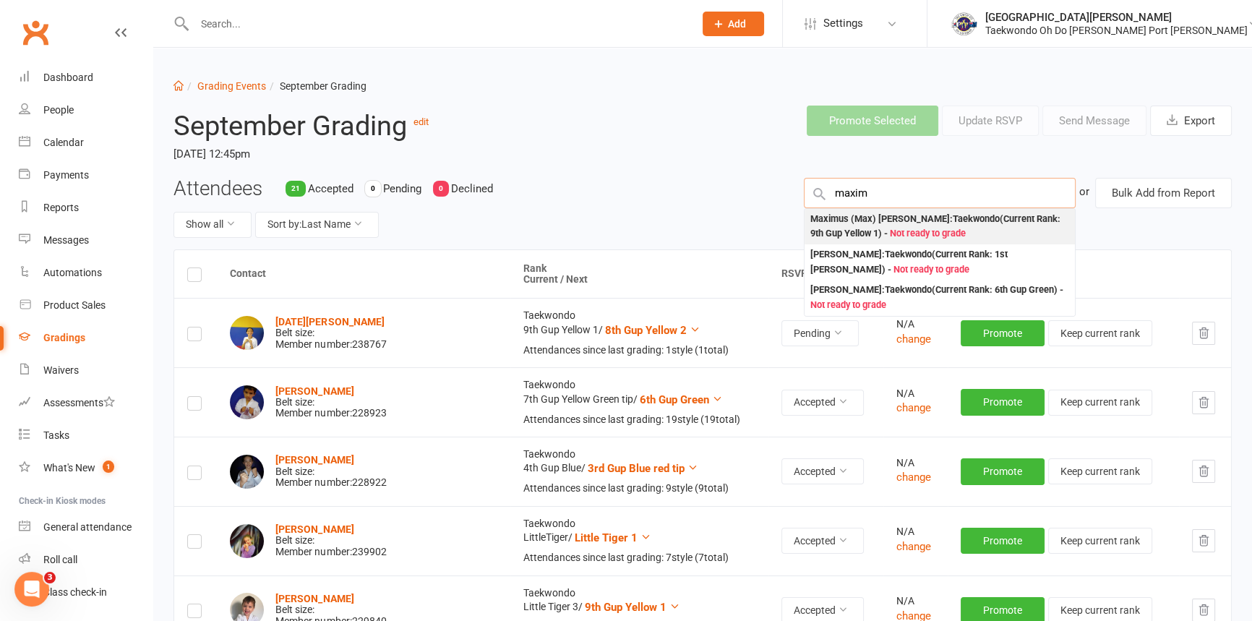
type input "maxim"
click at [888, 236] on div "Maximus (Max) Mills : Taekwondo (Current Rank: 9th Gup Yellow 1 ) - Not ready t…" at bounding box center [939, 227] width 259 height 30
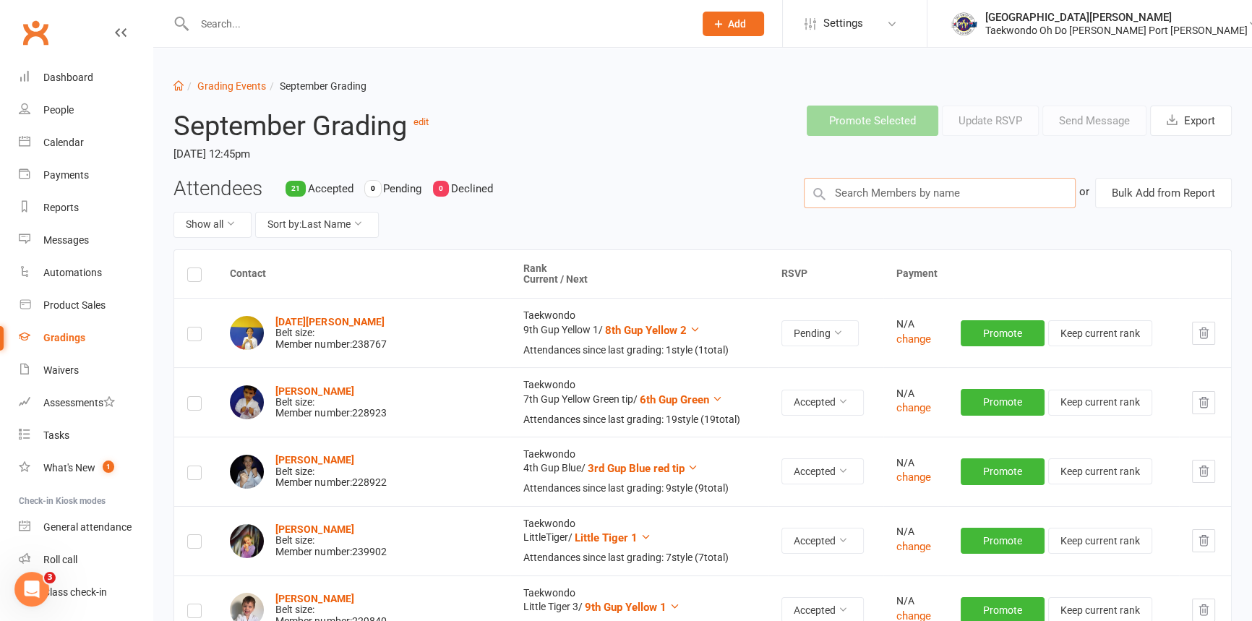
click at [849, 205] on input "text" at bounding box center [940, 193] width 273 height 30
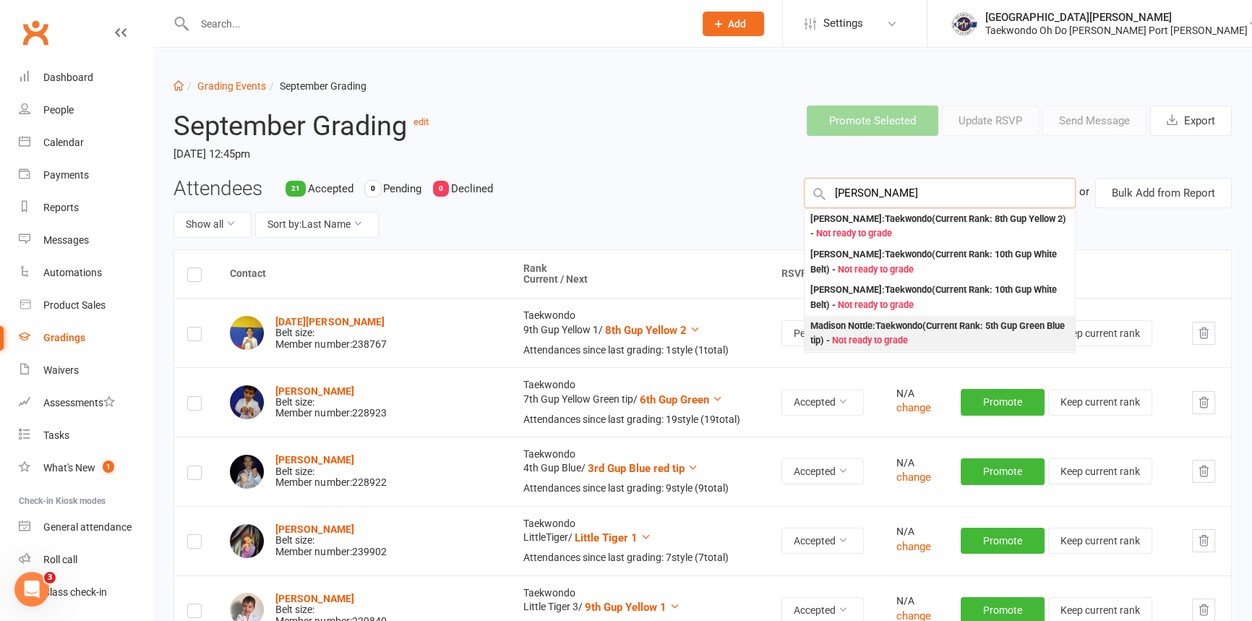
scroll to position [65, 0]
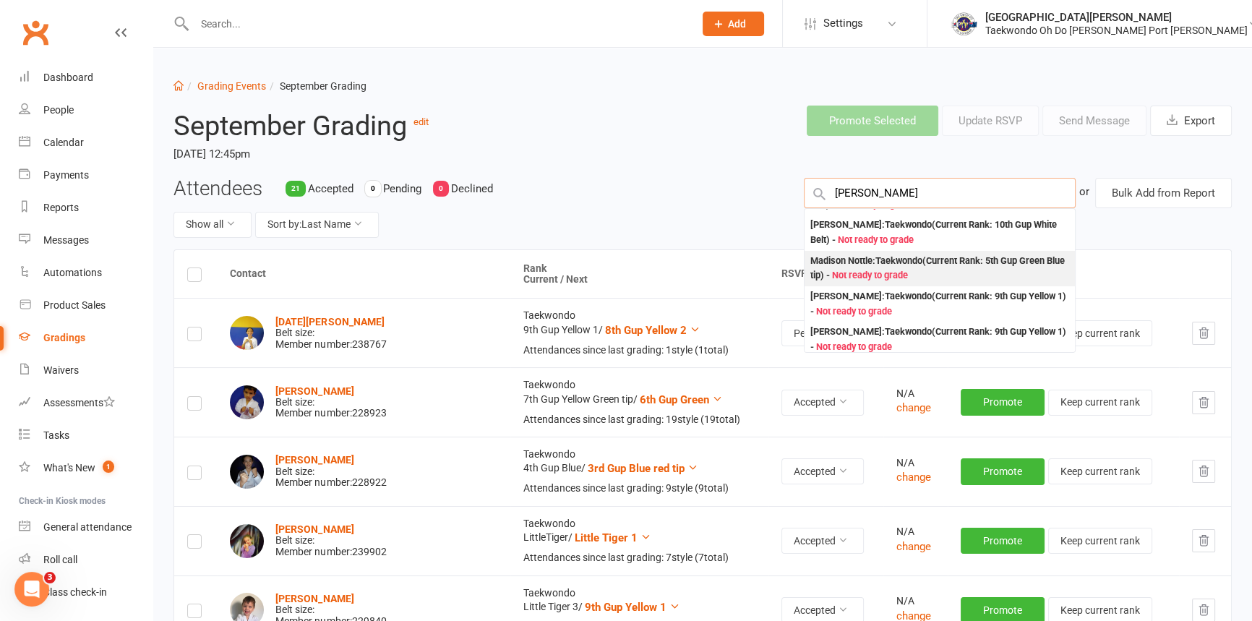
type input "maddison"
click at [882, 283] on div "Madison Nottle : Taekwondo (Current Rank: 5th Gup Green Blue tip ) - Not ready …" at bounding box center [939, 269] width 259 height 30
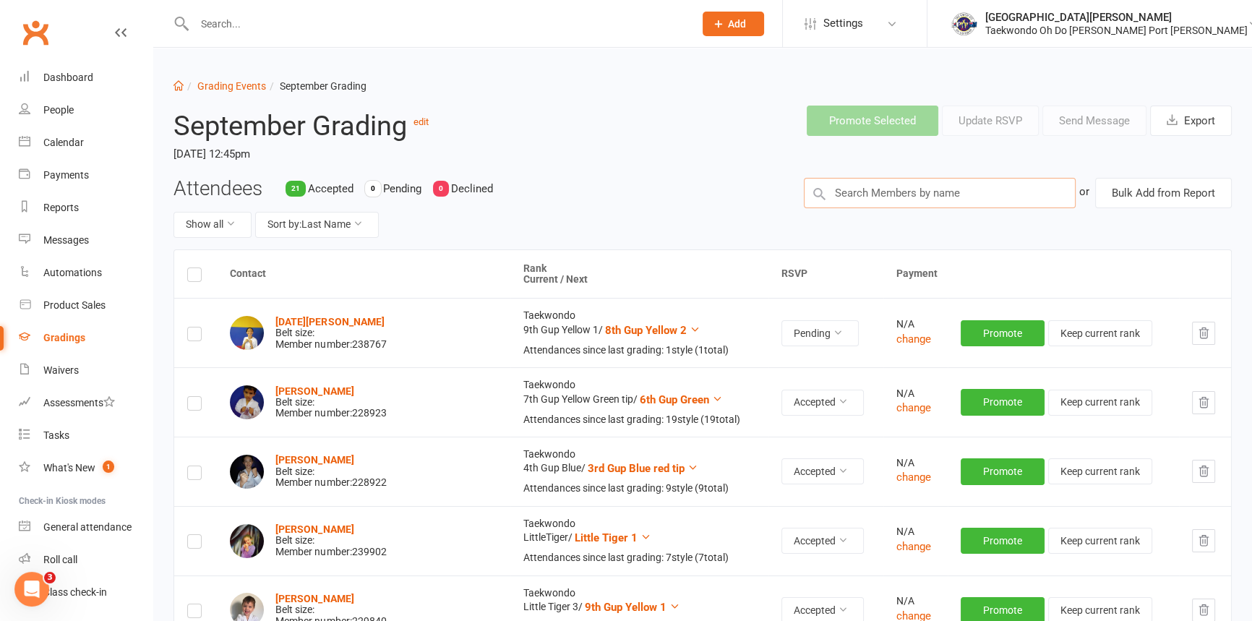
click at [855, 198] on input "text" at bounding box center [940, 193] width 273 height 30
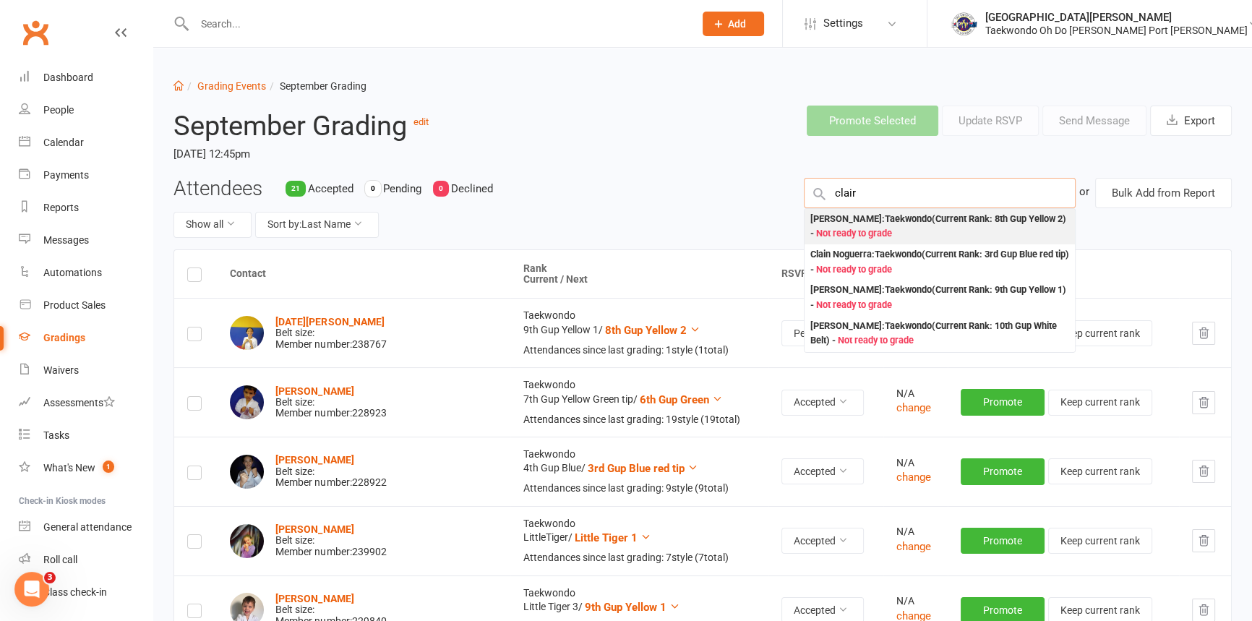
type input "clair"
click at [877, 231] on div "Claire Lee : Taekwondo (Current Rank: 8th Gup Yellow 2 ) - Not ready to grade" at bounding box center [939, 227] width 259 height 30
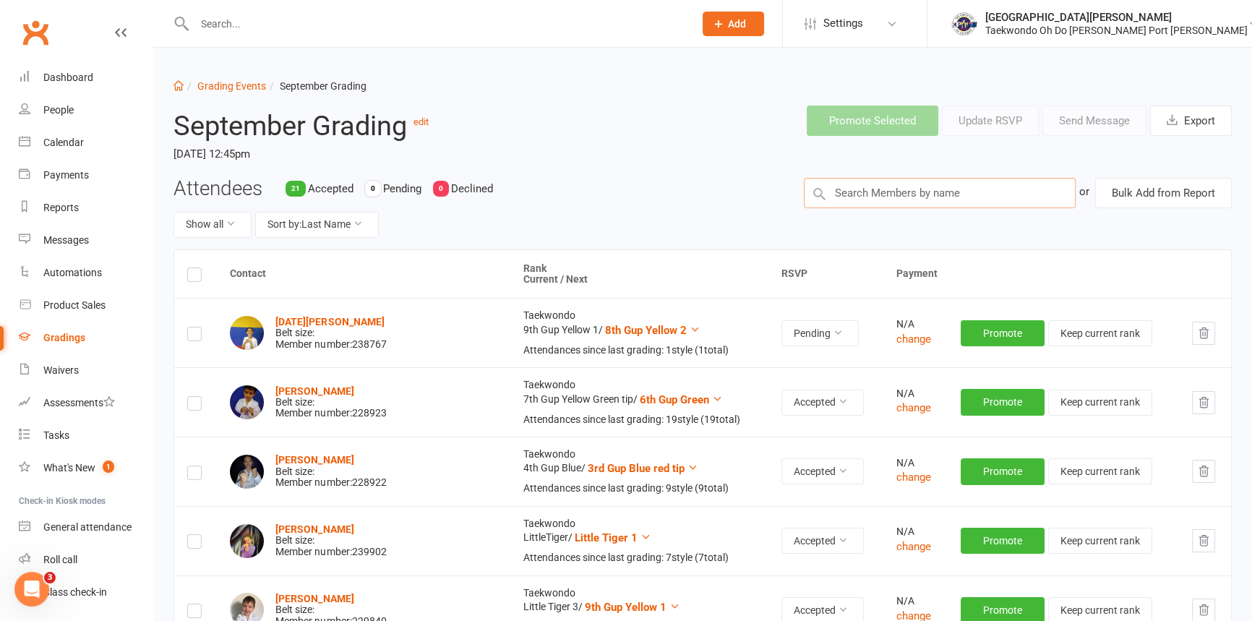
drag, startPoint x: 846, startPoint y: 189, endPoint x: 842, endPoint y: 179, distance: 10.1
click at [846, 190] on input "text" at bounding box center [940, 193] width 273 height 30
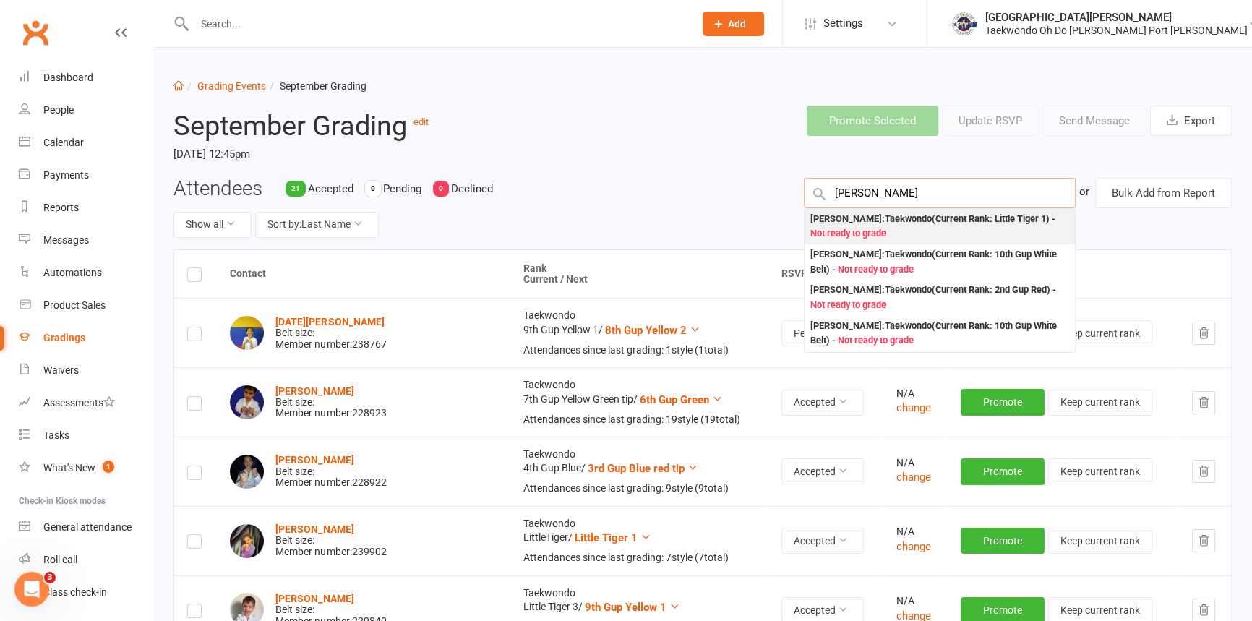
type input "chandler"
click at [846, 230] on div "Chandler Prins : Taekwondo (Current Rank: Little Tiger 1 ) - Not ready to grade" at bounding box center [939, 227] width 259 height 30
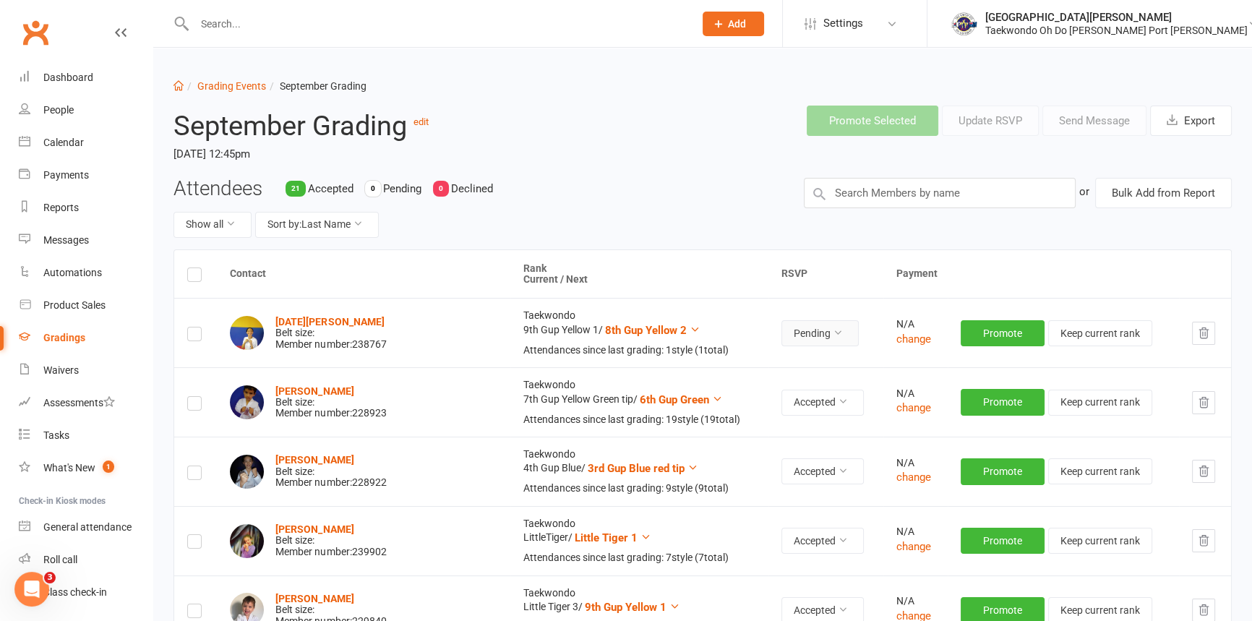
click at [833, 338] on icon at bounding box center [838, 332] width 10 height 10
click at [765, 375] on link "Accepted" at bounding box center [749, 375] width 143 height 29
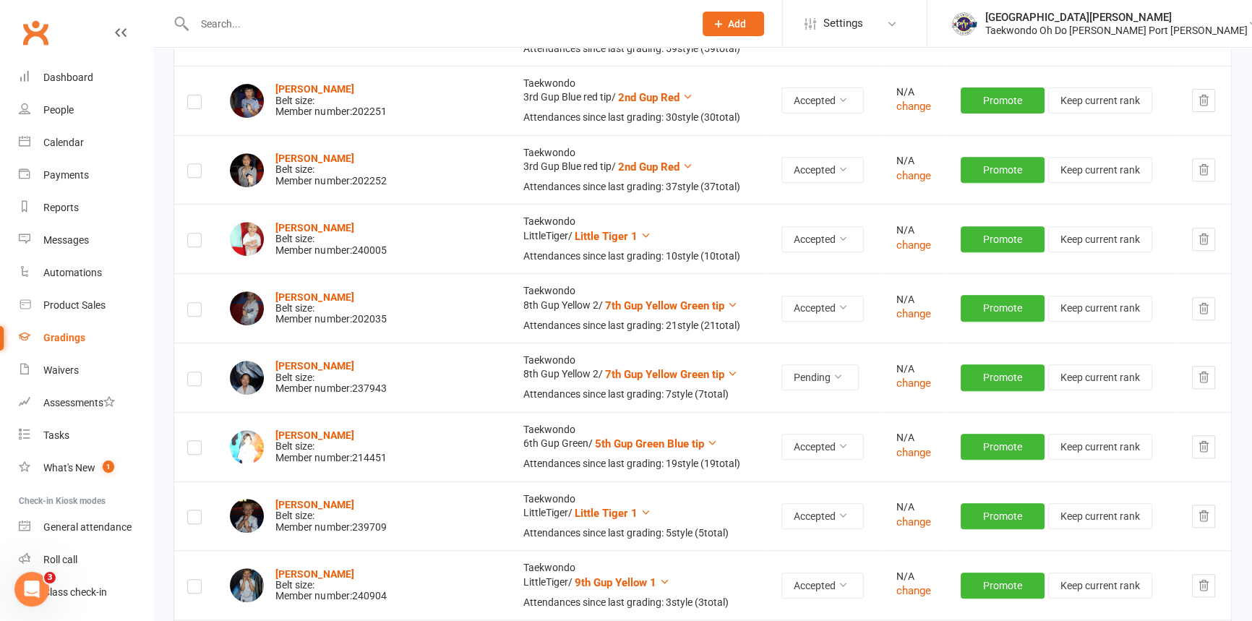
scroll to position [723, 0]
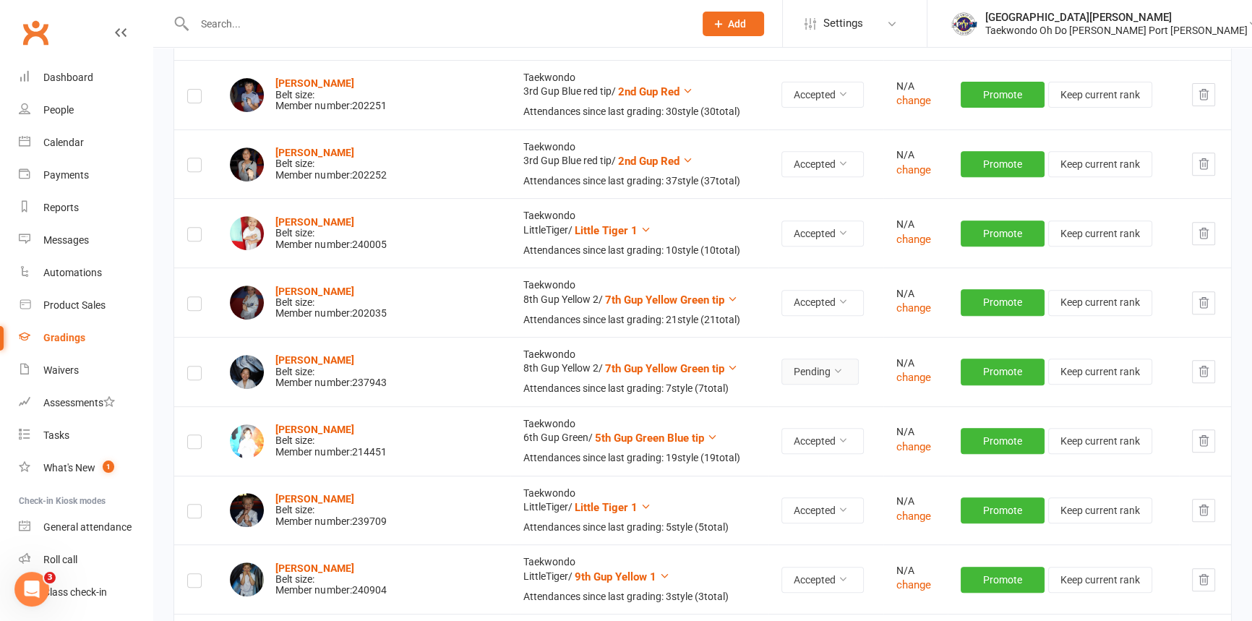
click at [833, 376] on icon at bounding box center [838, 371] width 10 height 10
click at [760, 454] on link "Accepted" at bounding box center [749, 461] width 143 height 29
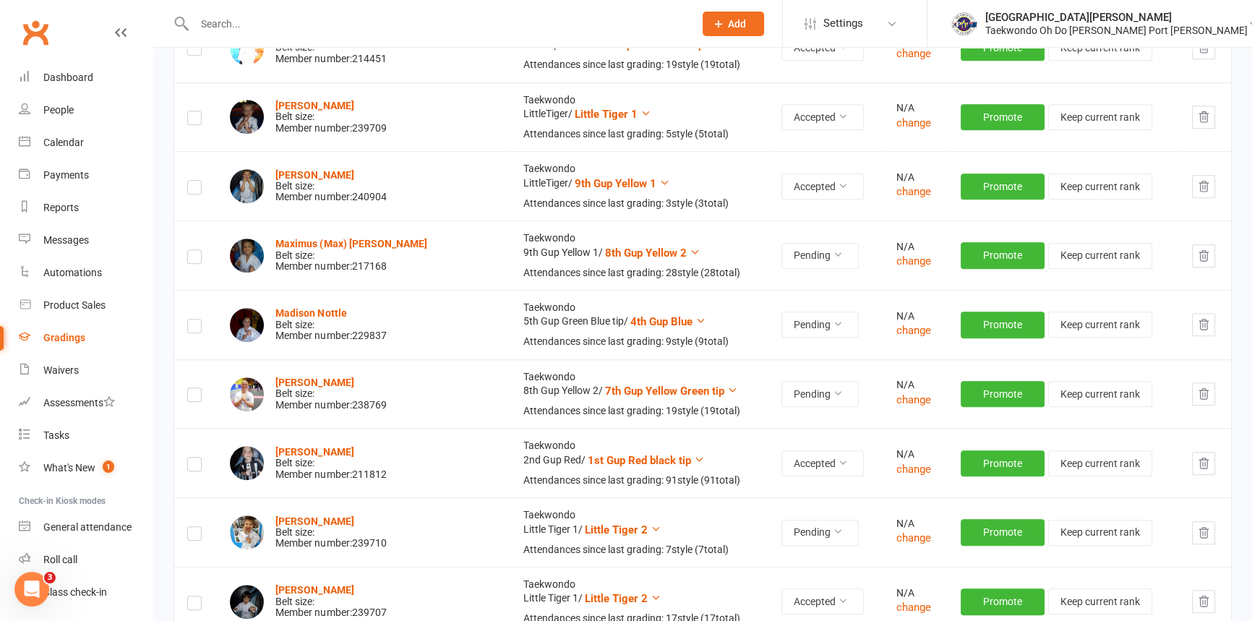
scroll to position [1117, 0]
click at [833, 259] on icon at bounding box center [838, 254] width 10 height 10
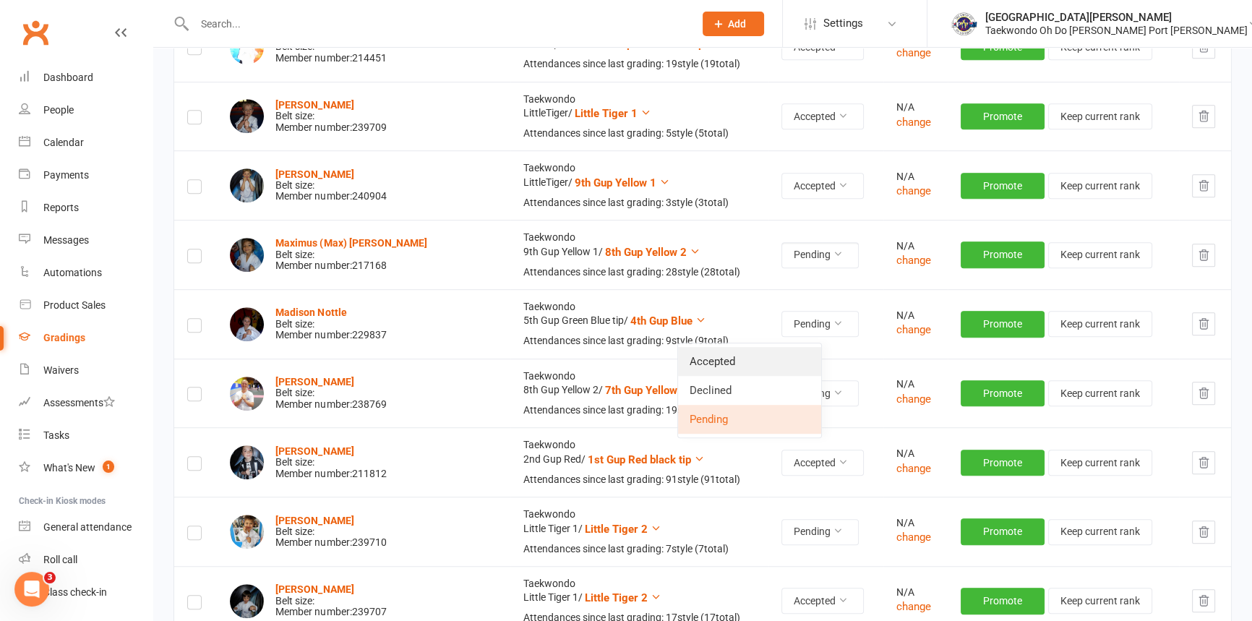
click at [781, 364] on link "Accepted" at bounding box center [749, 361] width 143 height 29
click at [833, 328] on icon at bounding box center [838, 323] width 10 height 10
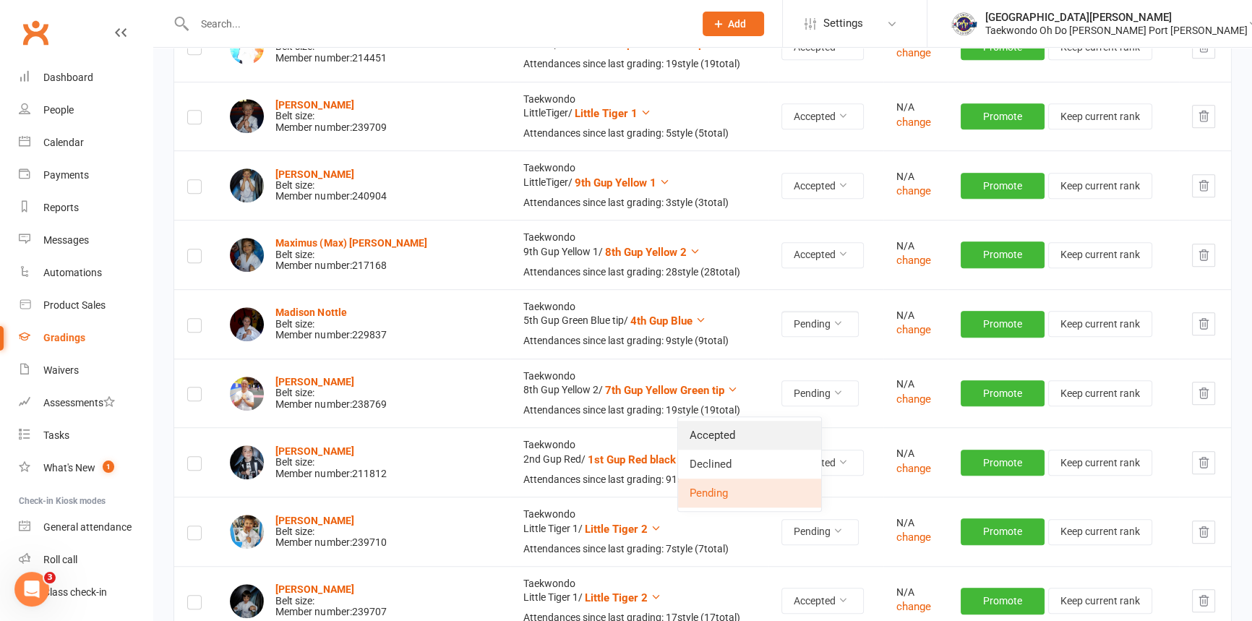
click at [748, 435] on link "Accepted" at bounding box center [749, 435] width 143 height 29
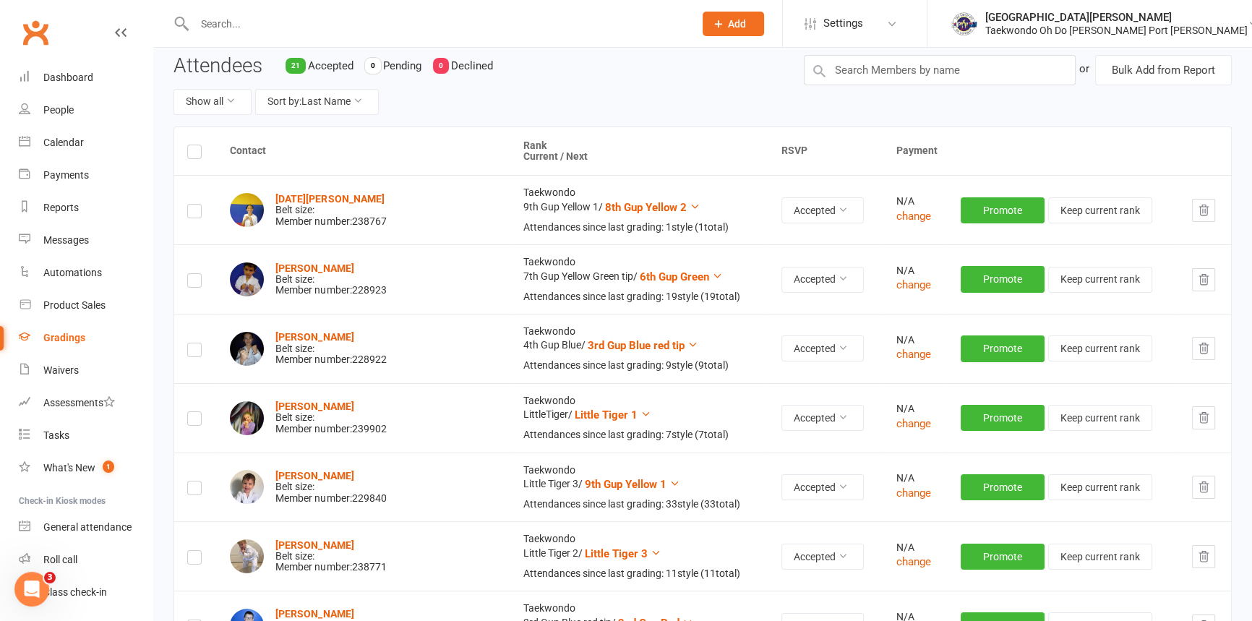
scroll to position [0, 0]
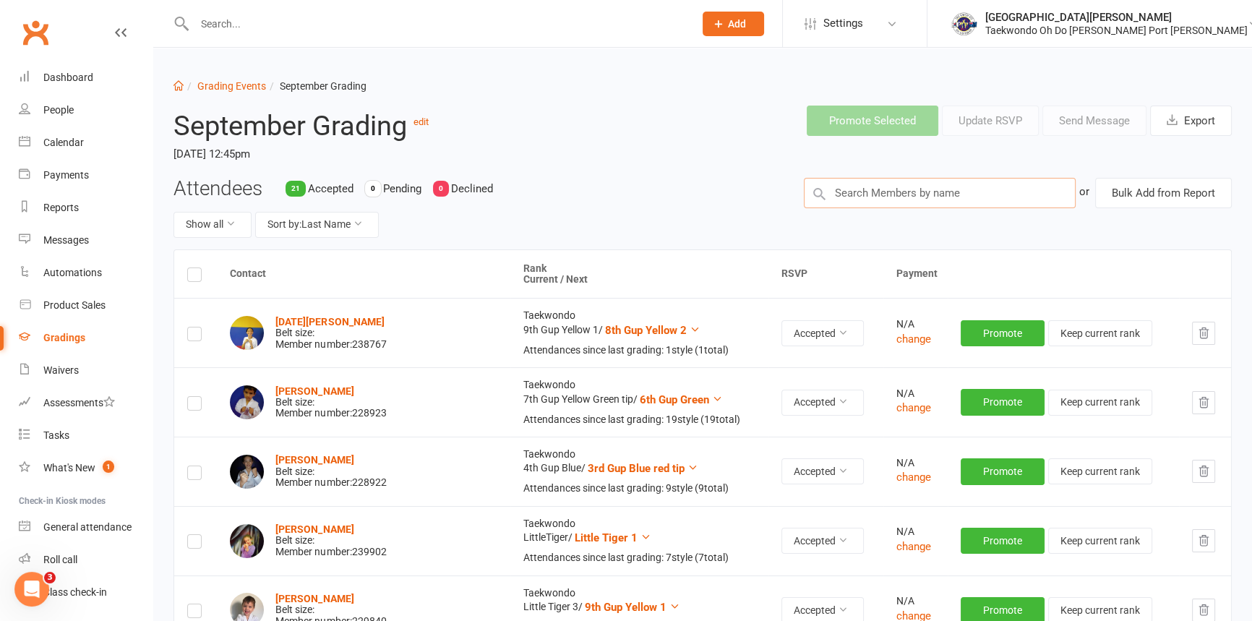
click at [857, 205] on input "text" at bounding box center [940, 193] width 273 height 30
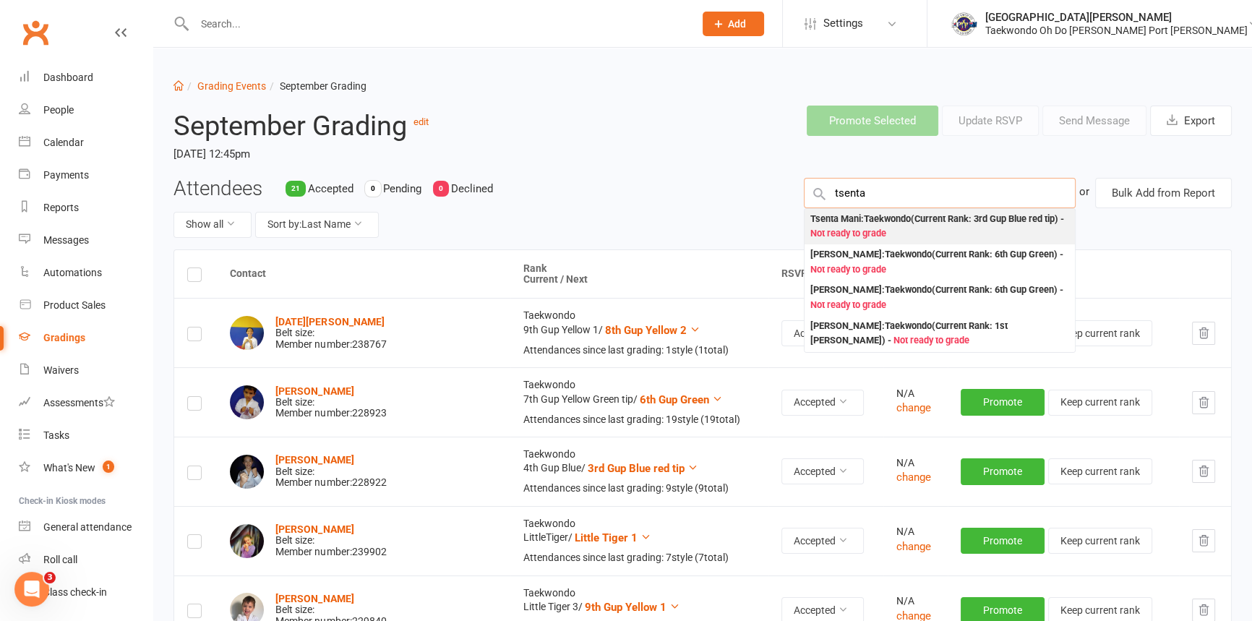
type input "tsenta"
click at [877, 231] on div "Tsenta Mani : Taekwondo (Current Rank: 3rd Gup Blue red tip ) - Not ready to gr…" at bounding box center [939, 227] width 259 height 30
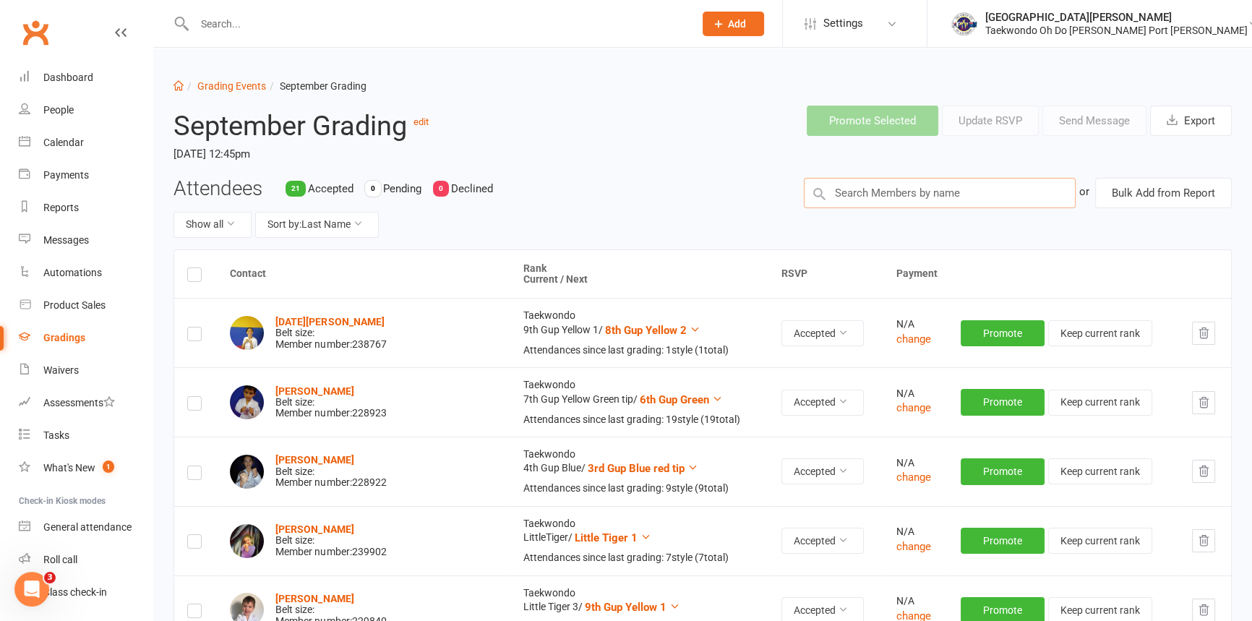
click at [848, 202] on input "text" at bounding box center [940, 193] width 273 height 30
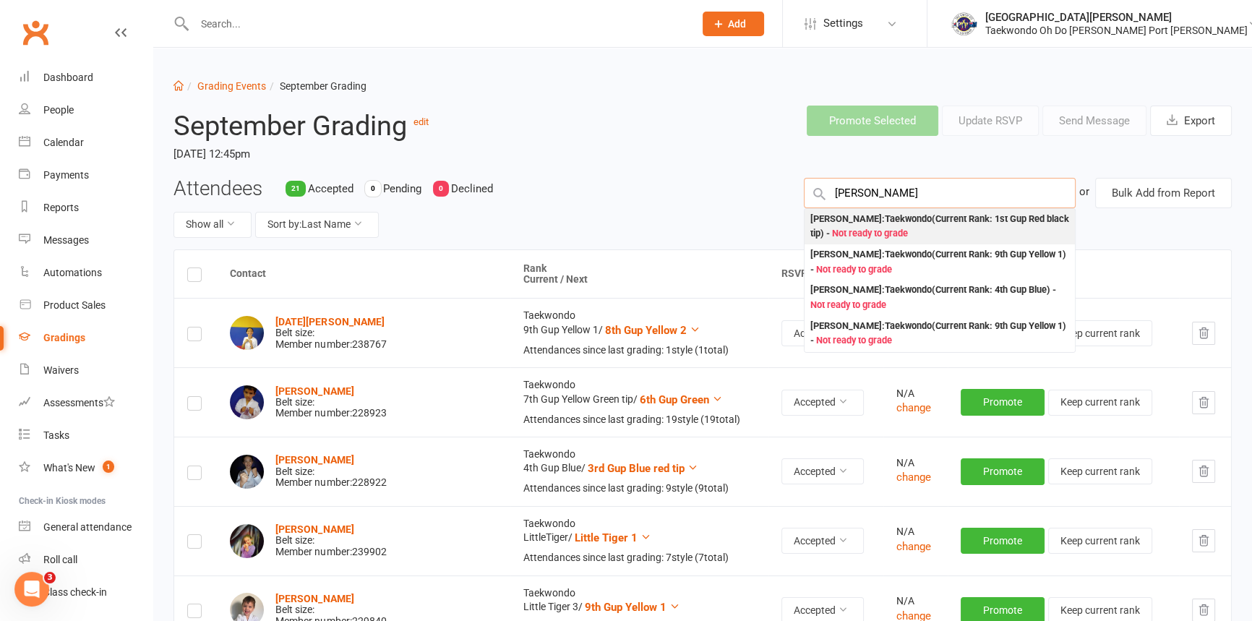
type input "liam"
click at [839, 236] on div "Liam Kim : Taekwondo (Current Rank: 1st Gup Red black tip ) - Not ready to grade" at bounding box center [939, 227] width 259 height 30
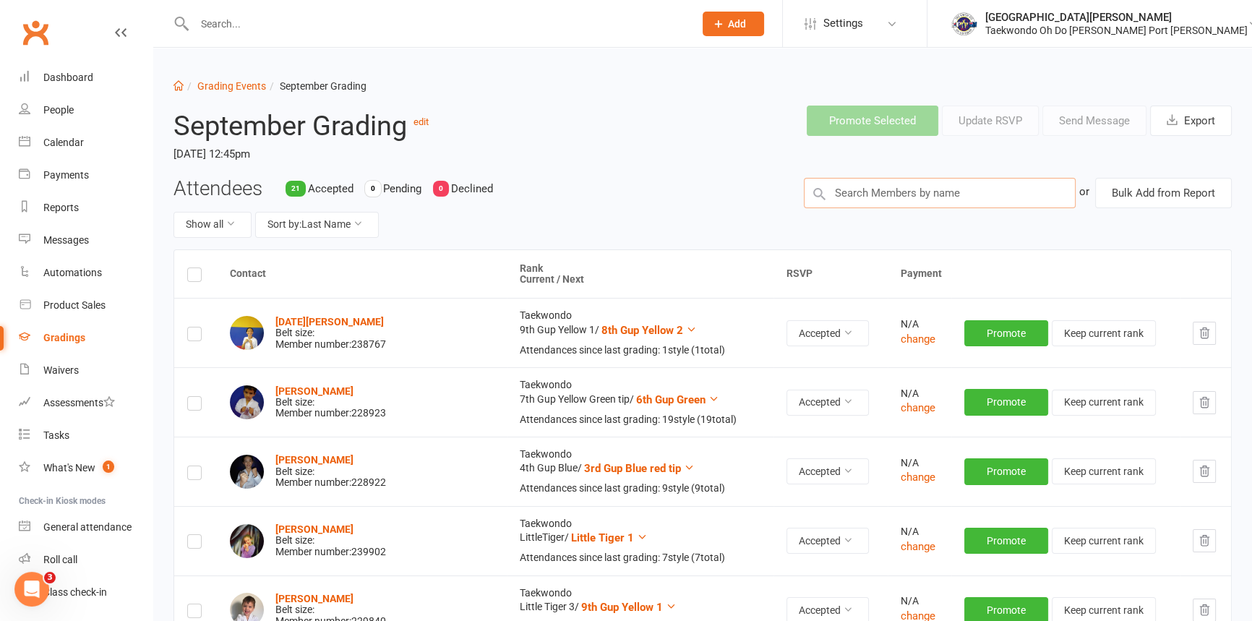
click at [865, 195] on input "text" at bounding box center [940, 193] width 273 height 30
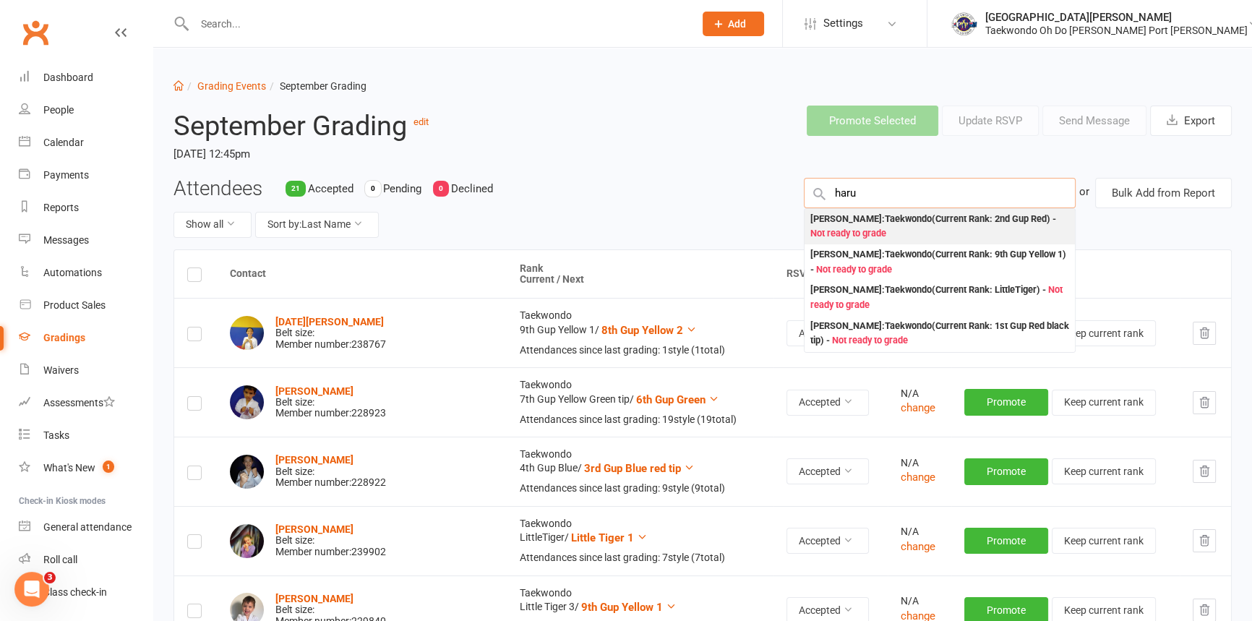
type input "haru"
click at [864, 226] on div "Haru Cho : Taekwondo (Current Rank: 2nd Gup Red ) - Not ready to grade" at bounding box center [939, 227] width 259 height 30
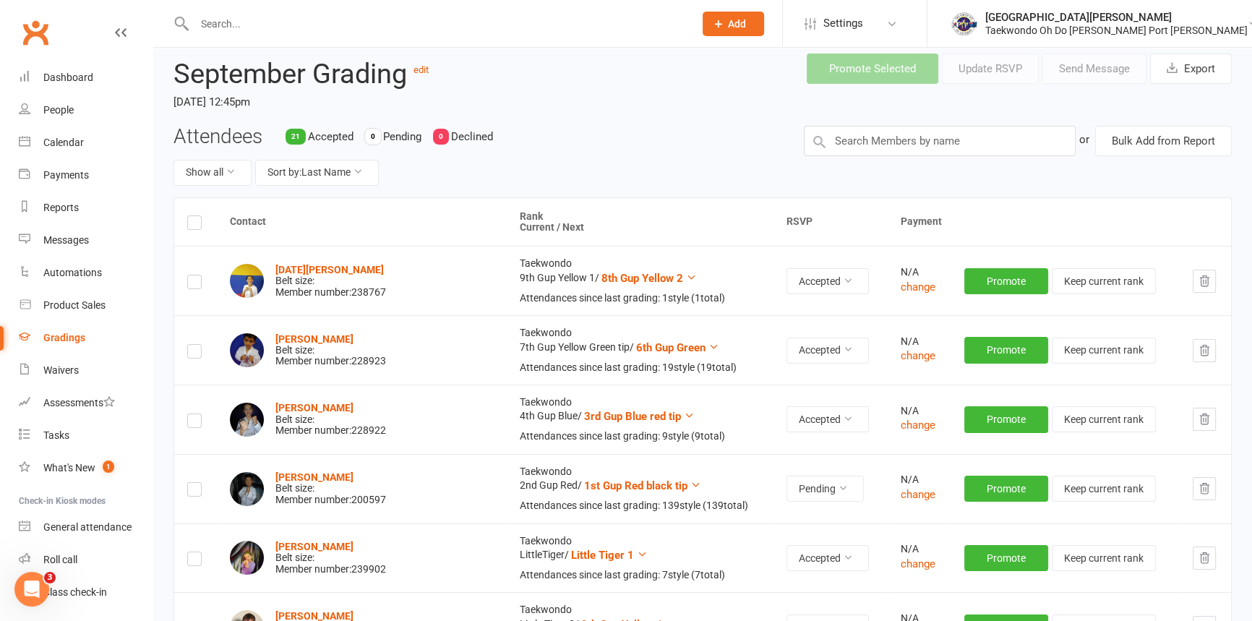
scroll to position [197, 0]
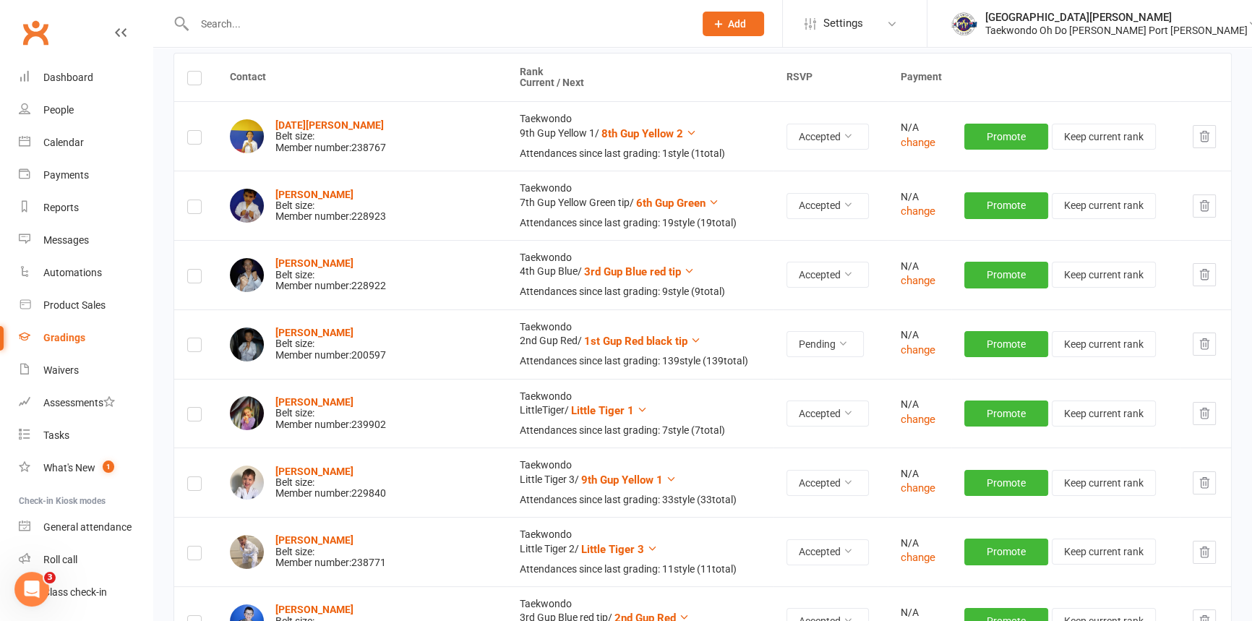
click at [1204, 349] on icon "button" at bounding box center [1204, 344] width 9 height 10
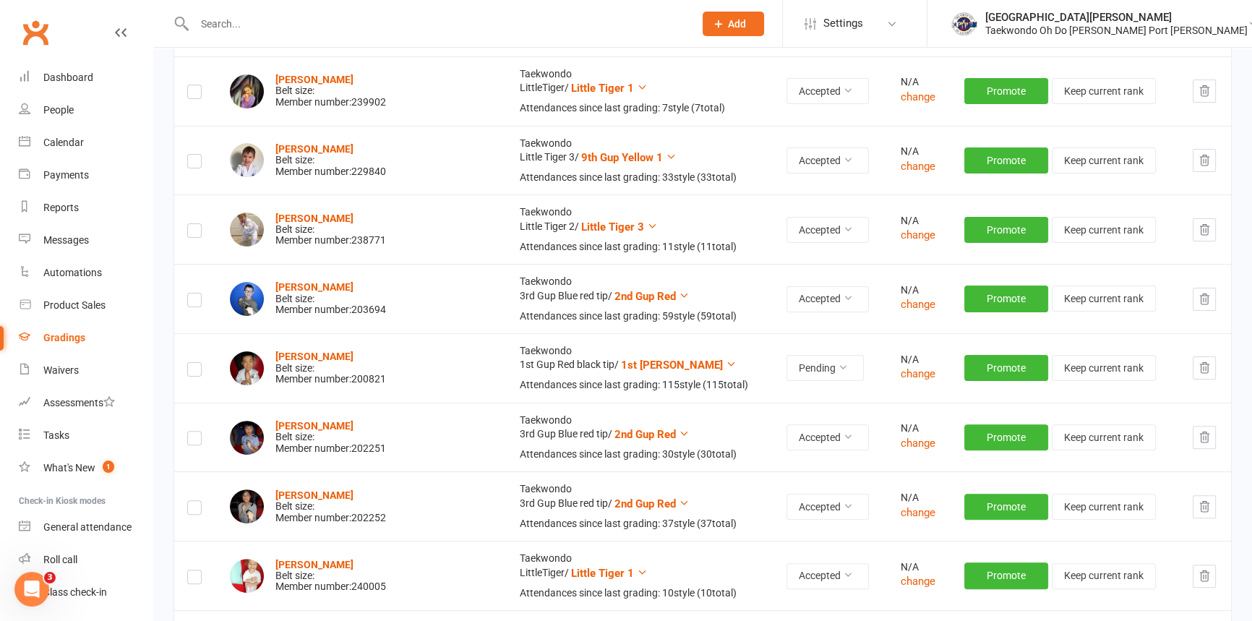
scroll to position [460, 0]
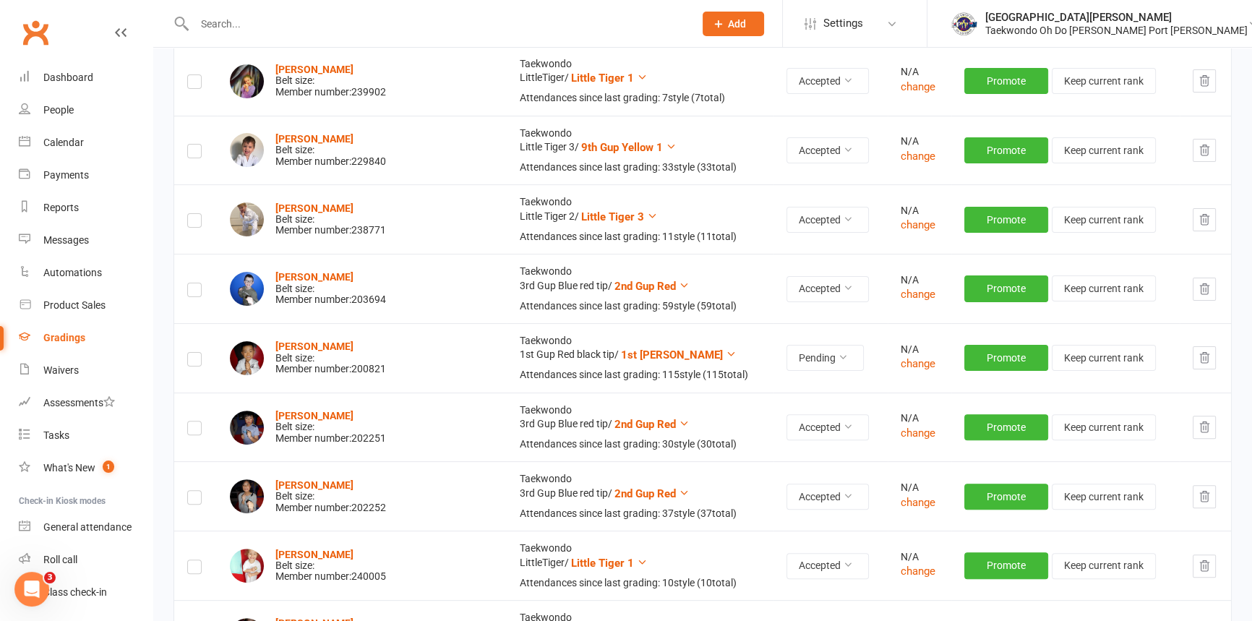
click at [1206, 364] on icon "button" at bounding box center [1204, 357] width 13 height 13
click at [691, 46] on td "Taekwondo 4th Gup Blue / 3rd Gup Blue red tip Attendances since last grading: 9…" at bounding box center [640, 11] width 267 height 69
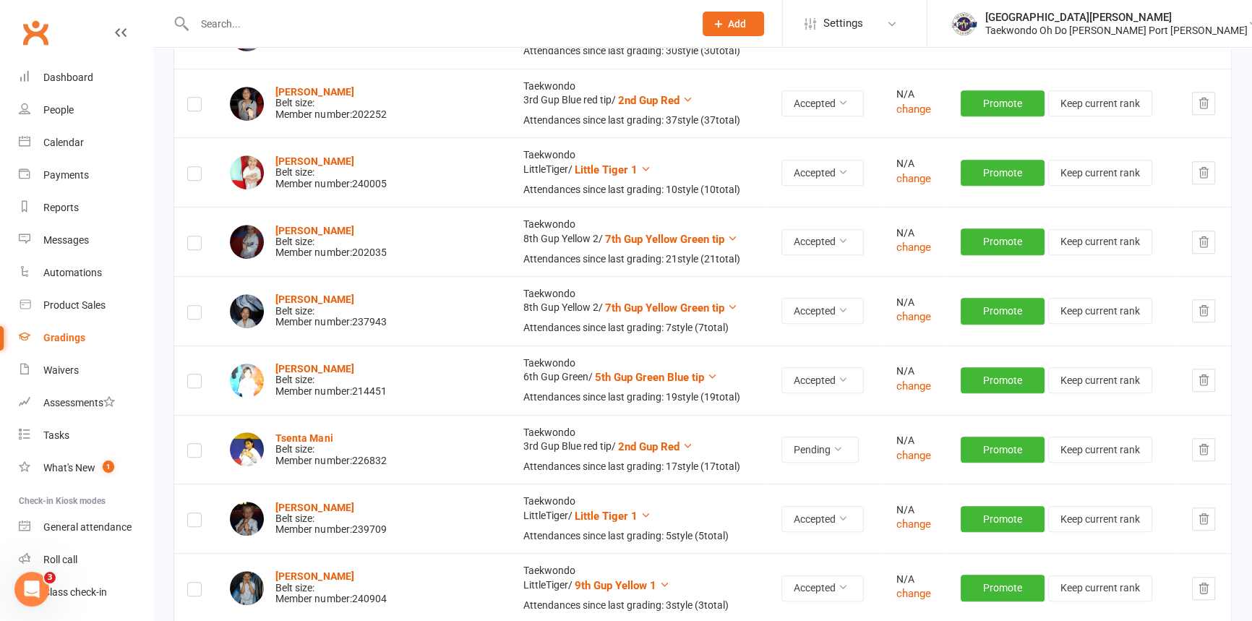
scroll to position [985, 0]
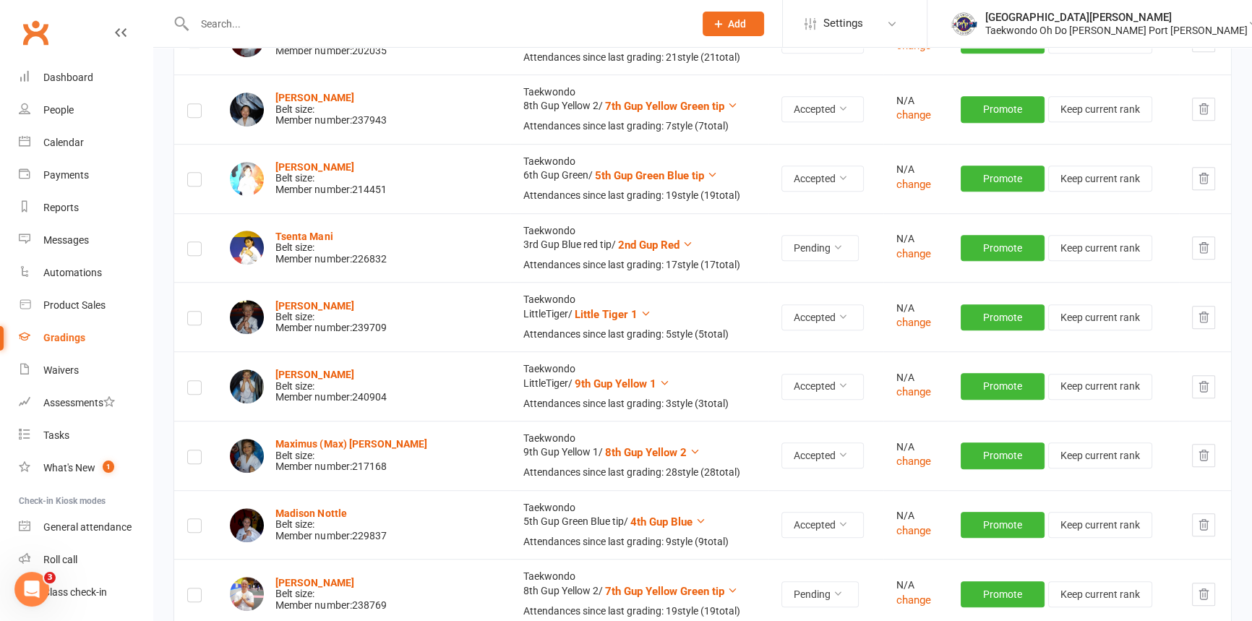
click at [1201, 259] on button "button" at bounding box center [1203, 247] width 23 height 23
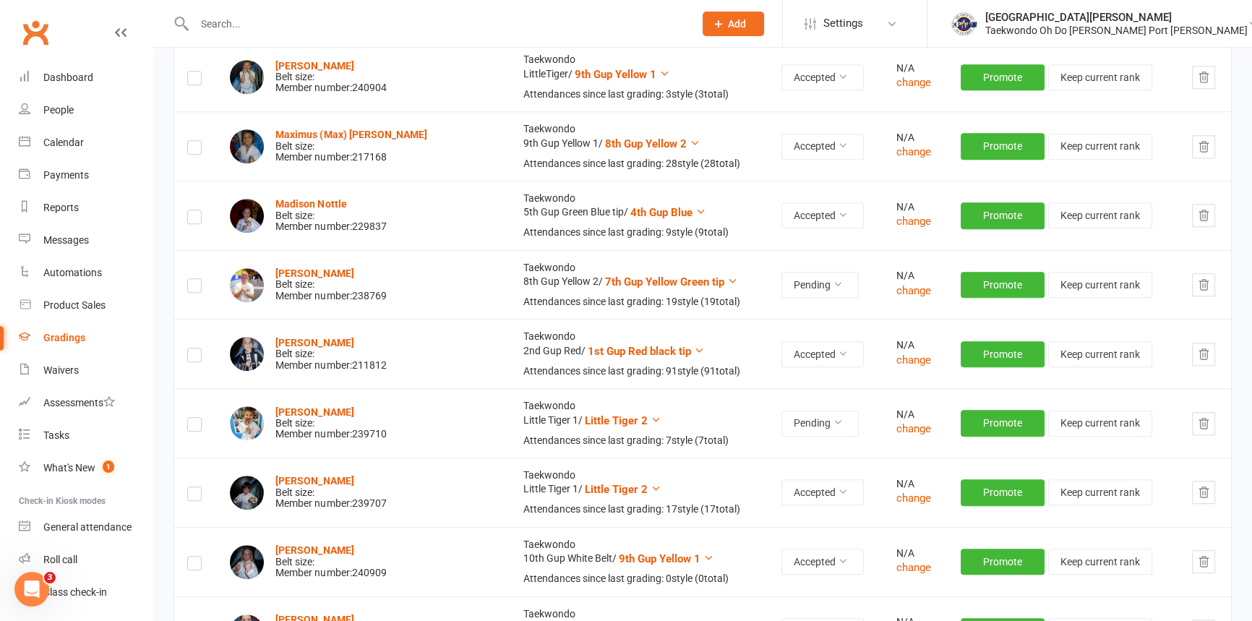
scroll to position [1248, 0]
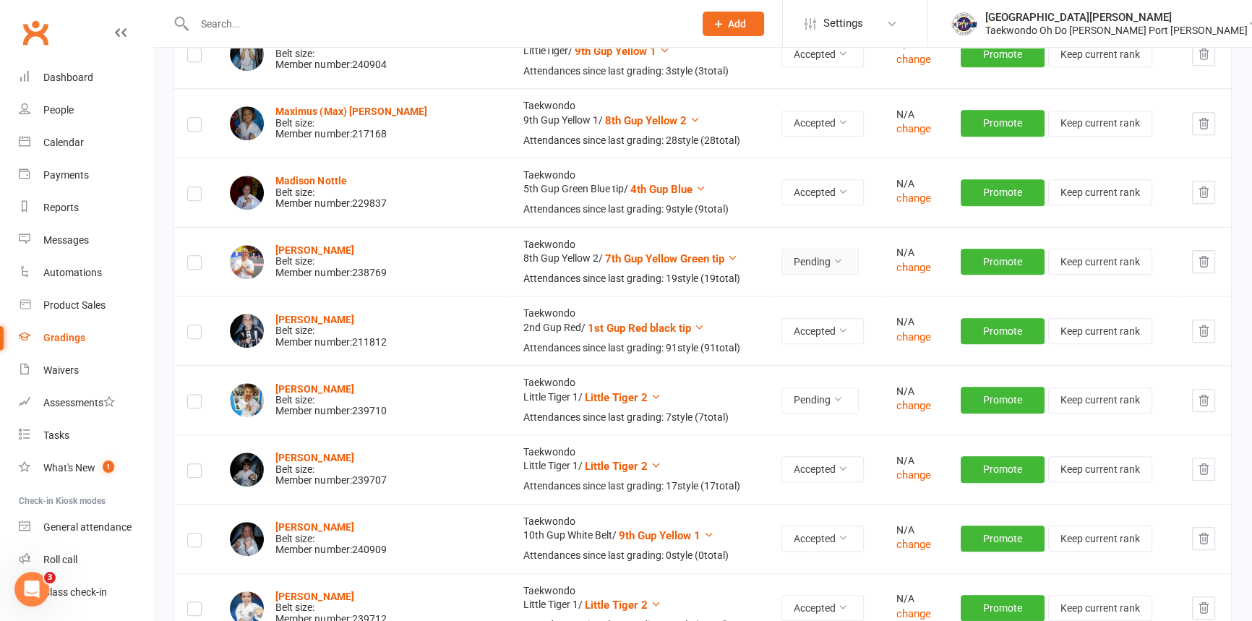
click at [833, 266] on icon at bounding box center [838, 261] width 10 height 10
click at [760, 372] on link "Accepted" at bounding box center [749, 376] width 143 height 29
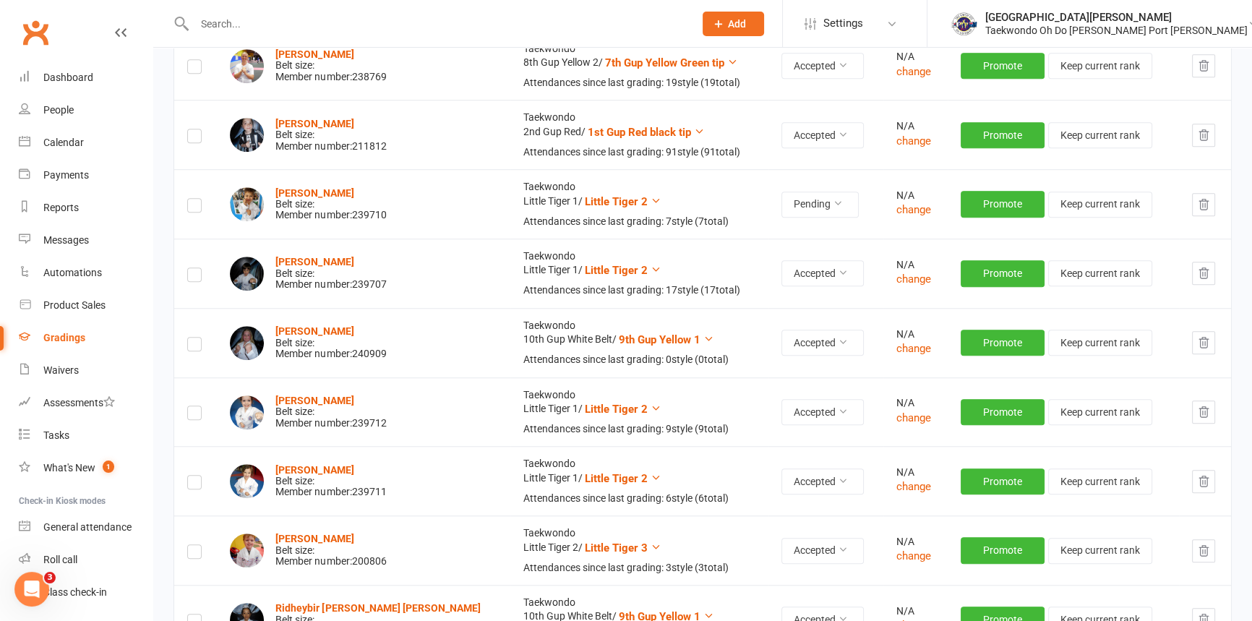
scroll to position [1446, 0]
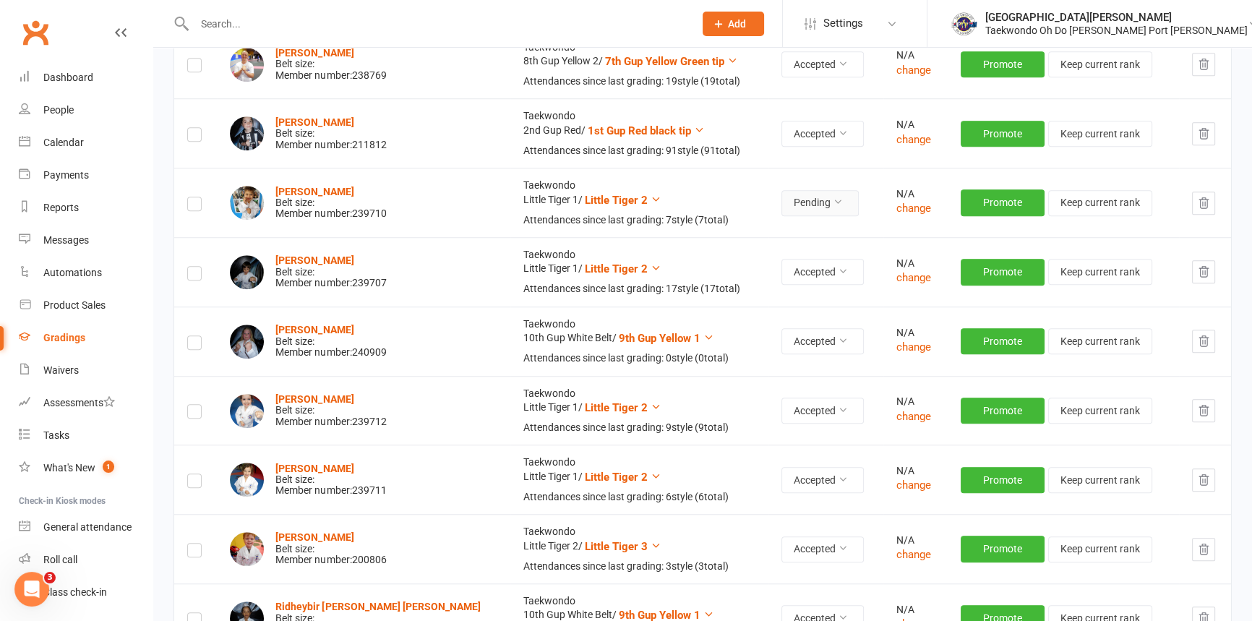
click at [802, 216] on button "Pending" at bounding box center [819, 203] width 77 height 26
click at [770, 319] on link "Accepted" at bounding box center [749, 326] width 143 height 29
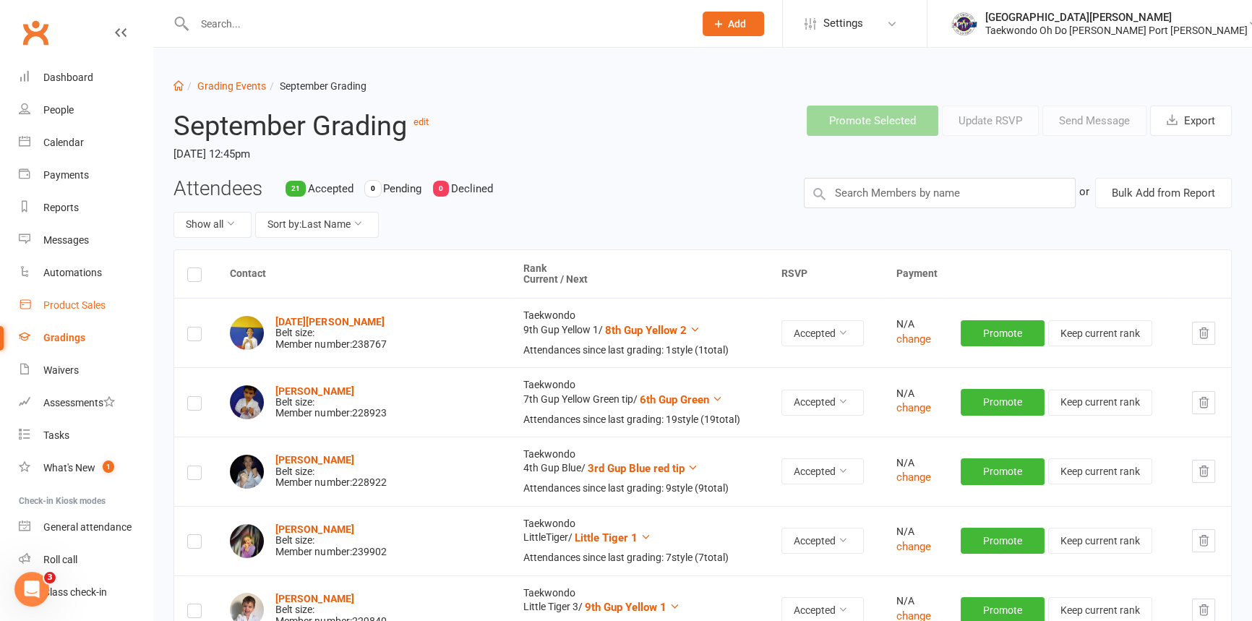
scroll to position [0, 0]
click at [72, 68] on link "Dashboard" at bounding box center [86, 77] width 134 height 33
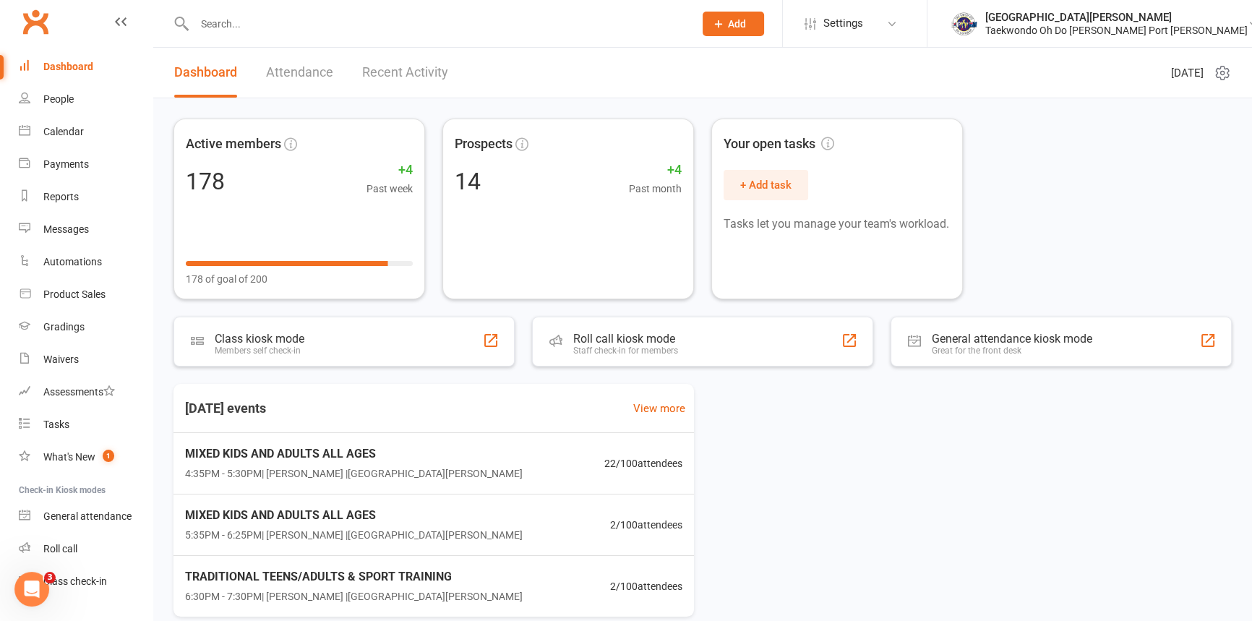
scroll to position [74, 0]
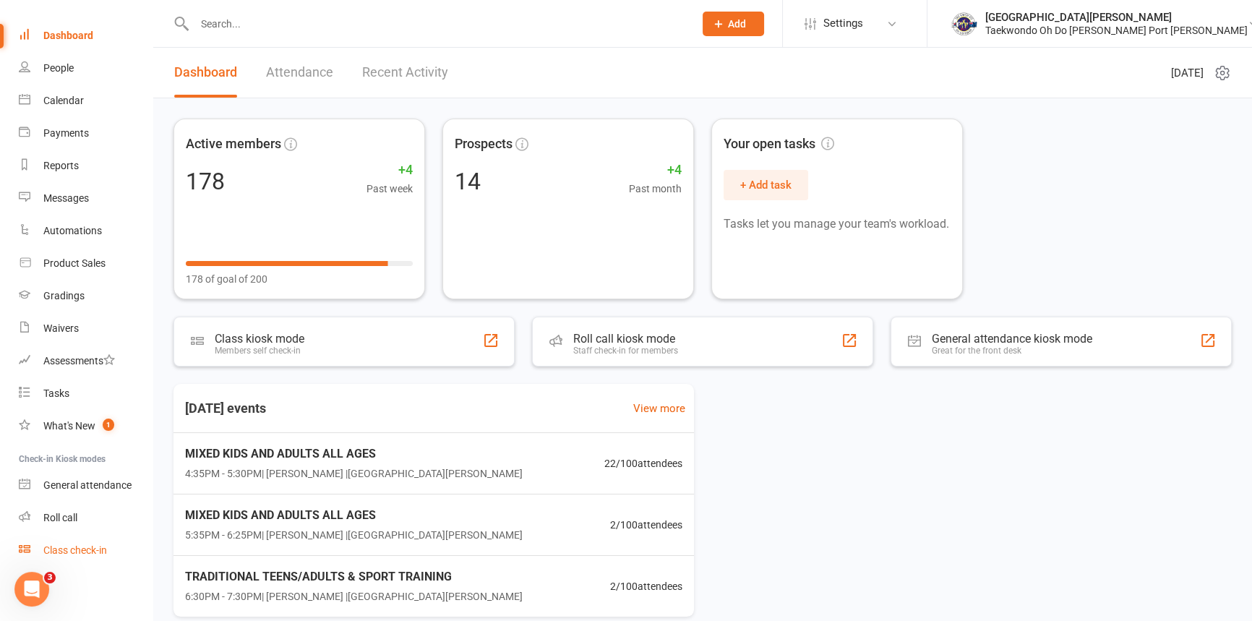
click at [89, 547] on div "Class check-in" at bounding box center [75, 550] width 64 height 12
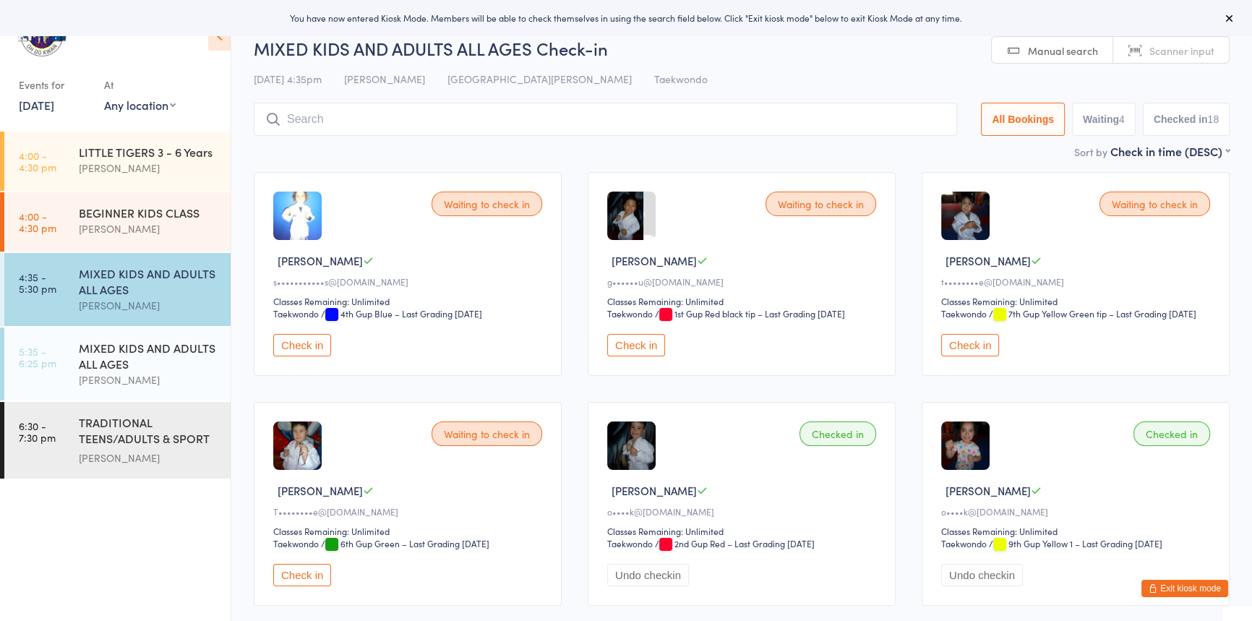
click at [645, 356] on button "Check in" at bounding box center [636, 345] width 58 height 22
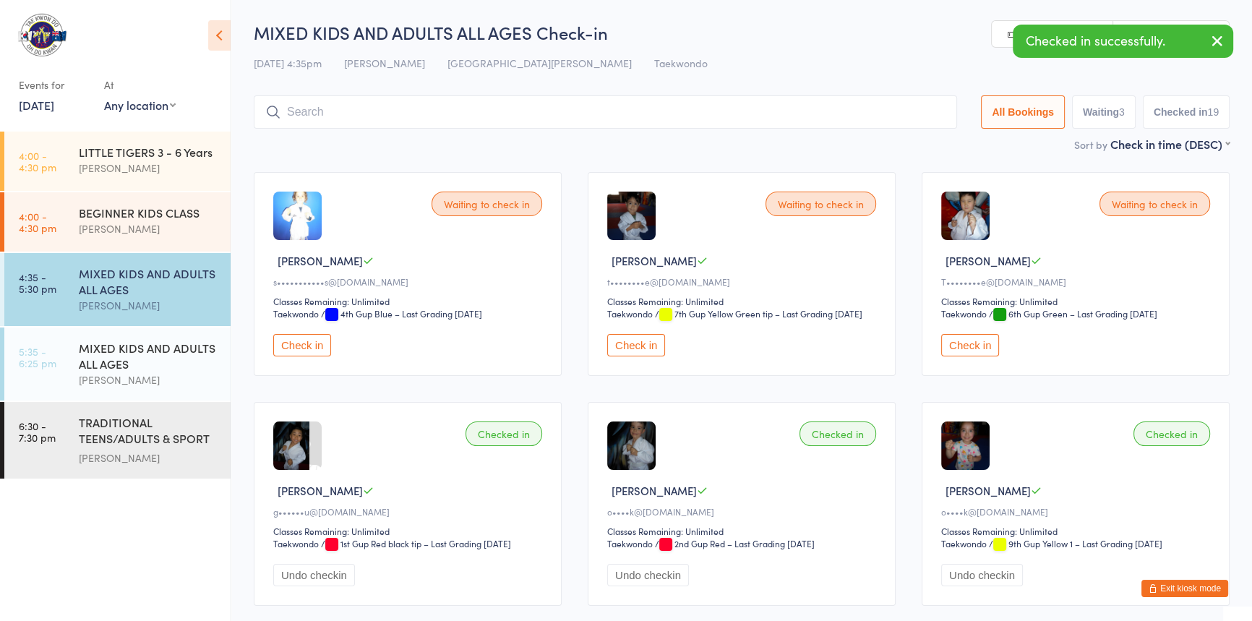
click at [313, 117] on input "search" at bounding box center [605, 111] width 703 height 33
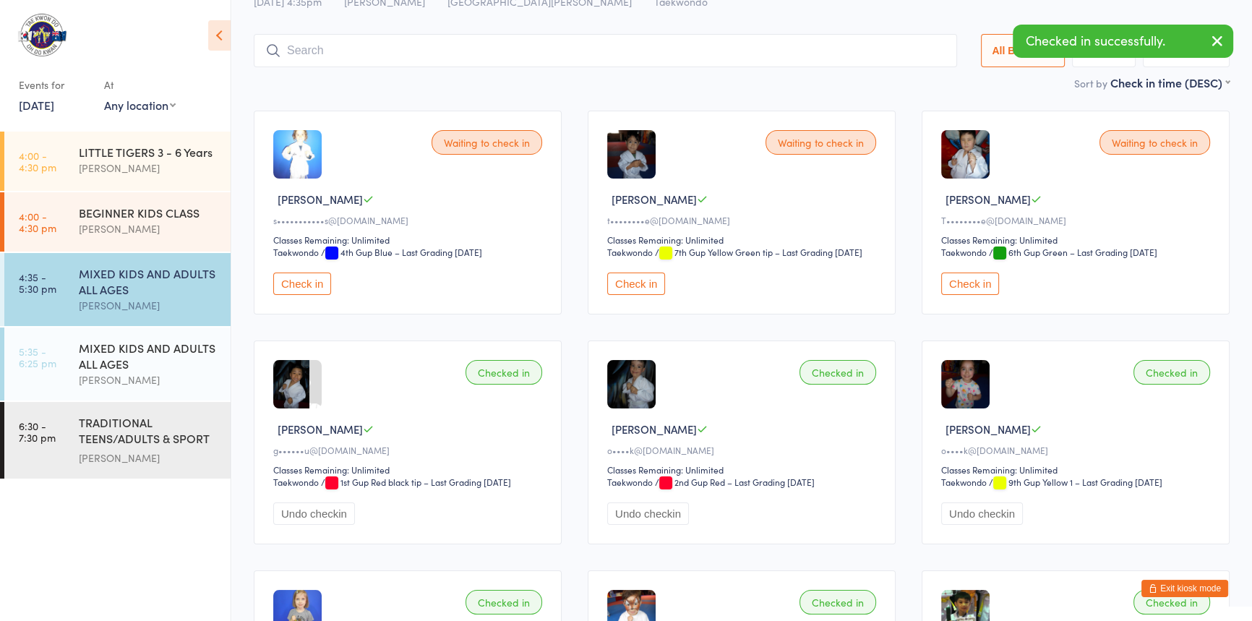
scroll to position [95, 0]
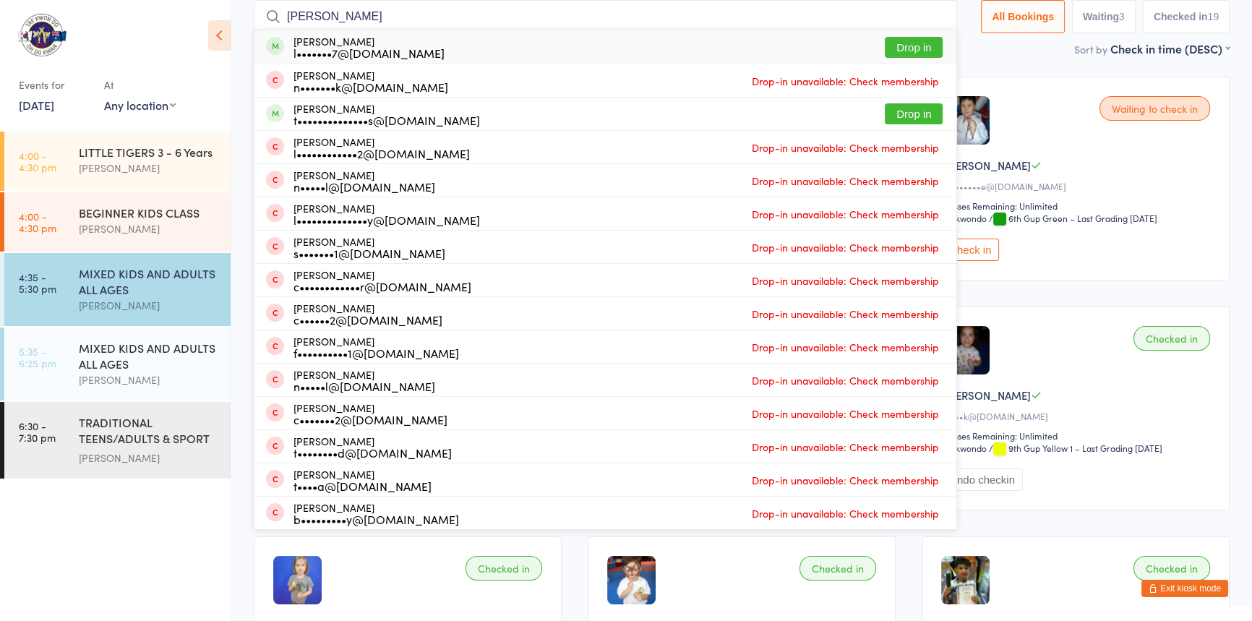
type input "[PERSON_NAME]"
click at [891, 47] on button "Drop in" at bounding box center [914, 47] width 58 height 21
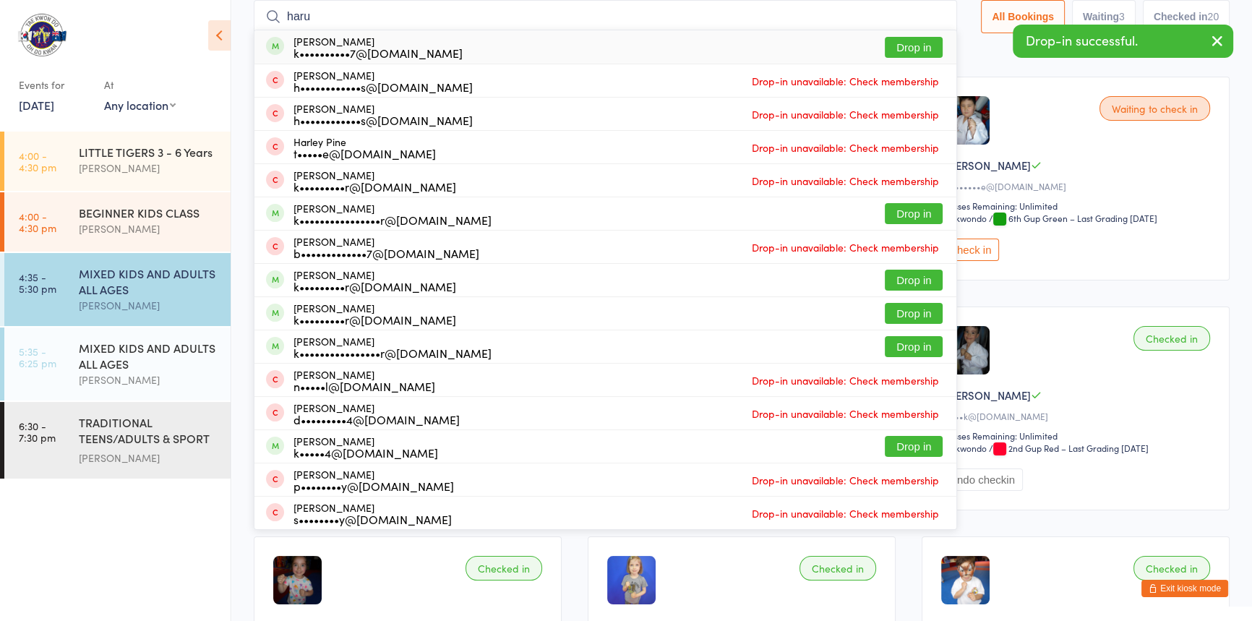
type input "haru"
click at [885, 43] on button "Drop in" at bounding box center [914, 47] width 58 height 21
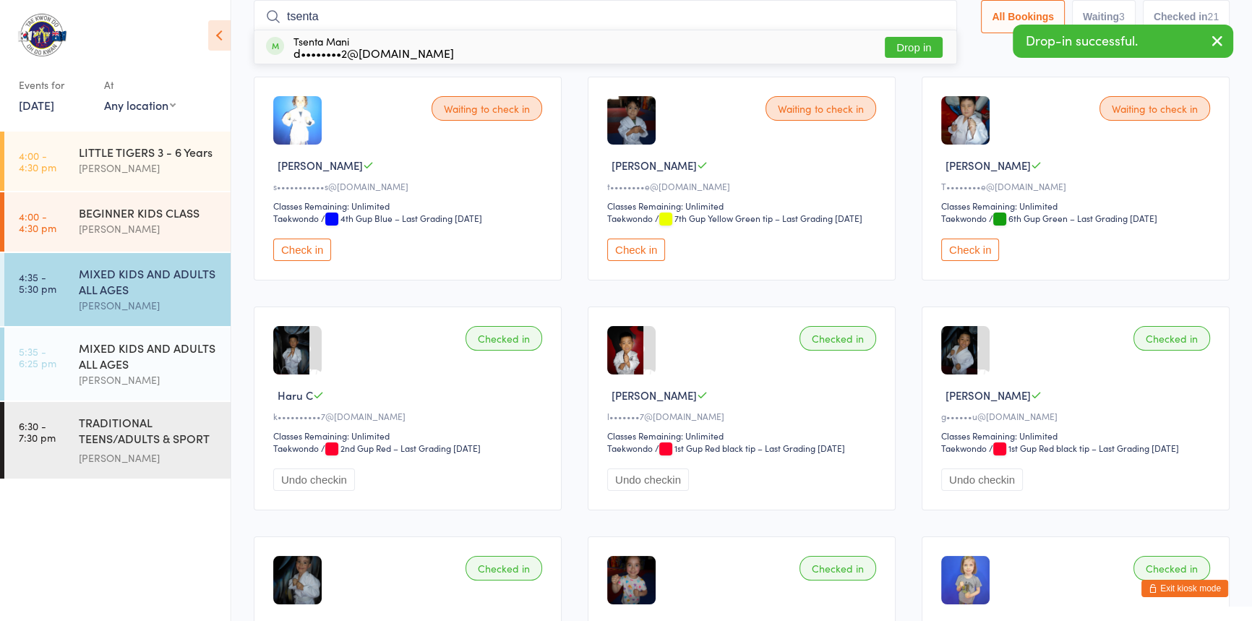
type input "tsenta"
click at [885, 45] on button "Drop in" at bounding box center [914, 47] width 58 height 21
click at [882, 45] on div "Sort by Check in time (DESC) First name (ASC) First name (DESC) Last name (ASC)…" at bounding box center [742, 48] width 976 height 16
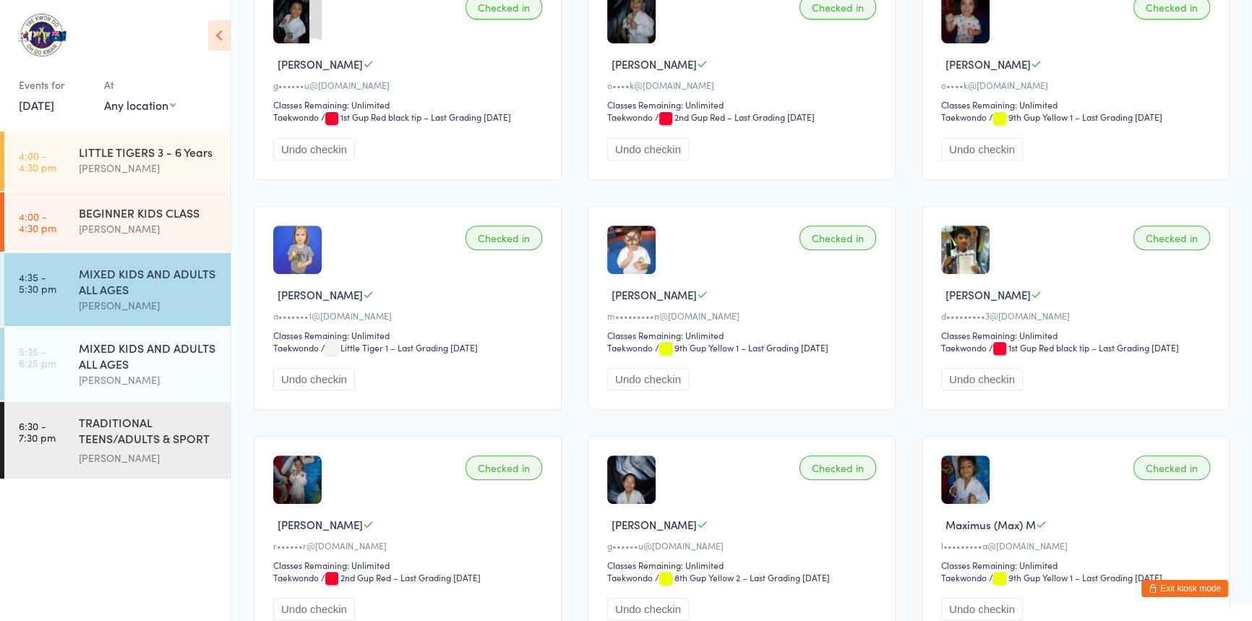
scroll to position [651, 0]
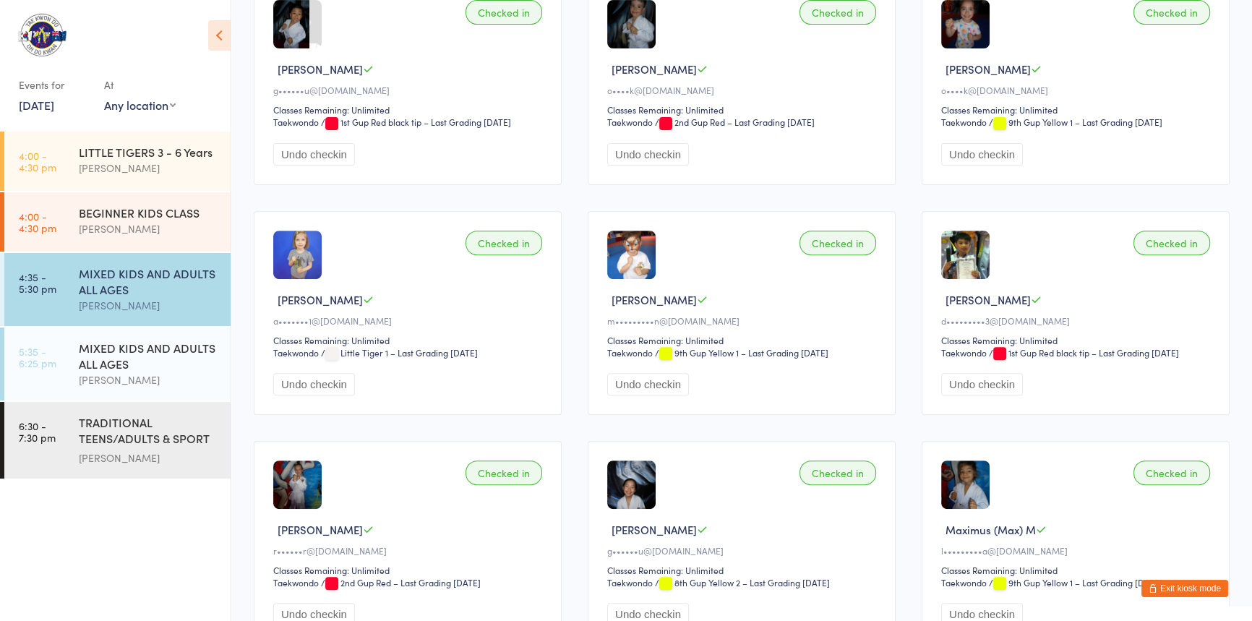
click at [1149, 584] on icon "button" at bounding box center [1153, 588] width 9 height 9
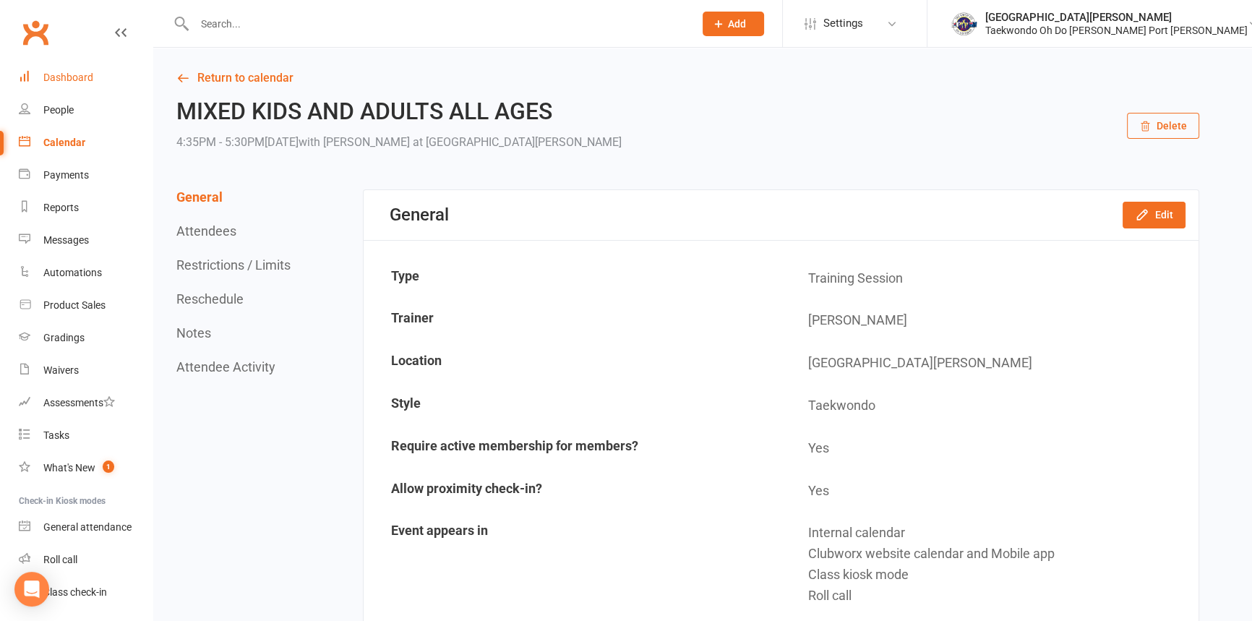
drag, startPoint x: 73, startPoint y: 72, endPoint x: 72, endPoint y: 62, distance: 10.1
click at [73, 72] on div "Dashboard" at bounding box center [68, 78] width 50 height 12
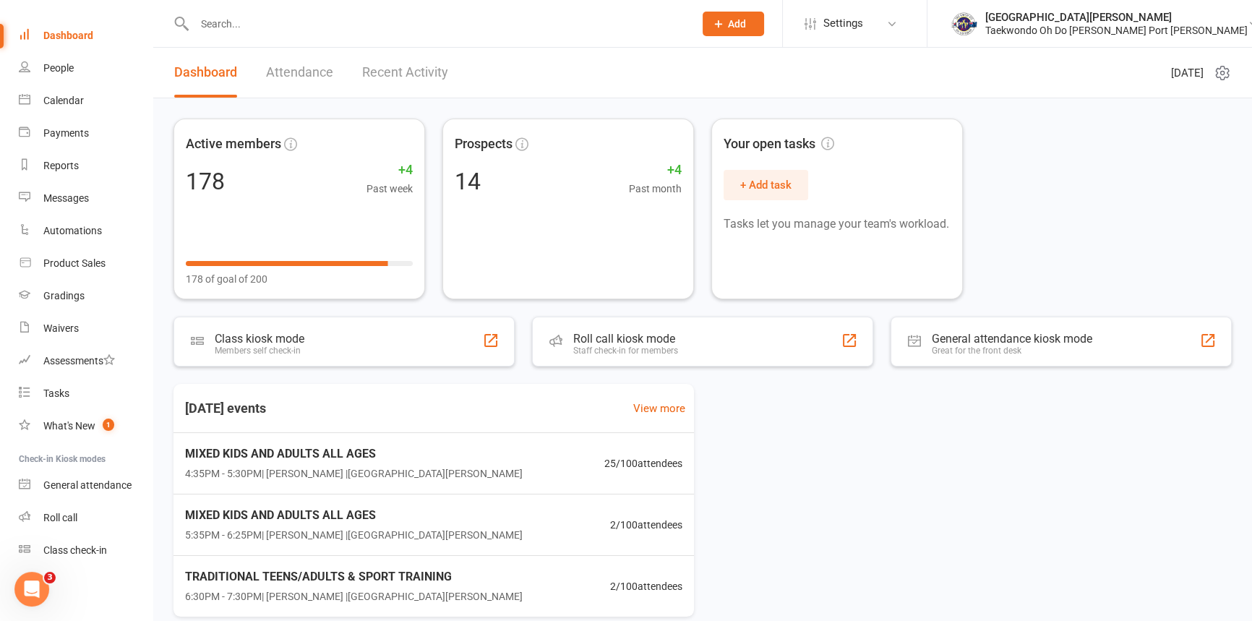
scroll to position [74, 0]
drag, startPoint x: 145, startPoint y: 475, endPoint x: 119, endPoint y: 557, distance: 85.7
click at [133, 562] on link "Class check-in" at bounding box center [86, 550] width 134 height 33
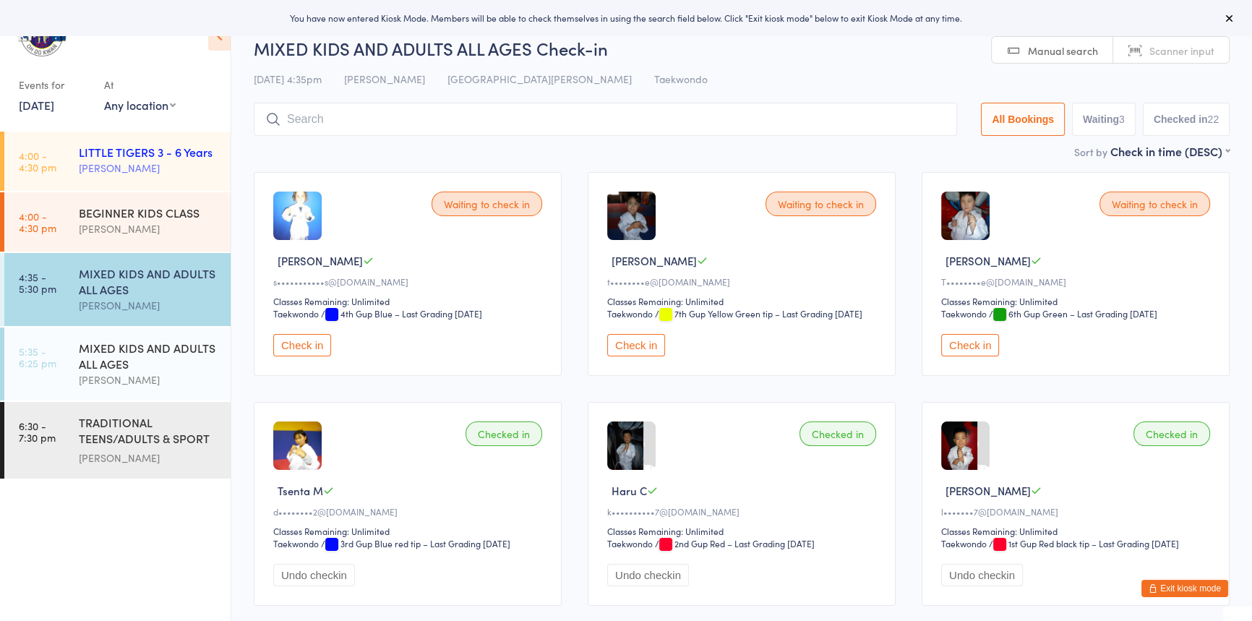
click at [120, 160] on div "[PERSON_NAME]" at bounding box center [149, 168] width 140 height 17
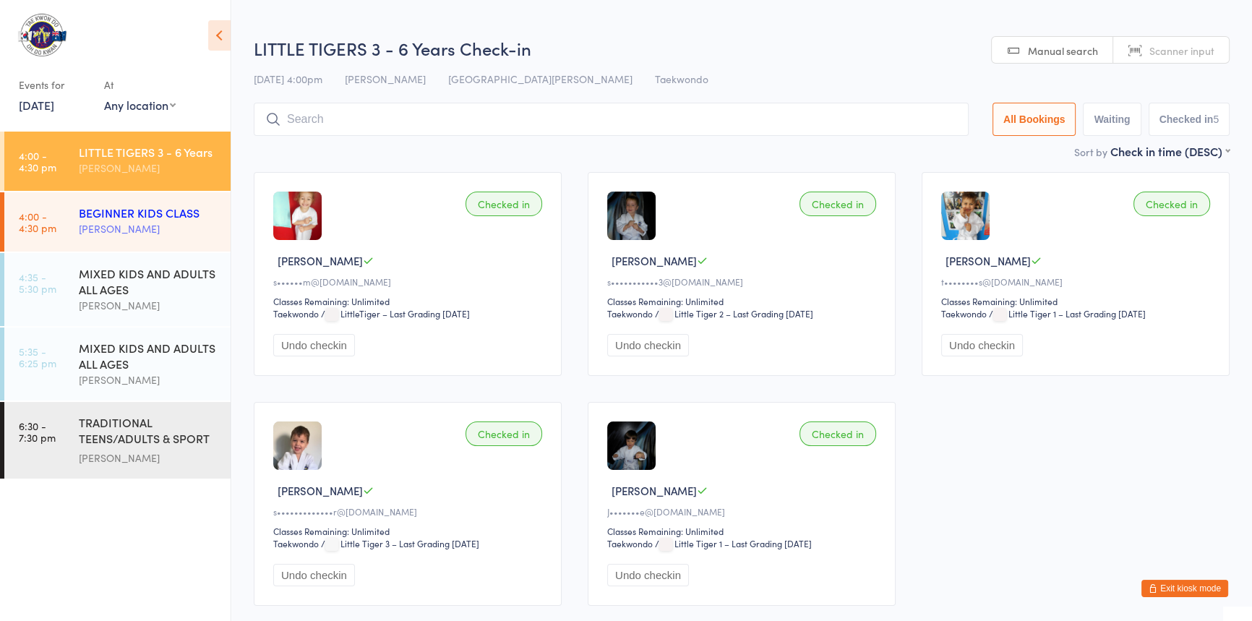
click at [122, 205] on div "BEGINNER KIDS CLASS" at bounding box center [149, 213] width 140 height 16
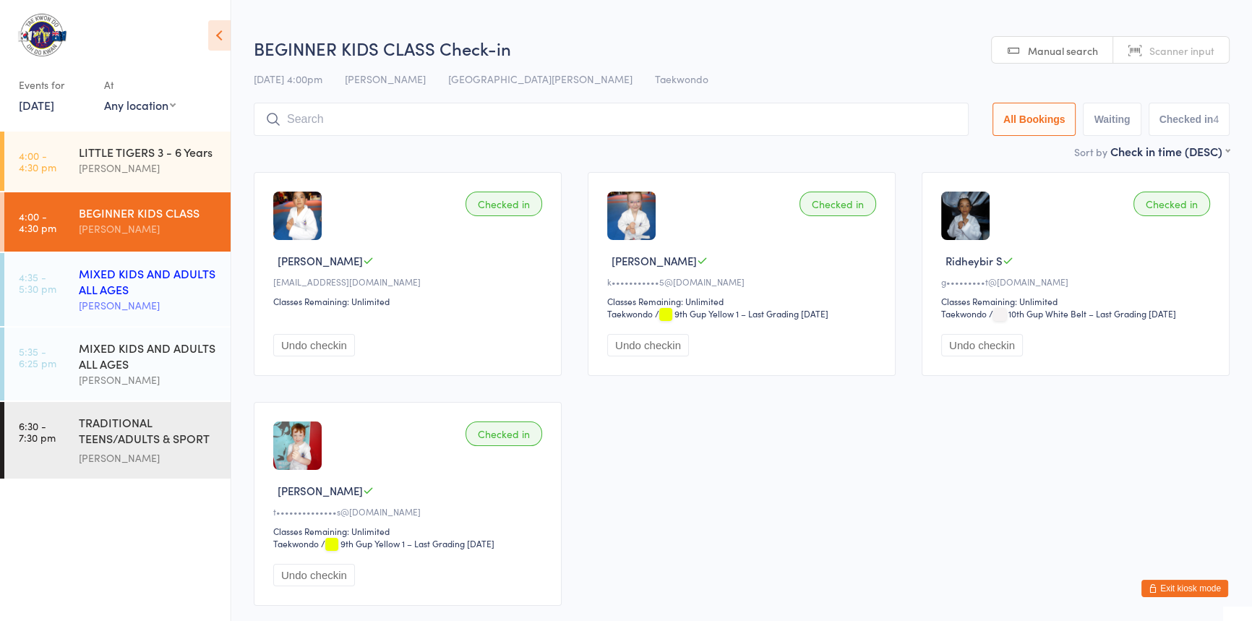
click at [140, 281] on div "MIXED KIDS AND ADULTS ALL AGES" at bounding box center [149, 281] width 140 height 32
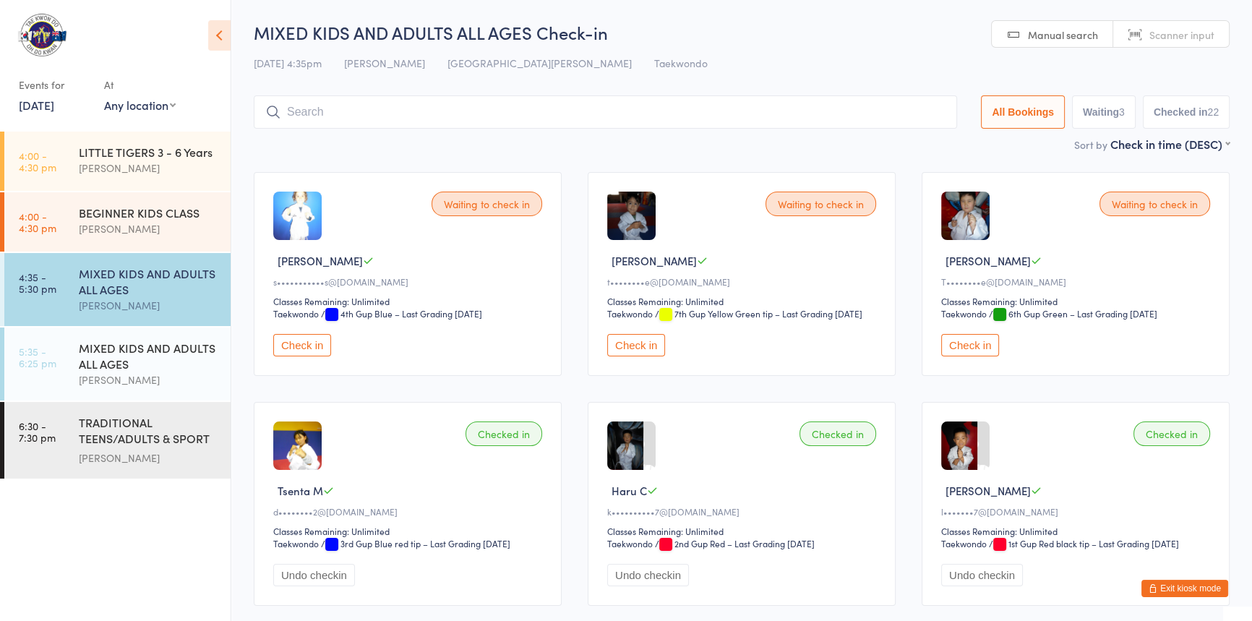
click at [1178, 585] on button "Exit kiosk mode" at bounding box center [1184, 588] width 87 height 17
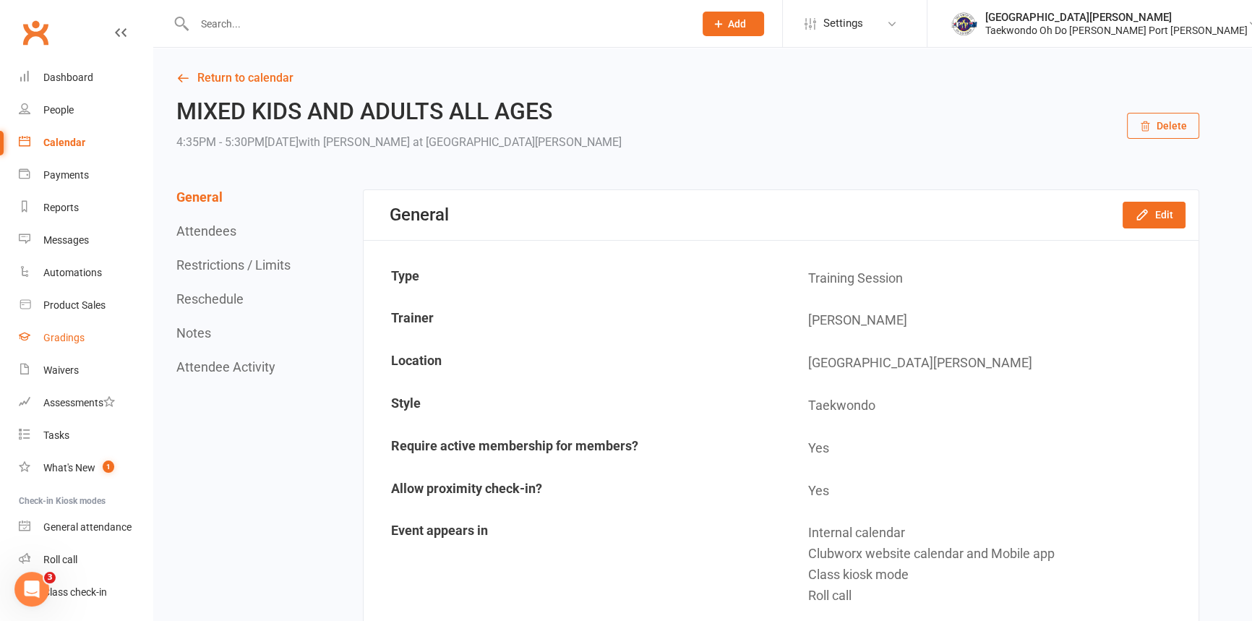
click at [83, 336] on div "Gradings" at bounding box center [63, 338] width 41 height 12
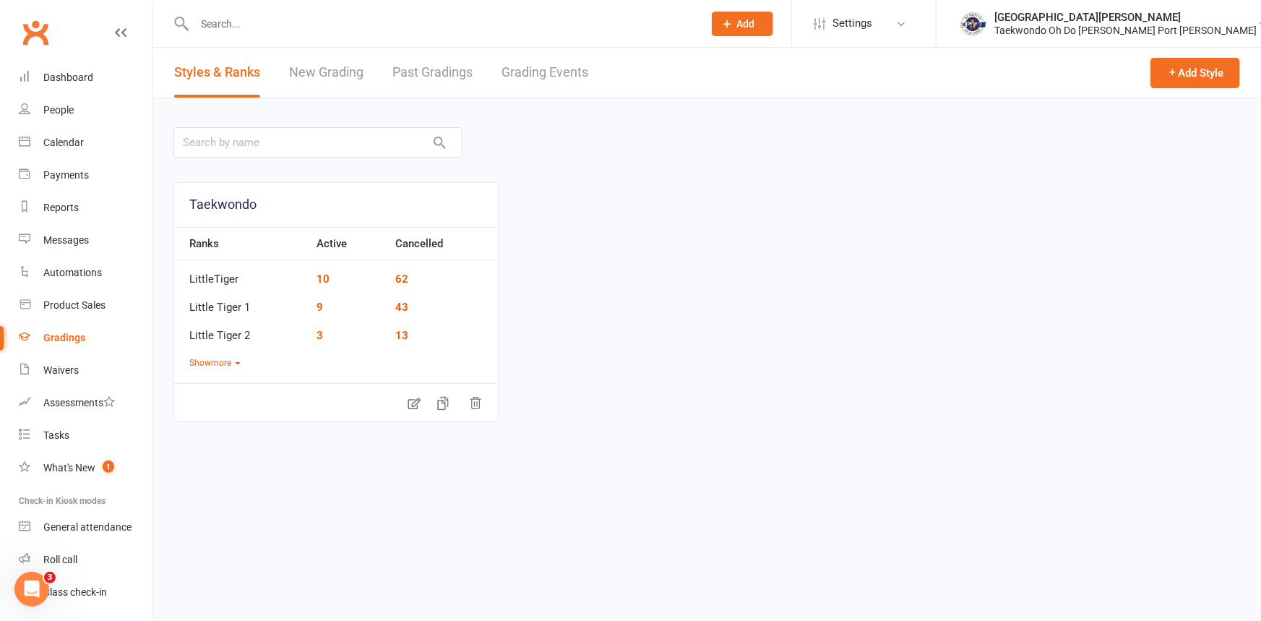
click at [353, 70] on link "New Grading" at bounding box center [326, 73] width 74 height 50
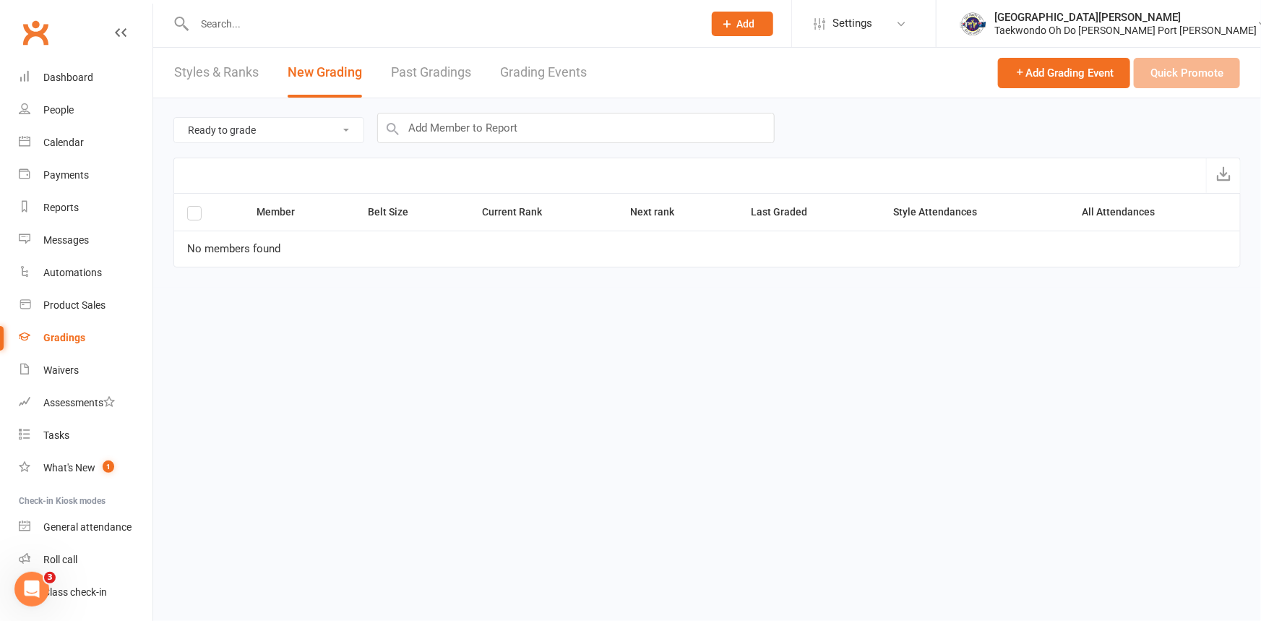
click at [520, 71] on link "Grading Events" at bounding box center [543, 73] width 87 height 50
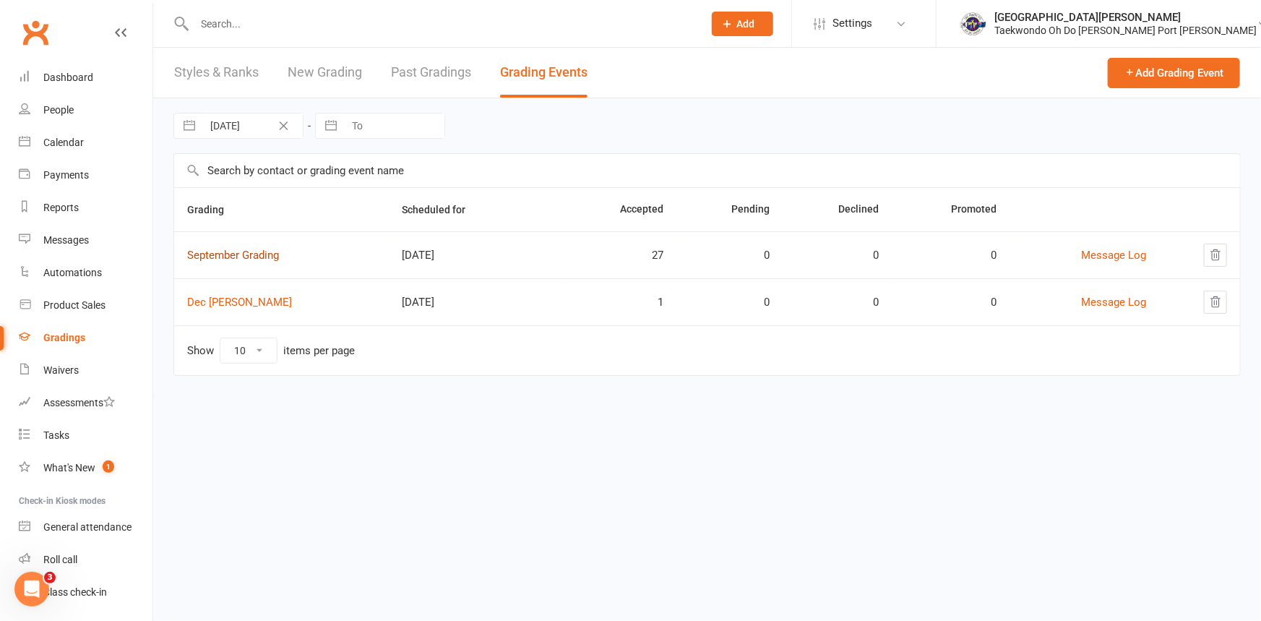
click at [272, 257] on link "September Grading" at bounding box center [233, 255] width 92 height 13
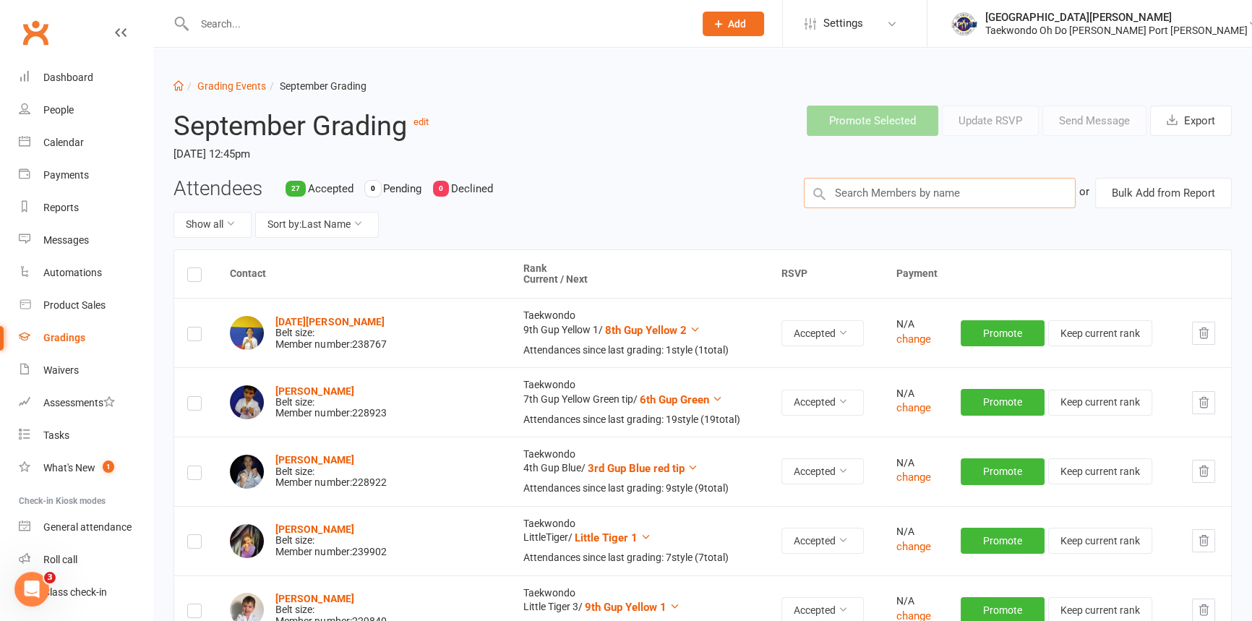
click at [873, 203] on input "text" at bounding box center [940, 193] width 273 height 30
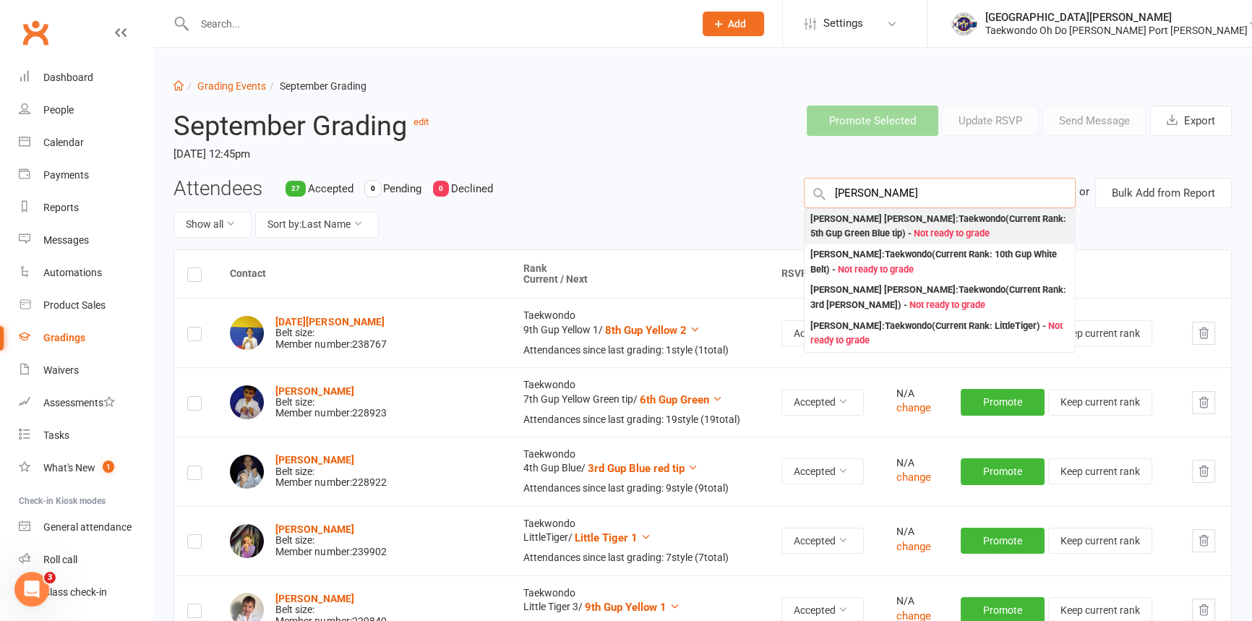
type input "justin m"
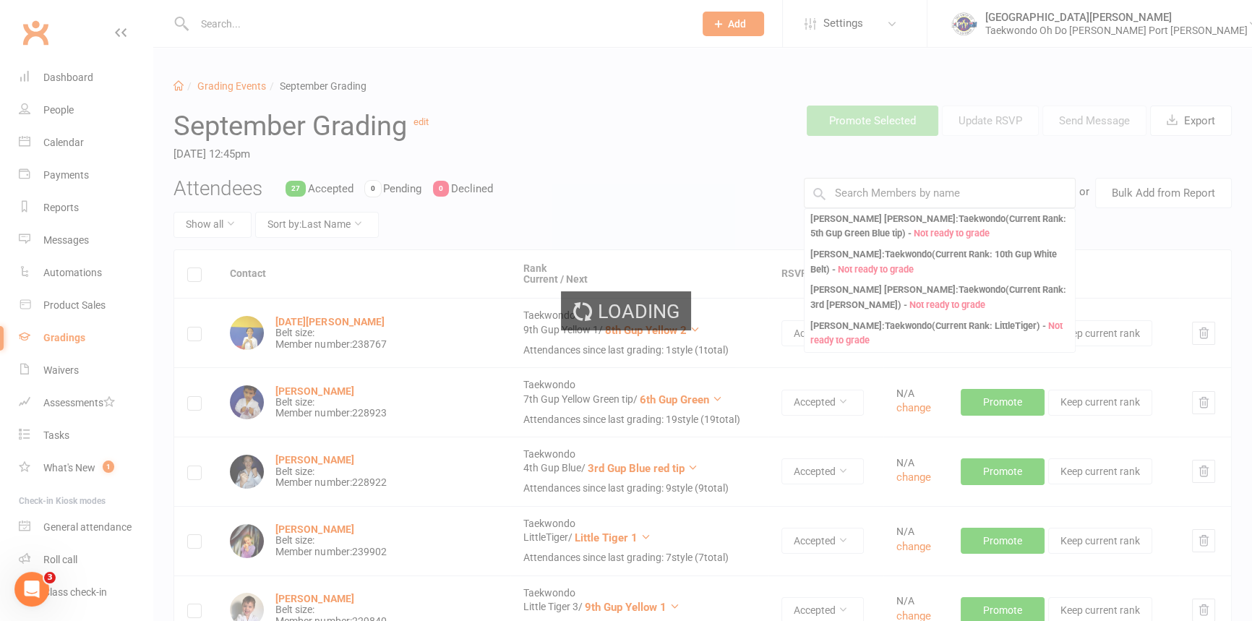
click at [525, 77] on div "Loading" at bounding box center [626, 310] width 1252 height 621
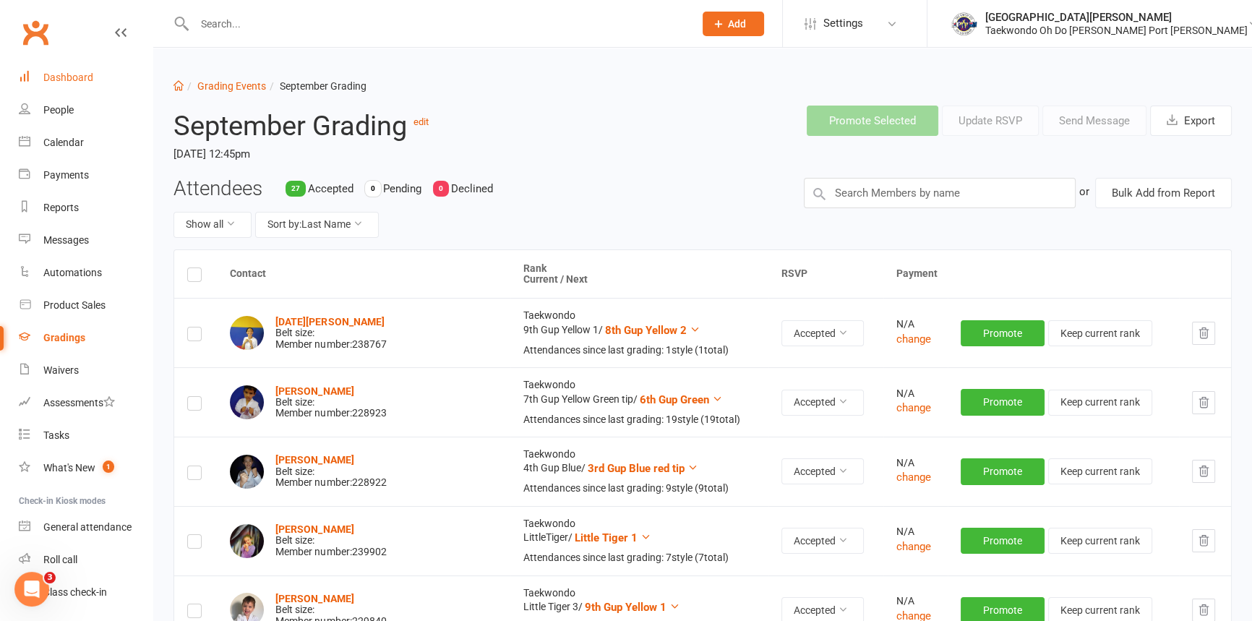
click at [82, 72] on div "Dashboard" at bounding box center [68, 78] width 50 height 12
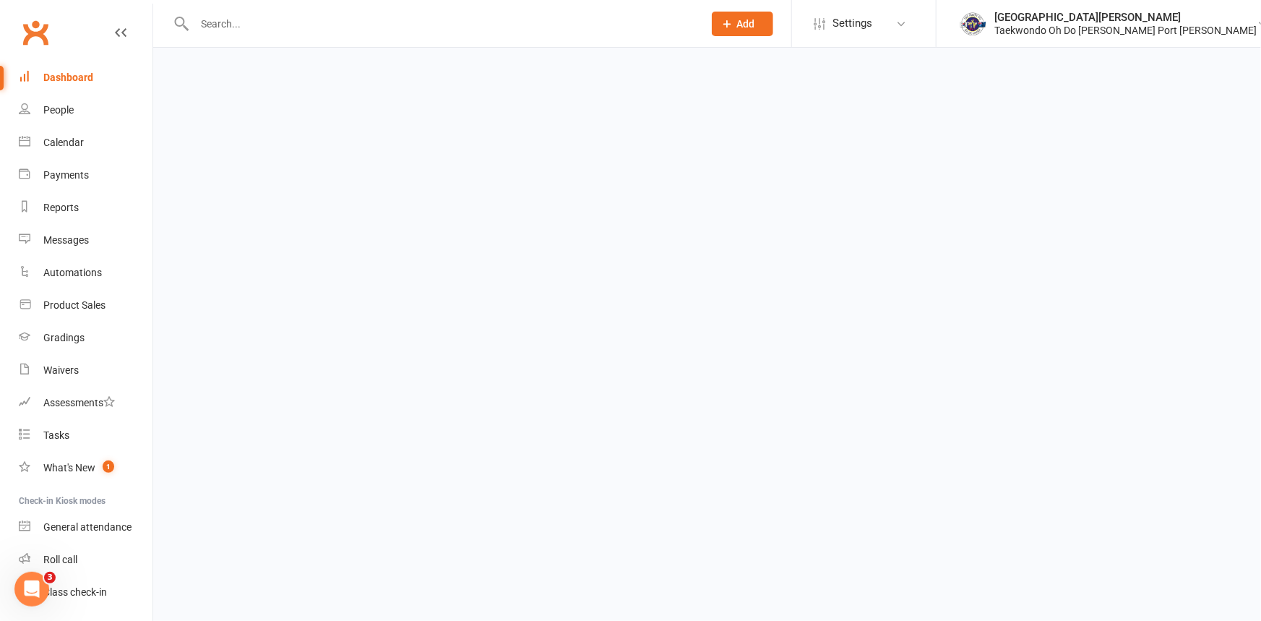
click at [252, 31] on input "text" at bounding box center [441, 24] width 503 height 20
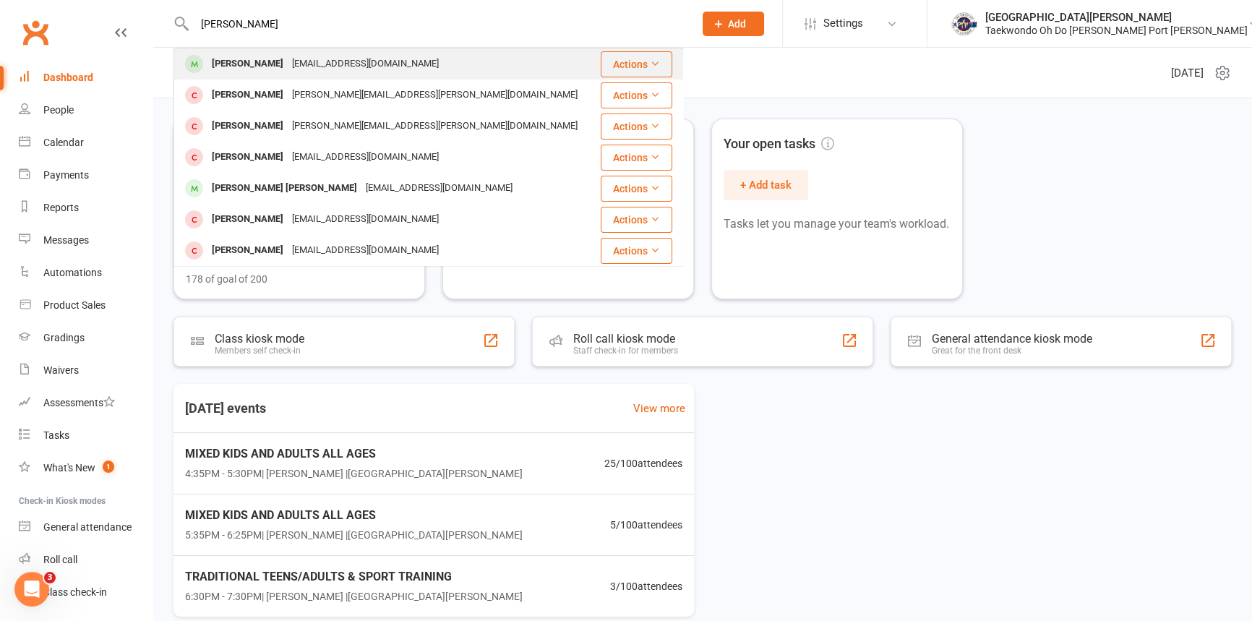
type input "justin"
click at [334, 65] on div "cm@cgmbs.net" at bounding box center [365, 63] width 155 height 21
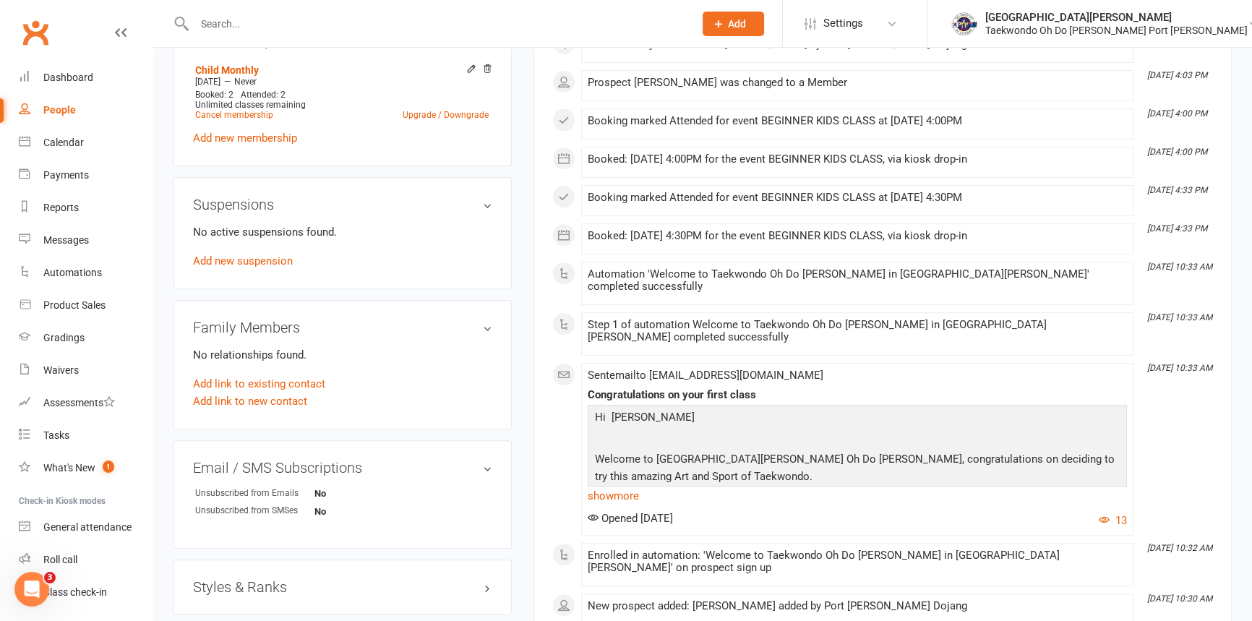
scroll to position [788, 0]
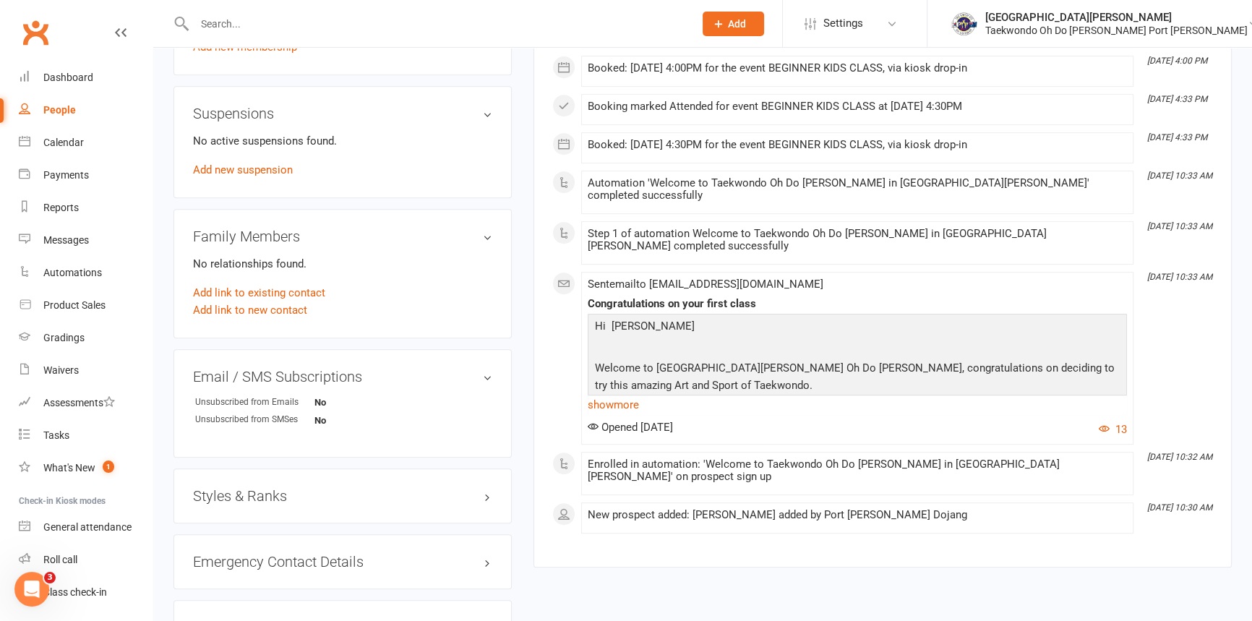
click at [252, 504] on h3 "Styles & Ranks" at bounding box center [342, 496] width 299 height 16
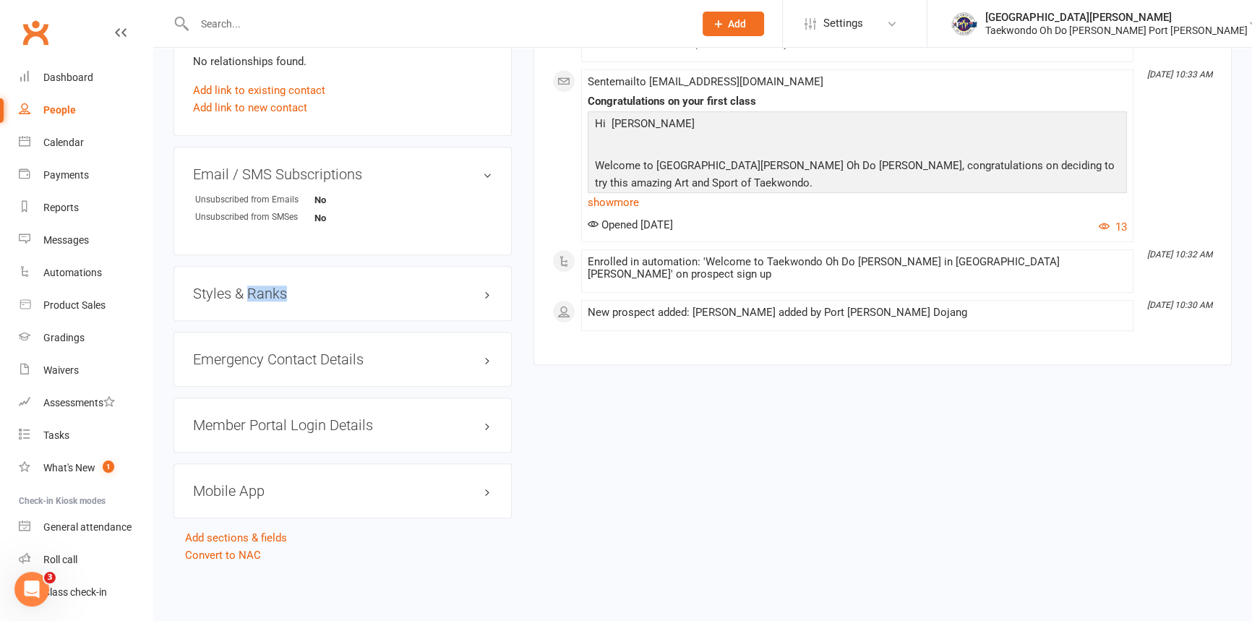
scroll to position [1069, 0]
click at [457, 293] on h3 "Styles & Ranks" at bounding box center [342, 294] width 299 height 16
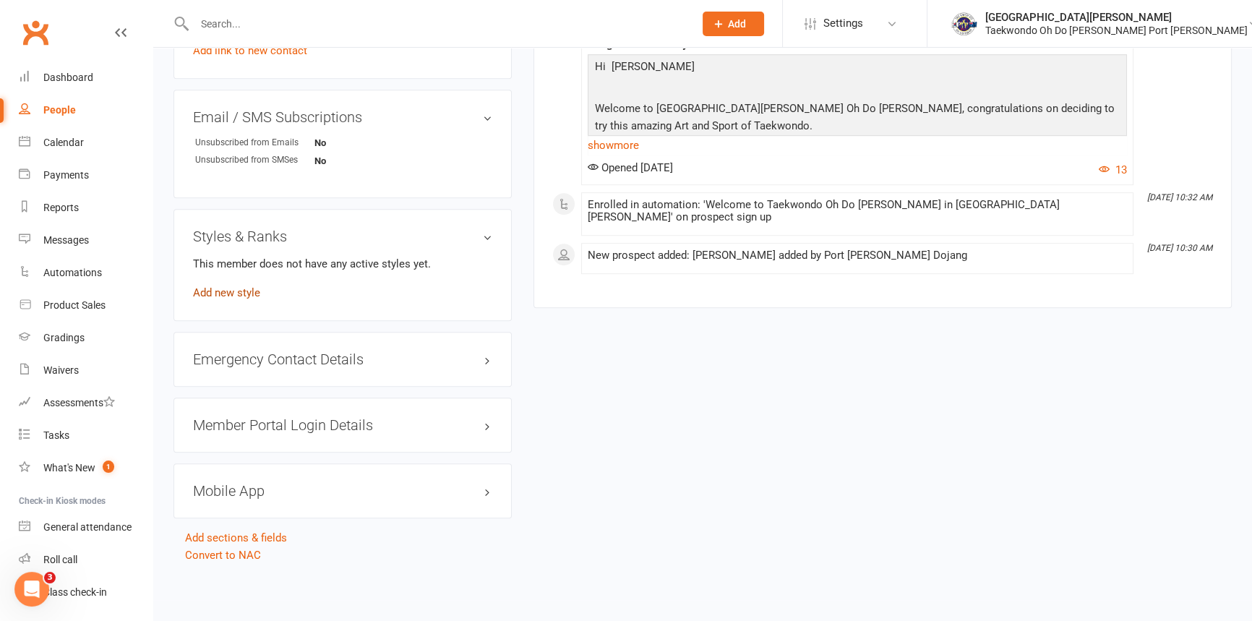
click at [255, 299] on link "Add new style" at bounding box center [226, 292] width 67 height 13
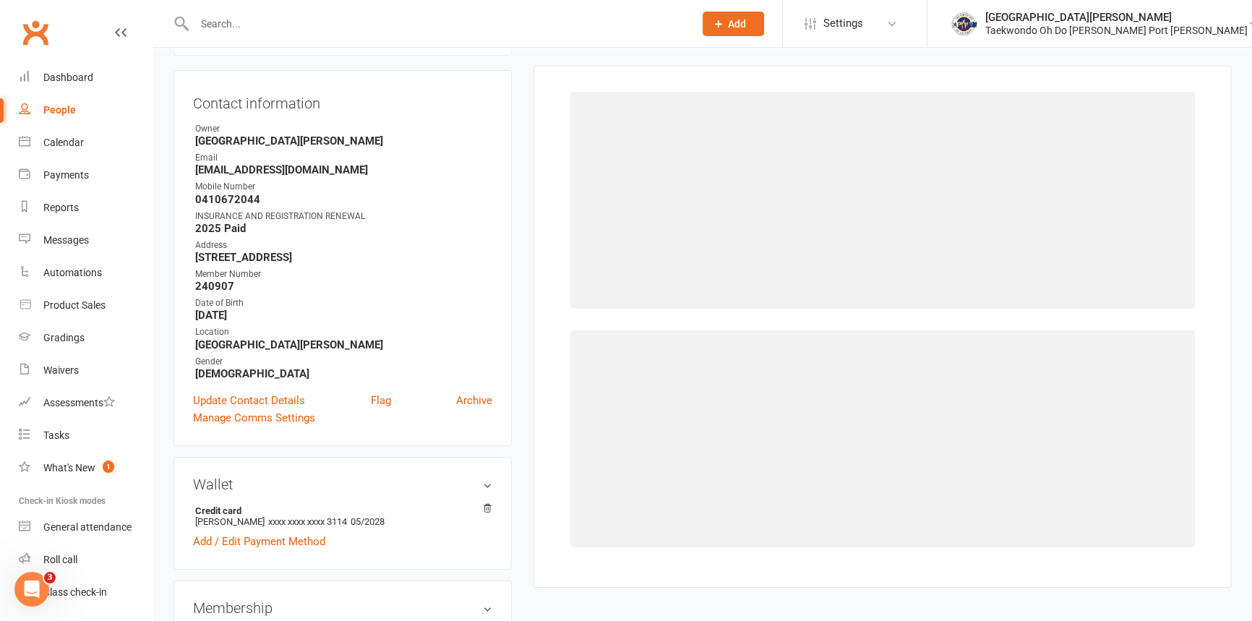
scroll to position [128, 0]
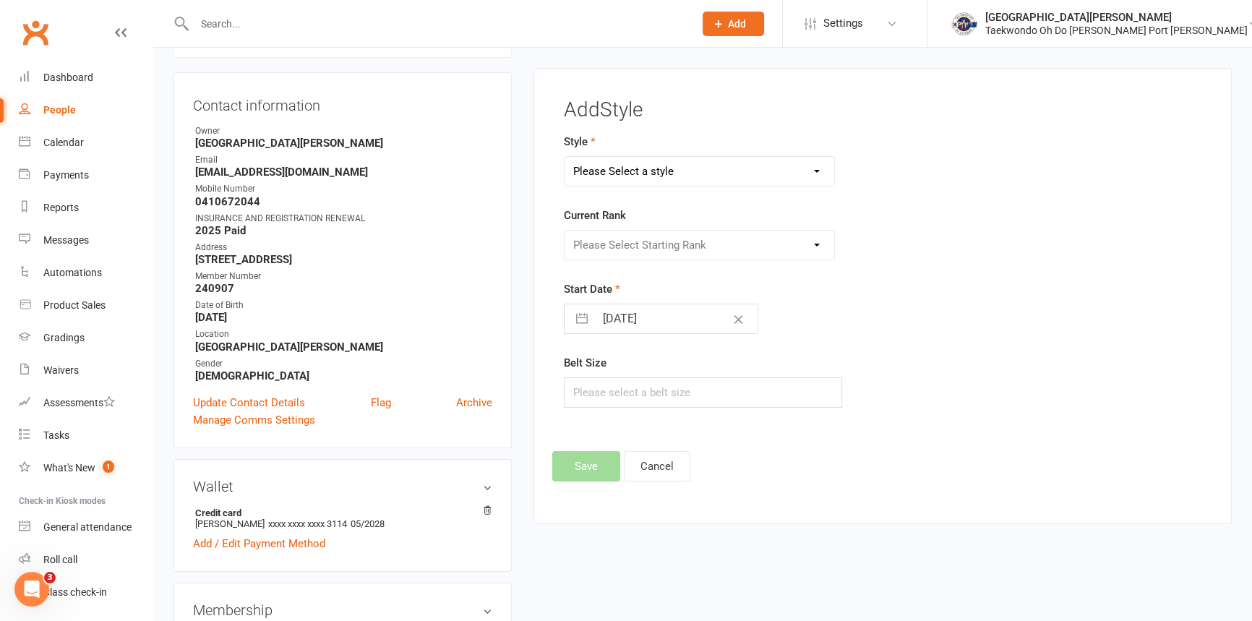
click at [733, 181] on select "Please Select a style Taekwondo" at bounding box center [700, 171] width 270 height 29
select select "301"
click at [565, 162] on select "Please Select a style Taekwondo" at bounding box center [700, 171] width 270 height 29
click at [688, 252] on select "Please Select Starting Rank LittleTiger Little Tiger 1 Little Tiger 2 Little Ti…" at bounding box center [700, 245] width 270 height 29
select select "2879"
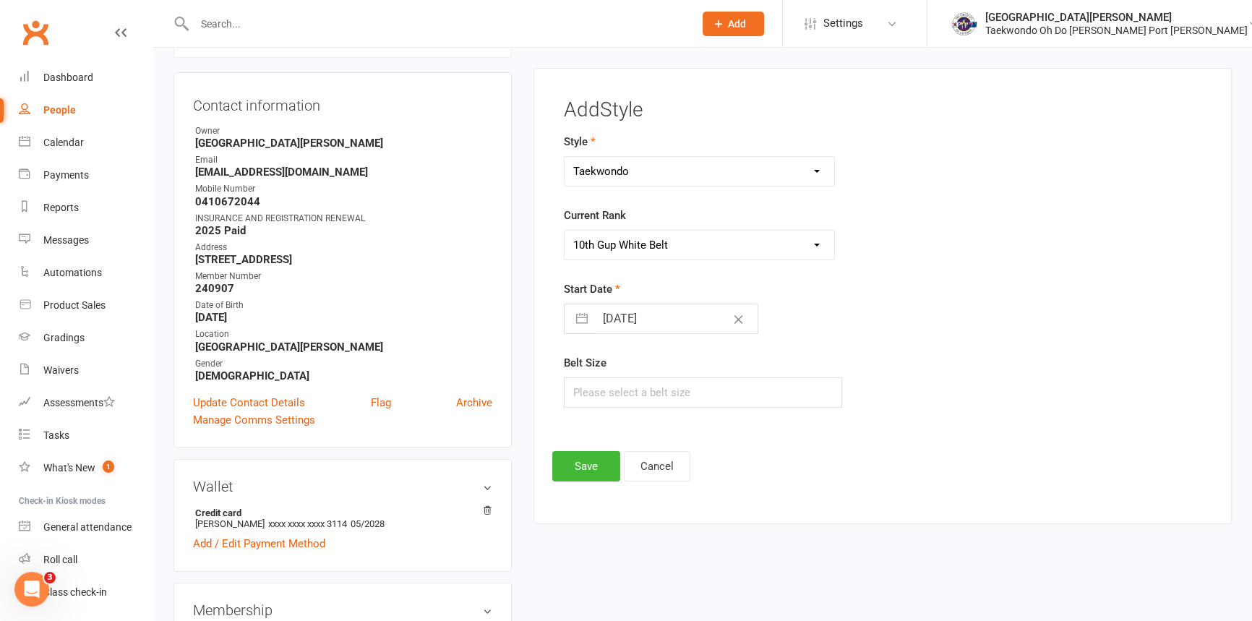
click at [565, 238] on select "Please Select Starting Rank LittleTiger Little Tiger 1 Little Tiger 2 Little Ti…" at bounding box center [700, 245] width 270 height 29
click at [597, 477] on button "Save" at bounding box center [586, 466] width 68 height 30
click at [597, 477] on footer "Save Cancel" at bounding box center [882, 466] width 661 height 30
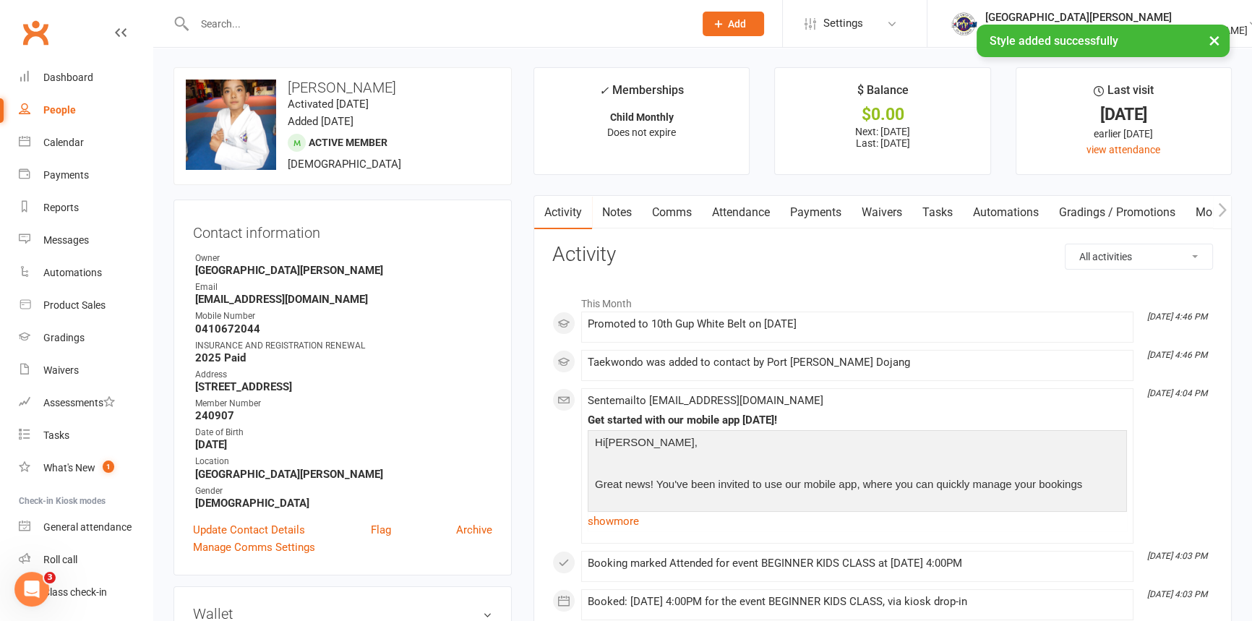
scroll to position [0, 0]
click at [79, 73] on div "Dashboard" at bounding box center [68, 78] width 50 height 12
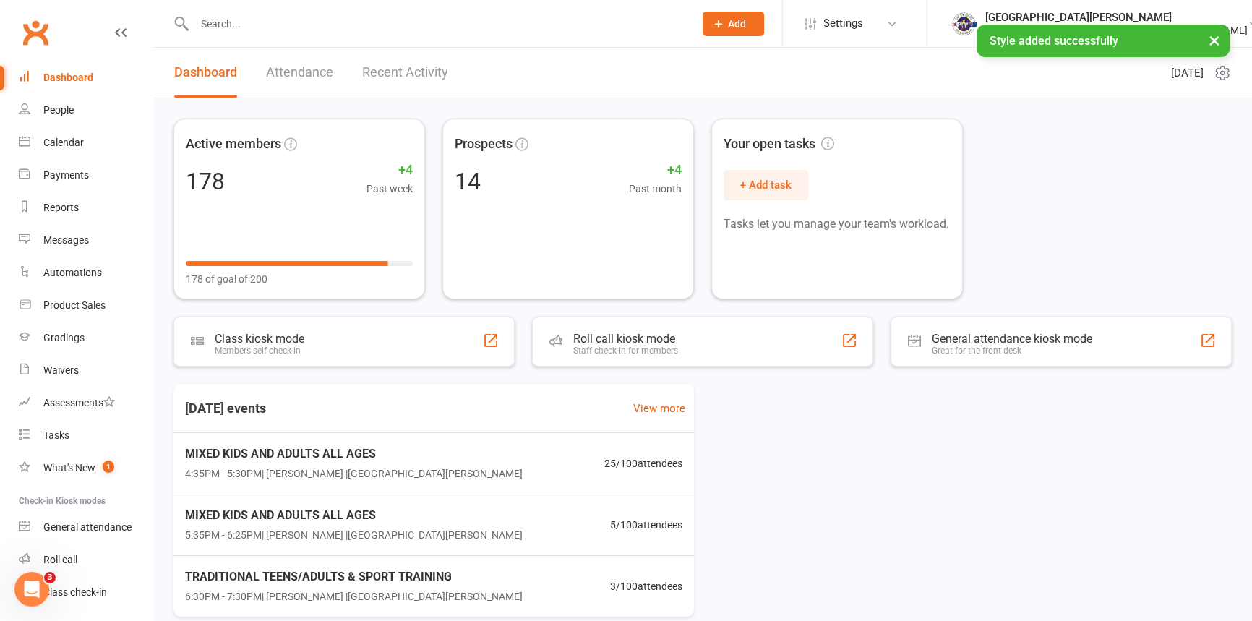
click at [236, 25] on div "× Style added successfully" at bounding box center [616, 25] width 1233 height 0
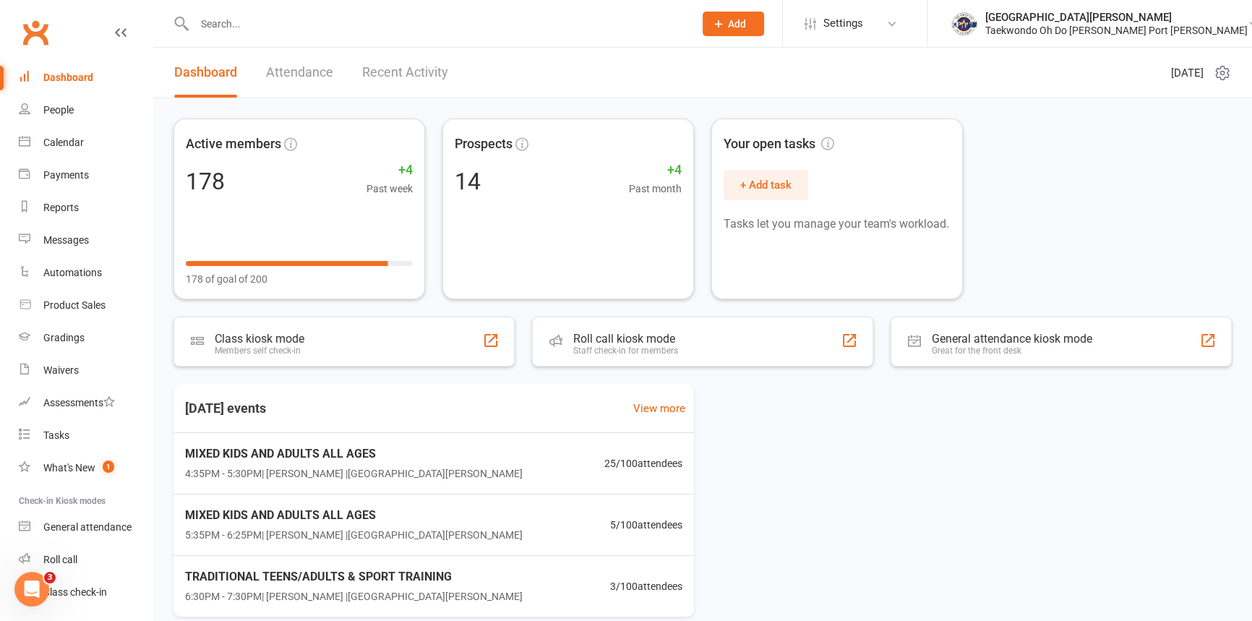
click at [231, 26] on input "text" at bounding box center [437, 24] width 494 height 20
click at [66, 74] on div "Dashboard" at bounding box center [68, 78] width 50 height 12
drag, startPoint x: 72, startPoint y: 335, endPoint x: 38, endPoint y: 346, distance: 35.9
click at [72, 335] on div "Gradings" at bounding box center [63, 338] width 41 height 12
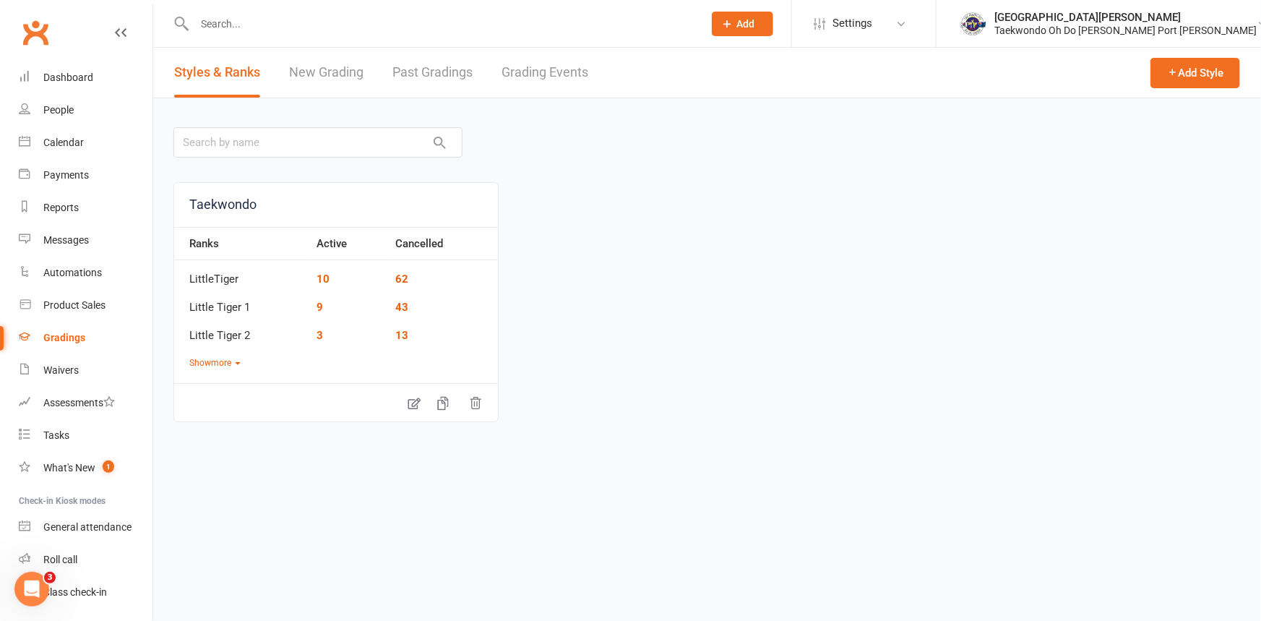
click at [521, 69] on link "Grading Events" at bounding box center [545, 73] width 87 height 50
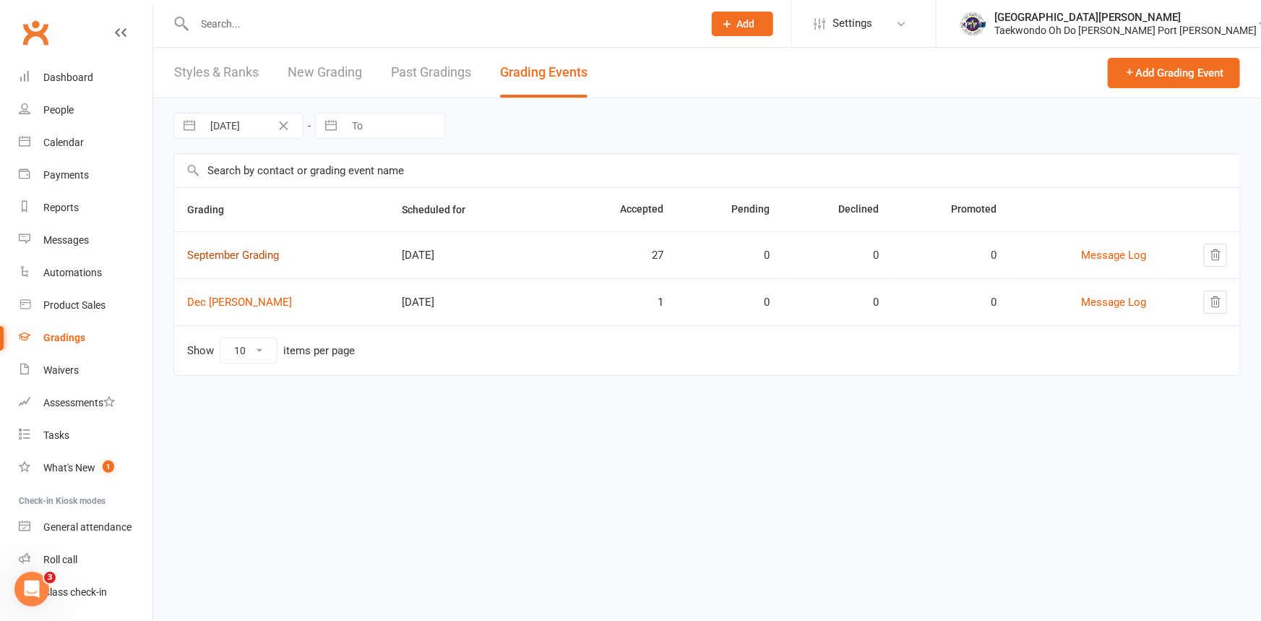
click at [241, 255] on link "September Grading" at bounding box center [233, 255] width 92 height 13
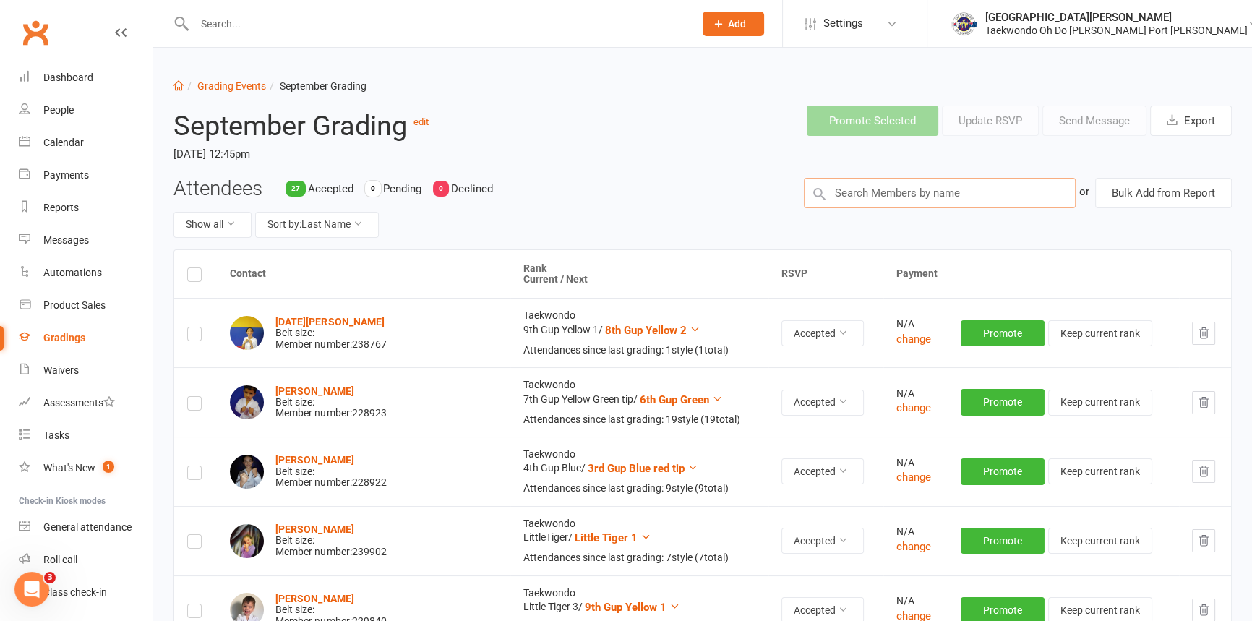
click at [847, 201] on input "text" at bounding box center [940, 193] width 273 height 30
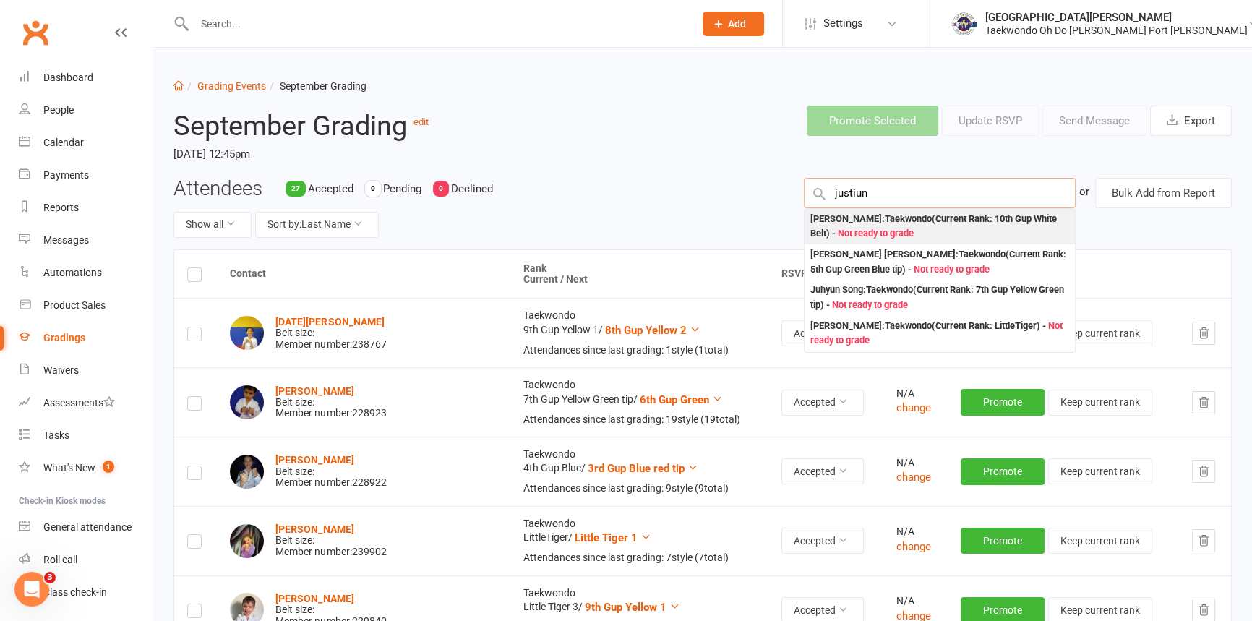
type input "justiun"
click at [880, 232] on div "Justin Mulroy : Taekwondo (Current Rank: 10th Gup White Belt ) - Not ready to g…" at bounding box center [939, 227] width 259 height 30
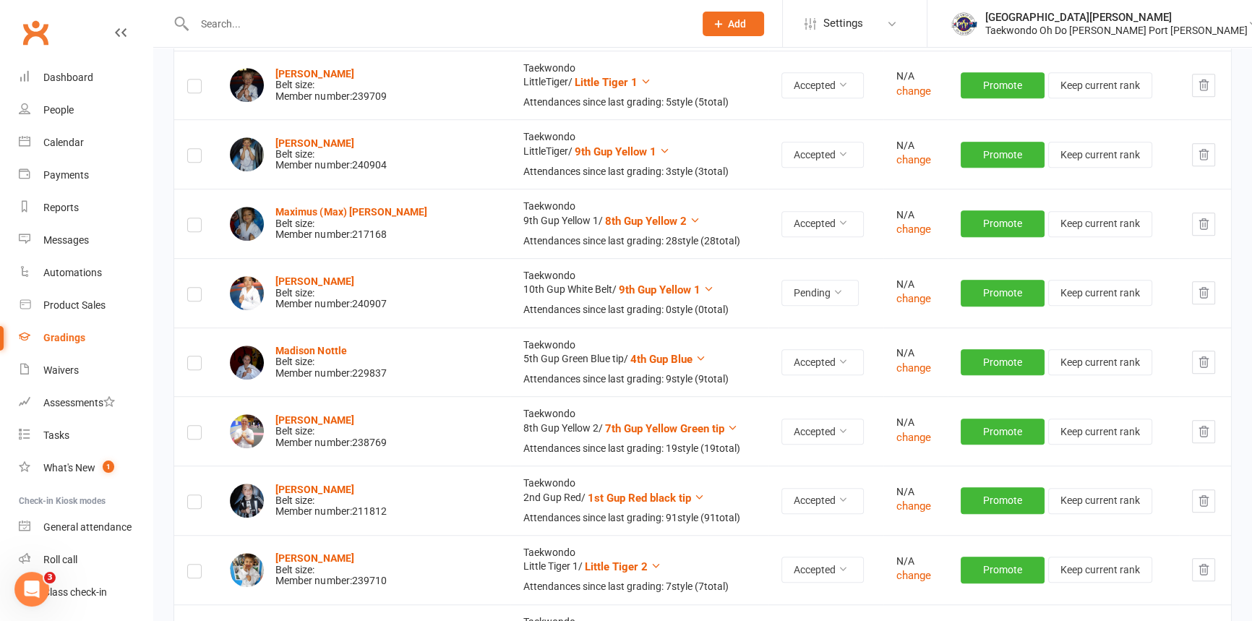
scroll to position [1183, 0]
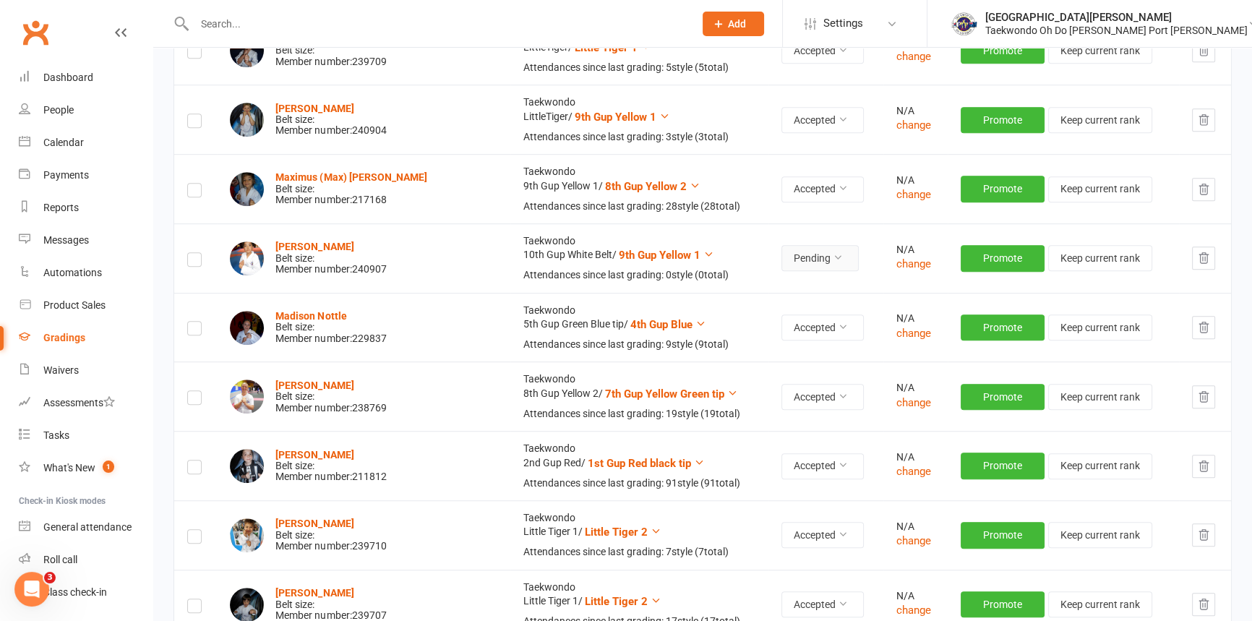
click at [833, 262] on icon at bounding box center [838, 257] width 10 height 10
click at [750, 363] on link "Accepted" at bounding box center [749, 369] width 143 height 29
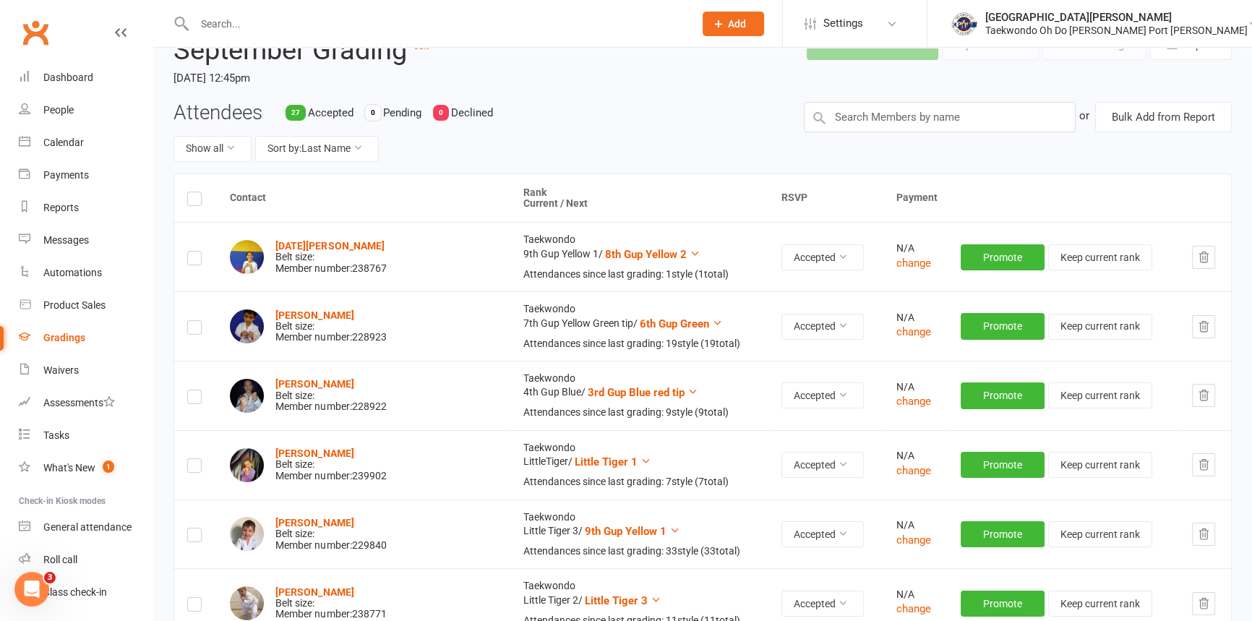
scroll to position [0, 0]
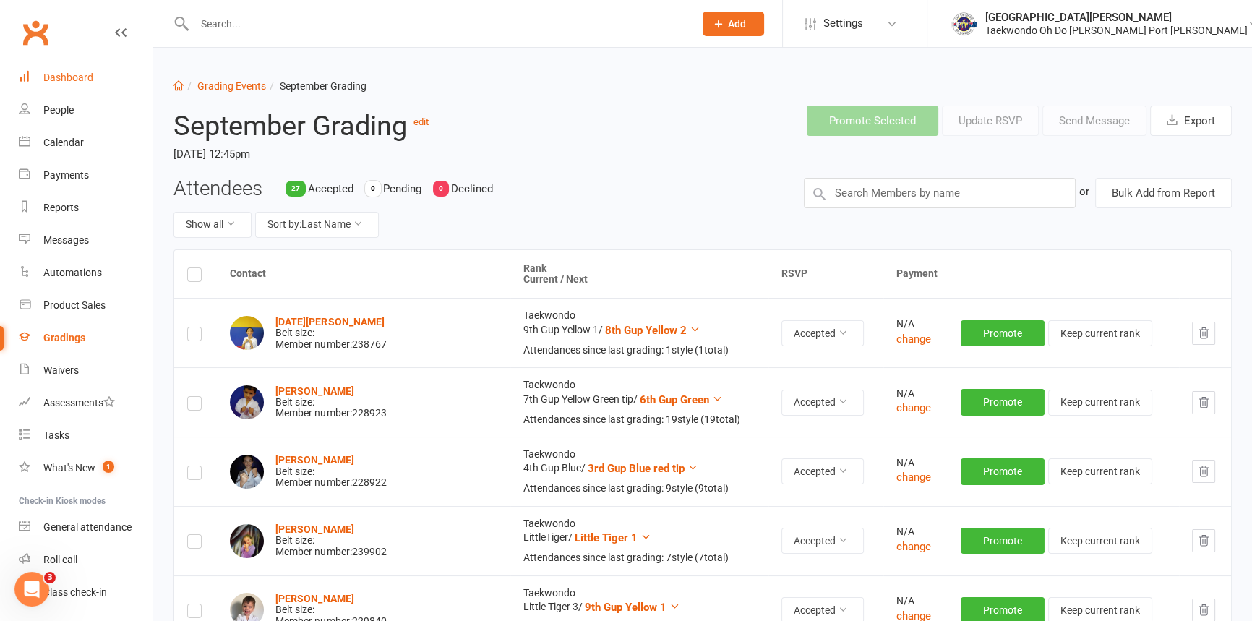
click at [79, 69] on link "Dashboard" at bounding box center [86, 77] width 134 height 33
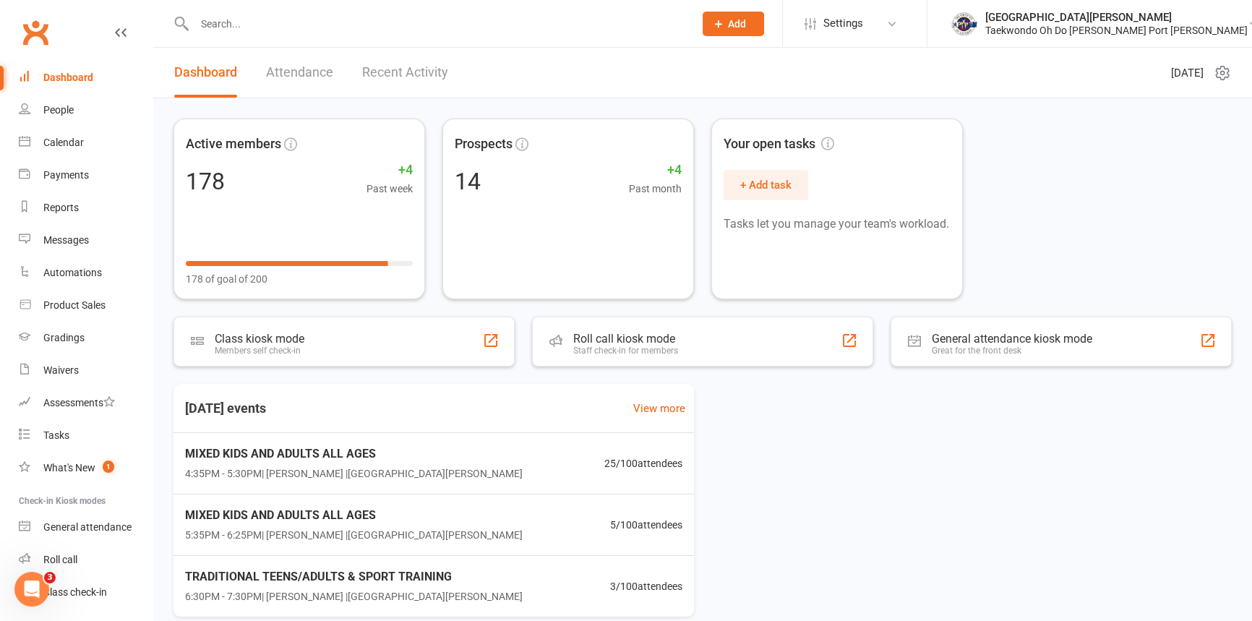
click at [294, 29] on input "text" at bounding box center [437, 24] width 494 height 20
click at [83, 72] on div "Dashboard" at bounding box center [68, 78] width 50 height 12
click at [245, 18] on input "text" at bounding box center [437, 24] width 494 height 20
click at [61, 74] on div "Dashboard" at bounding box center [68, 78] width 50 height 12
click at [227, 24] on input "text" at bounding box center [437, 24] width 494 height 20
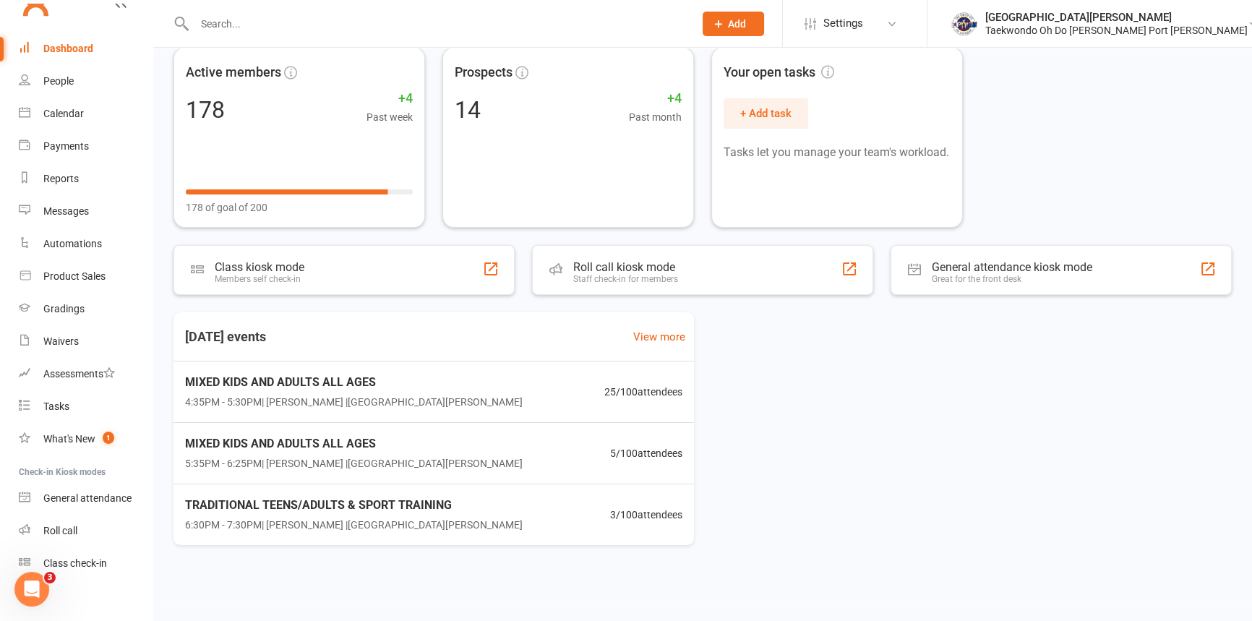
scroll to position [74, 0]
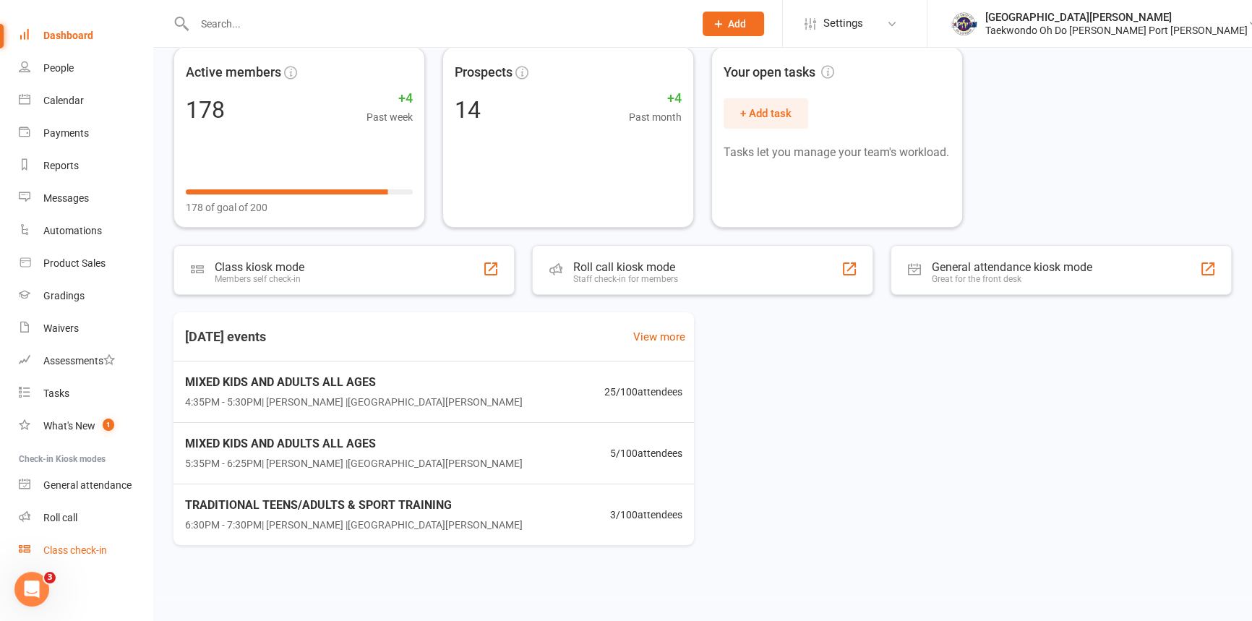
click at [88, 549] on div "Class check-in" at bounding box center [75, 550] width 64 height 12
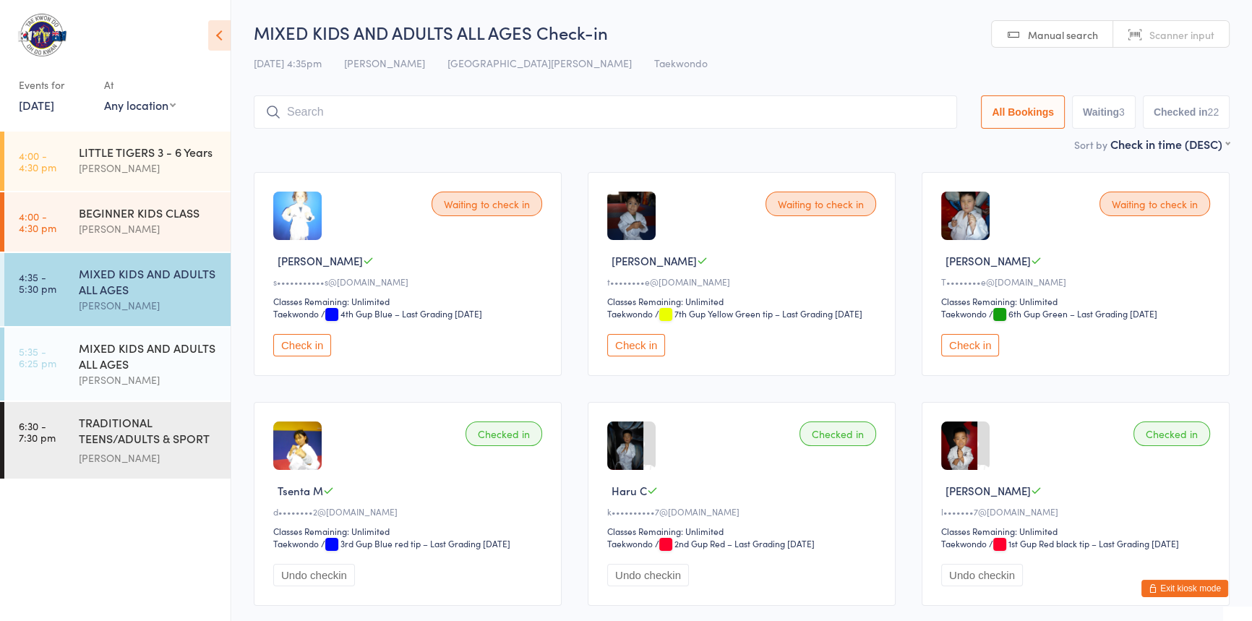
click at [335, 111] on input "search" at bounding box center [605, 111] width 703 height 33
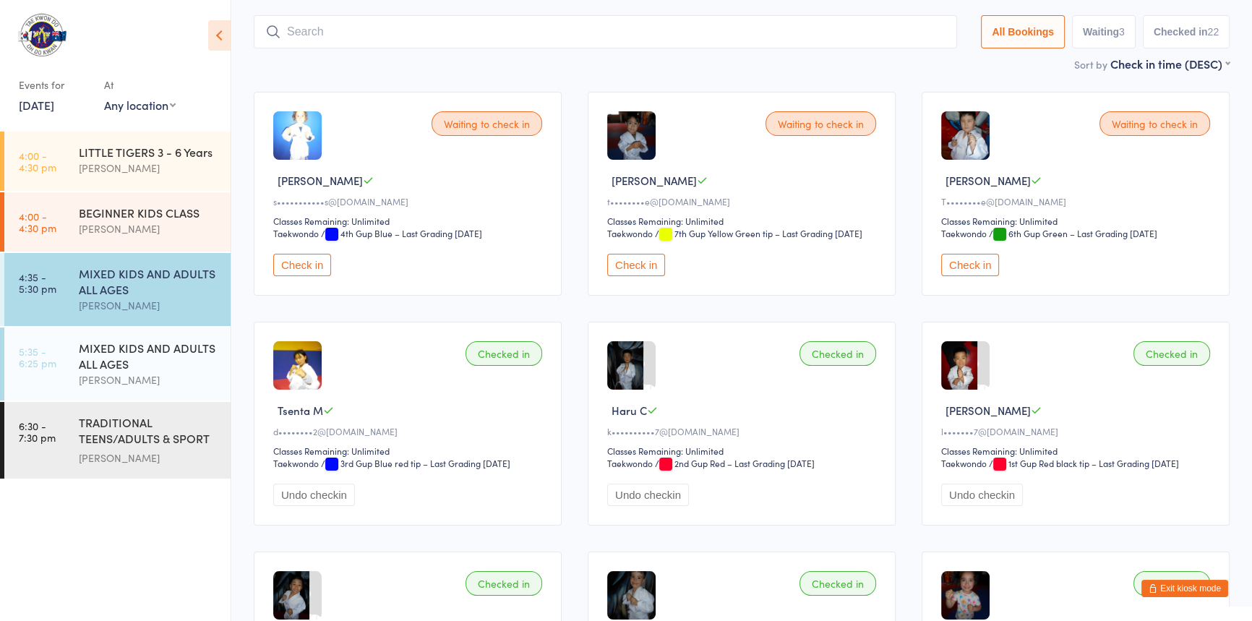
scroll to position [95, 0]
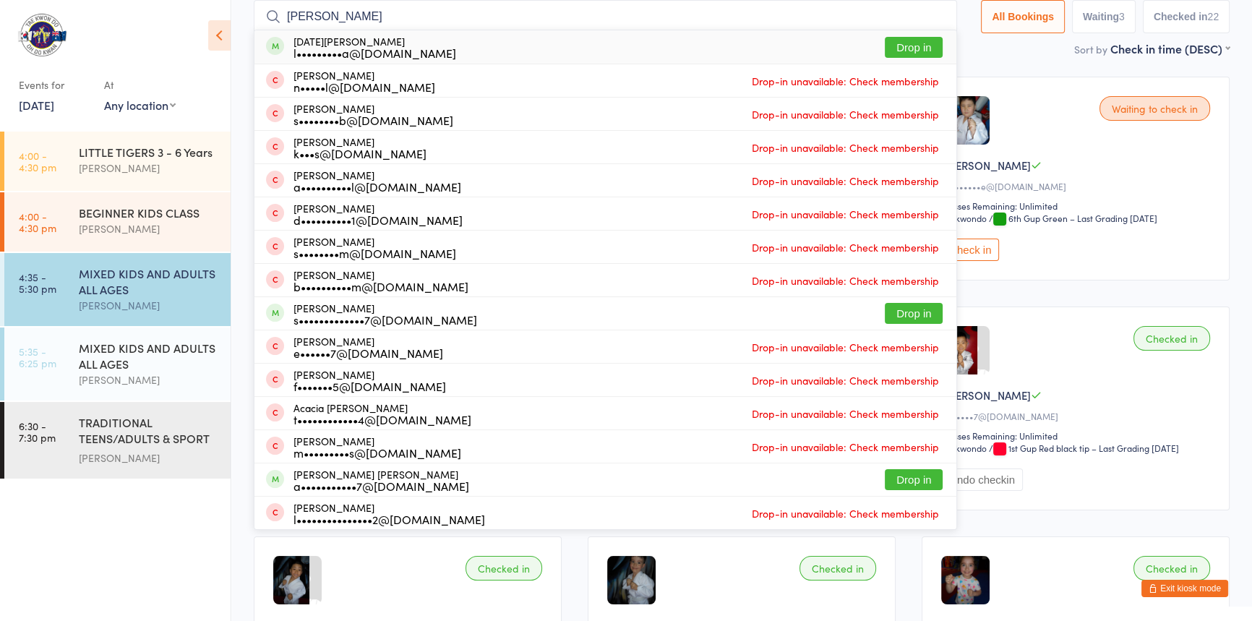
type input "[PERSON_NAME]"
click at [886, 41] on button "Drop in" at bounding box center [914, 47] width 58 height 21
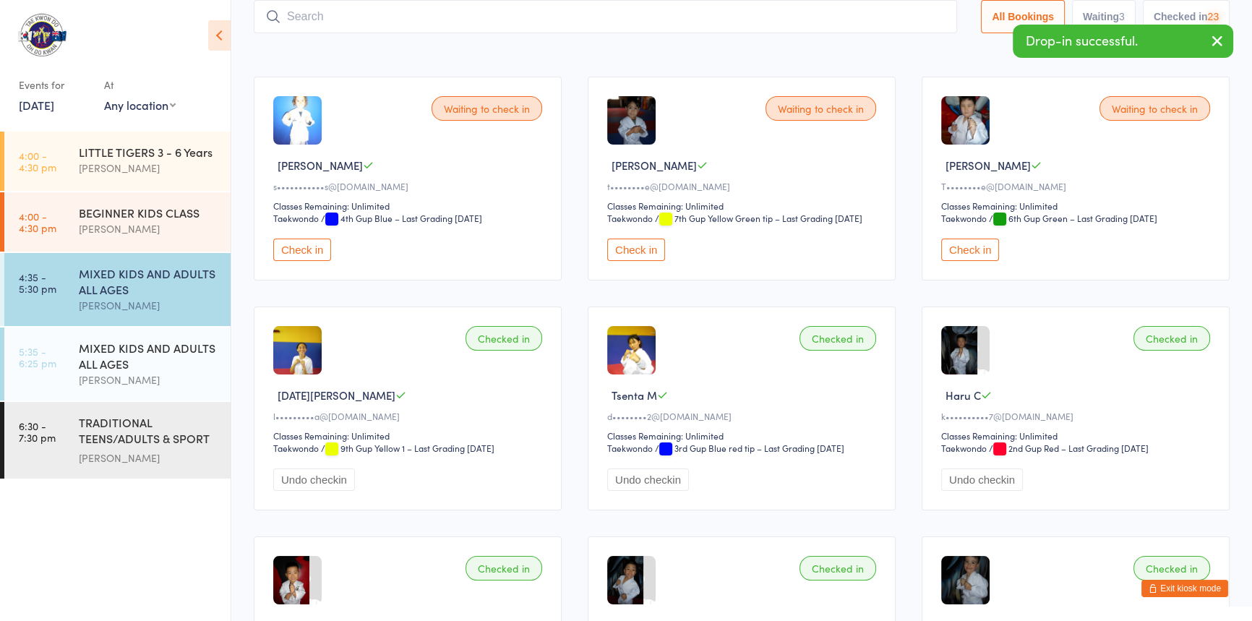
click at [314, 21] on input "search" at bounding box center [605, 16] width 703 height 33
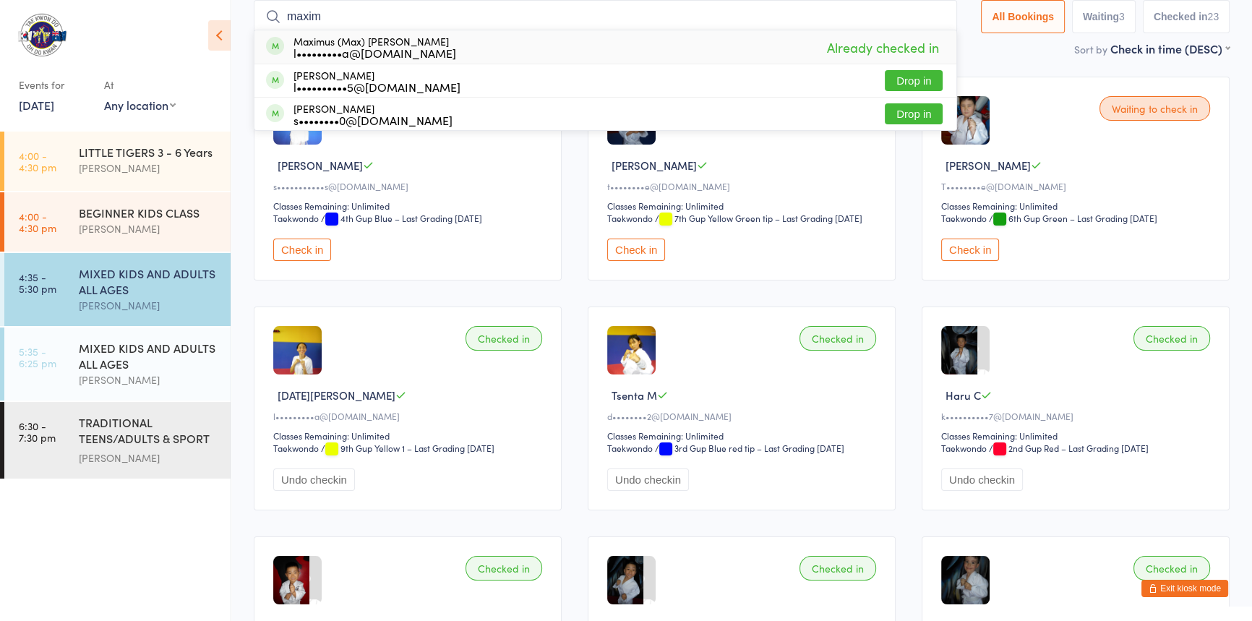
drag, startPoint x: 313, startPoint y: 20, endPoint x: 233, endPoint y: 22, distance: 79.5
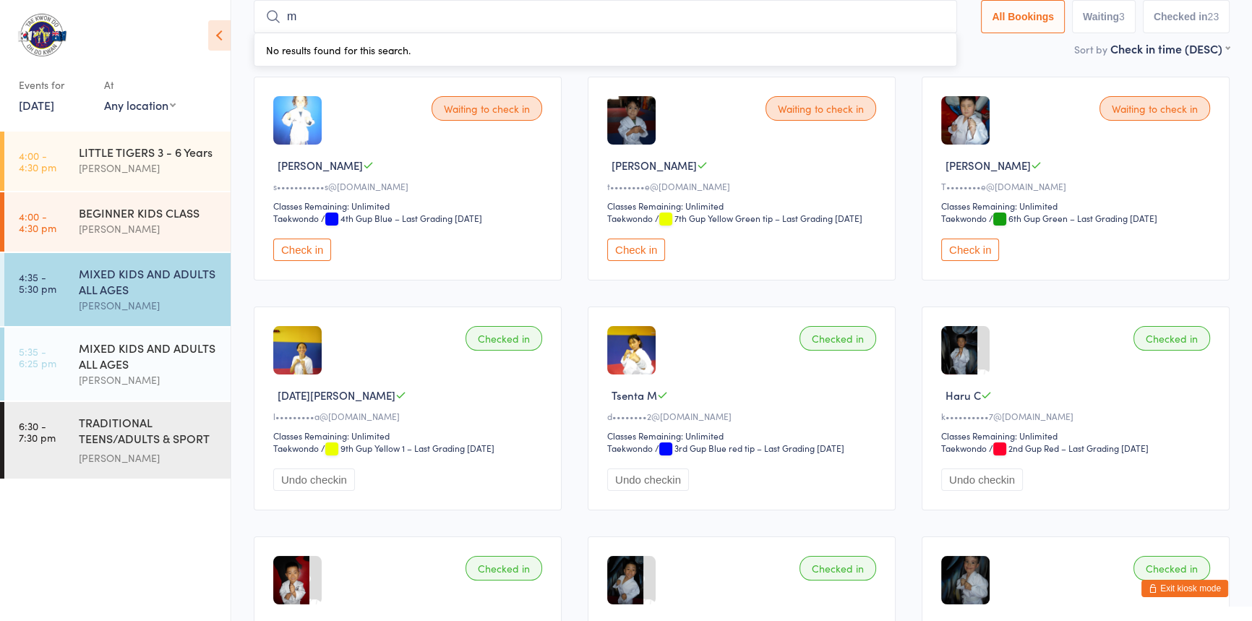
drag, startPoint x: 317, startPoint y: 21, endPoint x: 277, endPoint y: 20, distance: 39.8
click at [277, 20] on div "m No results found for this search." at bounding box center [605, 16] width 703 height 33
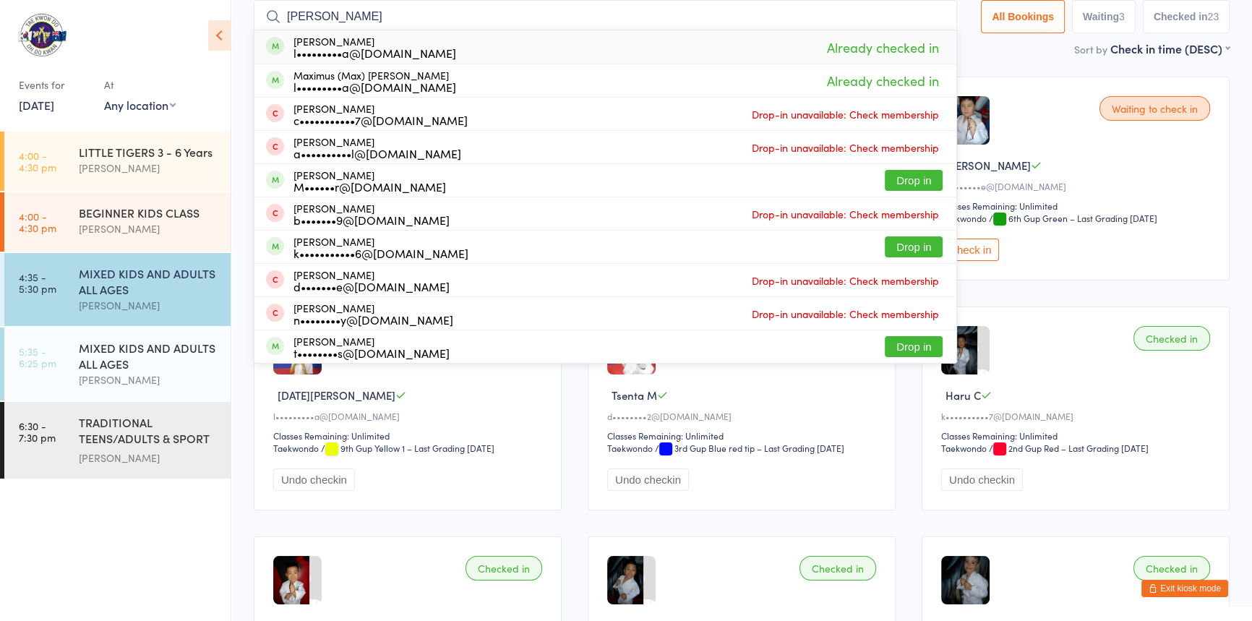
click at [323, 14] on input "[PERSON_NAME]" at bounding box center [605, 16] width 703 height 33
click at [275, 17] on icon at bounding box center [273, 17] width 16 height 16
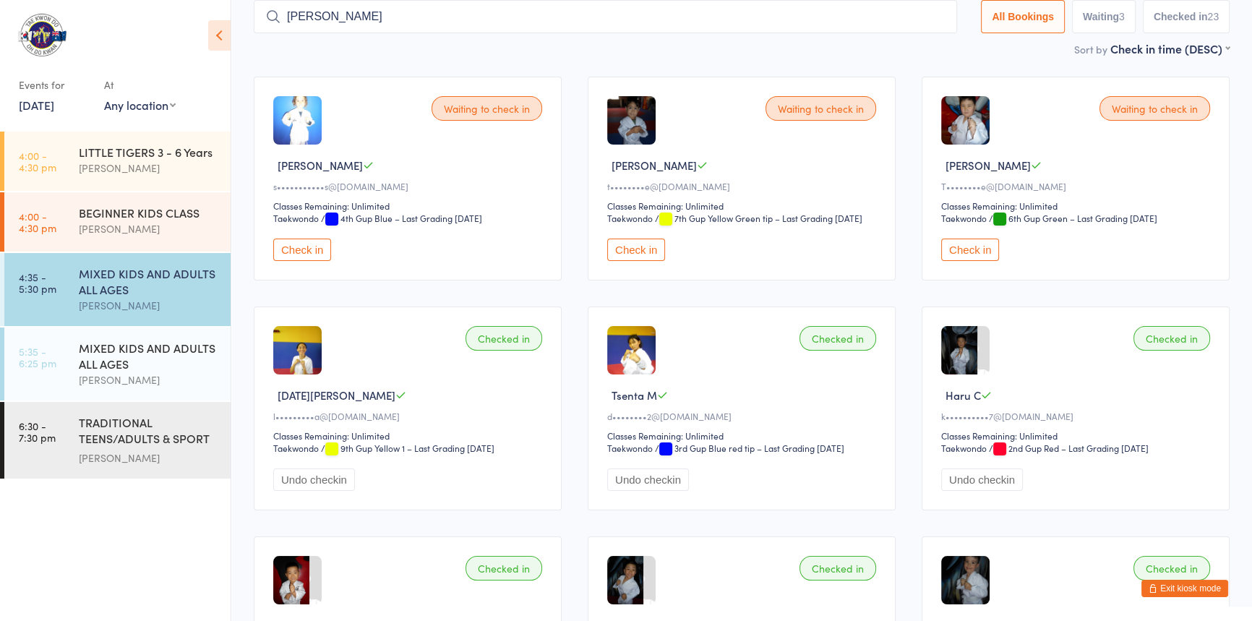
click at [275, 17] on icon at bounding box center [273, 17] width 16 height 16
click at [357, 29] on input "[PERSON_NAME]" at bounding box center [605, 16] width 703 height 33
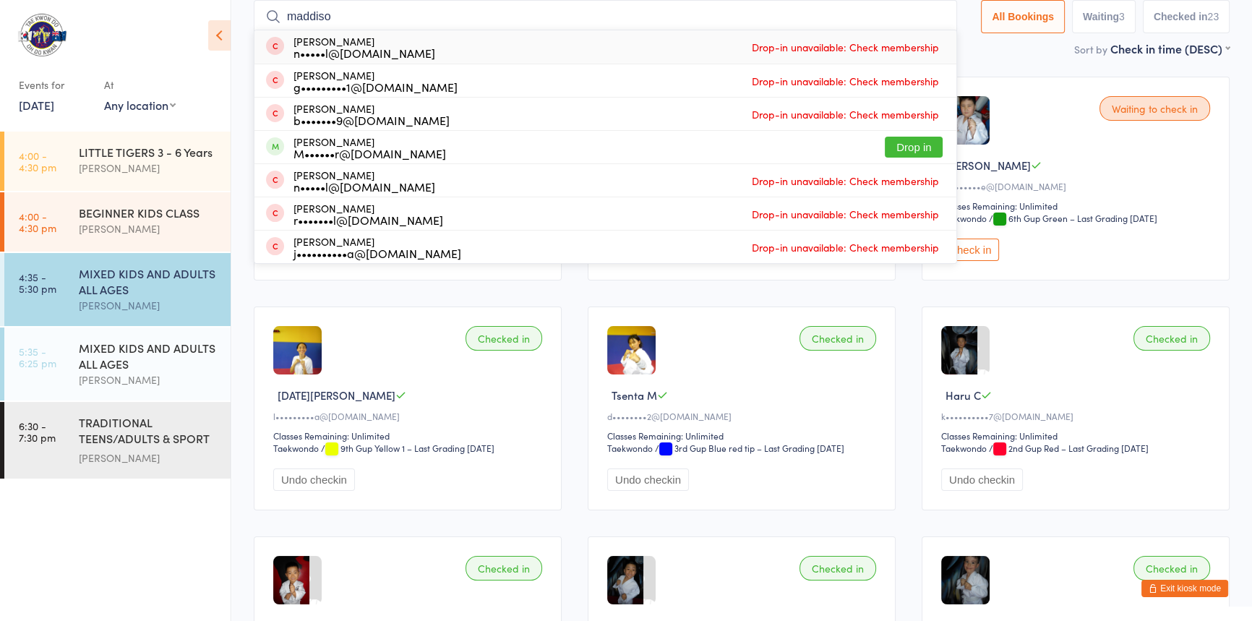
type input "[PERSON_NAME]"
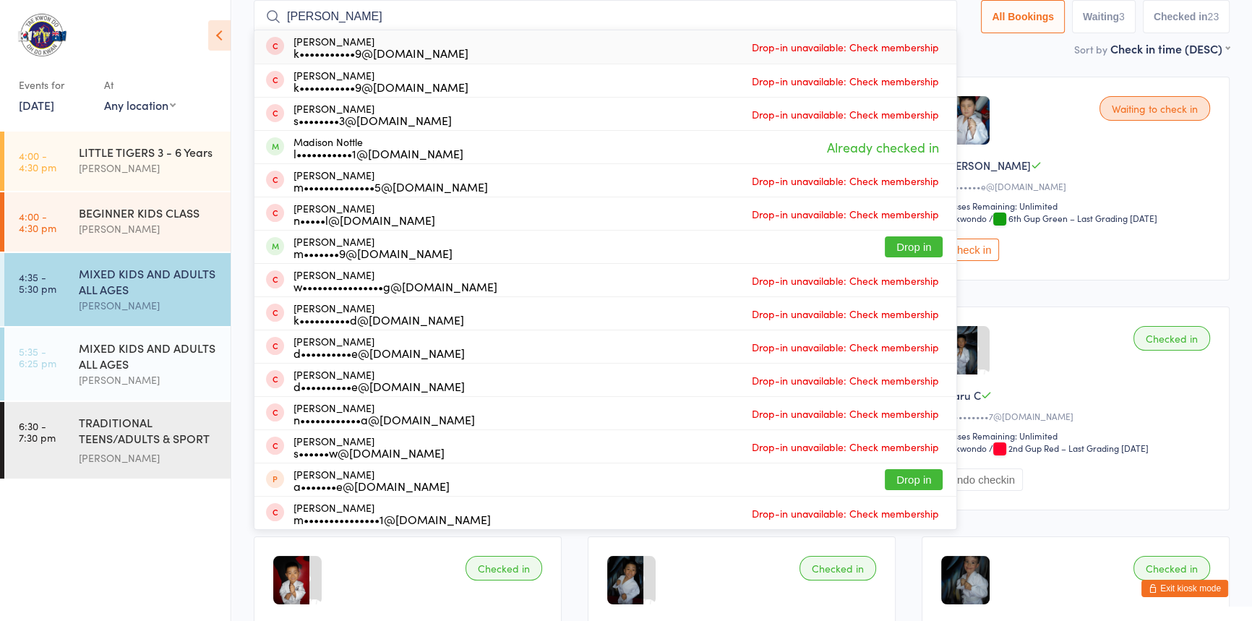
drag, startPoint x: 361, startPoint y: 17, endPoint x: 236, endPoint y: 29, distance: 124.9
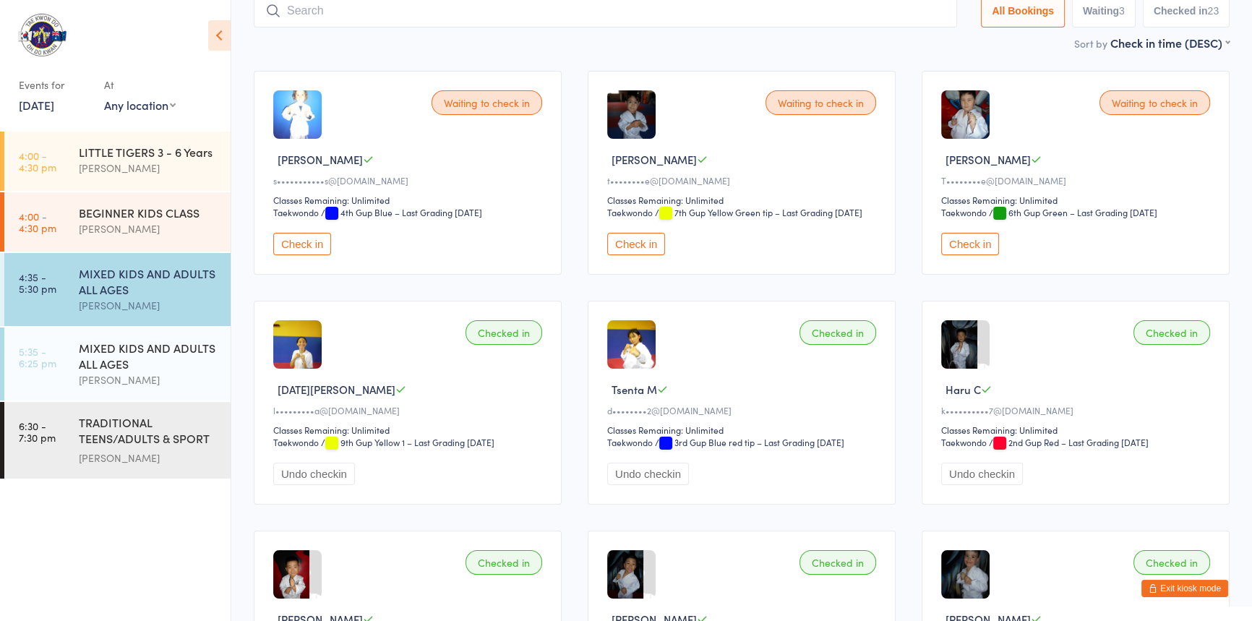
scroll to position [0, 0]
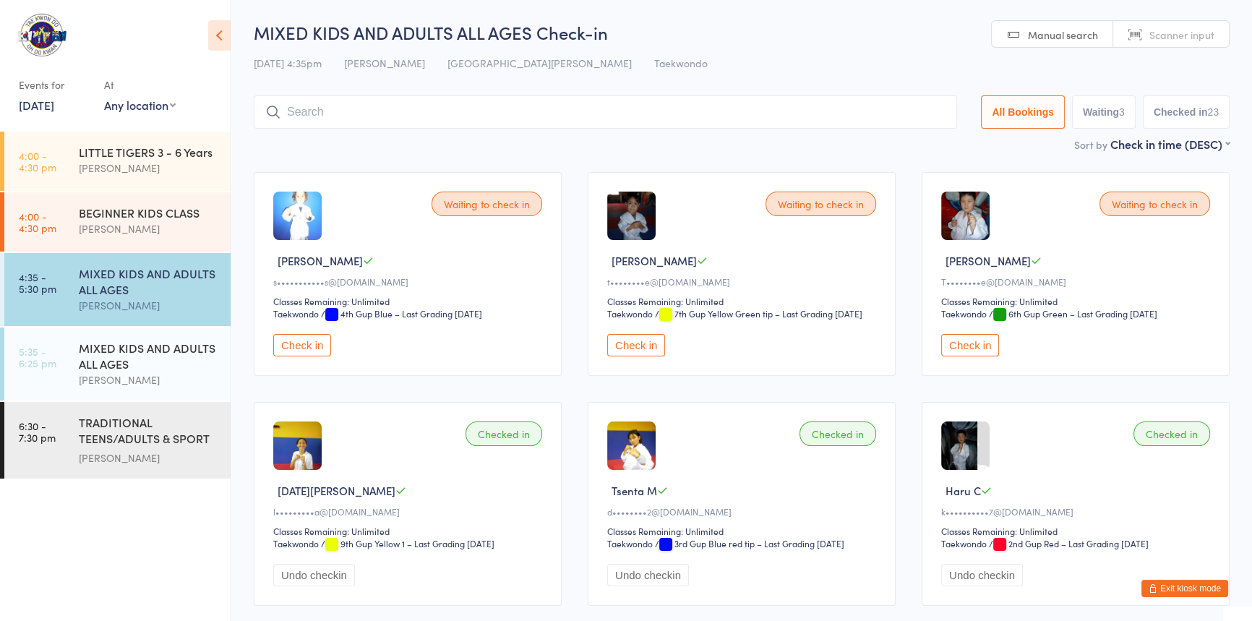
click at [307, 108] on input "search" at bounding box center [605, 111] width 703 height 33
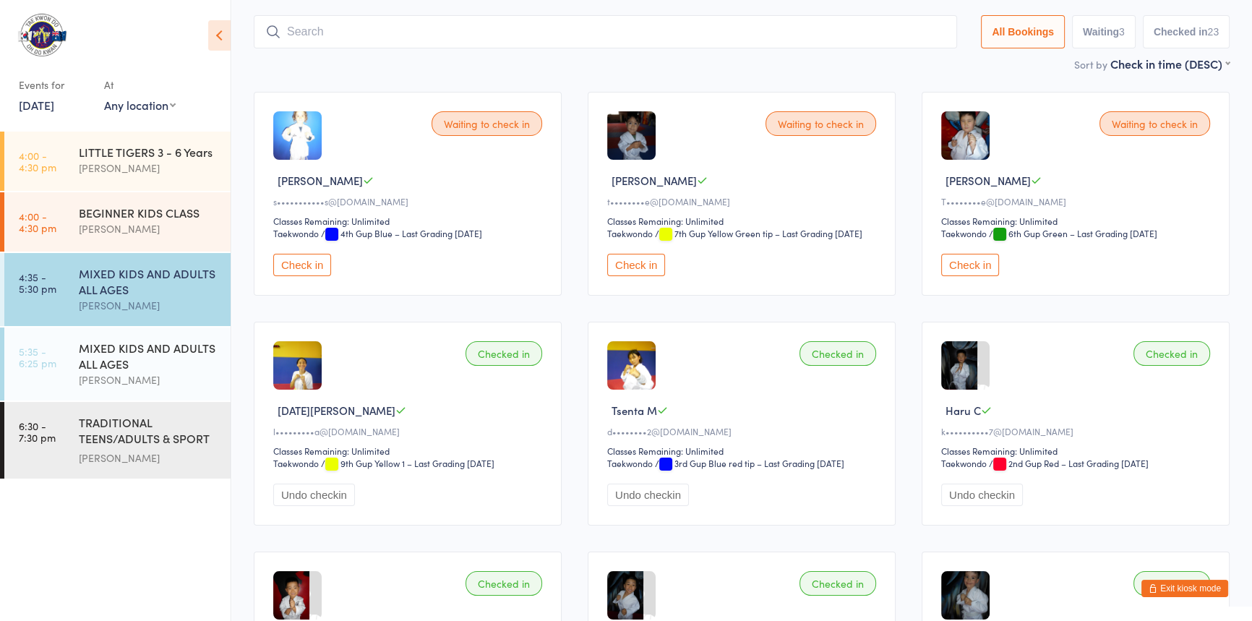
scroll to position [95, 0]
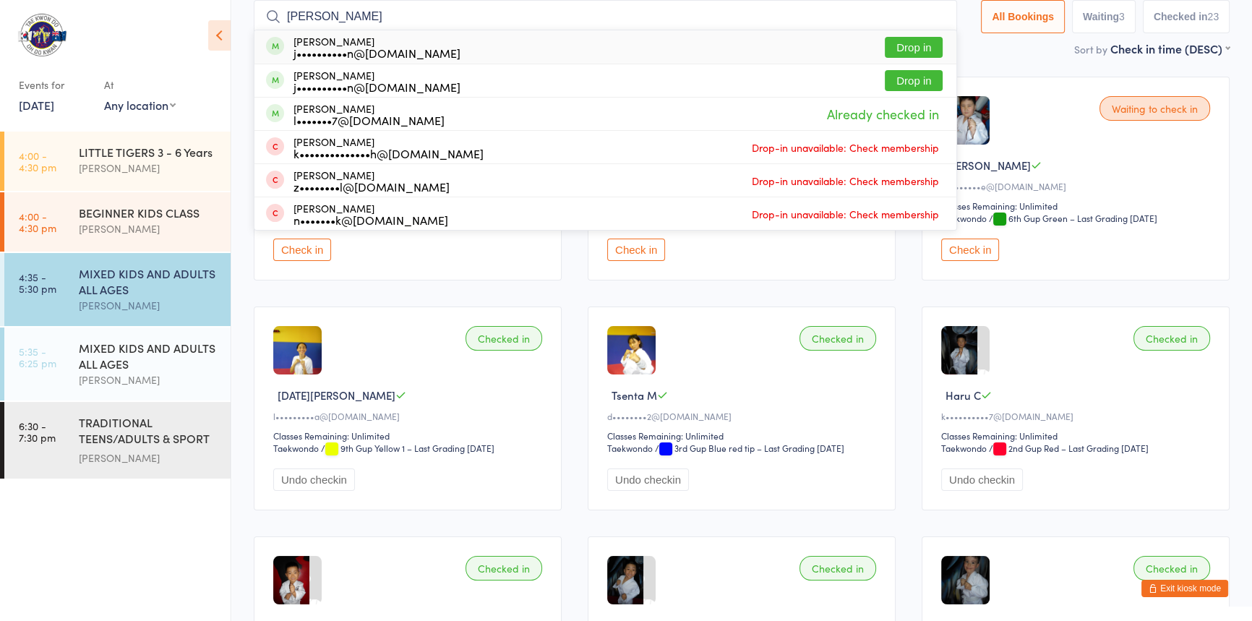
type input "[PERSON_NAME]"
click at [885, 42] on button "Drop in" at bounding box center [914, 47] width 58 height 21
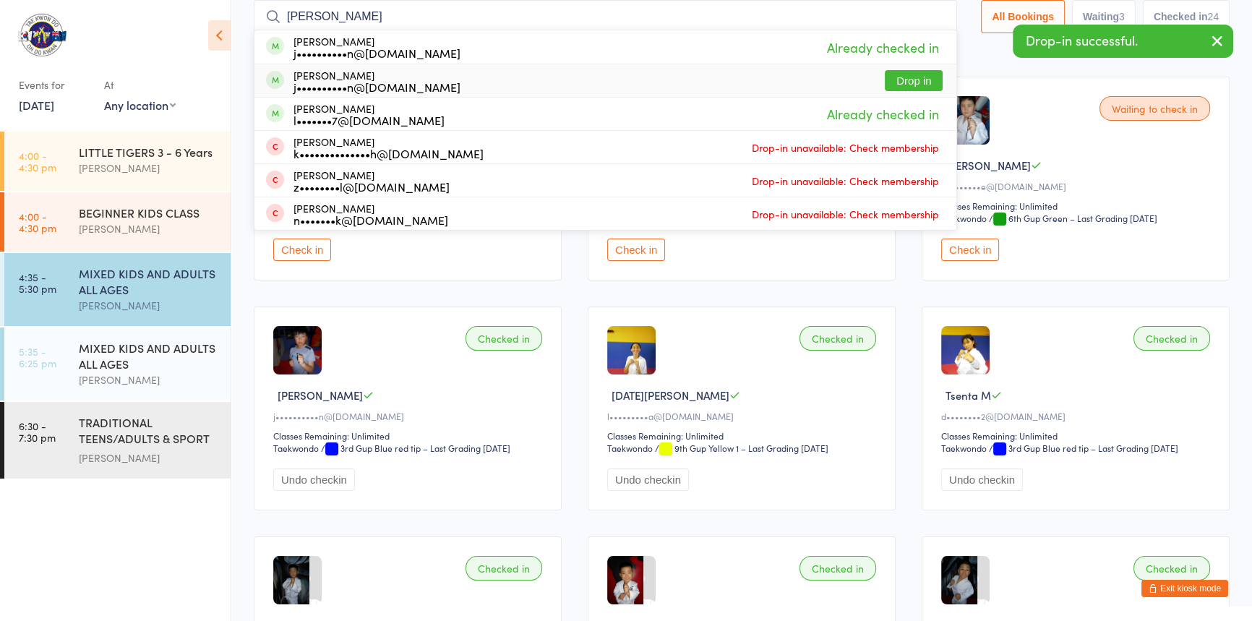
type input "[PERSON_NAME]"
click at [885, 75] on button "Drop in" at bounding box center [914, 80] width 58 height 21
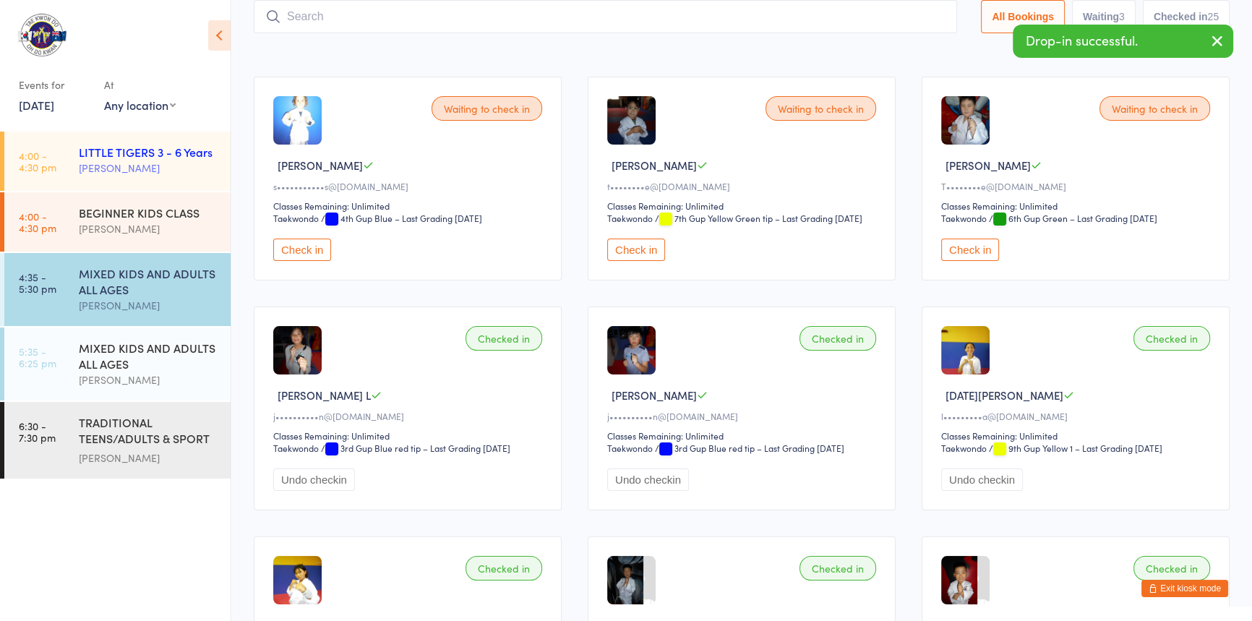
click at [130, 160] on div "[PERSON_NAME]" at bounding box center [149, 168] width 140 height 17
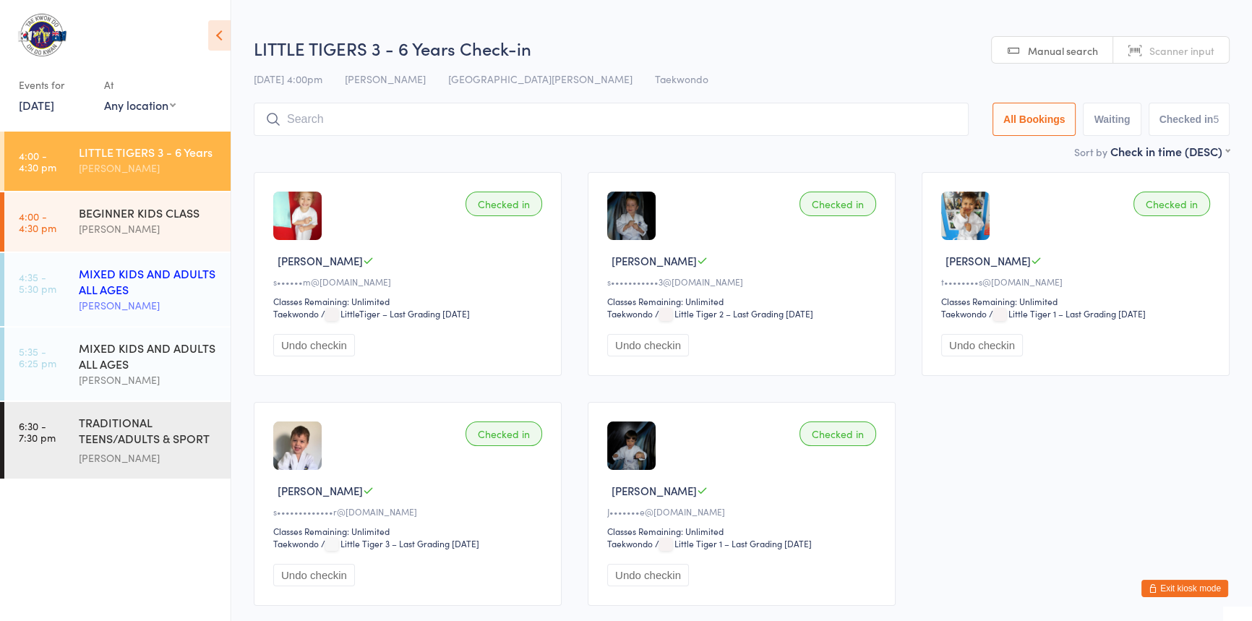
click at [108, 296] on div "MIXED KIDS AND ADULTS ALL AGES" at bounding box center [149, 281] width 140 height 32
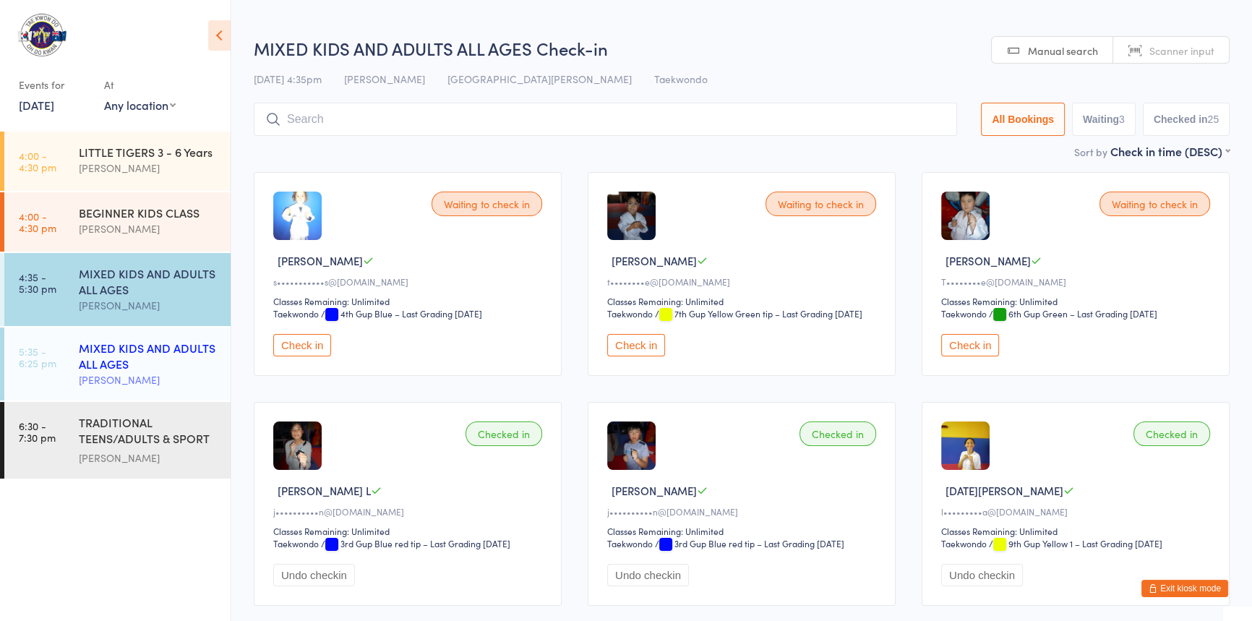
click at [130, 351] on div "MIXED KIDS AND ADULTS ALL AGES" at bounding box center [149, 356] width 140 height 32
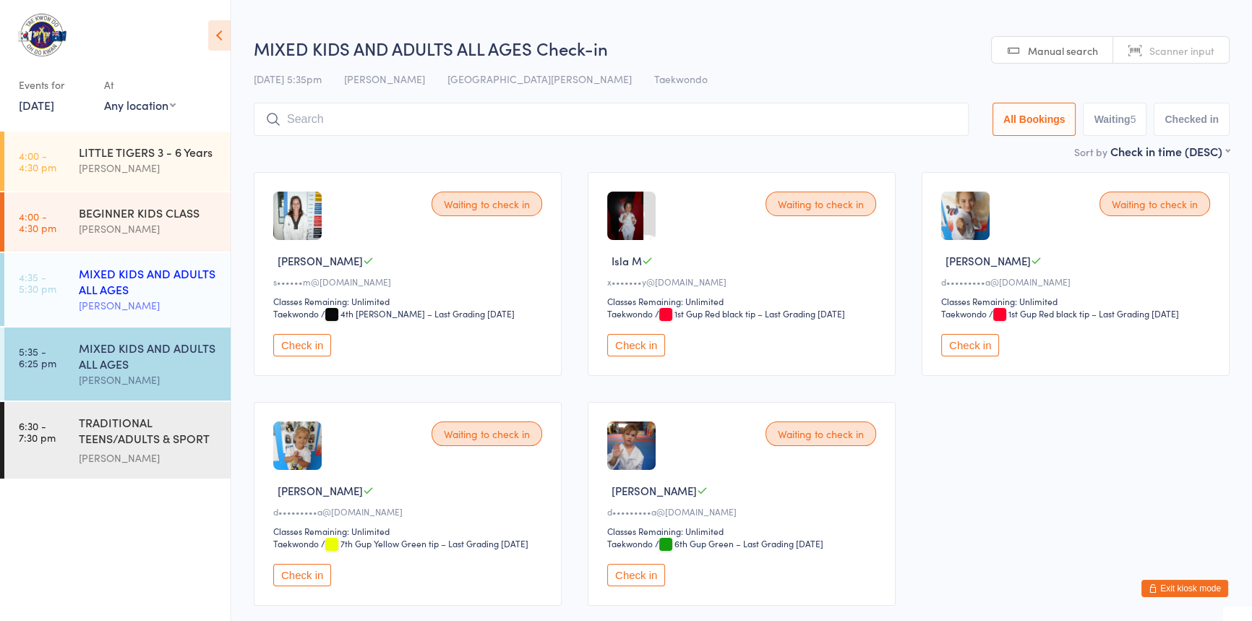
click at [123, 287] on div "MIXED KIDS AND ADULTS ALL AGES" at bounding box center [149, 281] width 140 height 32
